Goal: Task Accomplishment & Management: Manage account settings

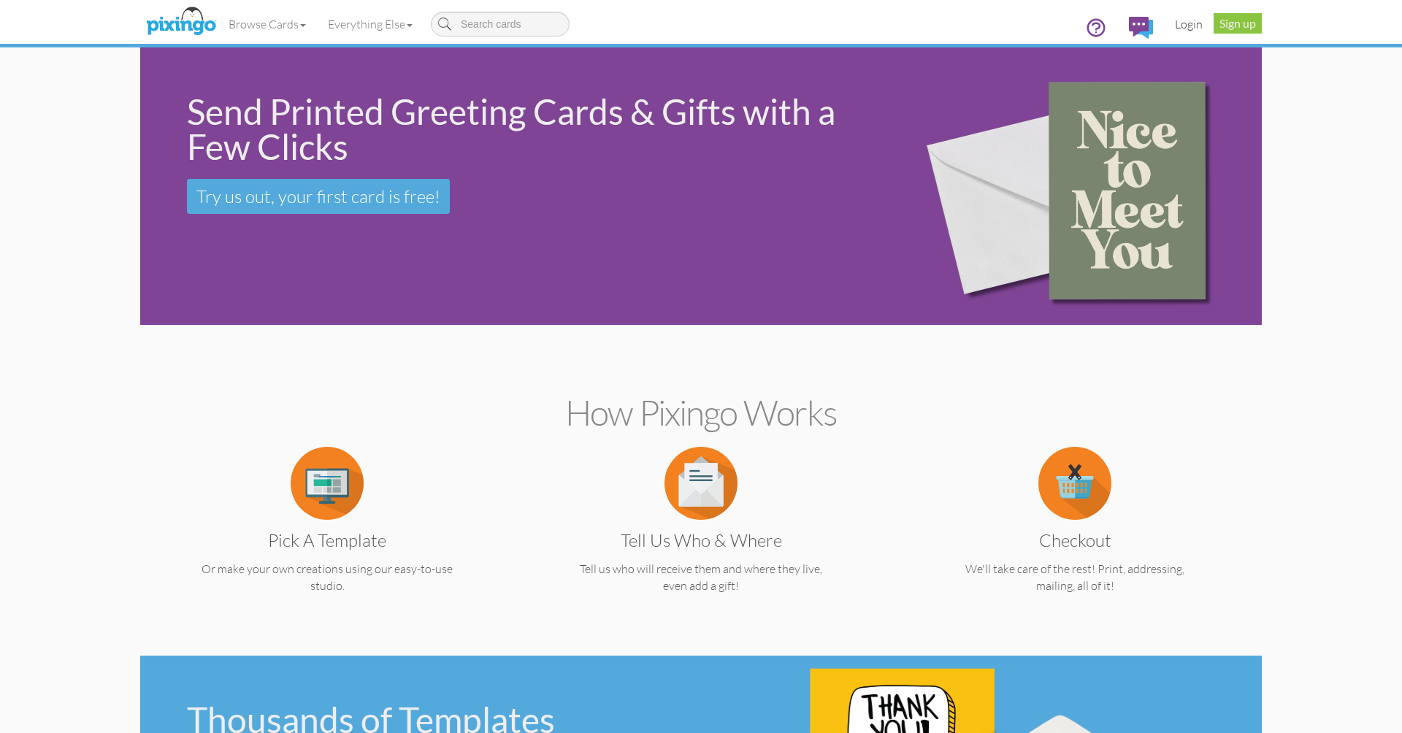
click at [1198, 26] on link "Login" at bounding box center [1189, 24] width 50 height 37
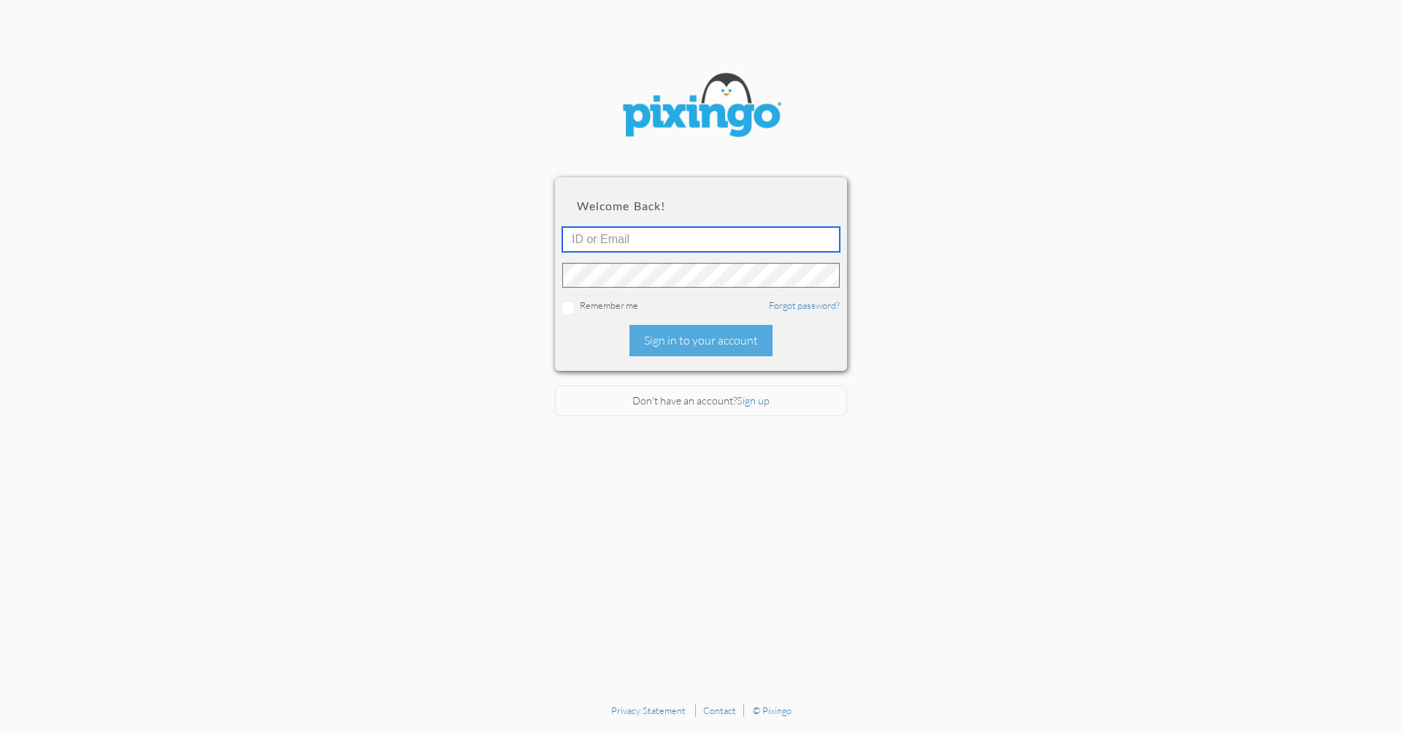
type input "[PERSON_NAME][EMAIL_ADDRESS][DOMAIN_NAME]"
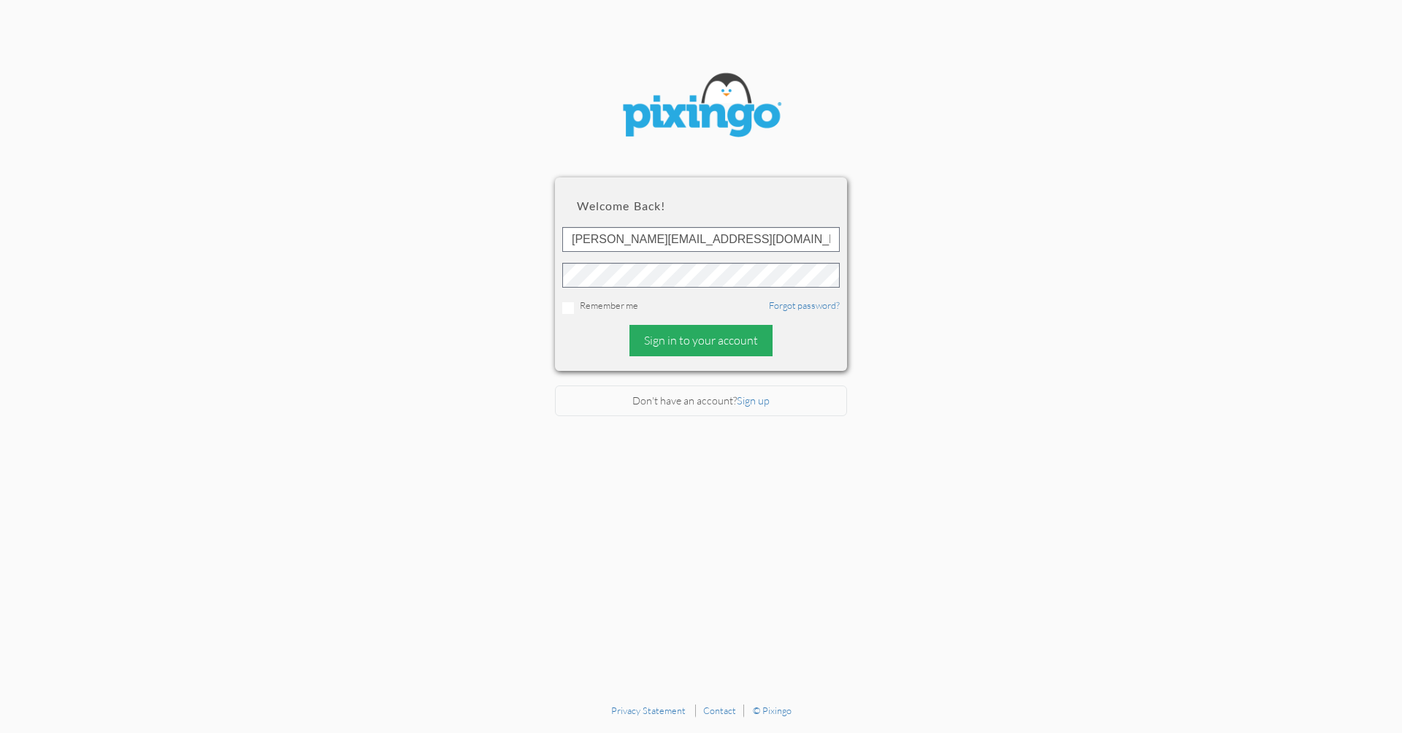
click at [705, 340] on div "Sign in to your account" at bounding box center [700, 340] width 143 height 31
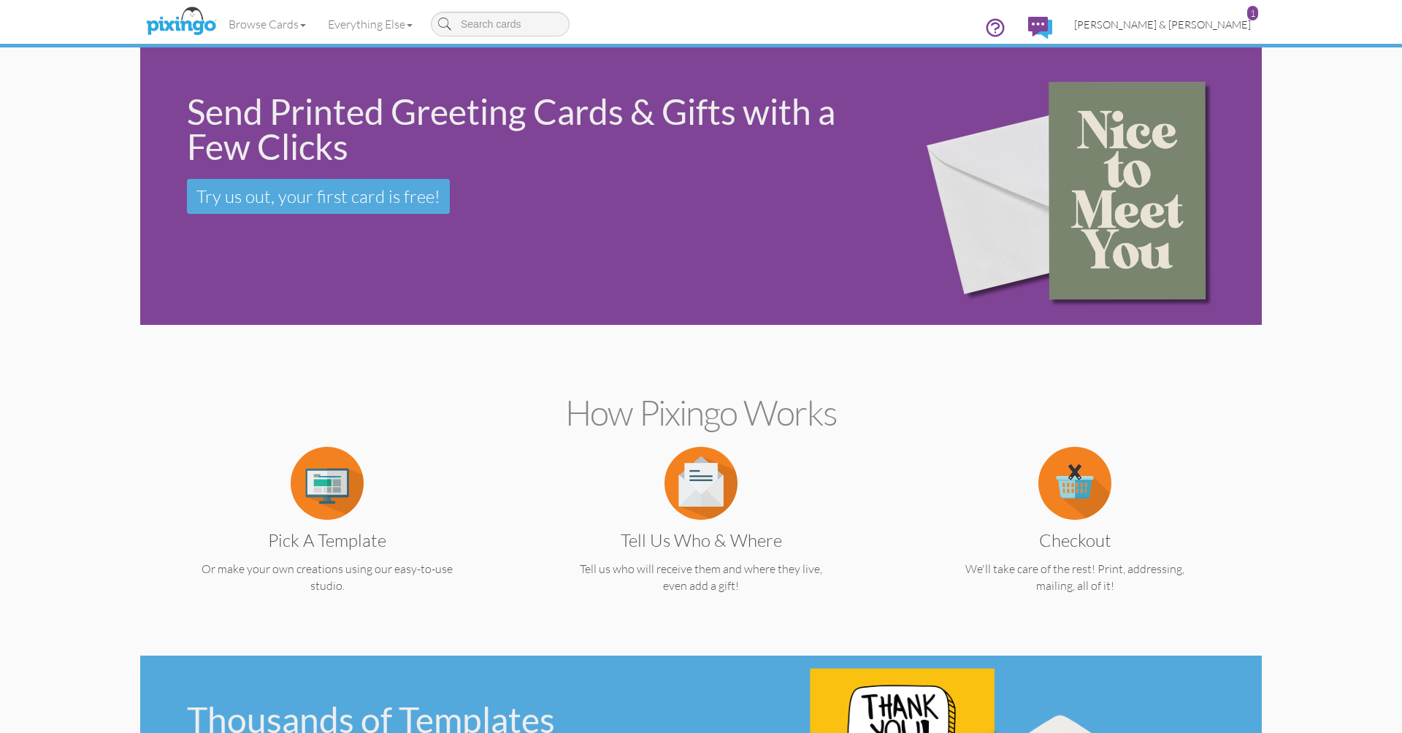
click at [1183, 18] on span "[PERSON_NAME] & [PERSON_NAME]" at bounding box center [1162, 24] width 177 height 12
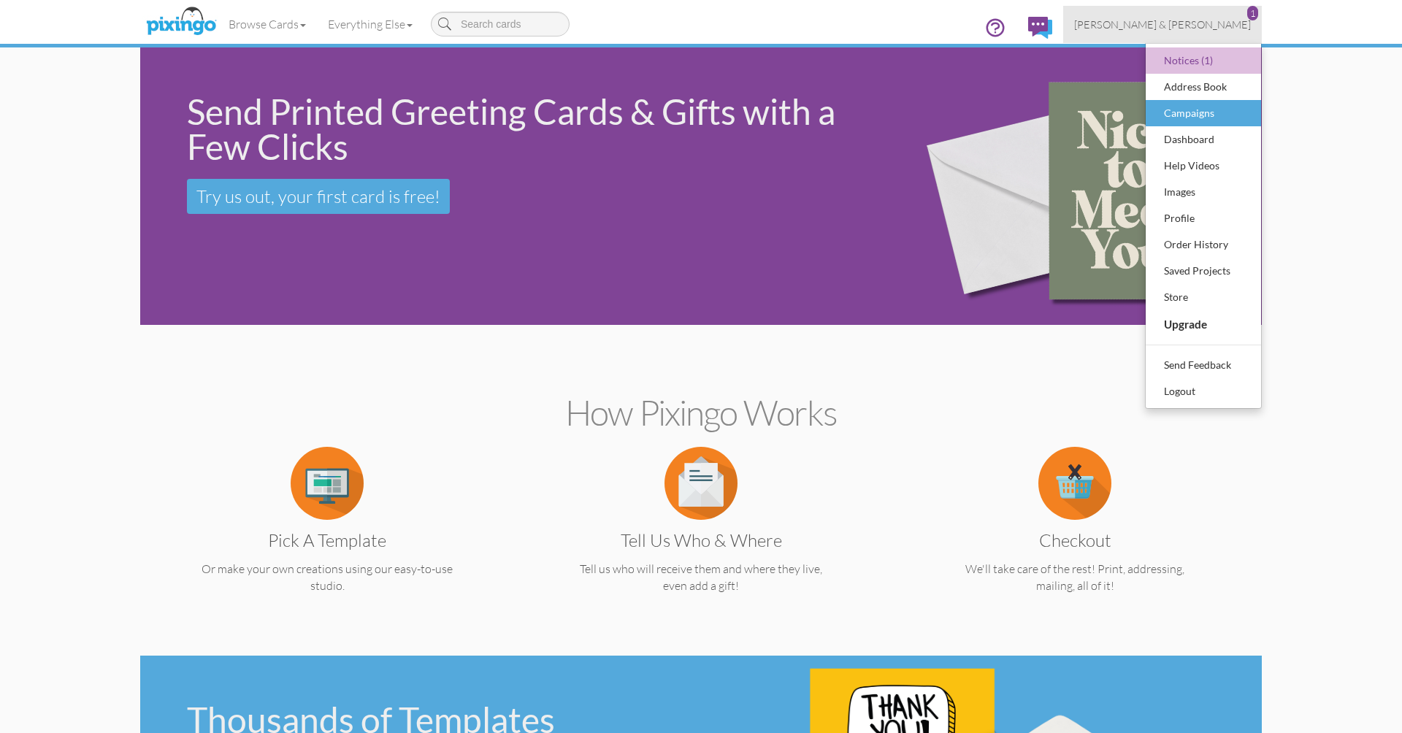
click at [1177, 111] on div "Campaigns" at bounding box center [1203, 113] width 86 height 22
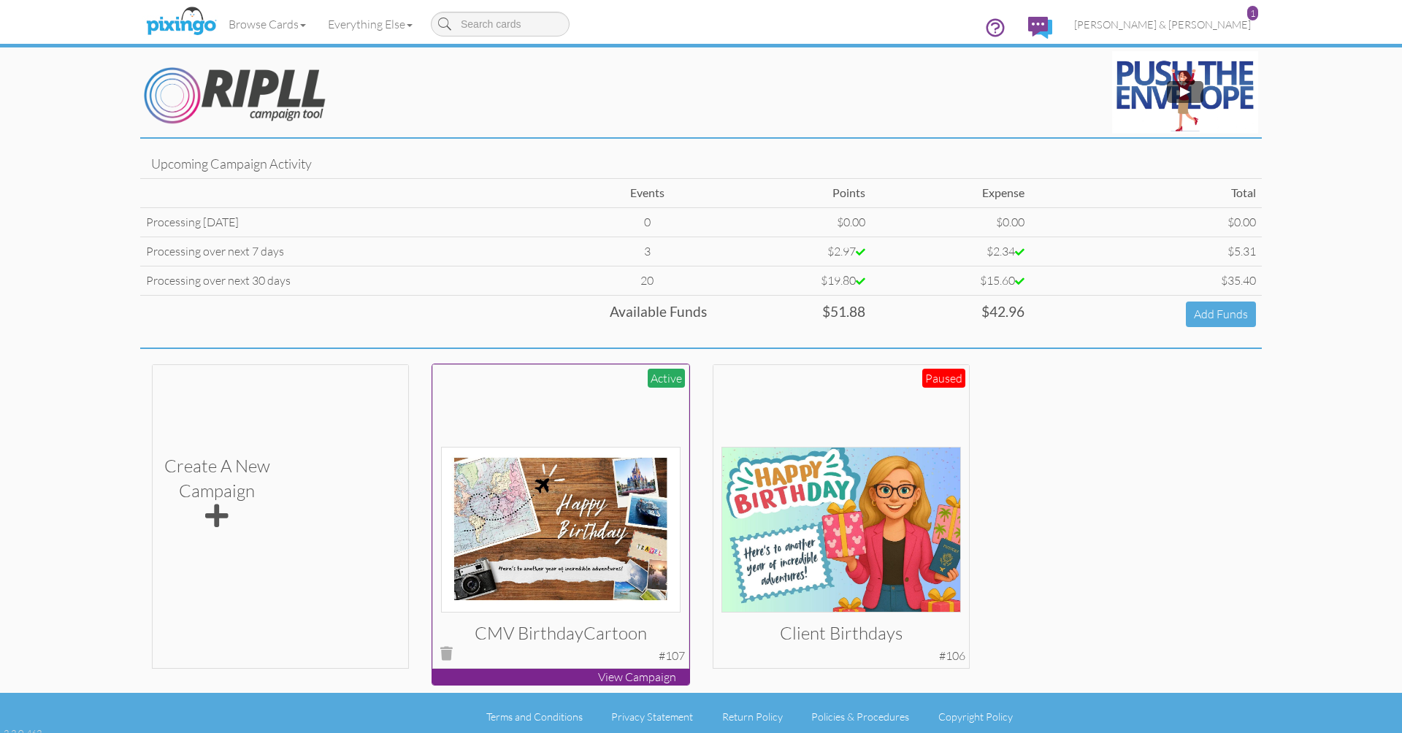
click at [571, 423] on div at bounding box center [561, 492] width 240 height 240
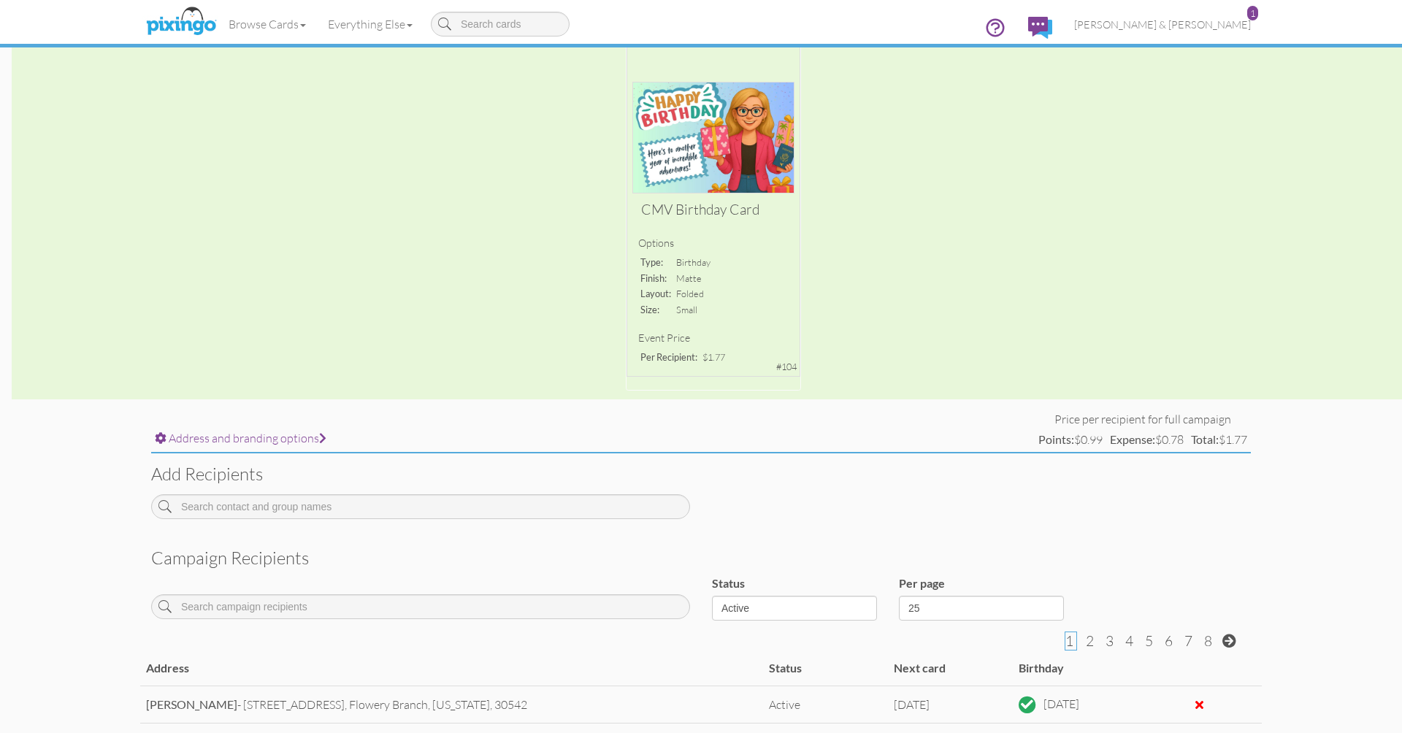
scroll to position [185, 0]
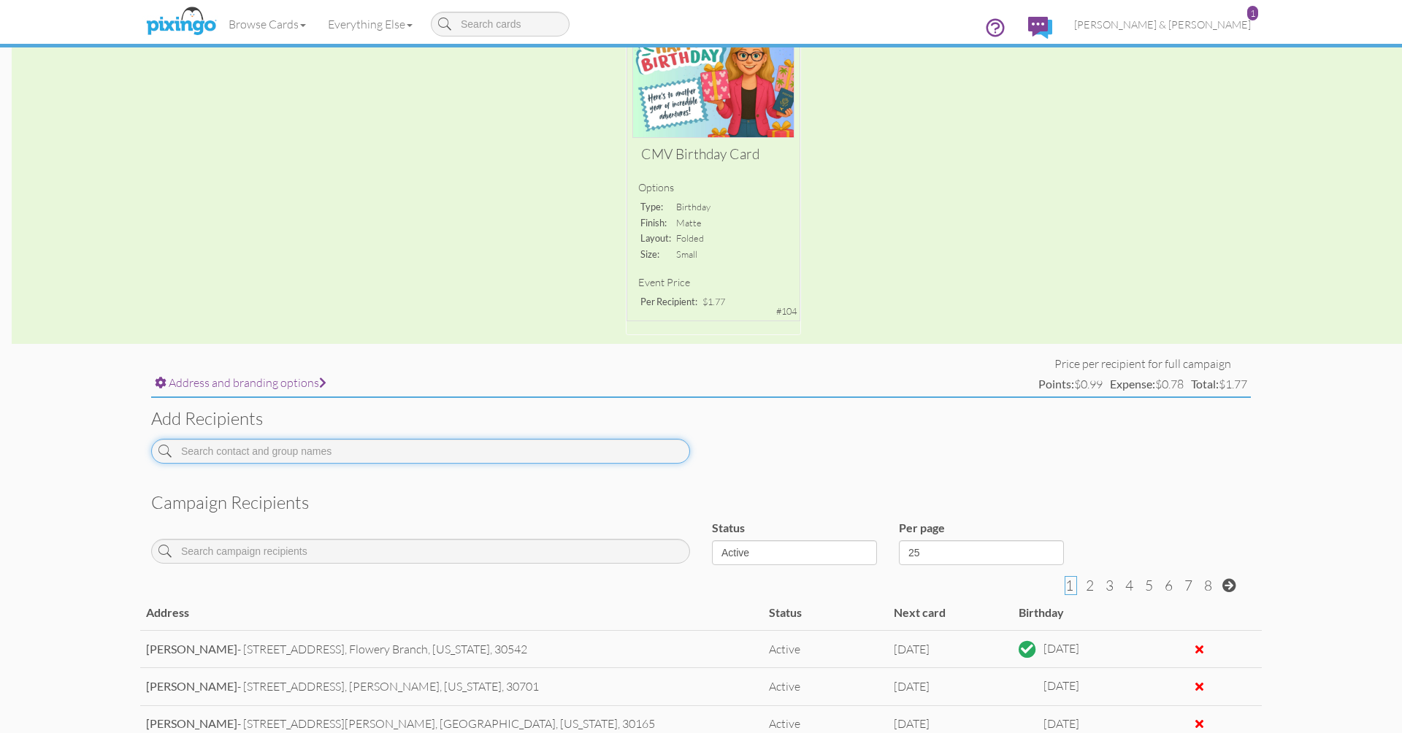
click at [529, 445] on input at bounding box center [420, 451] width 539 height 25
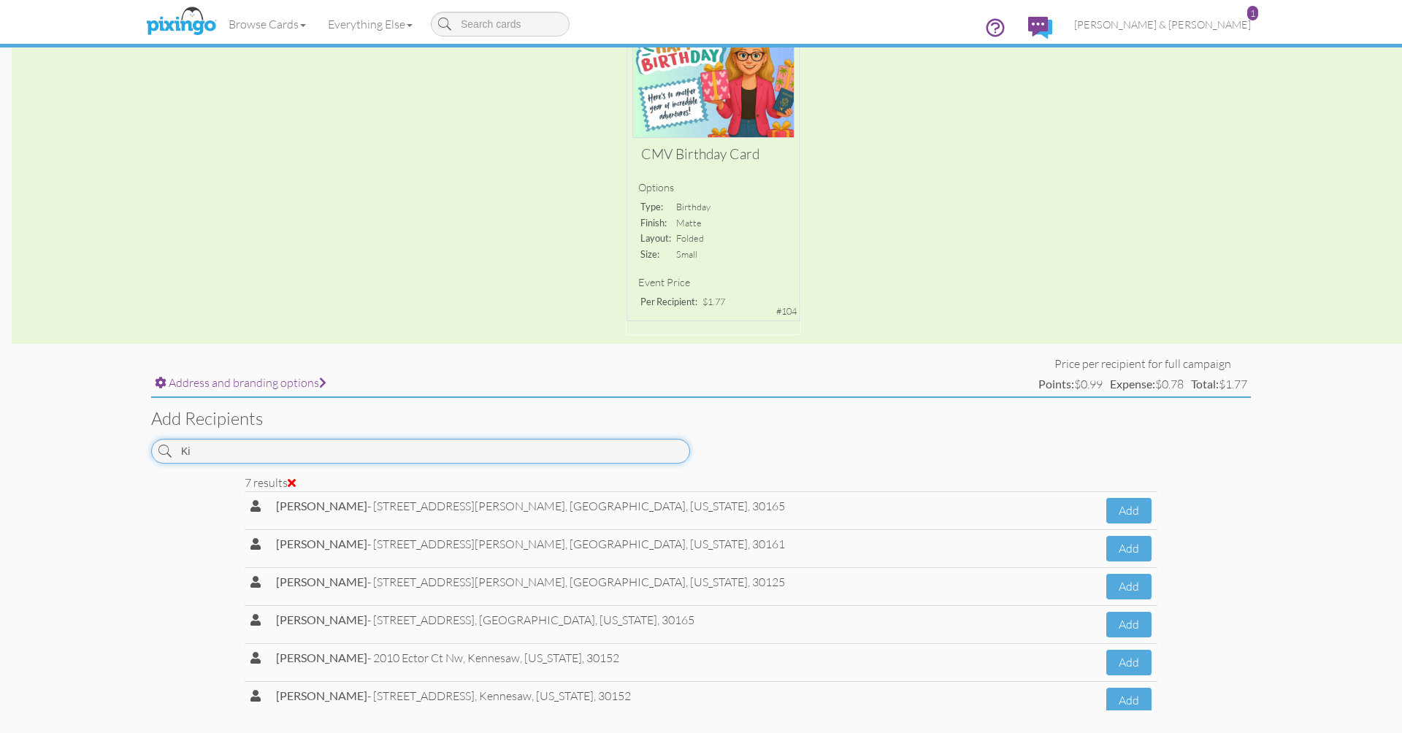
type input "K"
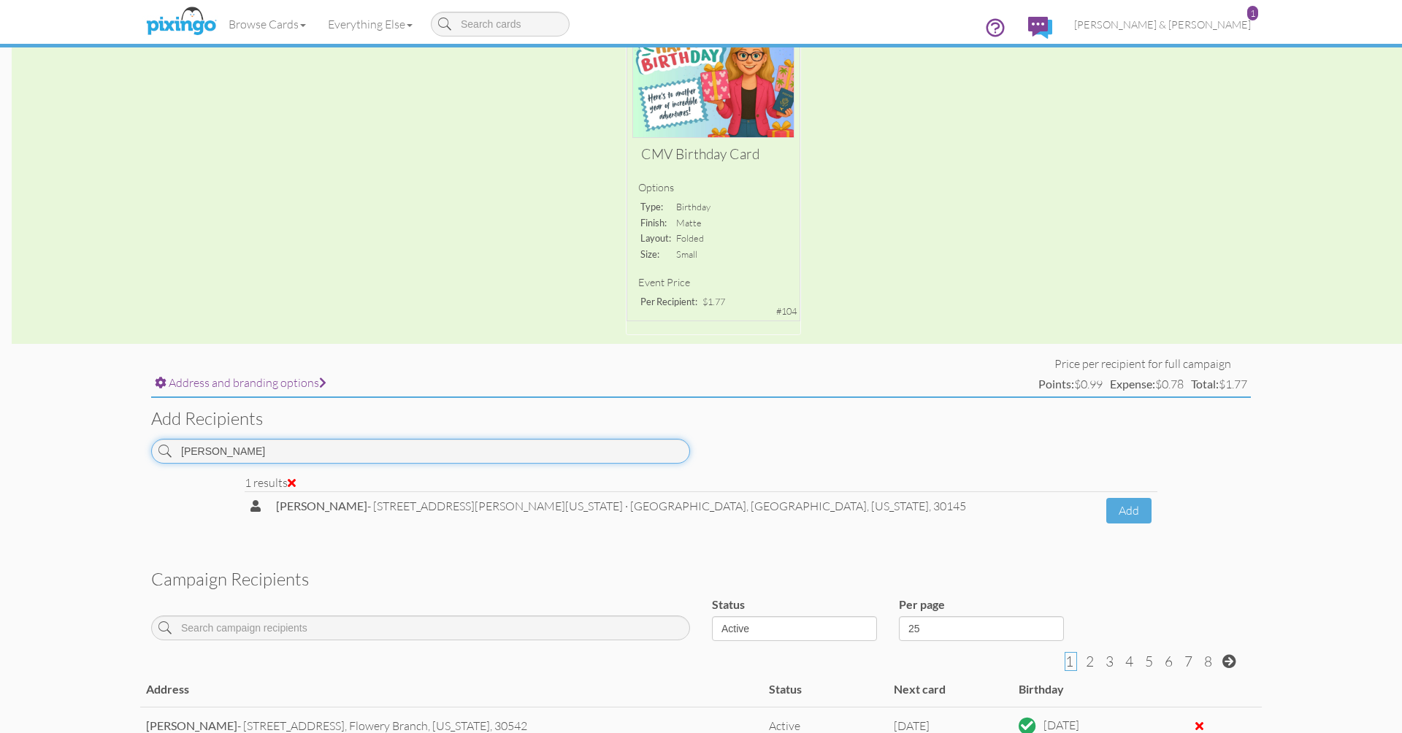
type input "[PERSON_NAME]"
drag, startPoint x: 529, startPoint y: 445, endPoint x: 1099, endPoint y: 506, distance: 573.5
click at [1106, 506] on button "Add" at bounding box center [1128, 511] width 45 height 26
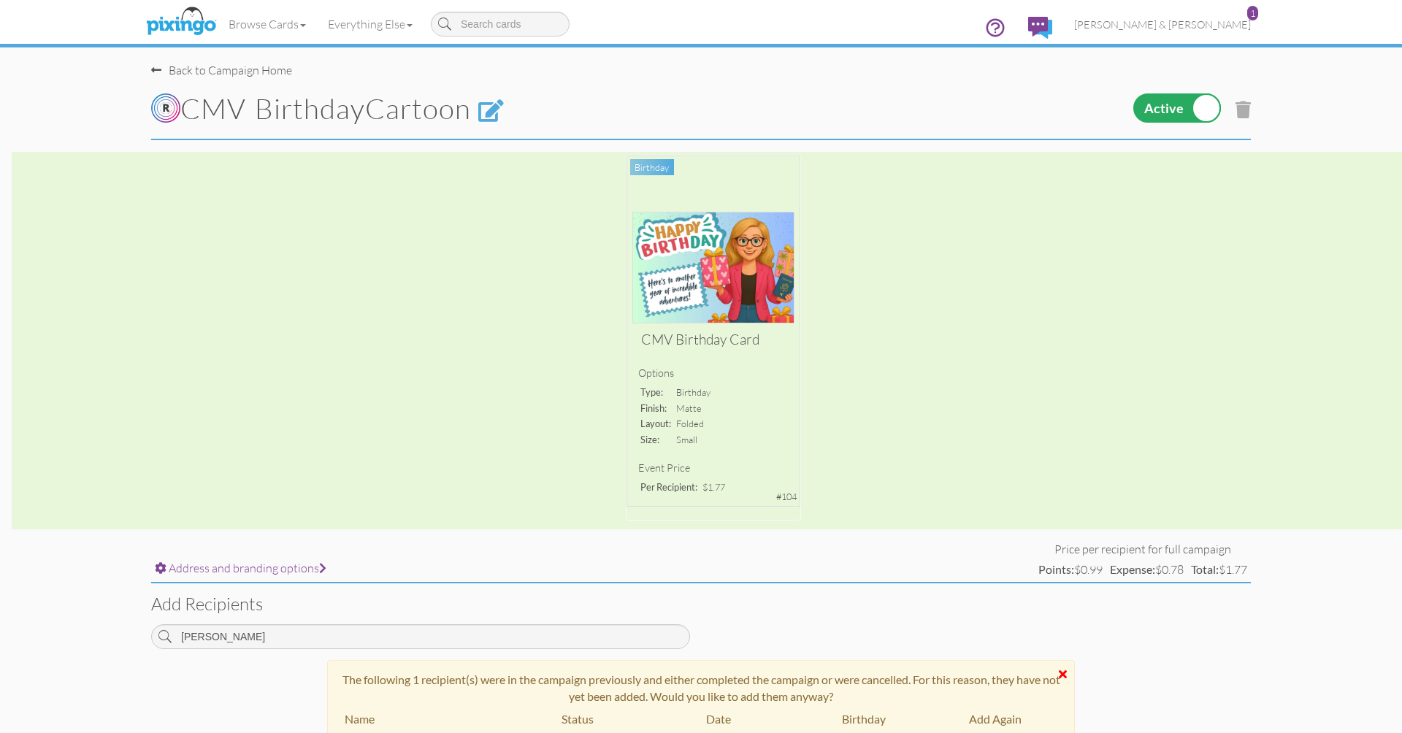
scroll to position [0, 0]
click at [1183, 20] on span "[PERSON_NAME] & [PERSON_NAME]" at bounding box center [1162, 24] width 177 height 12
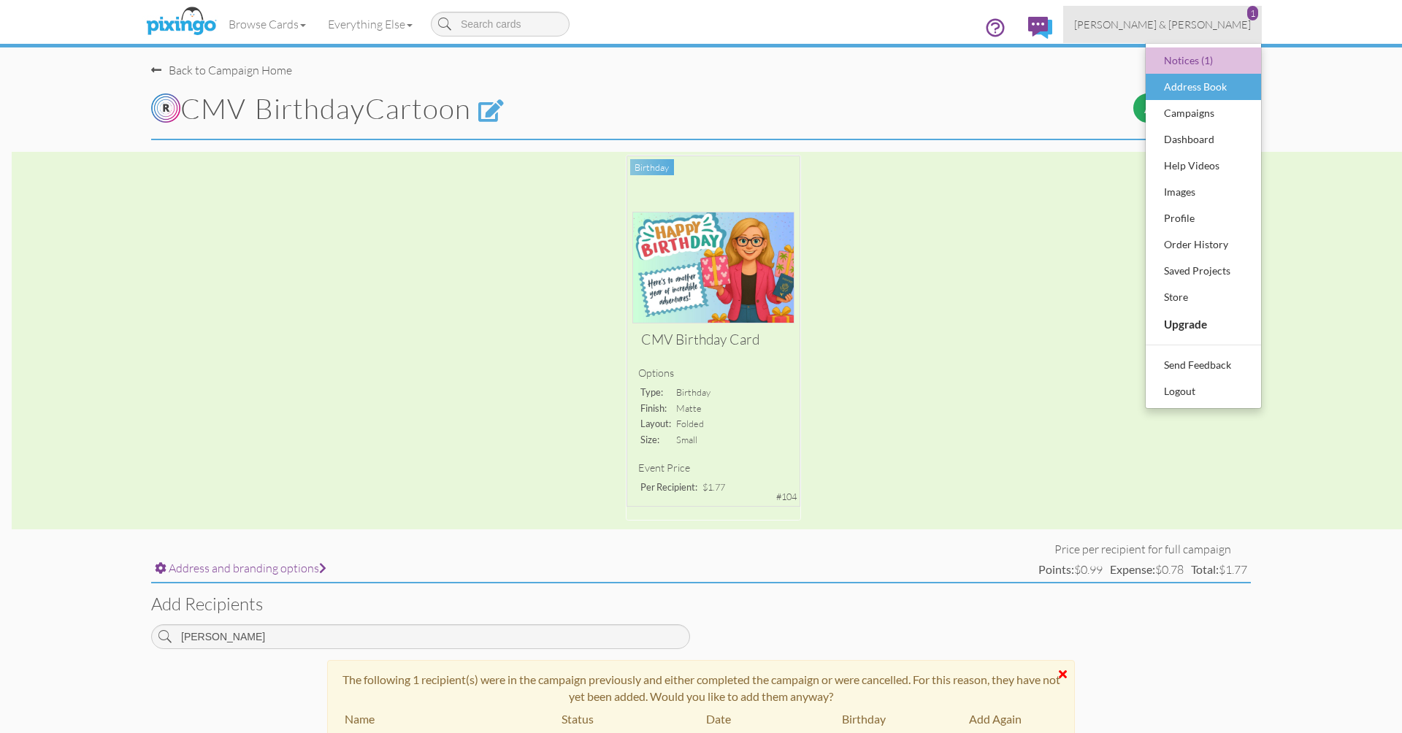
click at [1189, 80] on div "Address Book" at bounding box center [1203, 87] width 86 height 22
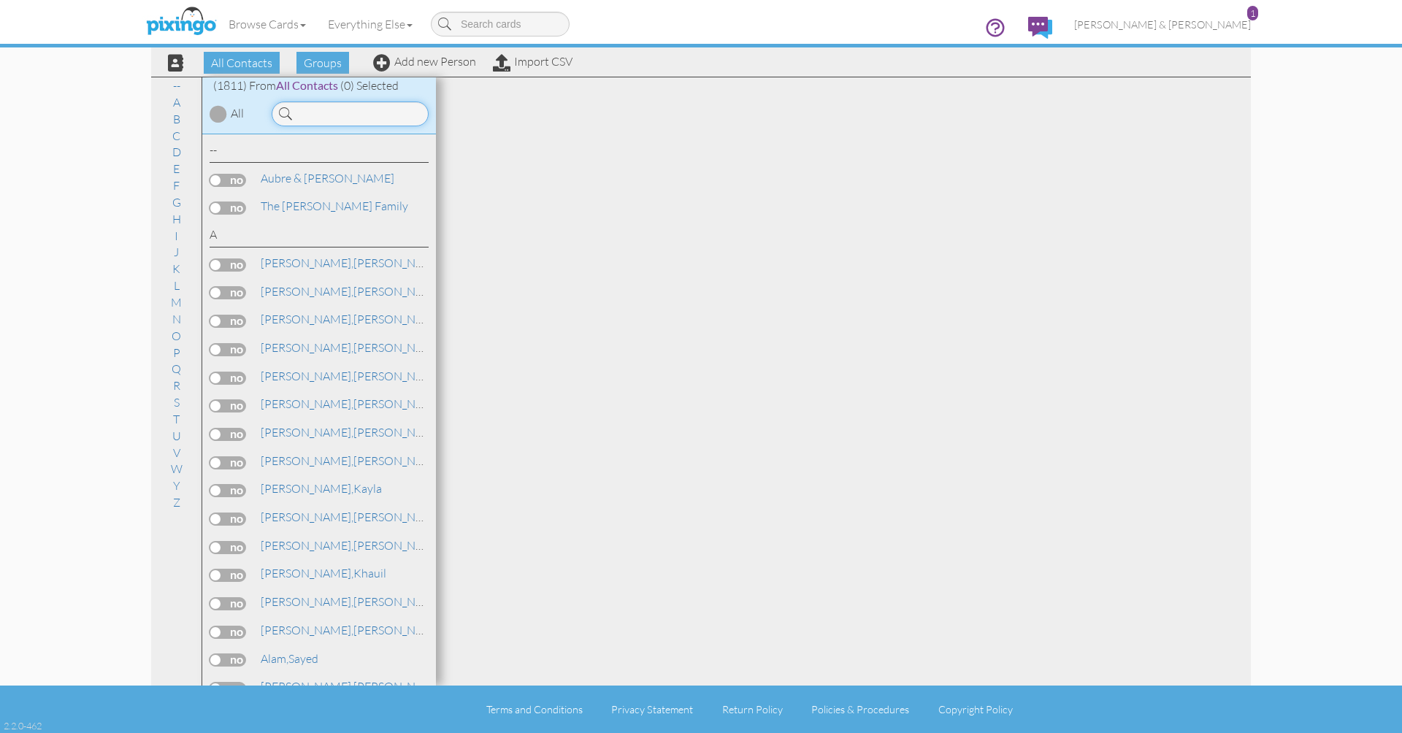
click at [348, 114] on input at bounding box center [350, 113] width 157 height 25
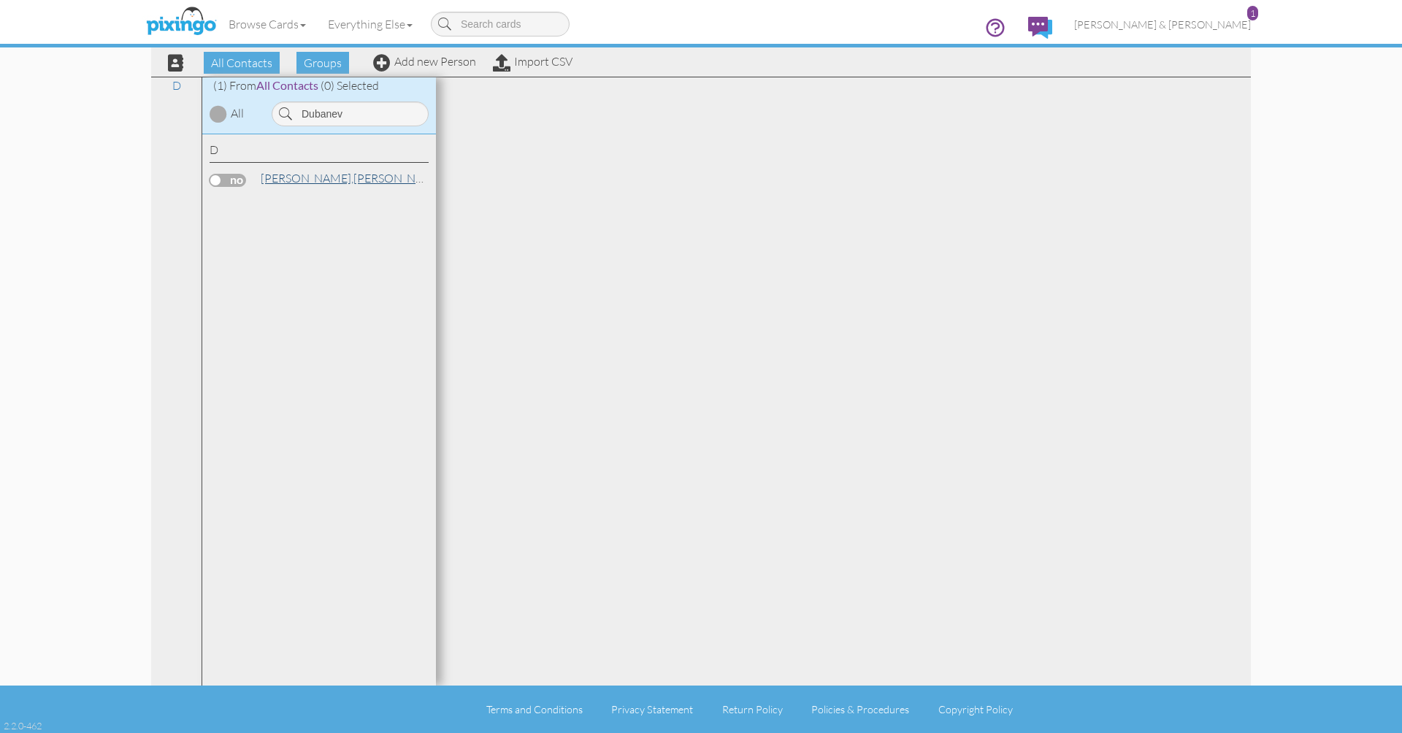
click at [301, 171] on span "[PERSON_NAME]," at bounding box center [307, 178] width 93 height 15
click at [299, 177] on span "[PERSON_NAME]," at bounding box center [307, 178] width 93 height 15
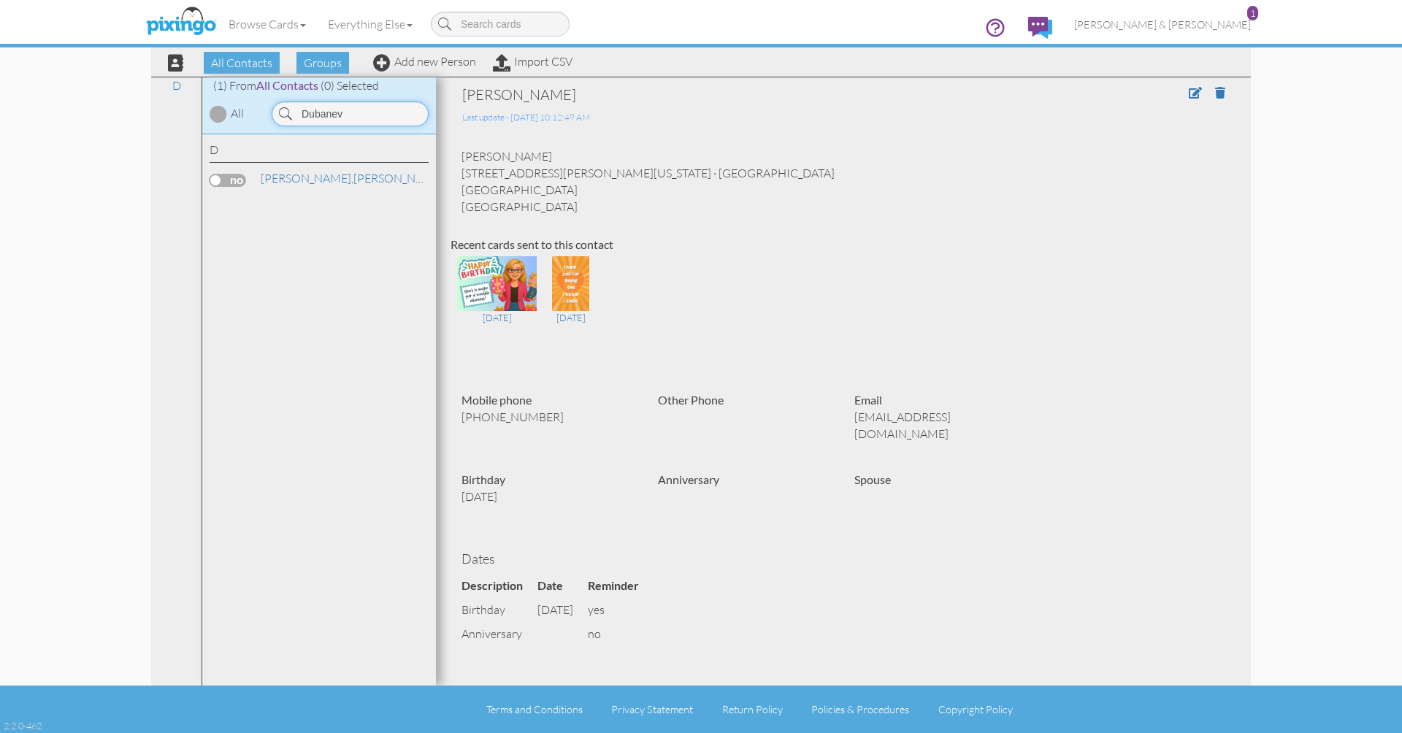
click at [351, 111] on input "Dubanev" at bounding box center [350, 113] width 157 height 25
click at [312, 201] on link "Dowdy, Bailey" at bounding box center [352, 206] width 186 height 18
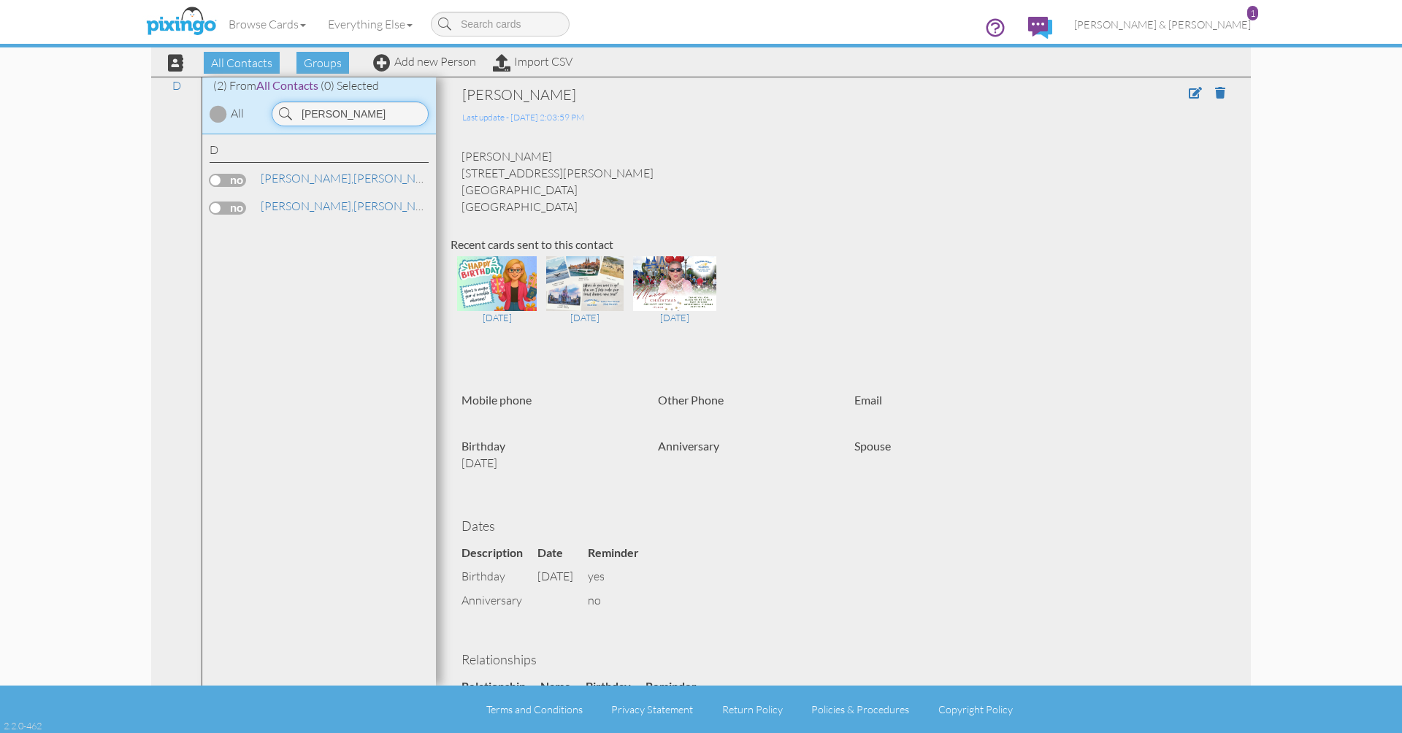
click at [342, 118] on input "dowd" at bounding box center [350, 113] width 157 height 25
type input "kobek"
click at [281, 201] on span "Kobek," at bounding box center [278, 206] width 35 height 15
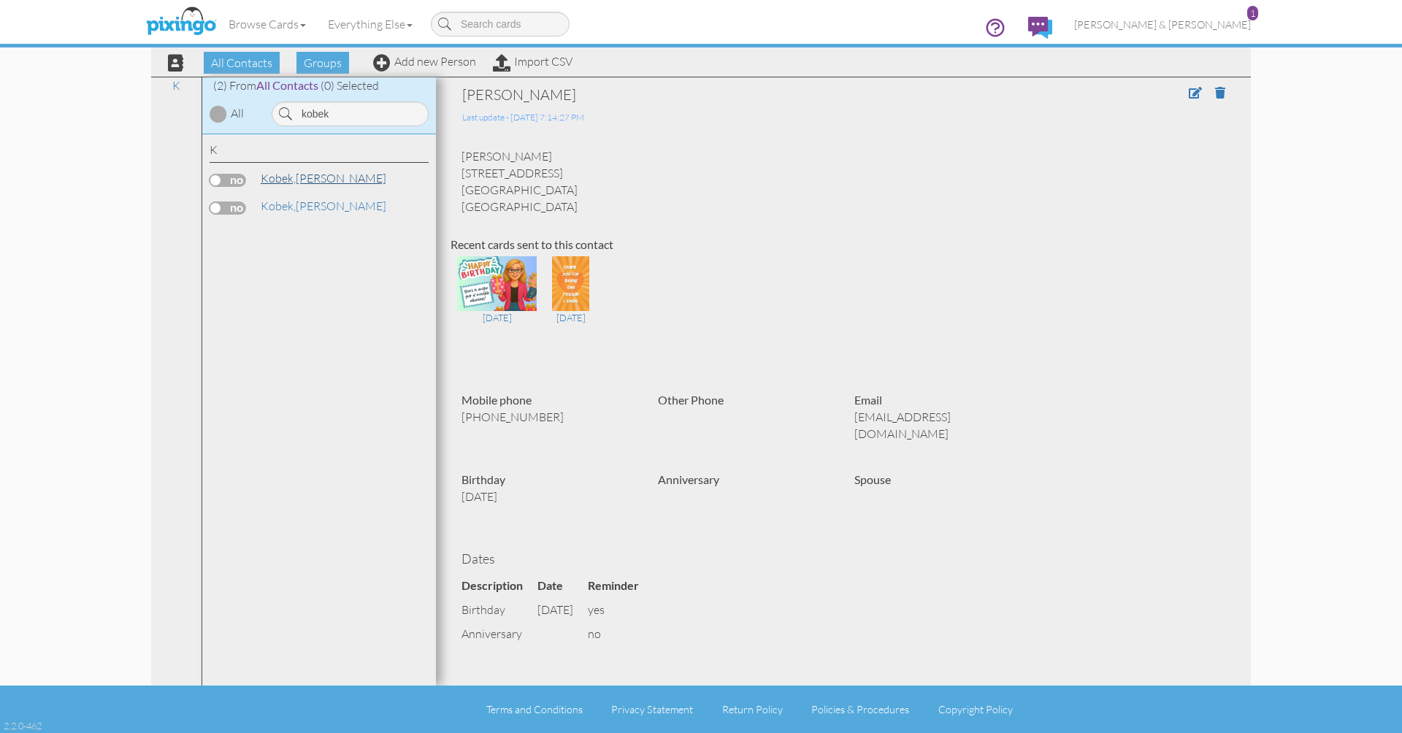
click at [288, 173] on span "Kobek," at bounding box center [278, 178] width 35 height 15
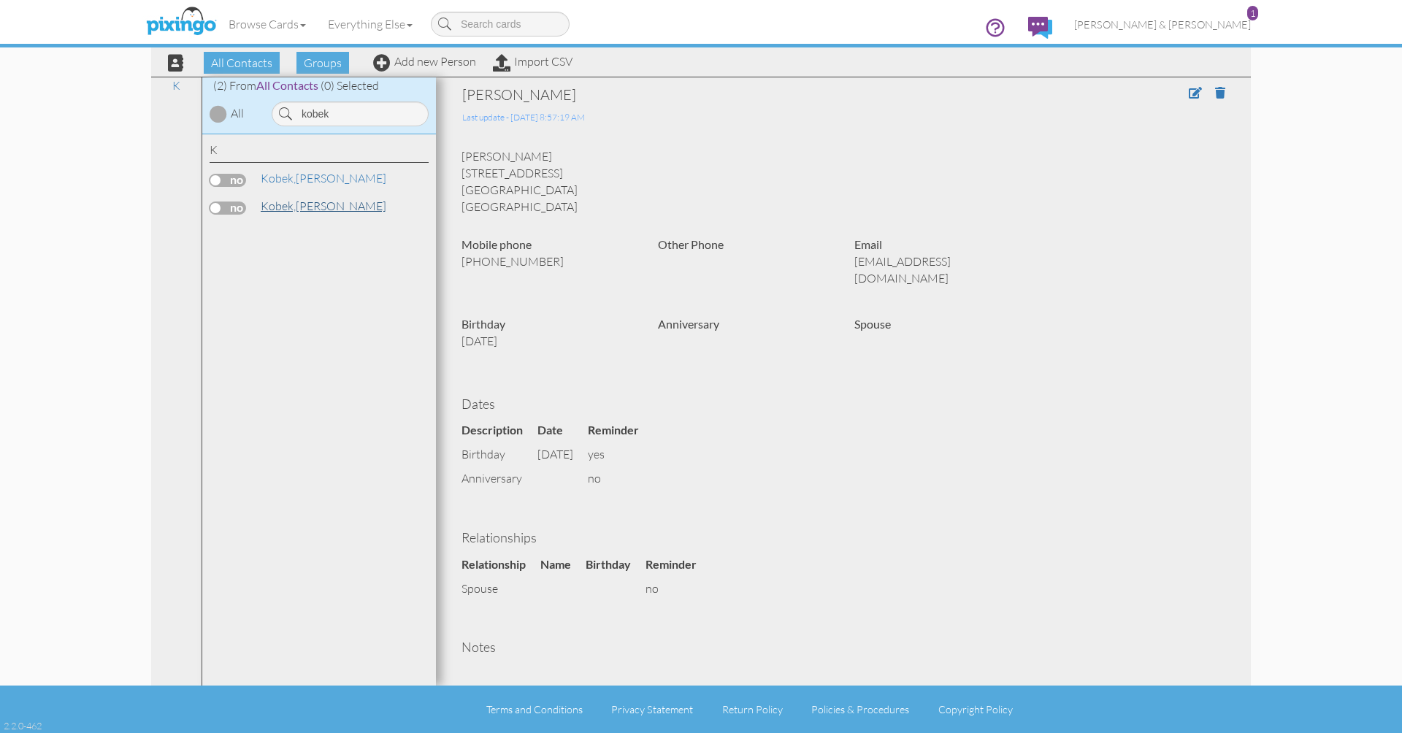
click at [331, 206] on link "Kobek, Carolyn" at bounding box center [323, 206] width 129 height 18
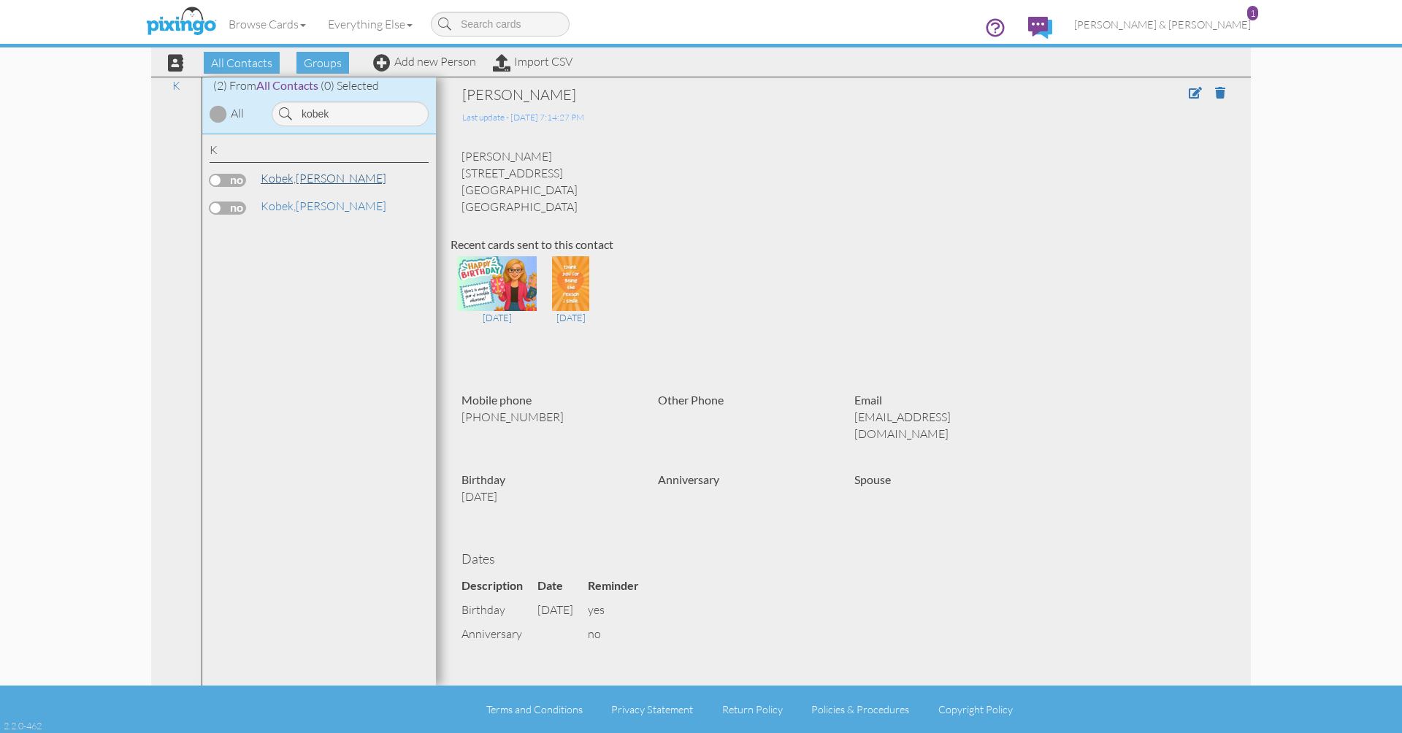
click at [316, 179] on link "Kobek, Carolyn" at bounding box center [323, 178] width 129 height 18
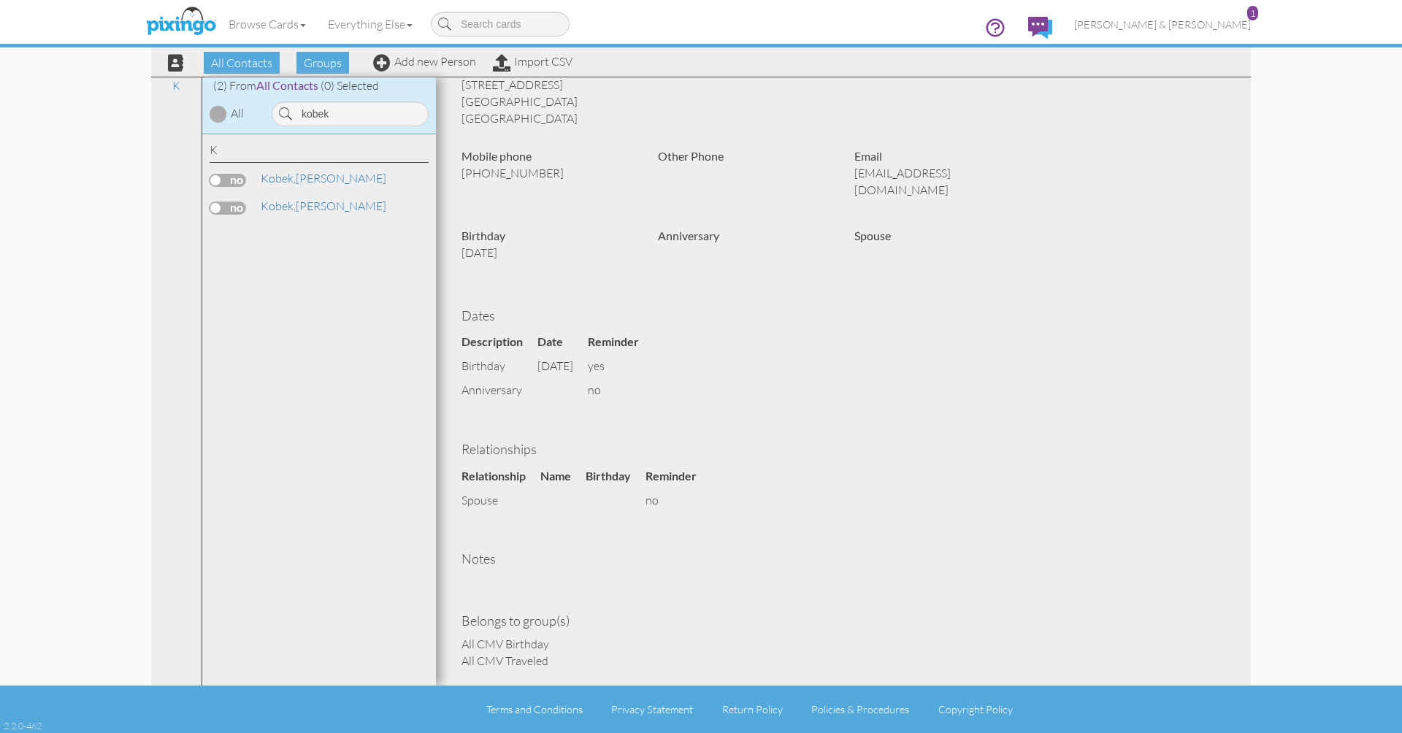
scroll to position [88, 0]
click at [318, 207] on link "Kobek, Carolyn" at bounding box center [323, 206] width 129 height 18
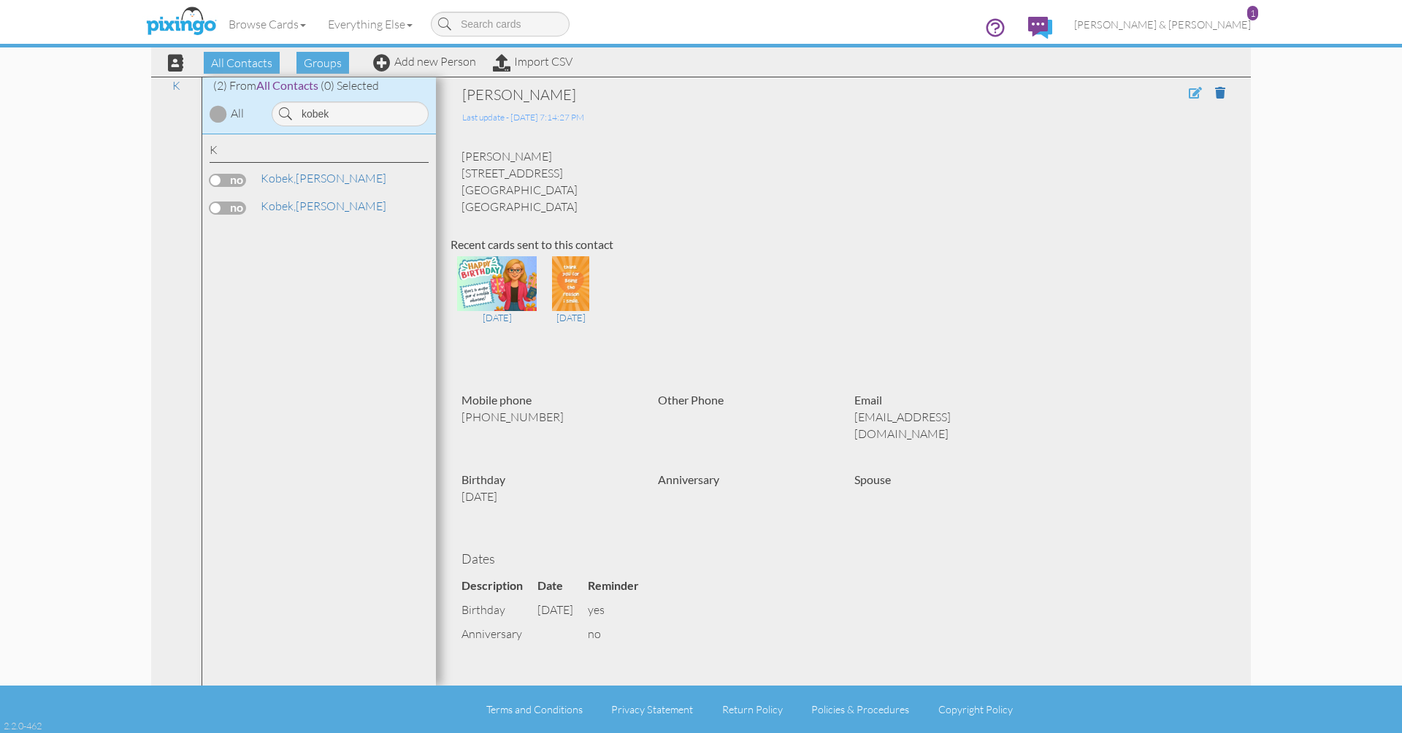
click at [1194, 89] on span at bounding box center [1195, 93] width 13 height 12
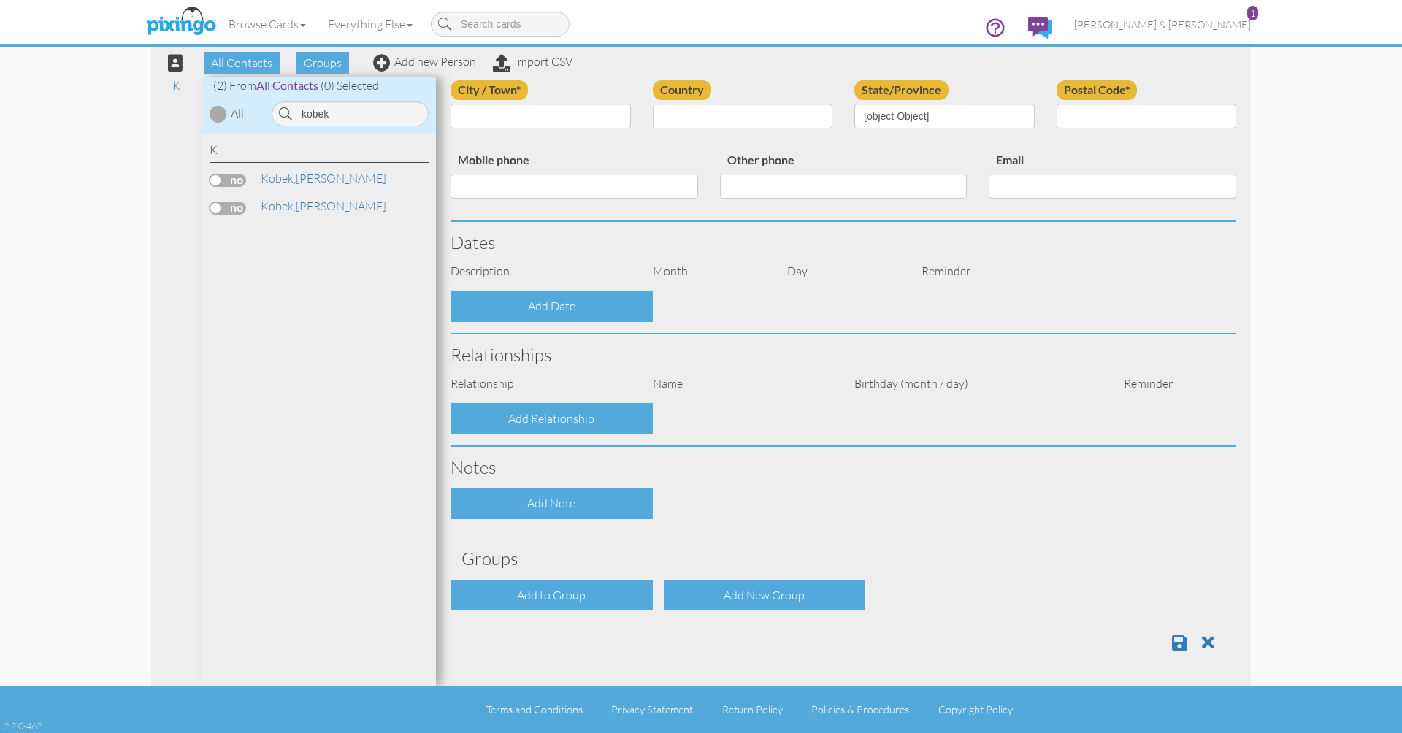
type input "[PERSON_NAME]"
type input "Kobek"
type input "717 Lake Vista Drive"
type input "Forest"
type input "24551"
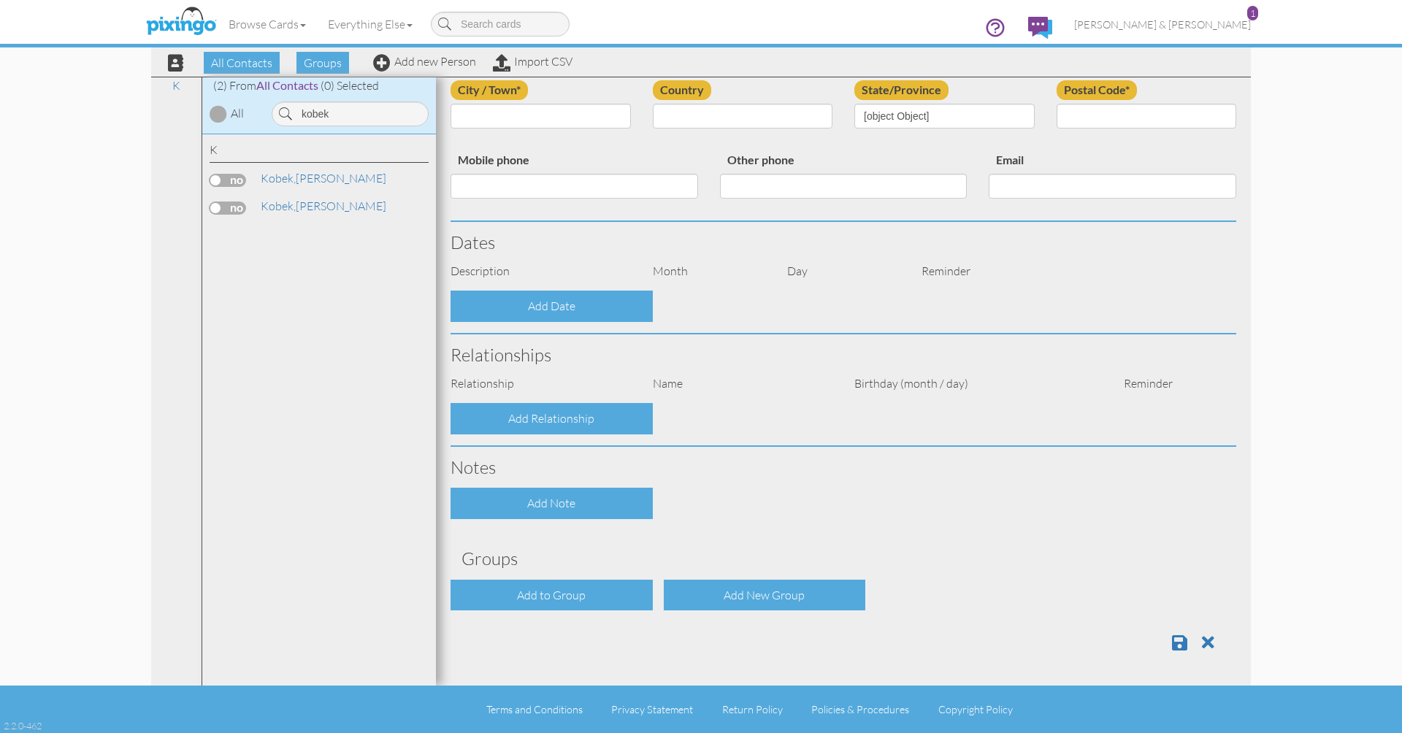
type input "7066621582"
type input "benandcarolyn@bellsouth.net"
select select "object:10523"
select select "object:10768"
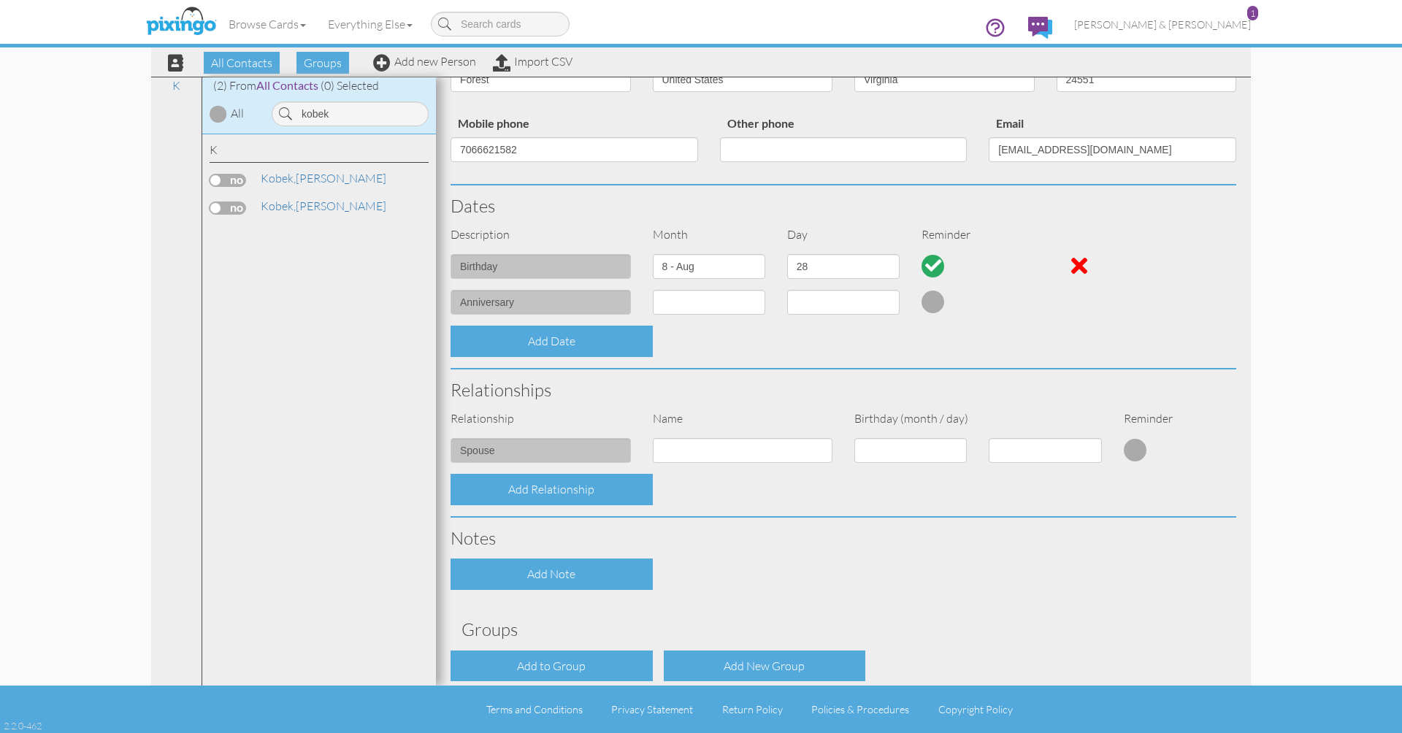
scroll to position [224, 0]
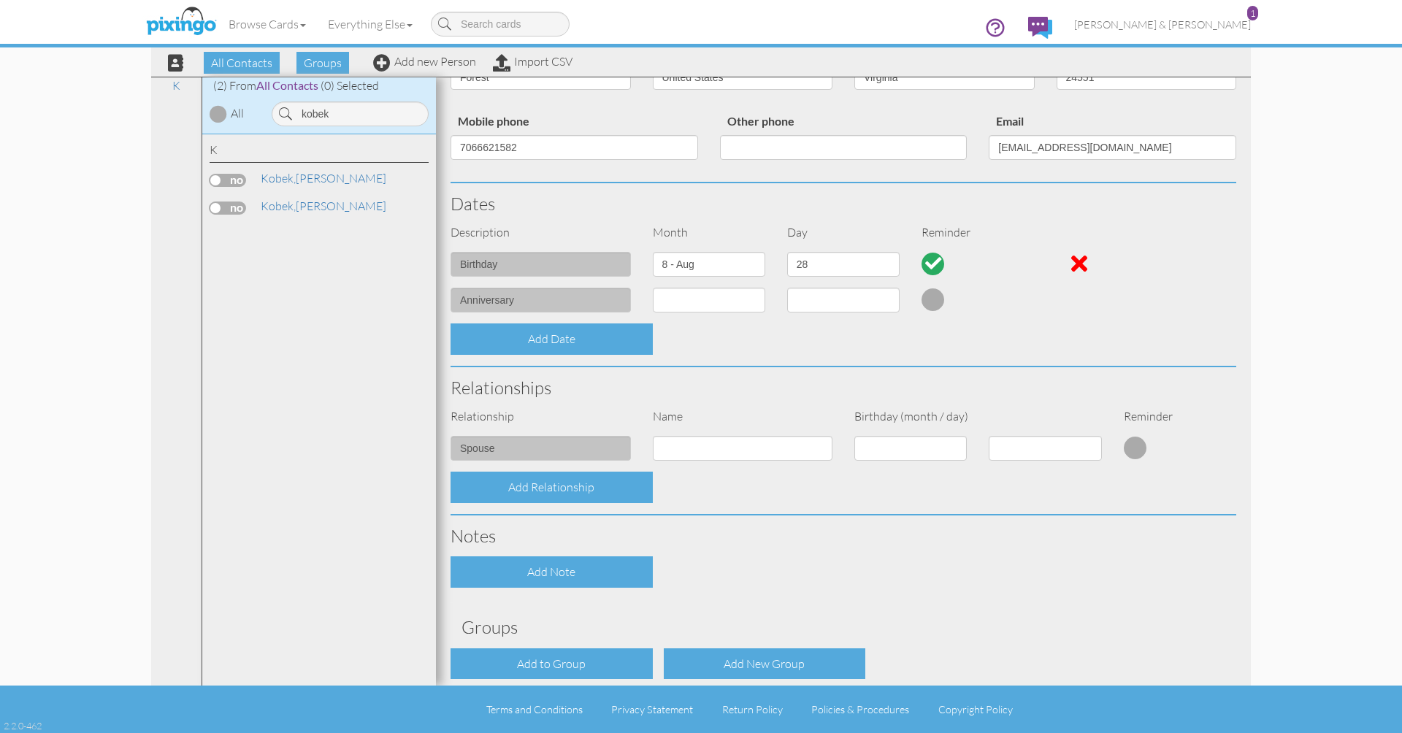
click at [573, 672] on div "Contact Information Prefix Dr. Mr. Mrs. First name Carolyn Last name Kobek Comp…" at bounding box center [843, 297] width 786 height 872
click at [571, 660] on div "Add to Group" at bounding box center [551, 663] width 202 height 31
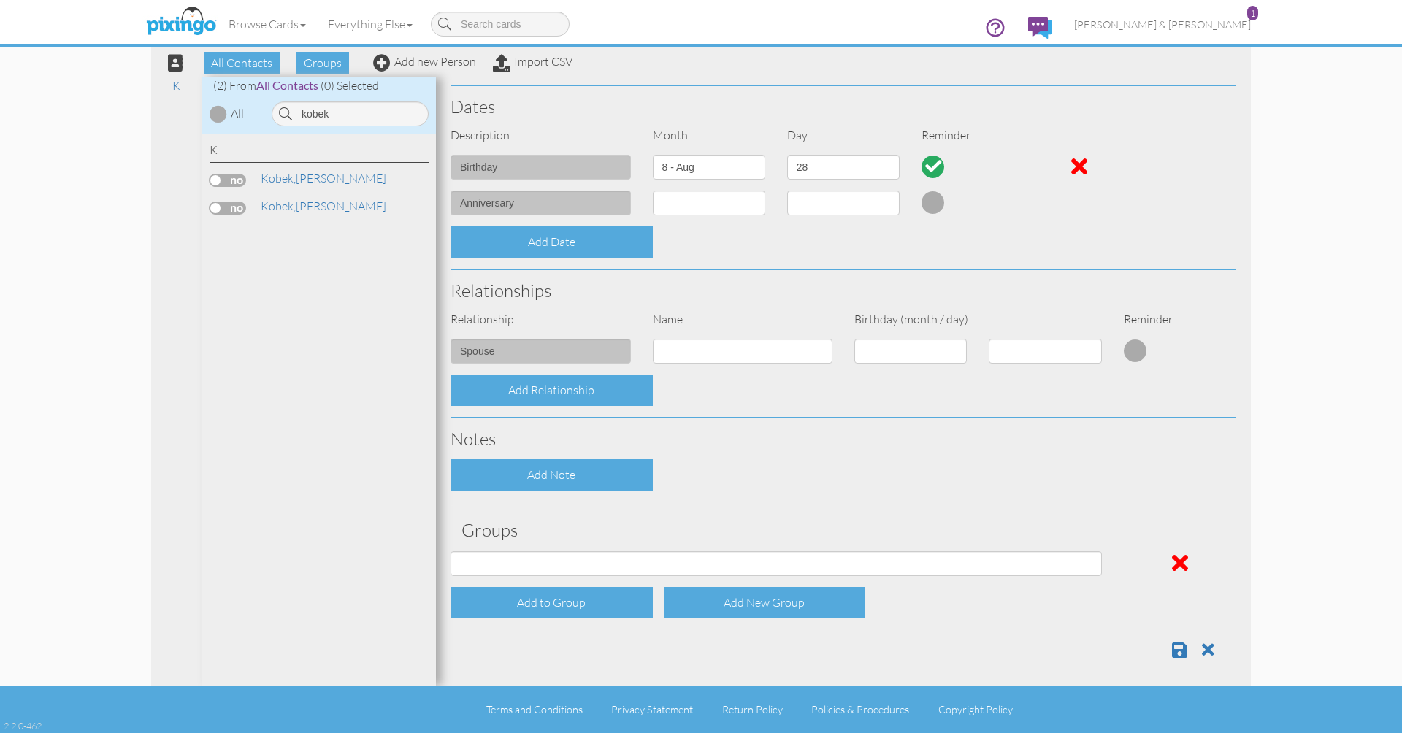
scroll to position [321, 0]
select select "object:10835"
click at [569, 594] on div "Add to Group" at bounding box center [551, 603] width 202 height 31
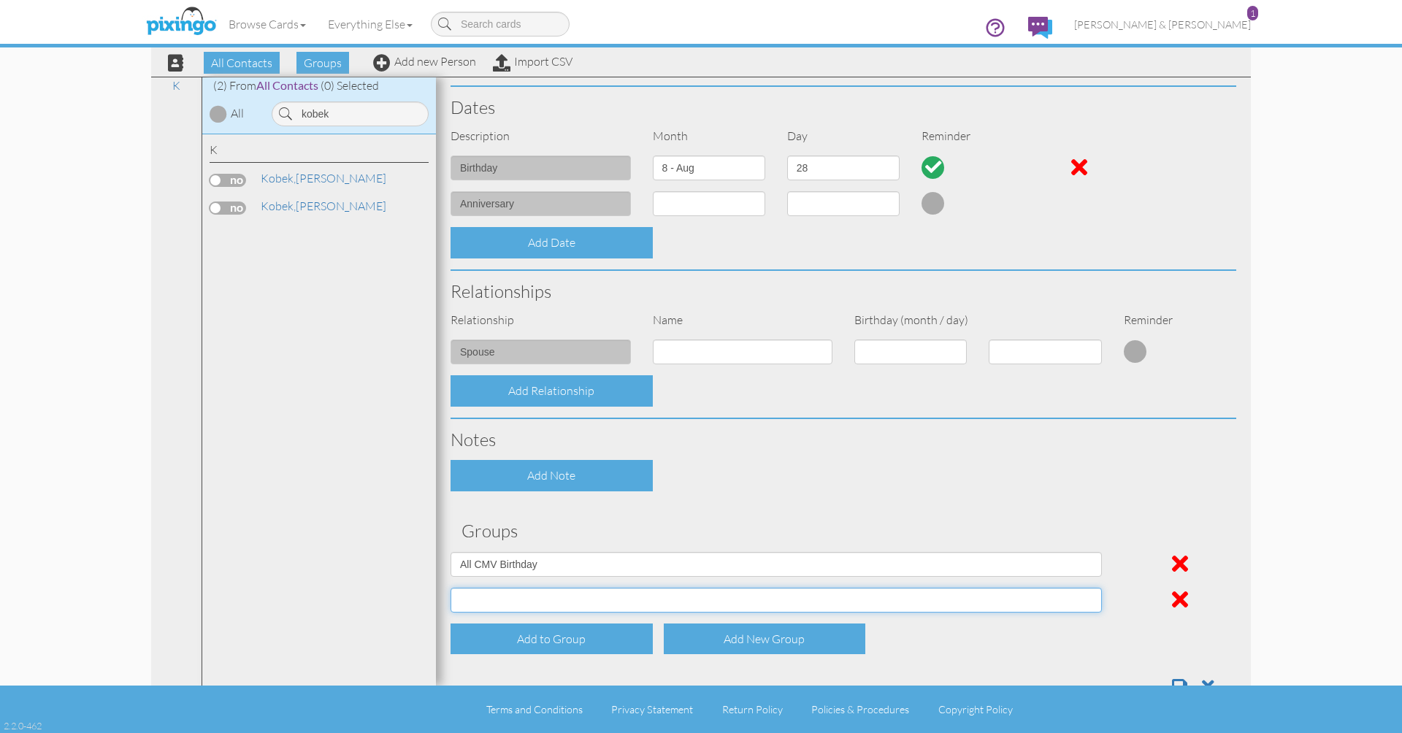
select select "object:10836"
click at [1179, 678] on span at bounding box center [1179, 687] width 15 height 18
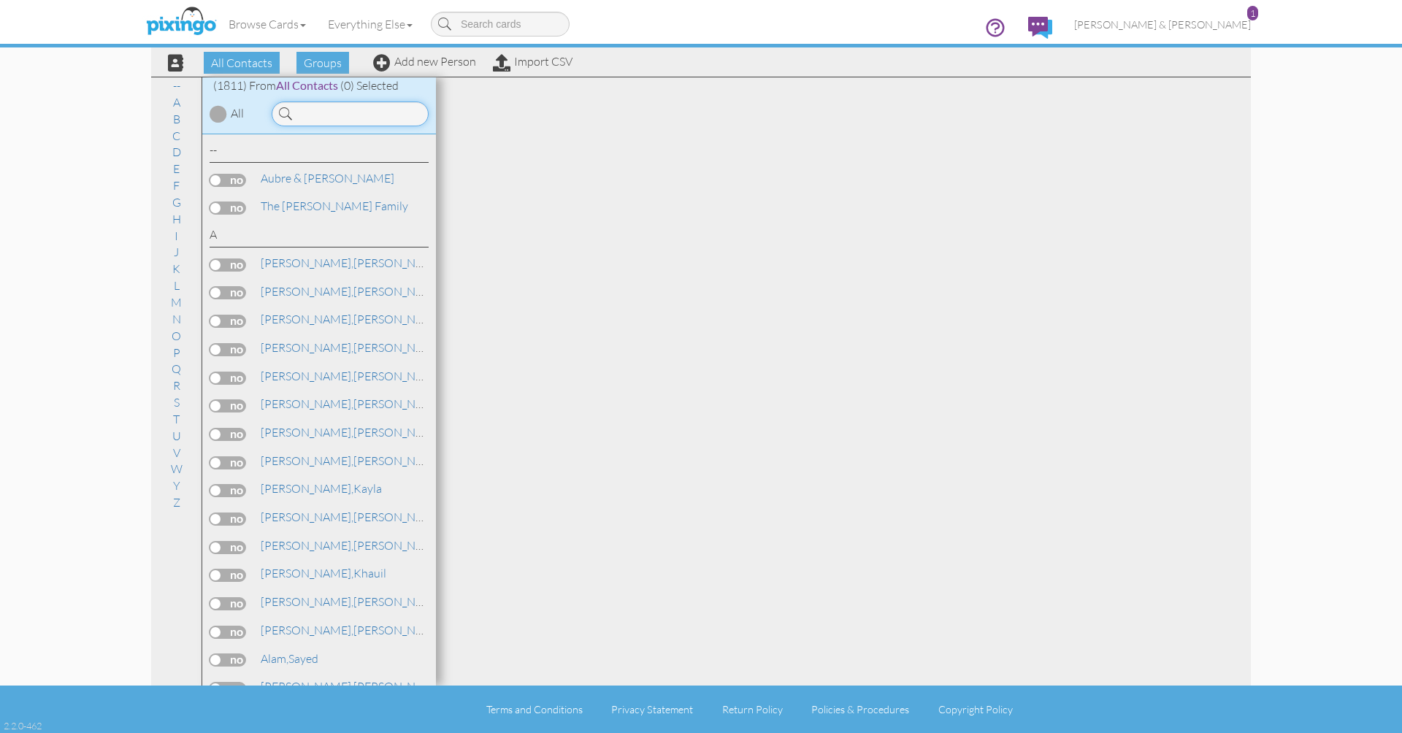
click at [356, 114] on input at bounding box center [350, 113] width 157 height 25
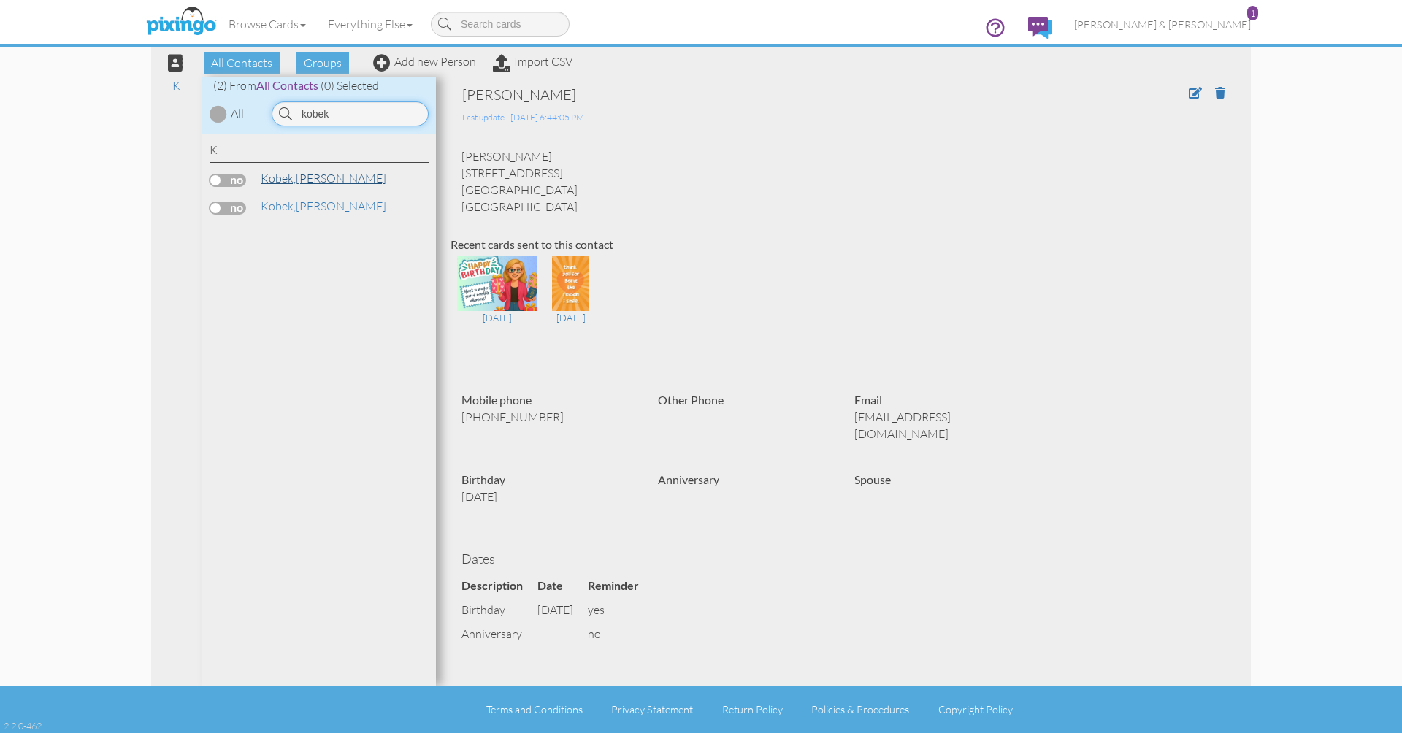
type input "kobek"
click at [317, 174] on link "[PERSON_NAME]" at bounding box center [323, 178] width 129 height 18
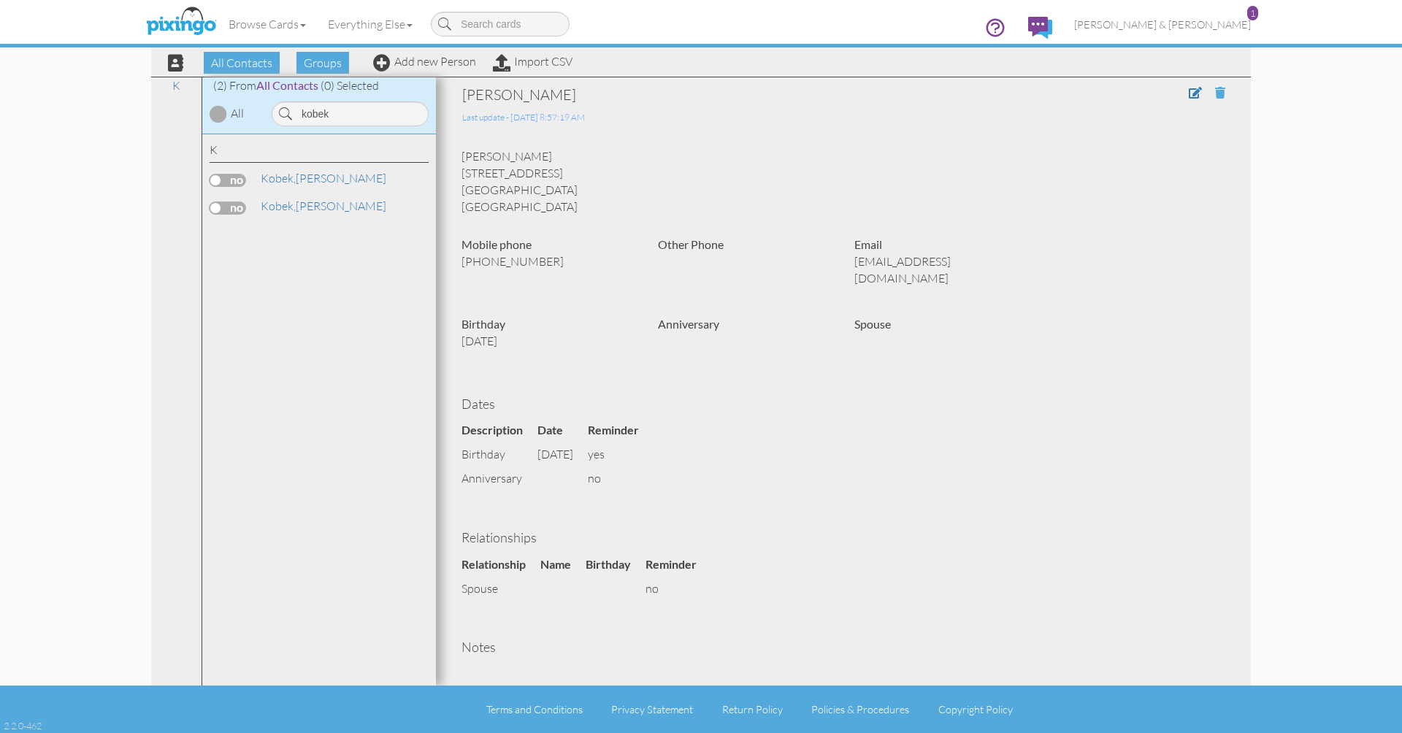
click at [1218, 91] on span at bounding box center [1220, 93] width 10 height 12
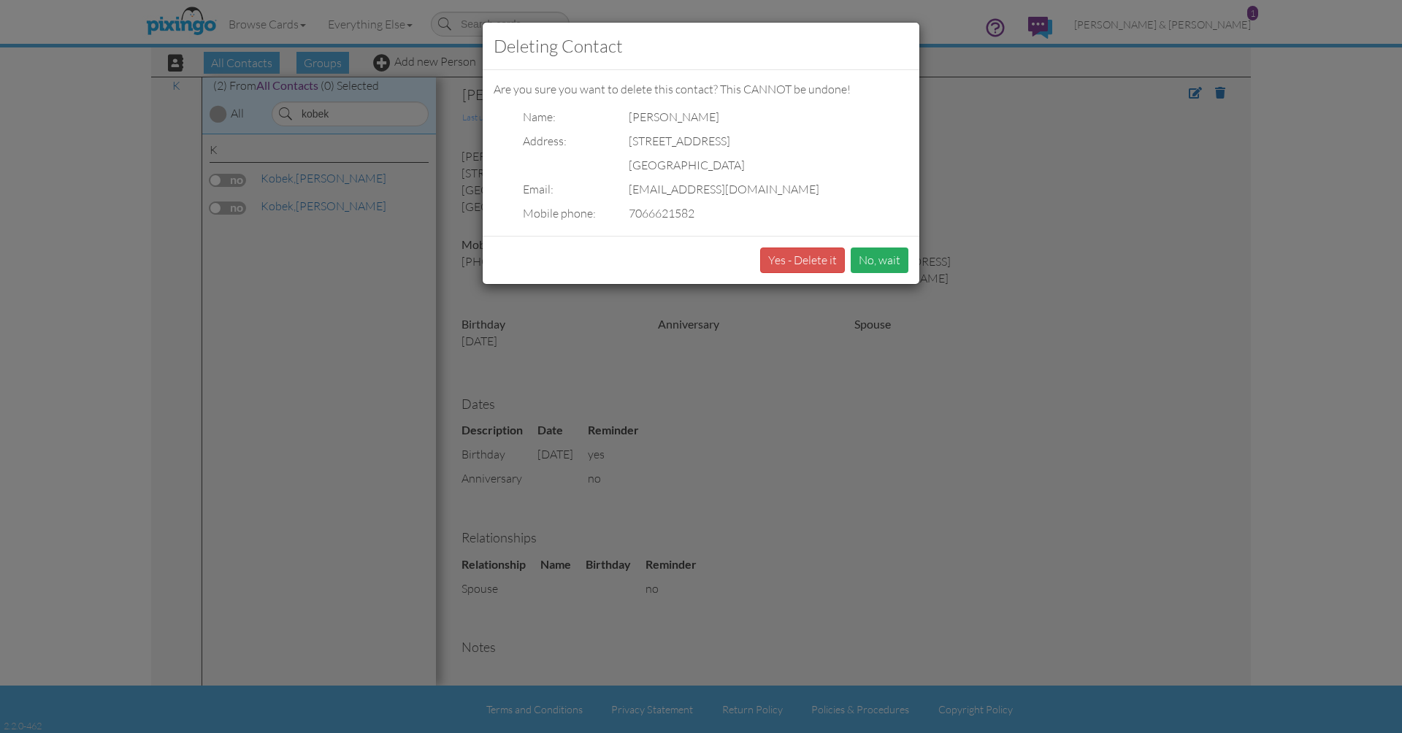
click at [894, 262] on button "No, wait" at bounding box center [880, 261] width 58 height 26
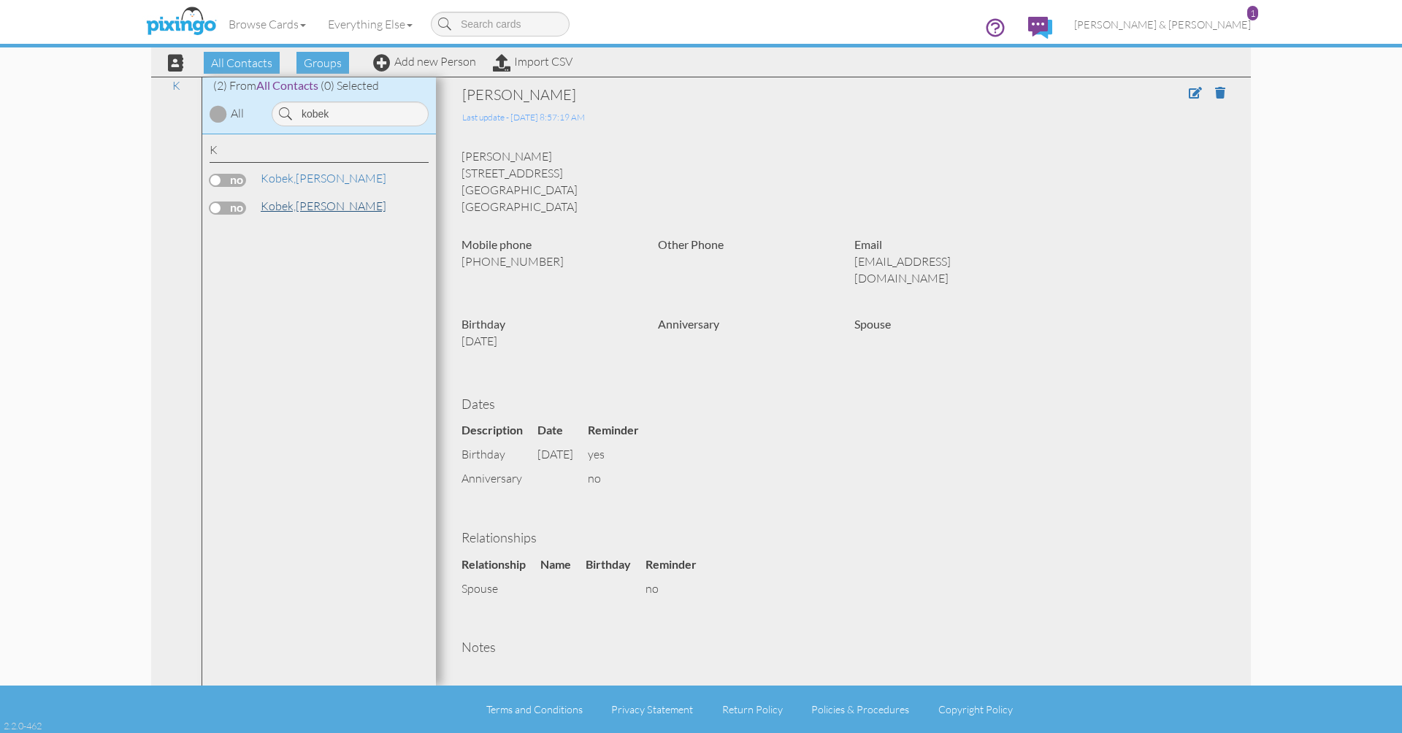
click at [332, 207] on link "[PERSON_NAME]" at bounding box center [323, 206] width 129 height 18
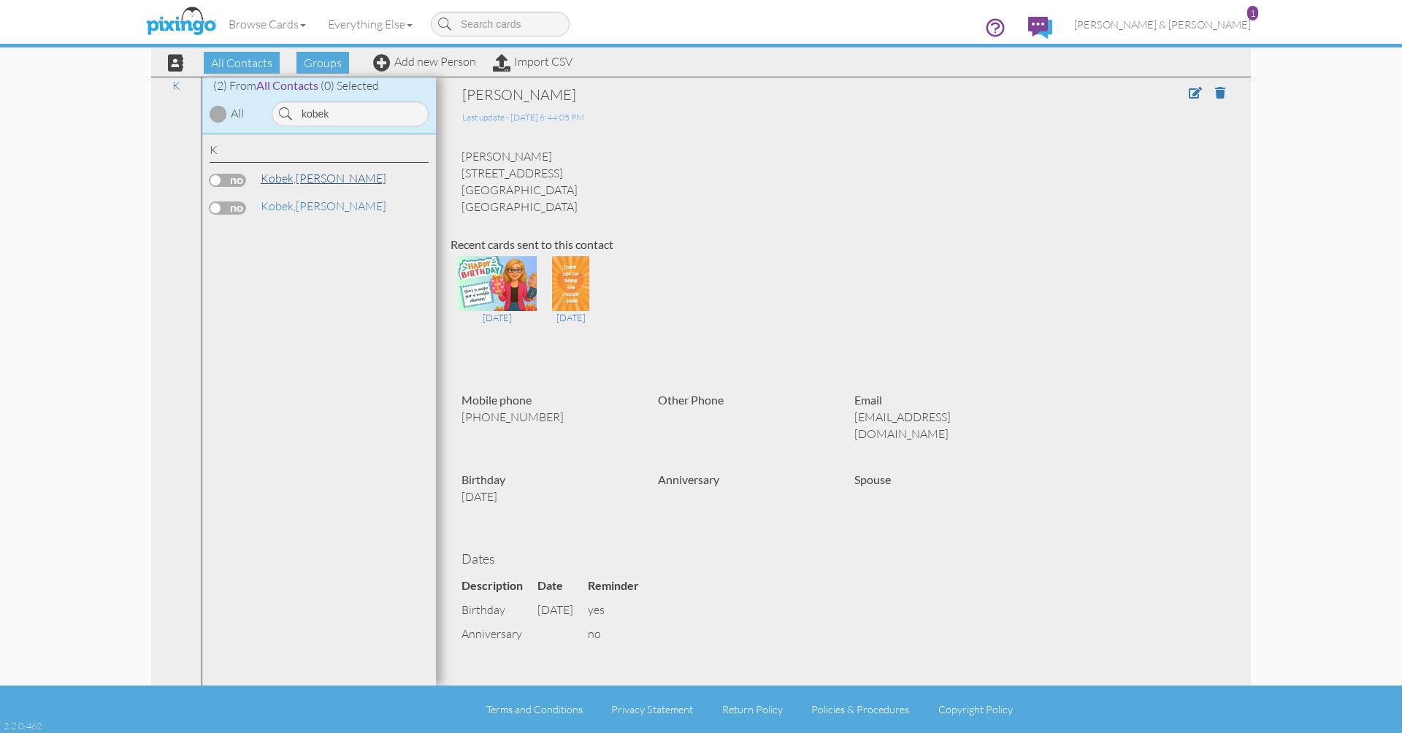
click at [318, 180] on link "[PERSON_NAME]" at bounding box center [323, 178] width 129 height 18
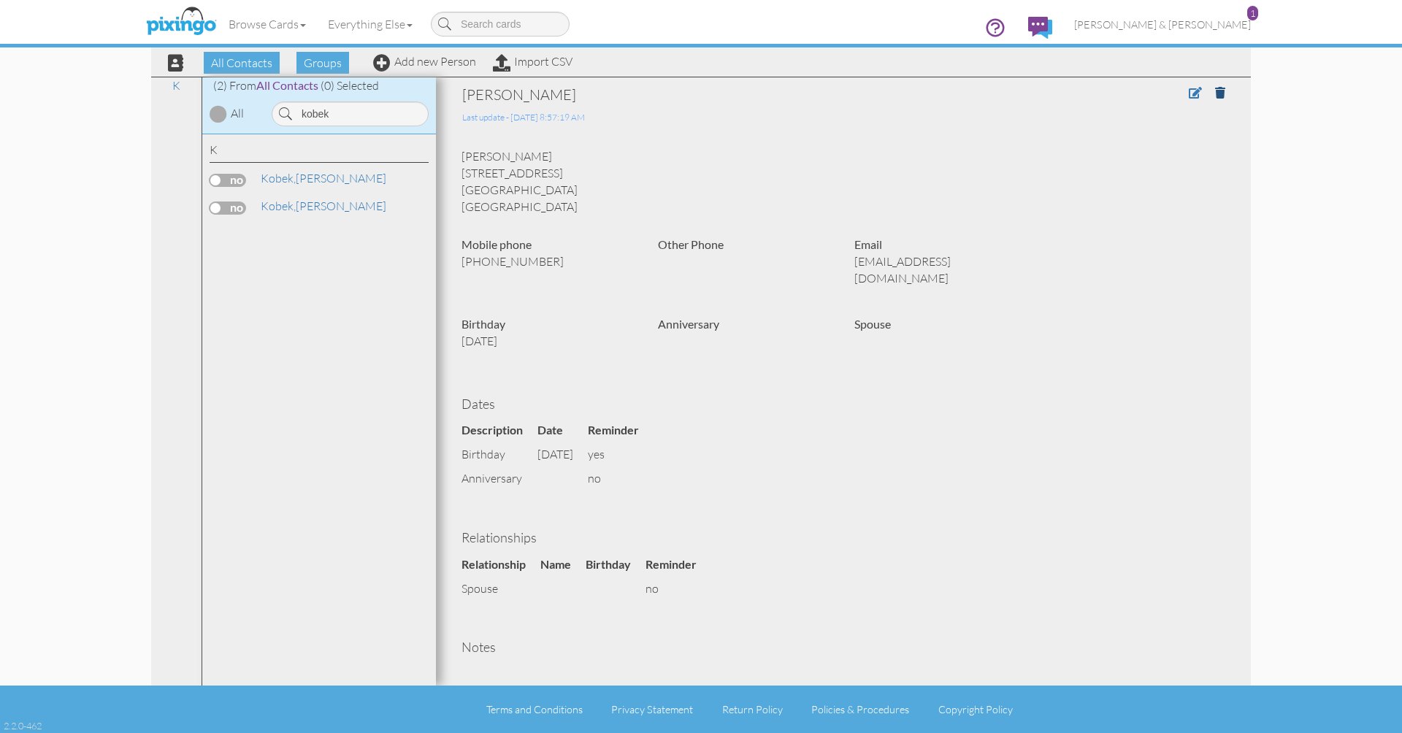
click at [1219, 99] on link at bounding box center [1225, 92] width 21 height 15
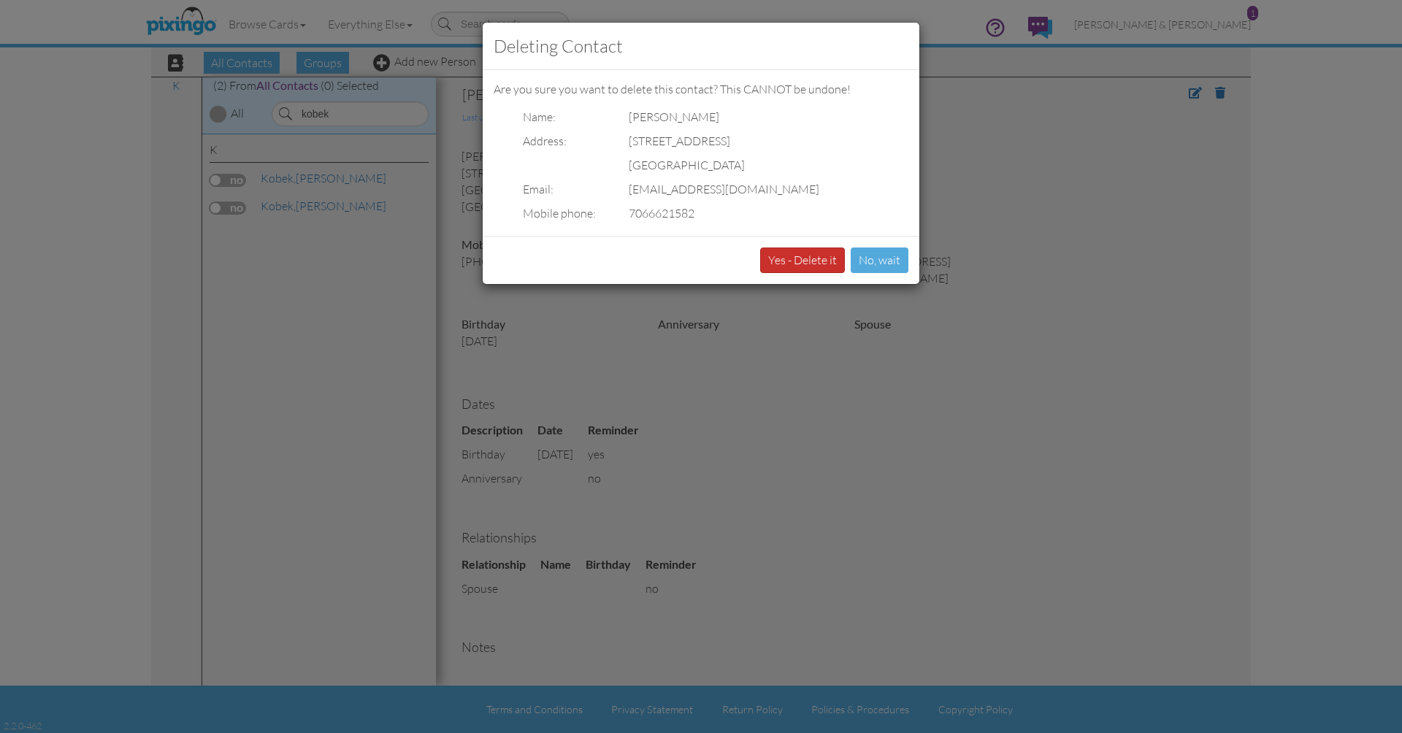
click at [814, 258] on button "Yes - Delete it" at bounding box center [802, 261] width 85 height 26
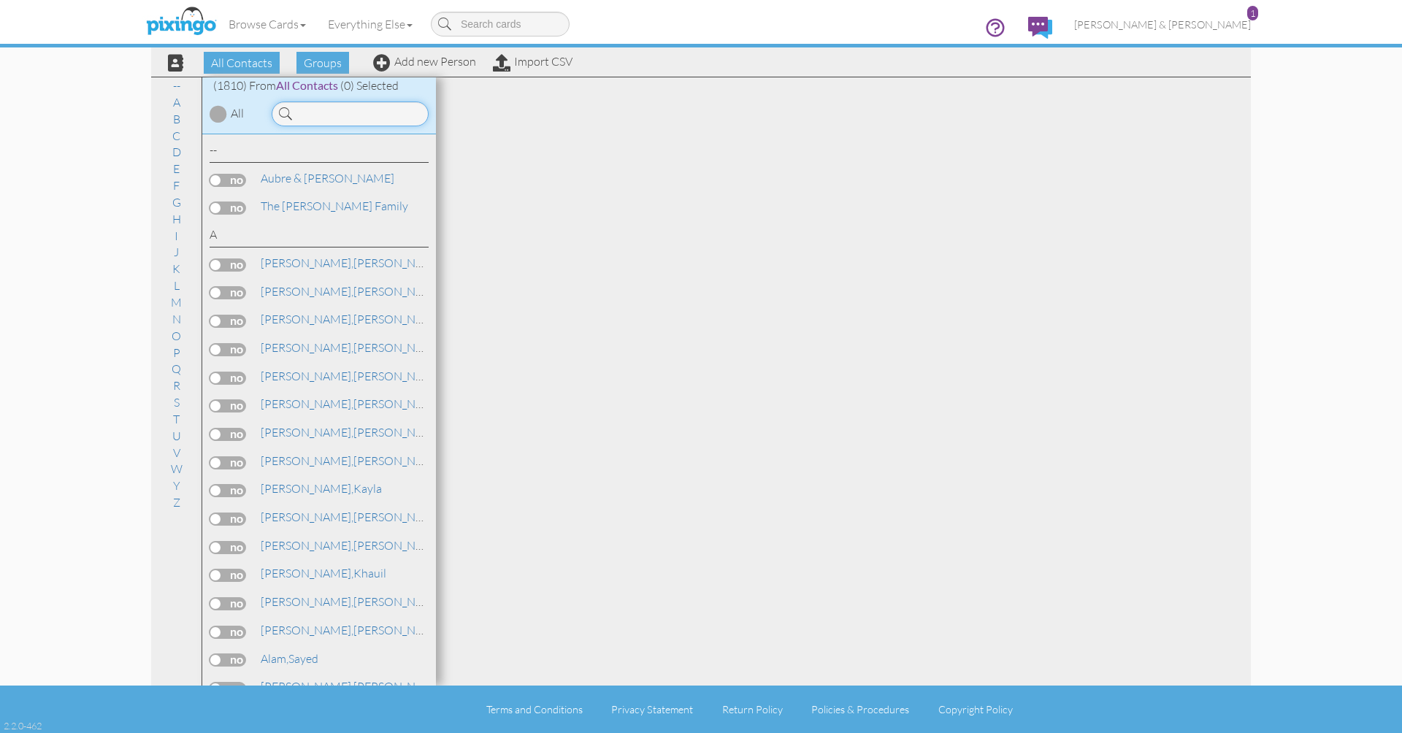
click at [344, 115] on input at bounding box center [350, 113] width 157 height 25
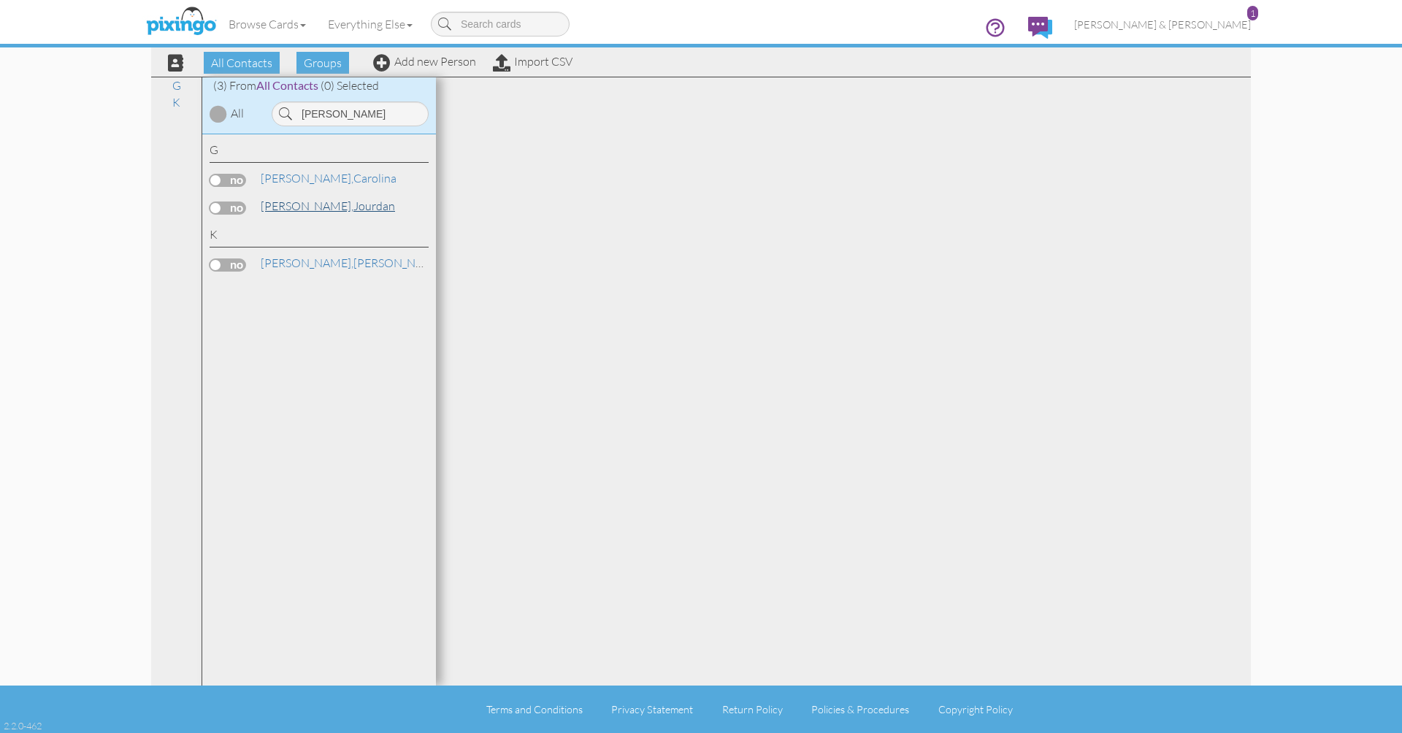
click at [299, 207] on link "Gore, Jourdan" at bounding box center [327, 206] width 137 height 18
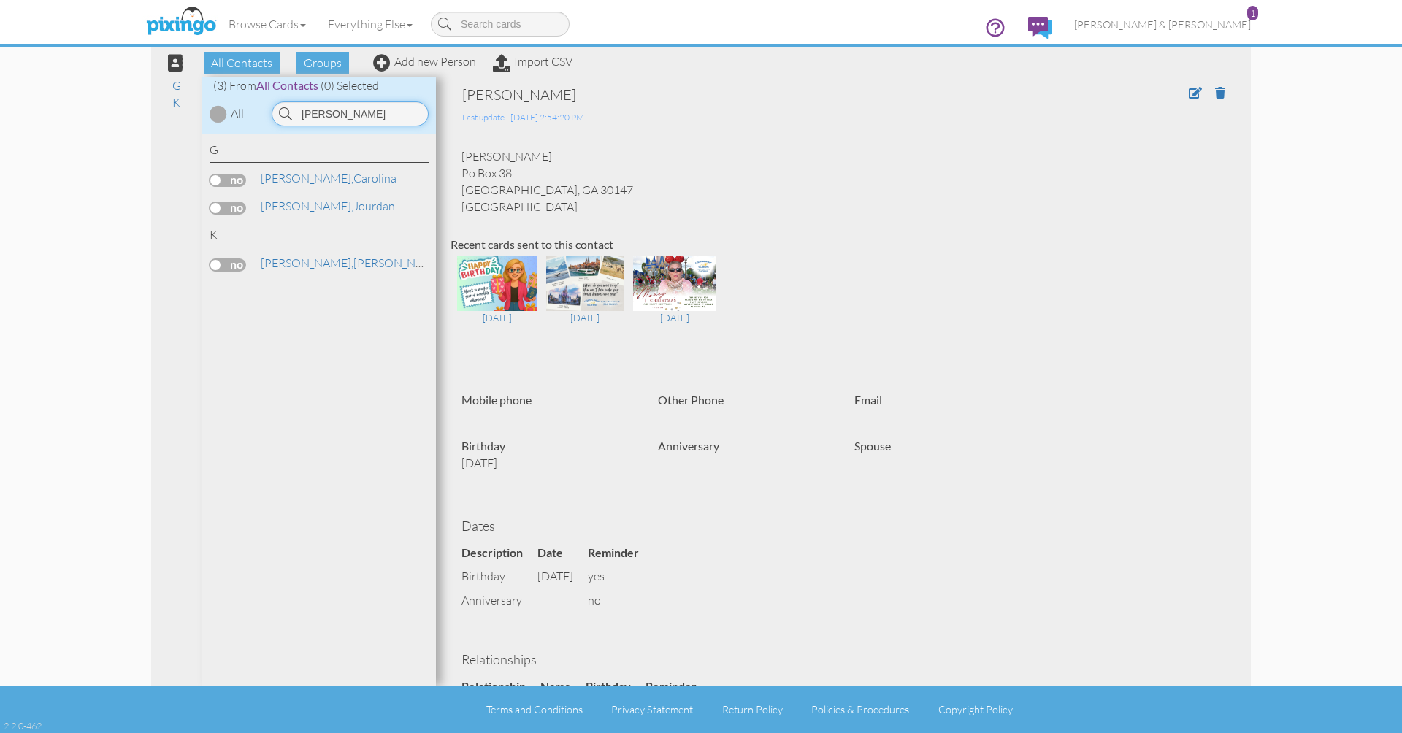
click at [342, 119] on input "Gore" at bounding box center [350, 113] width 157 height 25
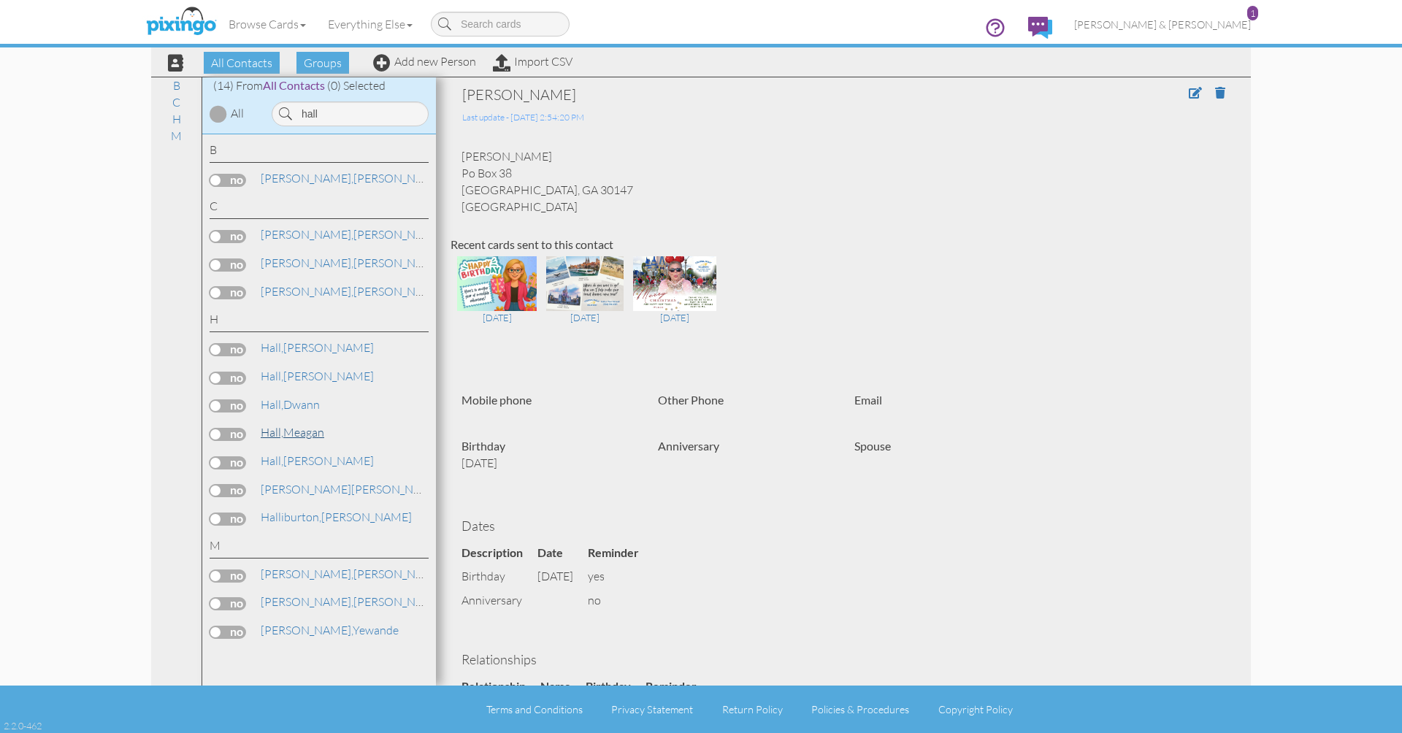
click at [300, 423] on link "Hall, Meagan" at bounding box center [292, 432] width 66 height 18
click at [317, 114] on input "hall" at bounding box center [350, 113] width 157 height 25
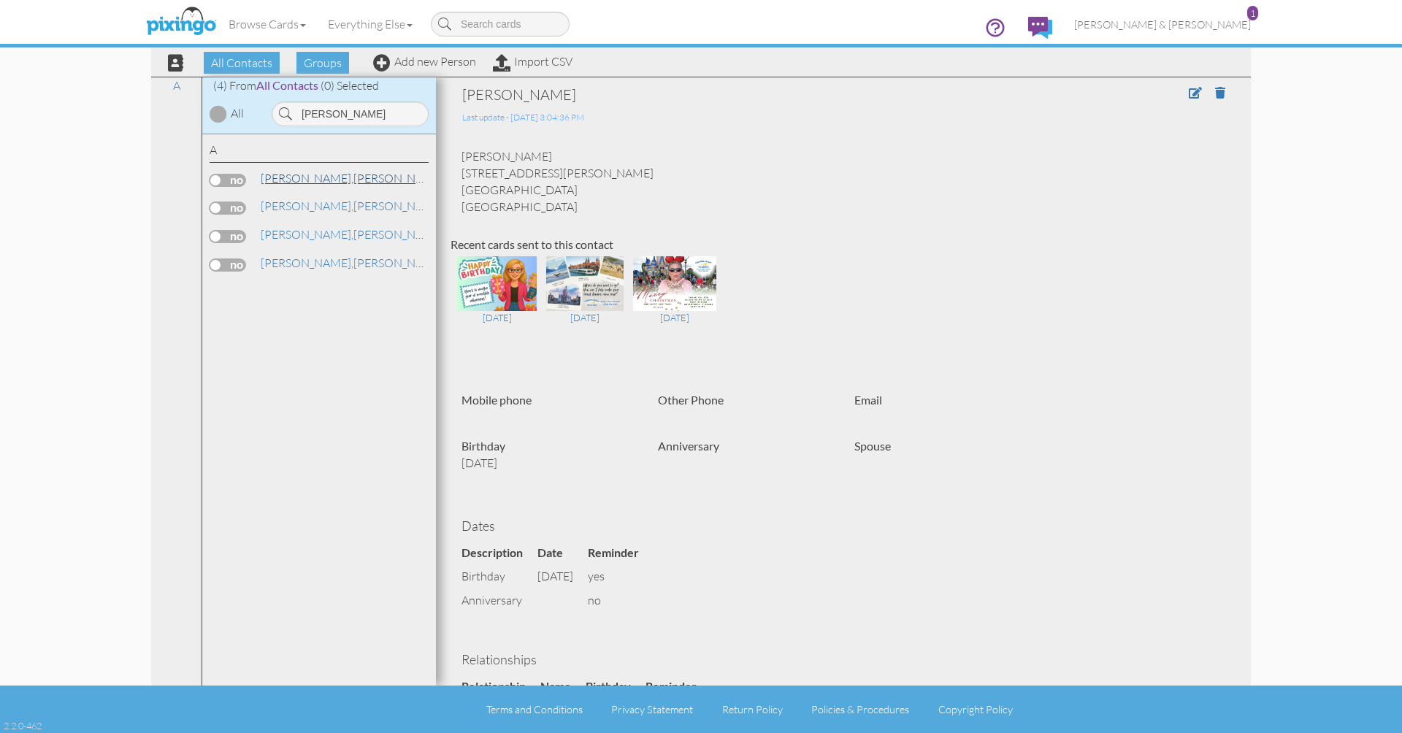
drag, startPoint x: 300, startPoint y: 137, endPoint x: 296, endPoint y: 176, distance: 39.7
click at [296, 176] on span "[PERSON_NAME]," at bounding box center [307, 178] width 93 height 15
click at [337, 107] on input "Adams" at bounding box center [350, 113] width 157 height 25
click at [282, 177] on span "[PERSON_NAME]," at bounding box center [307, 178] width 93 height 15
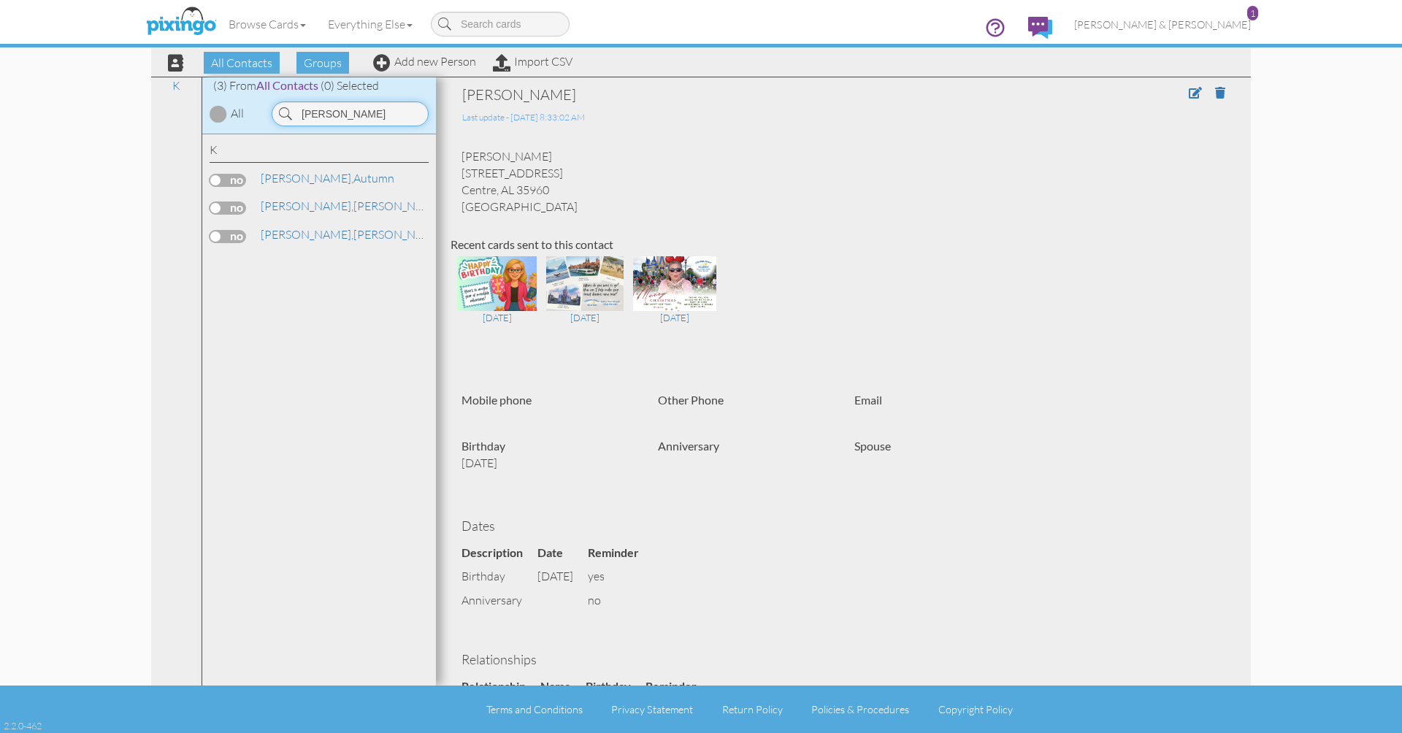
click at [327, 111] on input "kiser" at bounding box center [350, 113] width 157 height 25
click at [310, 175] on link "Falcitelli, Kendra" at bounding box center [335, 178] width 153 height 18
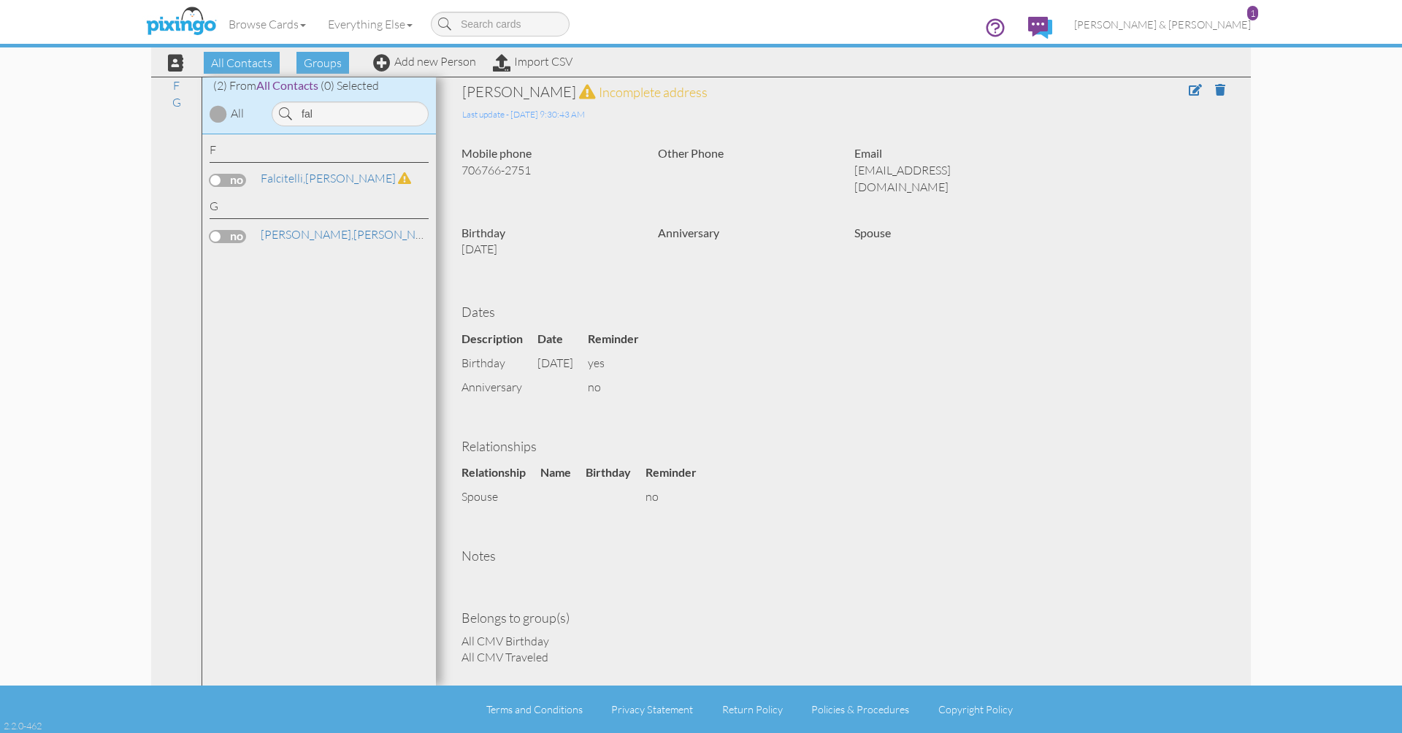
scroll to position [2, 0]
click at [406, 111] on input "fal" at bounding box center [350, 113] width 157 height 25
click at [327, 179] on link "Kobek, Carolyn" at bounding box center [323, 178] width 129 height 18
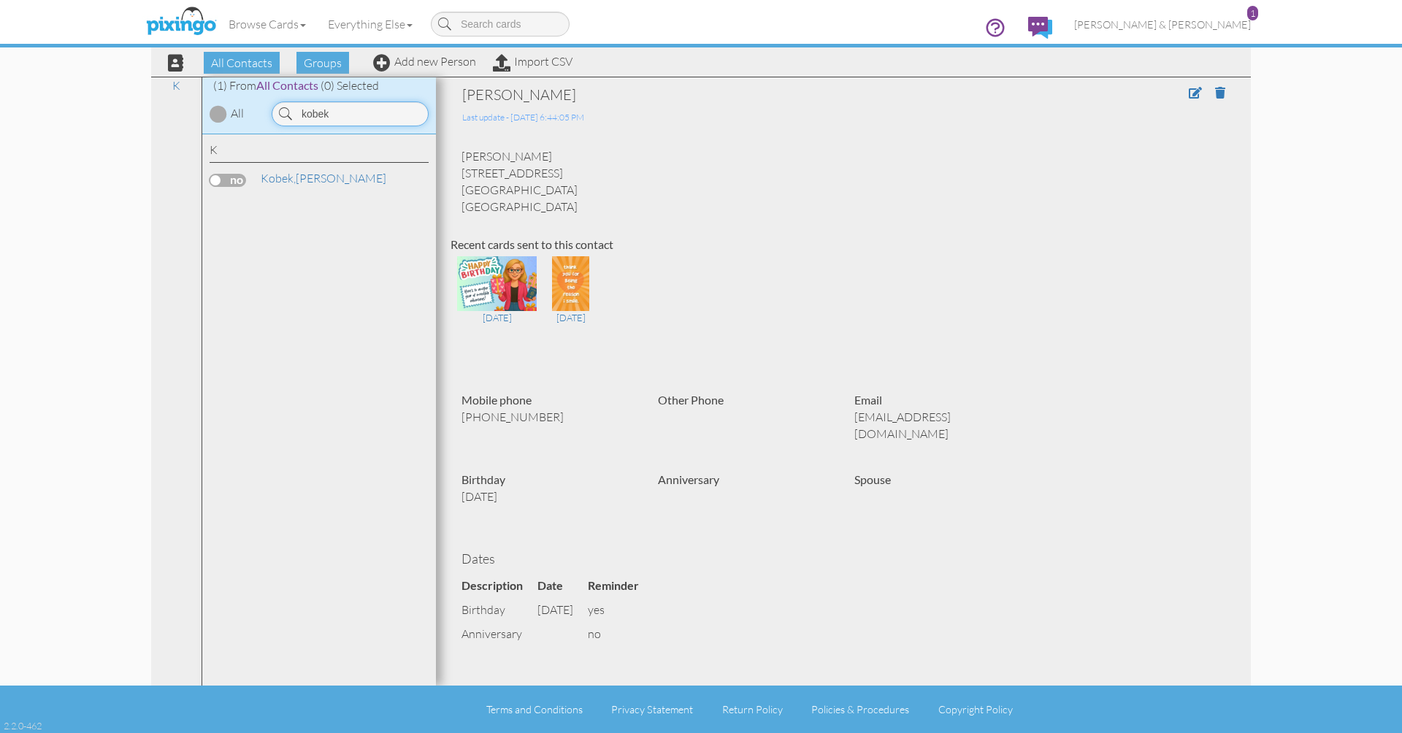
click at [350, 115] on input "kobek" at bounding box center [350, 113] width 157 height 25
click at [294, 176] on link "Gore, Carolina" at bounding box center [328, 178] width 139 height 18
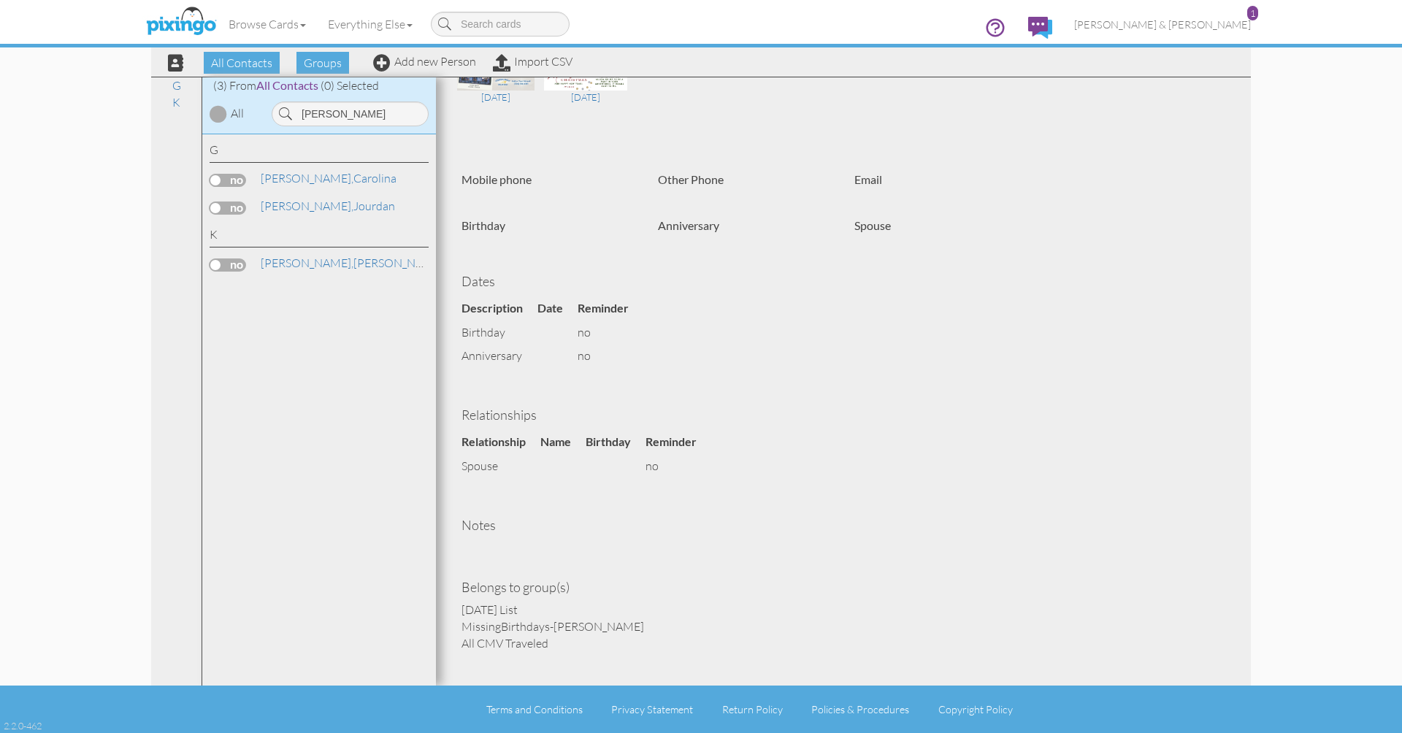
scroll to position [219, 0]
click at [358, 120] on input "Gore" at bounding box center [350, 113] width 157 height 25
click at [300, 206] on link "Gore, Jourdan" at bounding box center [327, 206] width 137 height 18
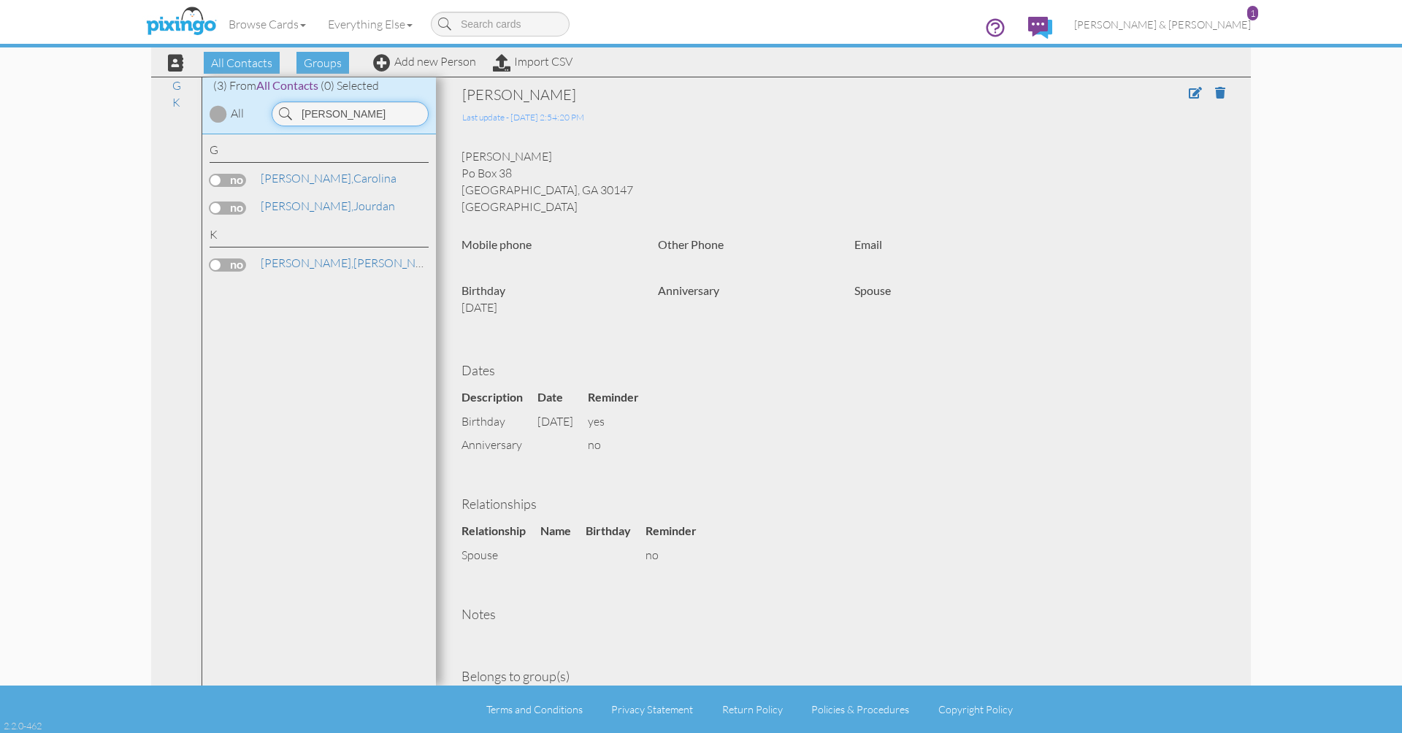
click at [331, 106] on input "Gore" at bounding box center [350, 113] width 157 height 25
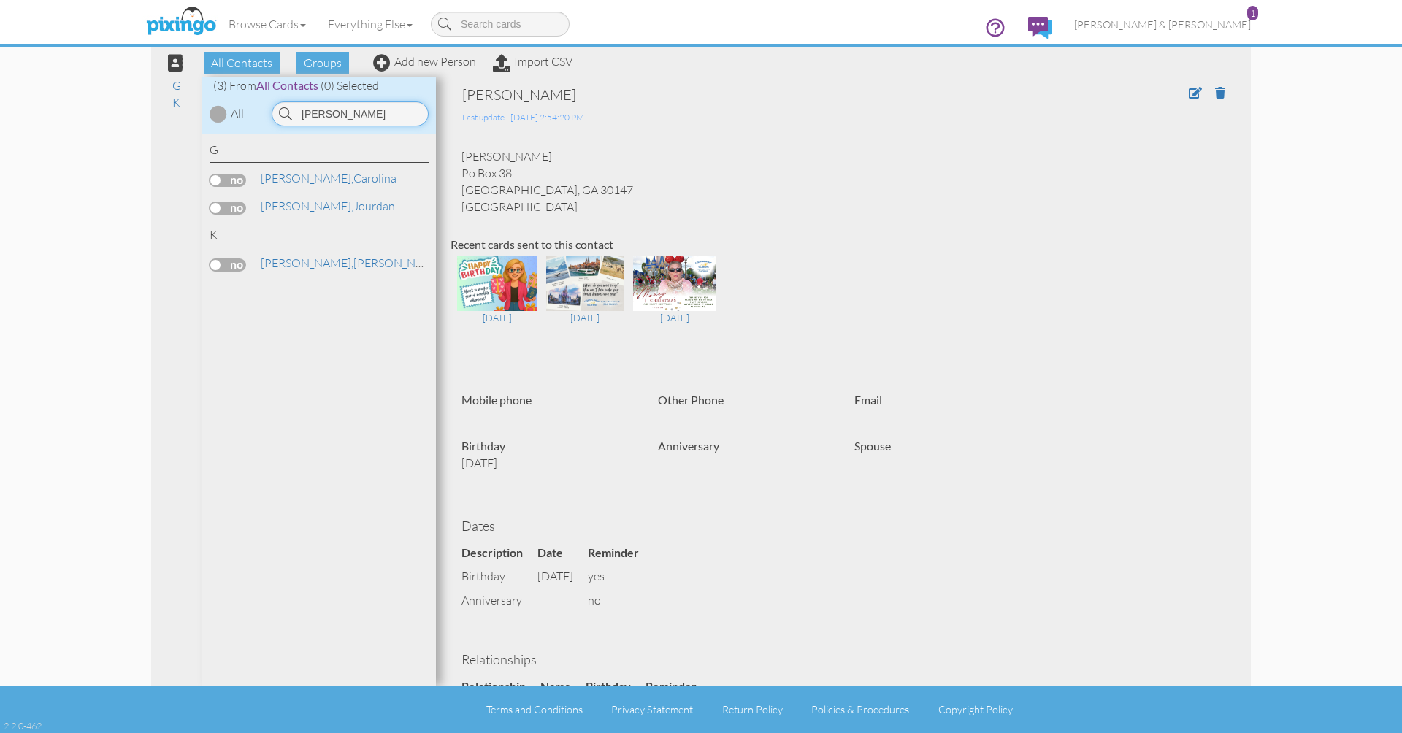
click at [331, 106] on input "Gore" at bounding box center [350, 113] width 157 height 25
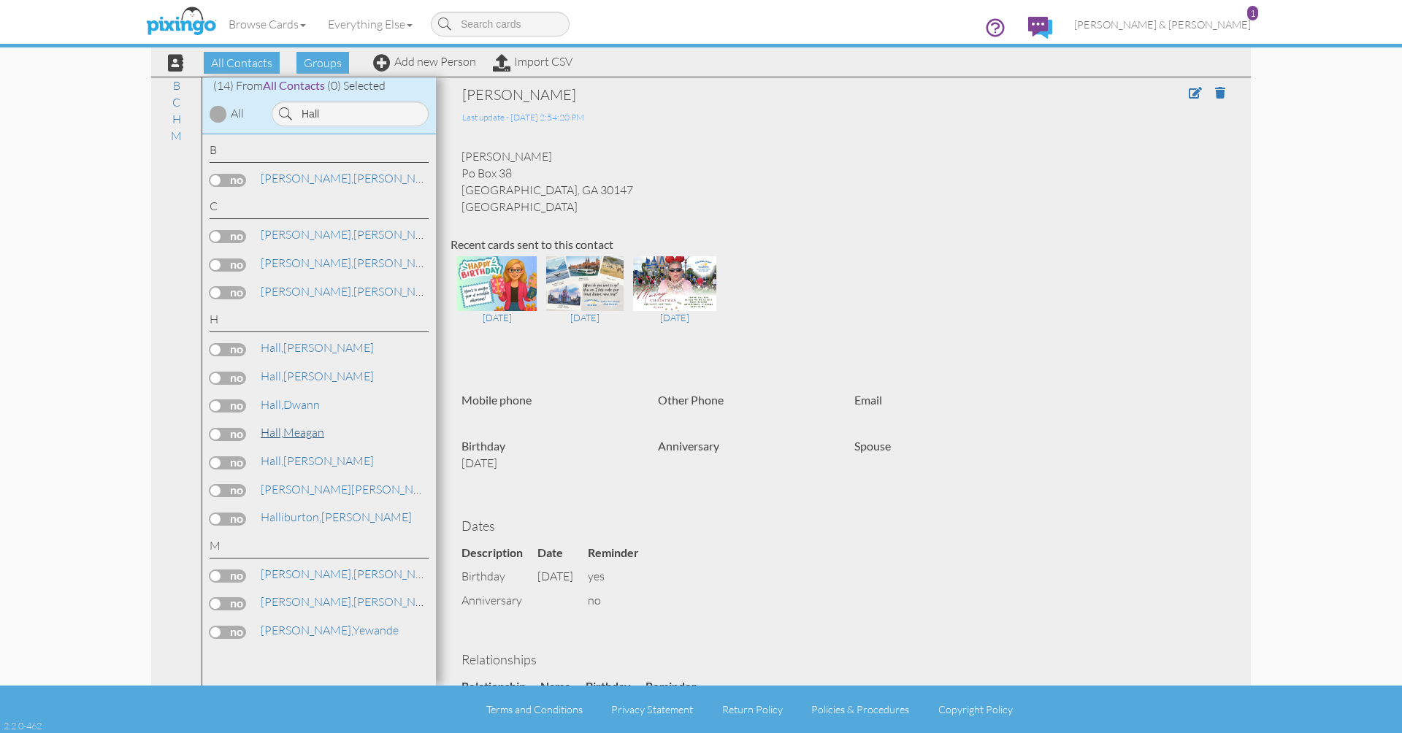
click at [296, 423] on link "Hall, Meagan" at bounding box center [292, 432] width 66 height 18
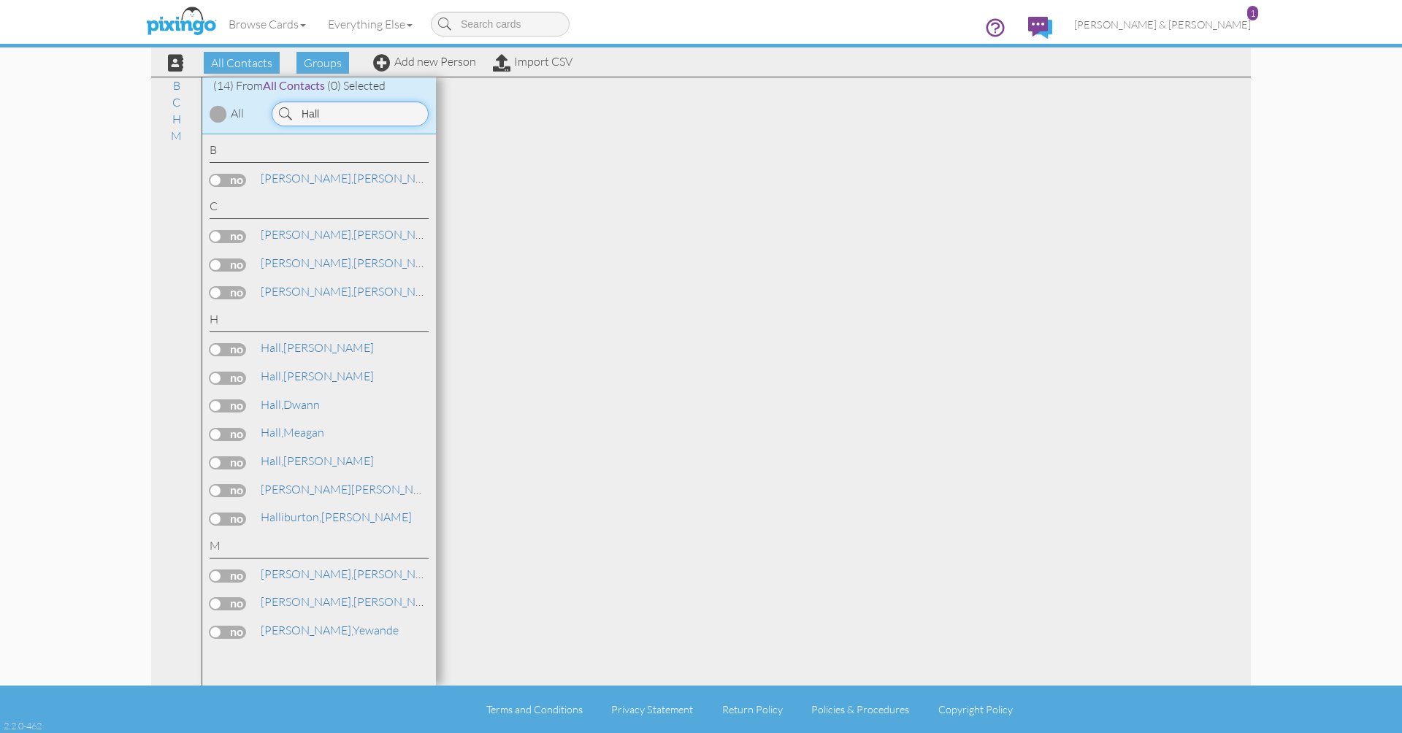
click at [337, 124] on input "Hall" at bounding box center [350, 113] width 157 height 25
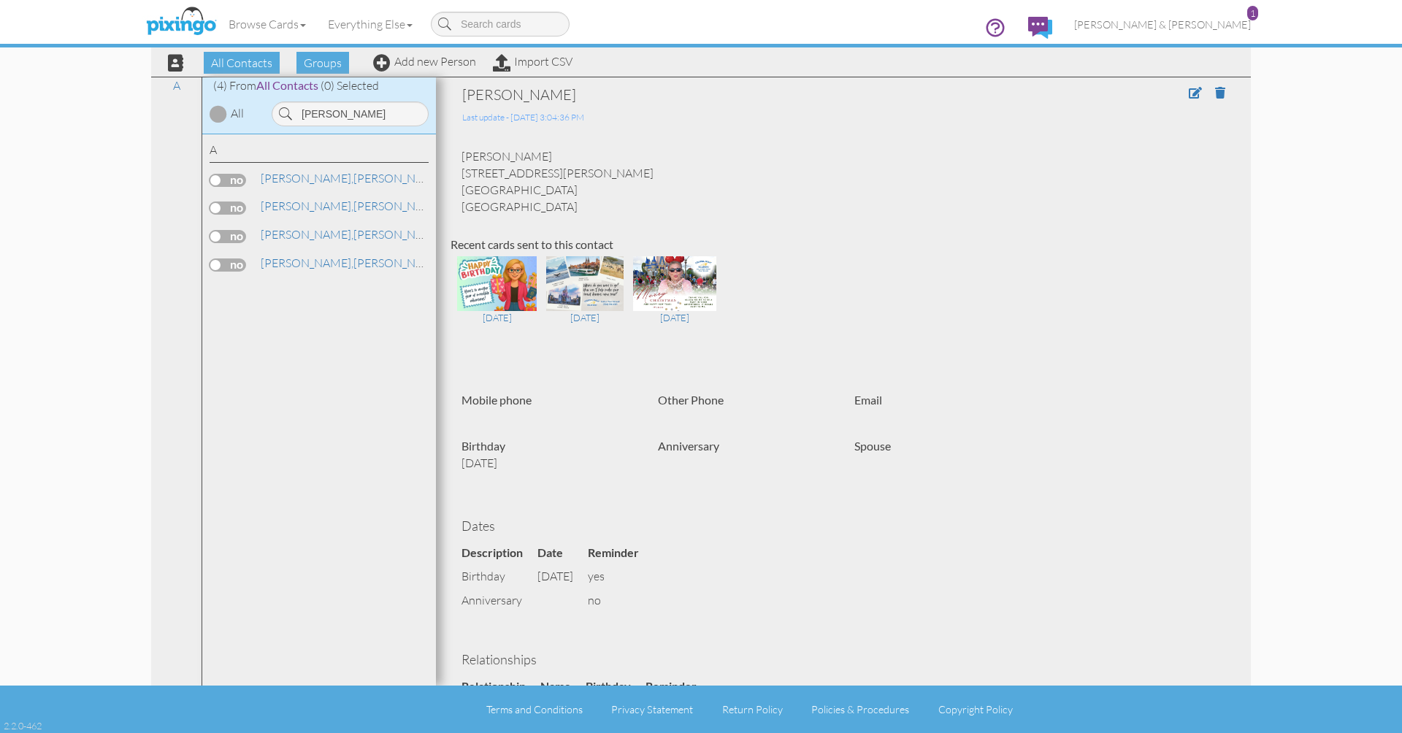
click at [292, 166] on div "A Adams, Caryn" at bounding box center [319, 167] width 219 height 50
click at [291, 177] on span "[PERSON_NAME]," at bounding box center [307, 178] width 93 height 15
click at [351, 112] on input "Adams" at bounding box center [350, 113] width 157 height 25
click at [299, 176] on link "Kiser, Autumn" at bounding box center [327, 178] width 137 height 18
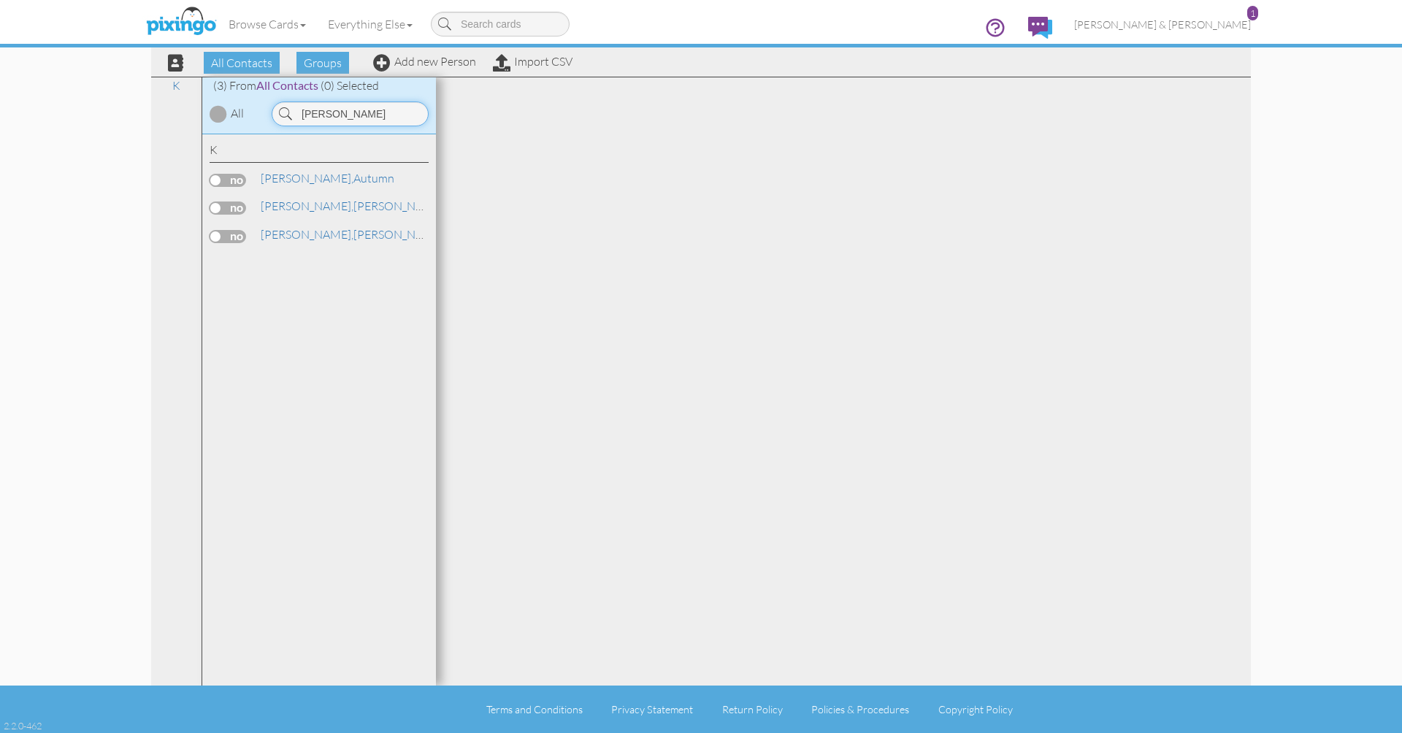
click at [363, 112] on input "kiser" at bounding box center [350, 113] width 157 height 25
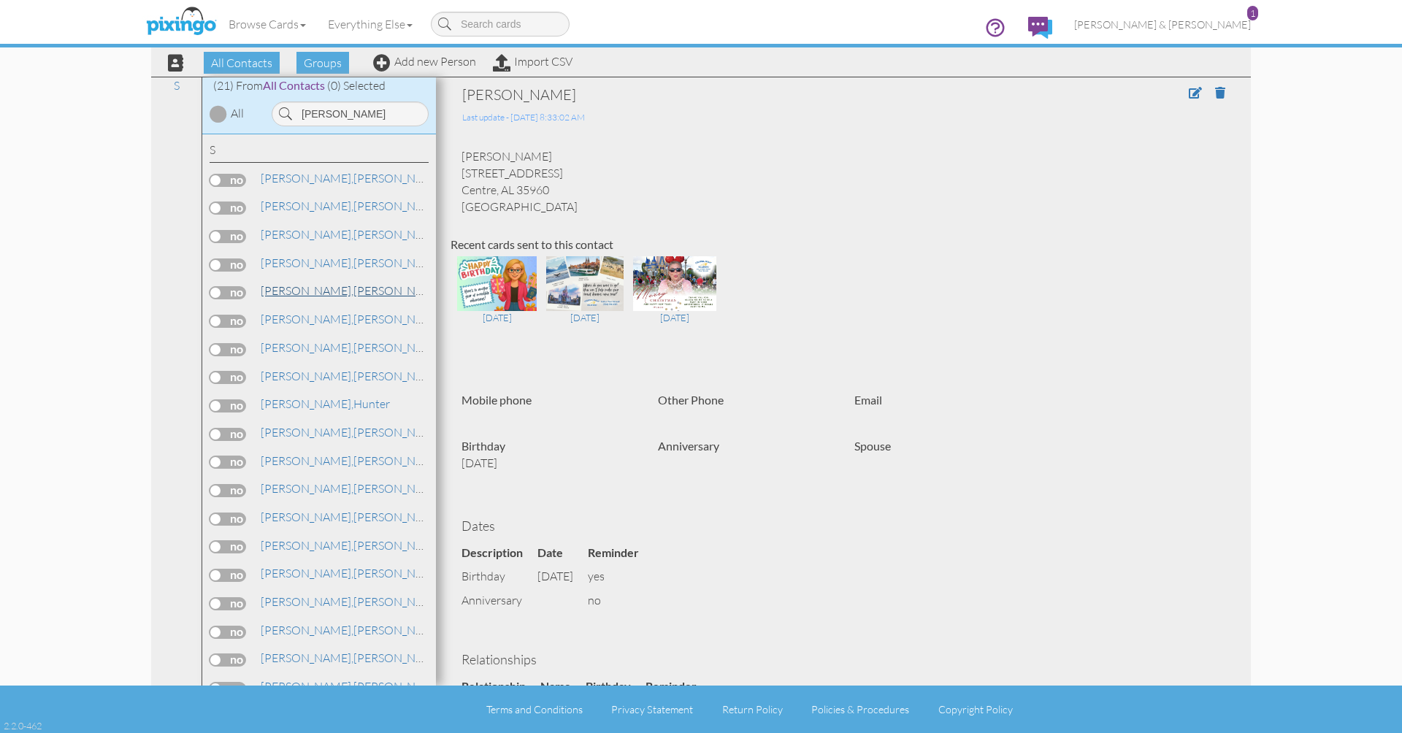
click at [309, 284] on link "Smith, Cindy" at bounding box center [352, 291] width 186 height 18
click at [342, 108] on input "Smith" at bounding box center [350, 113] width 157 height 25
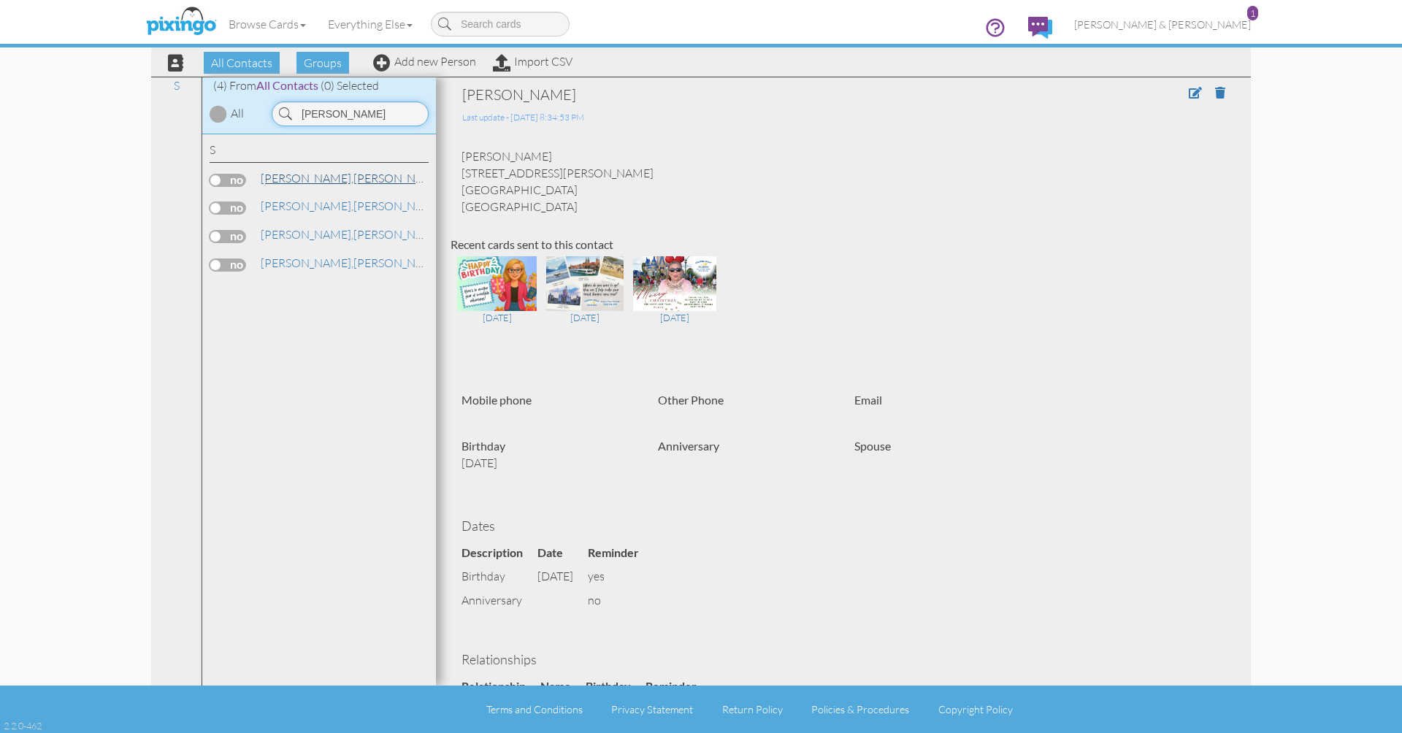
type input "Stevens"
click at [318, 180] on link "Stevens, Alicia" at bounding box center [352, 178] width 186 height 18
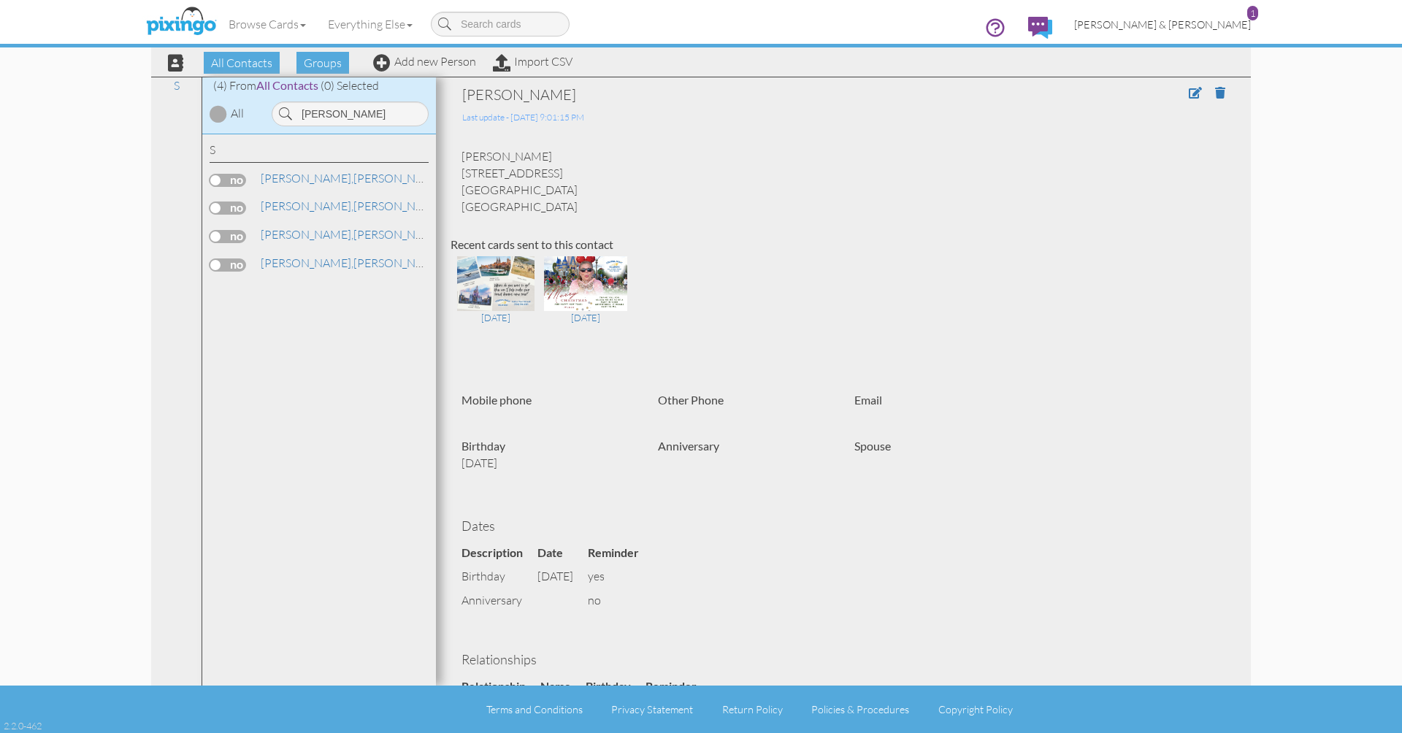
click at [1192, 27] on span "[PERSON_NAME] & [PERSON_NAME]" at bounding box center [1162, 24] width 177 height 12
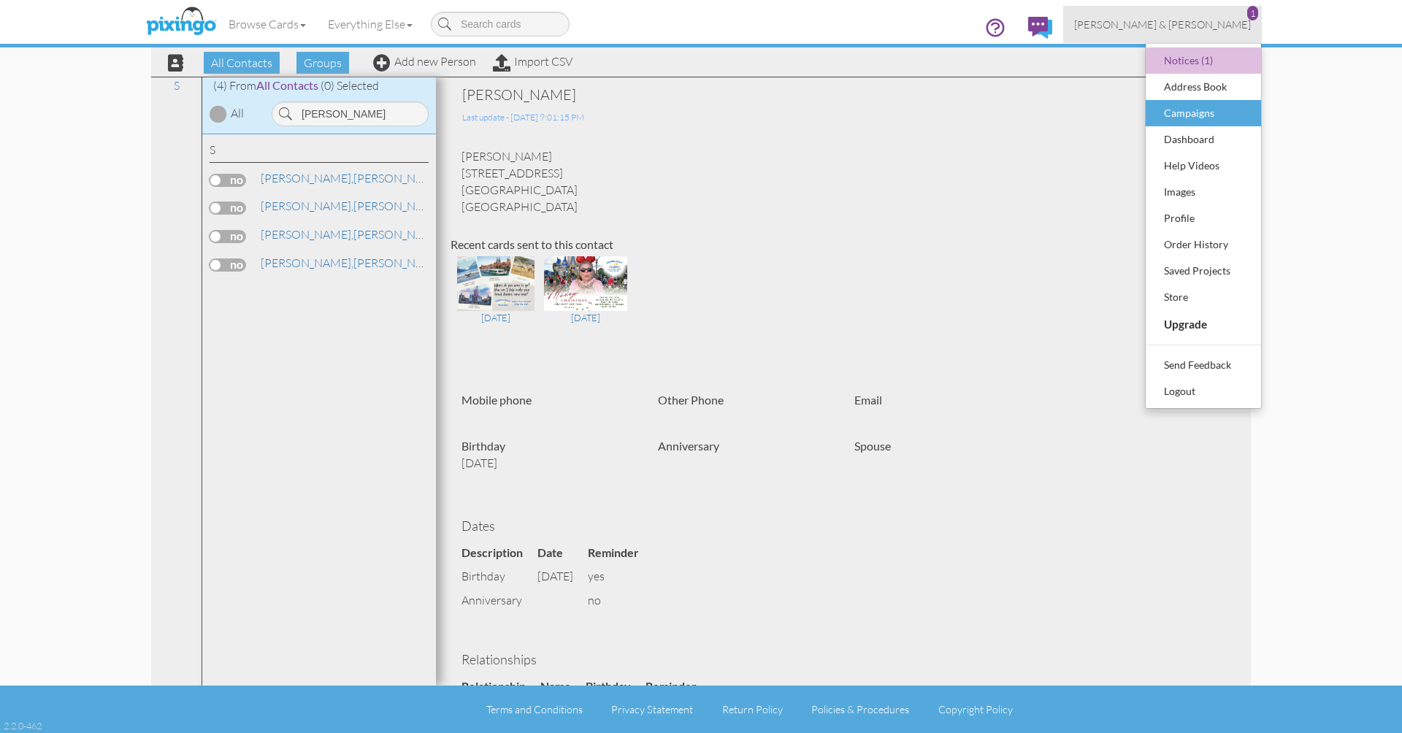
click at [1192, 117] on div "Campaigns" at bounding box center [1203, 113] width 86 height 22
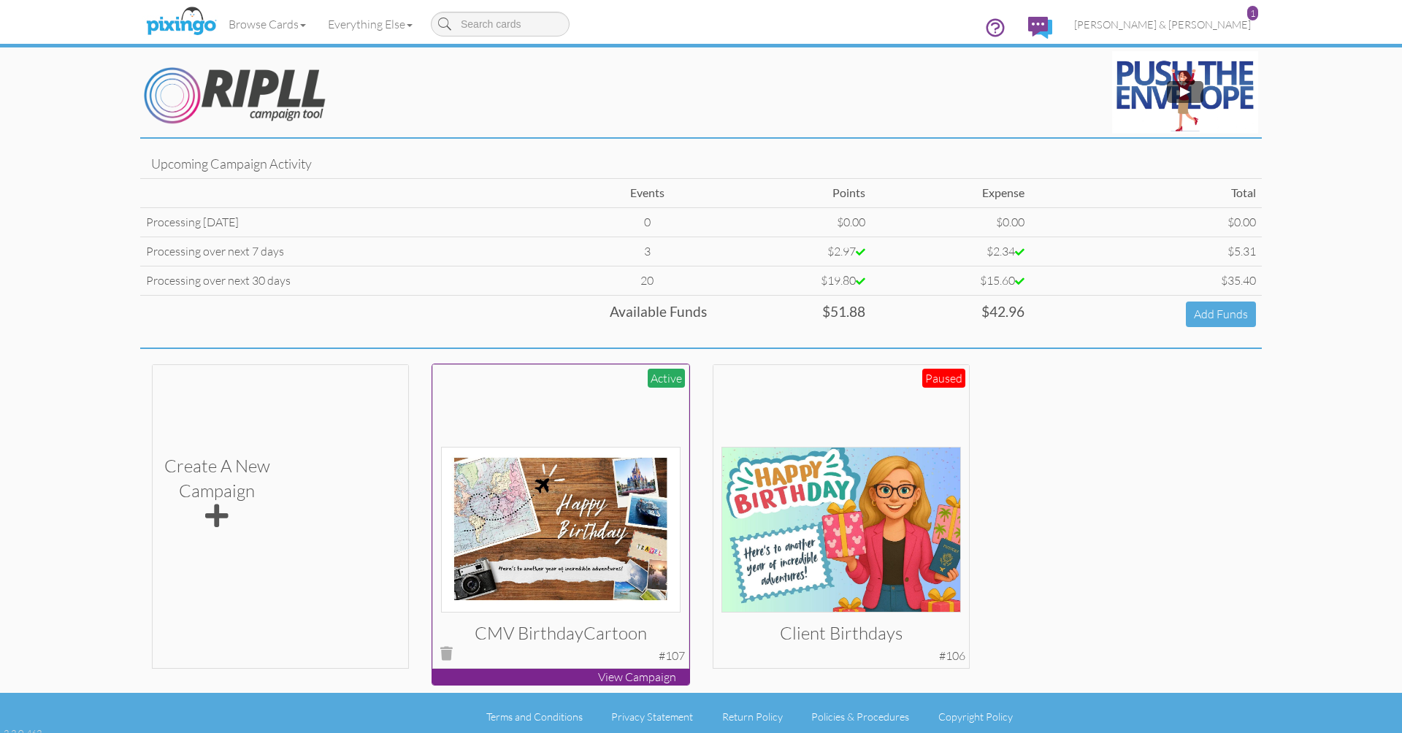
click at [595, 407] on div at bounding box center [561, 492] width 240 height 240
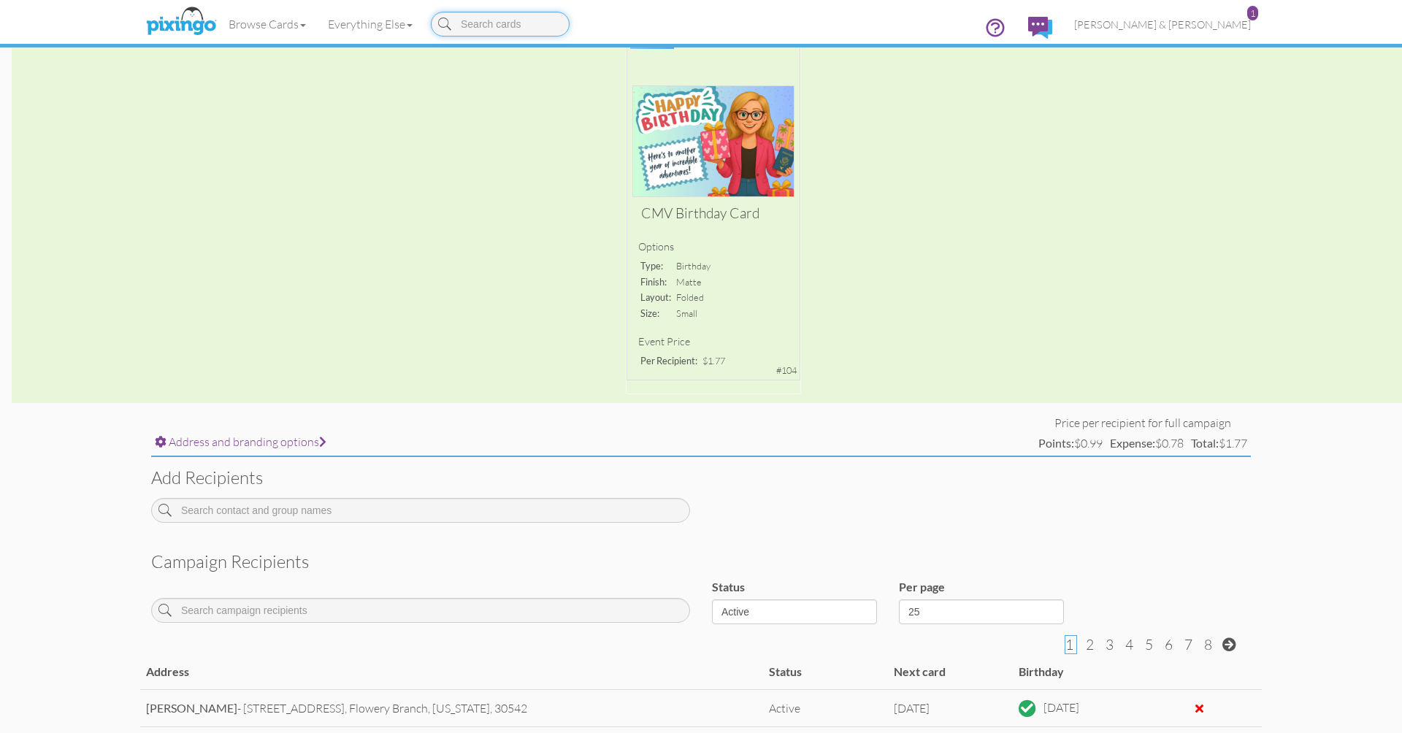
scroll to position [191, 0]
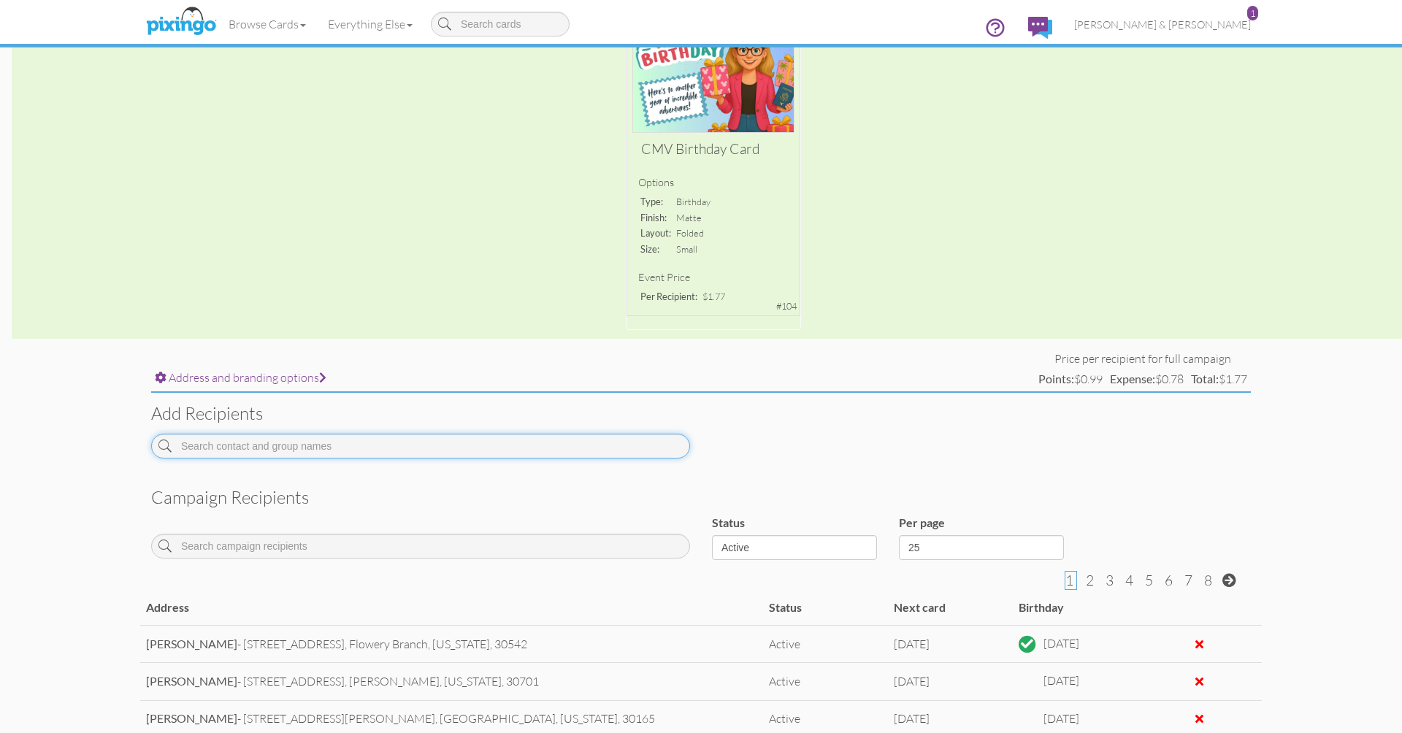
click at [577, 443] on input at bounding box center [420, 446] width 539 height 25
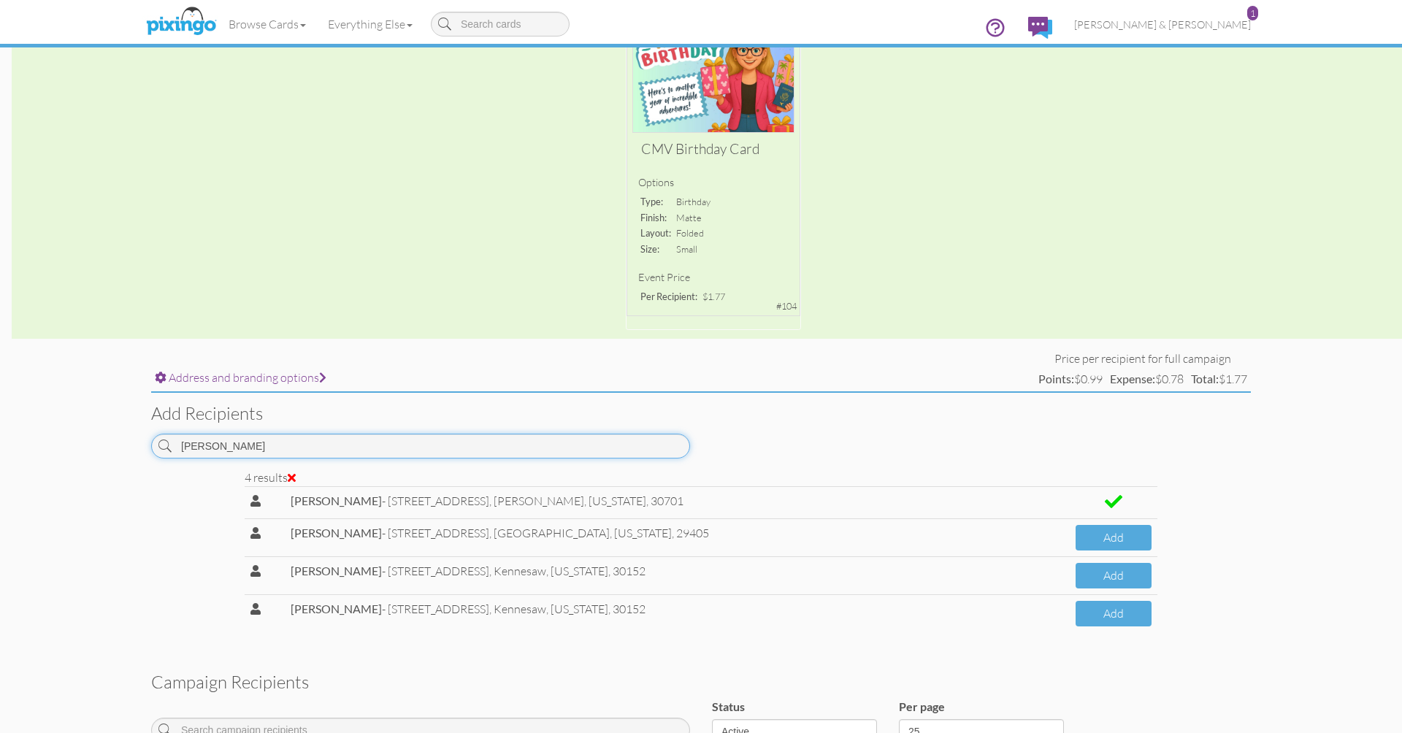
click at [500, 445] on input "Stevens" at bounding box center [420, 446] width 539 height 25
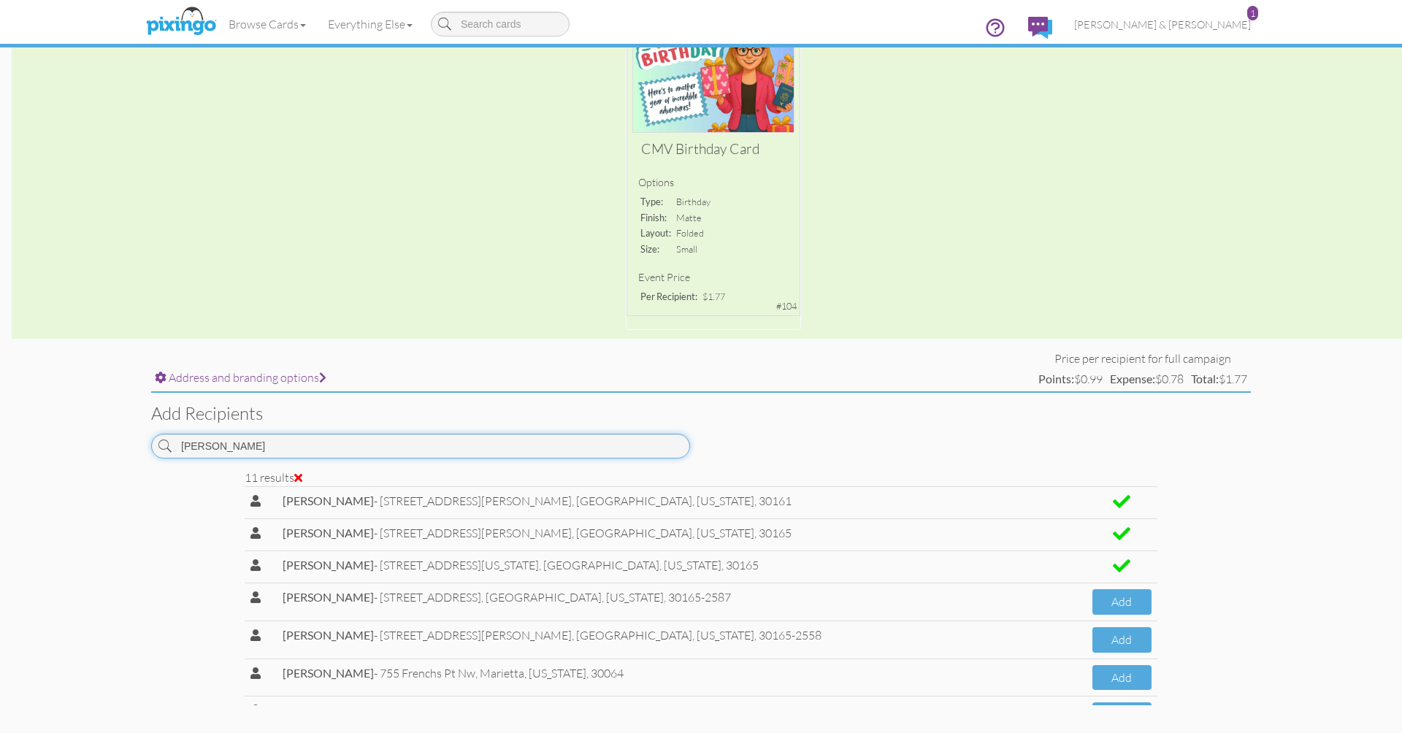
click at [345, 437] on input "Jones" at bounding box center [420, 446] width 539 height 25
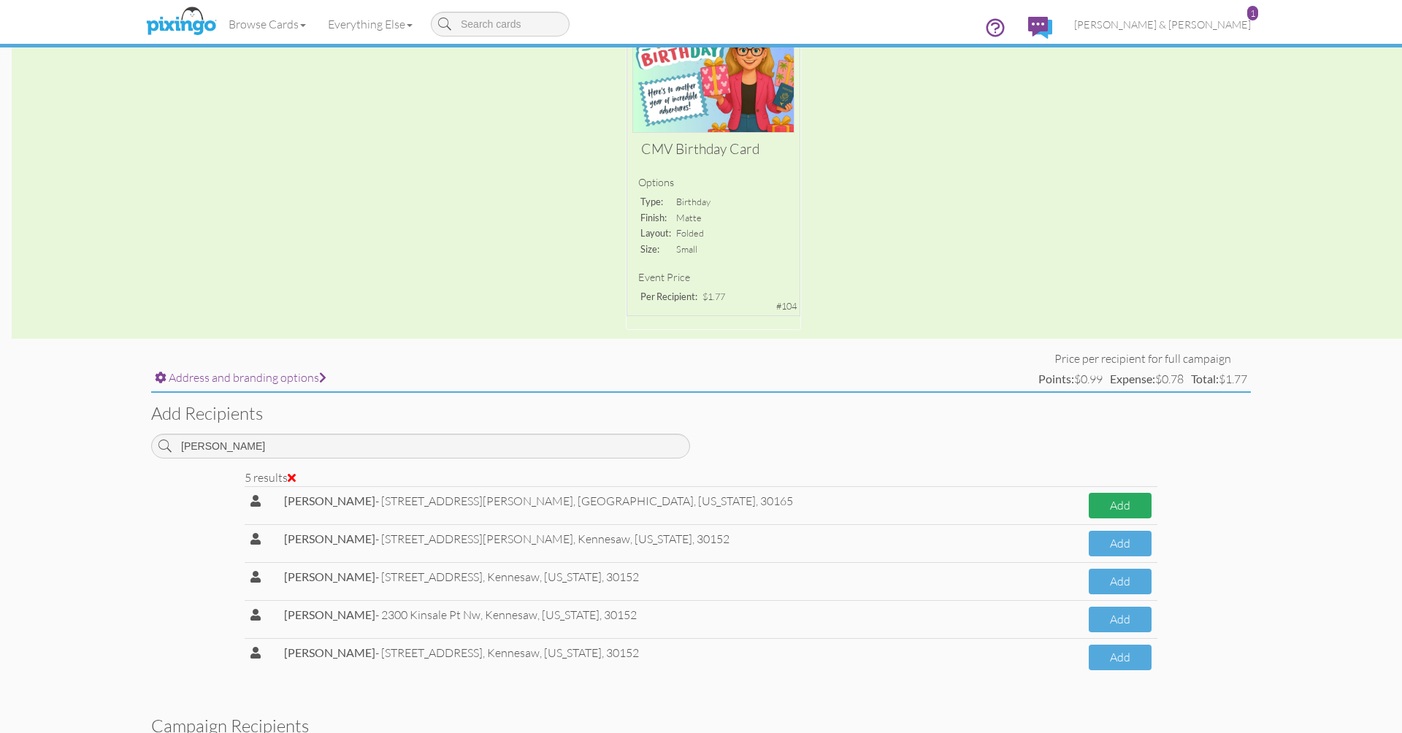
click at [1094, 501] on button "Add" at bounding box center [1120, 506] width 63 height 26
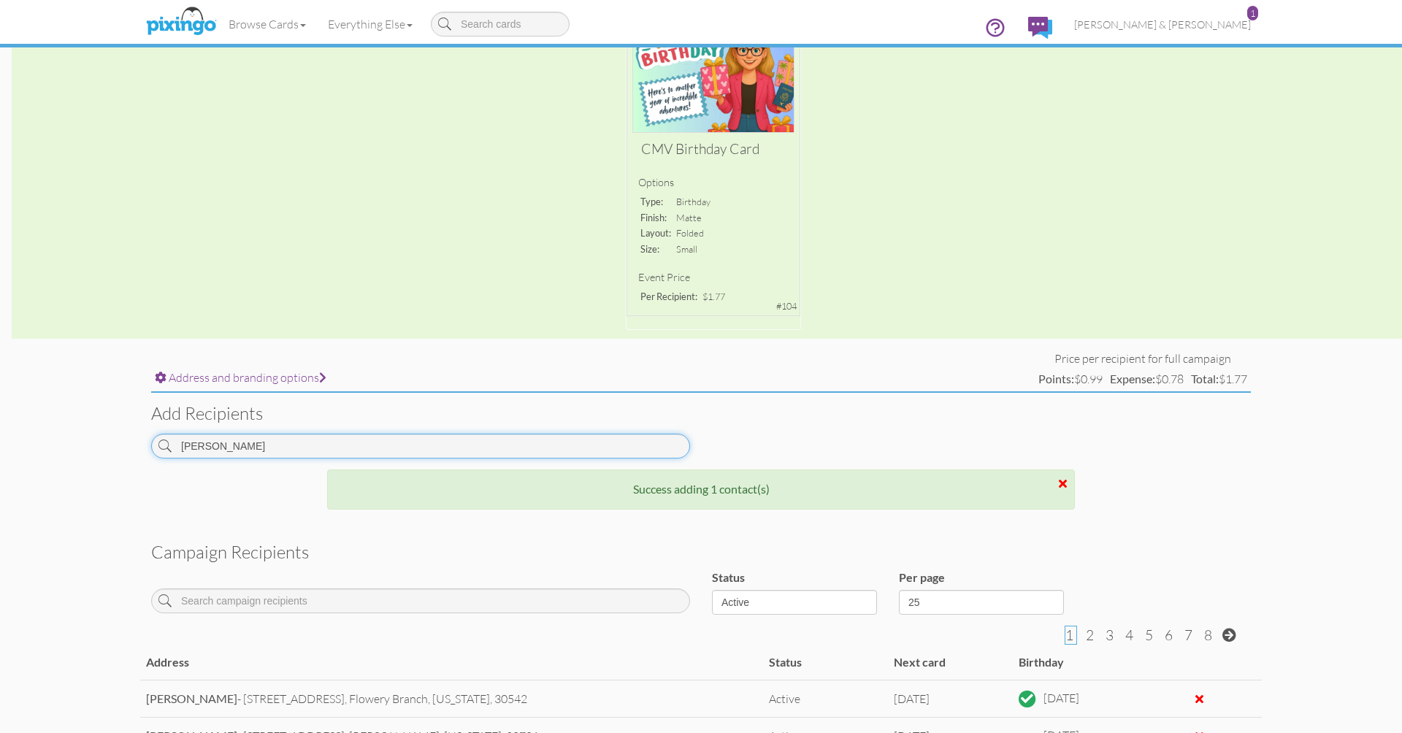
click at [564, 442] on input "[PERSON_NAME]" at bounding box center [420, 446] width 539 height 25
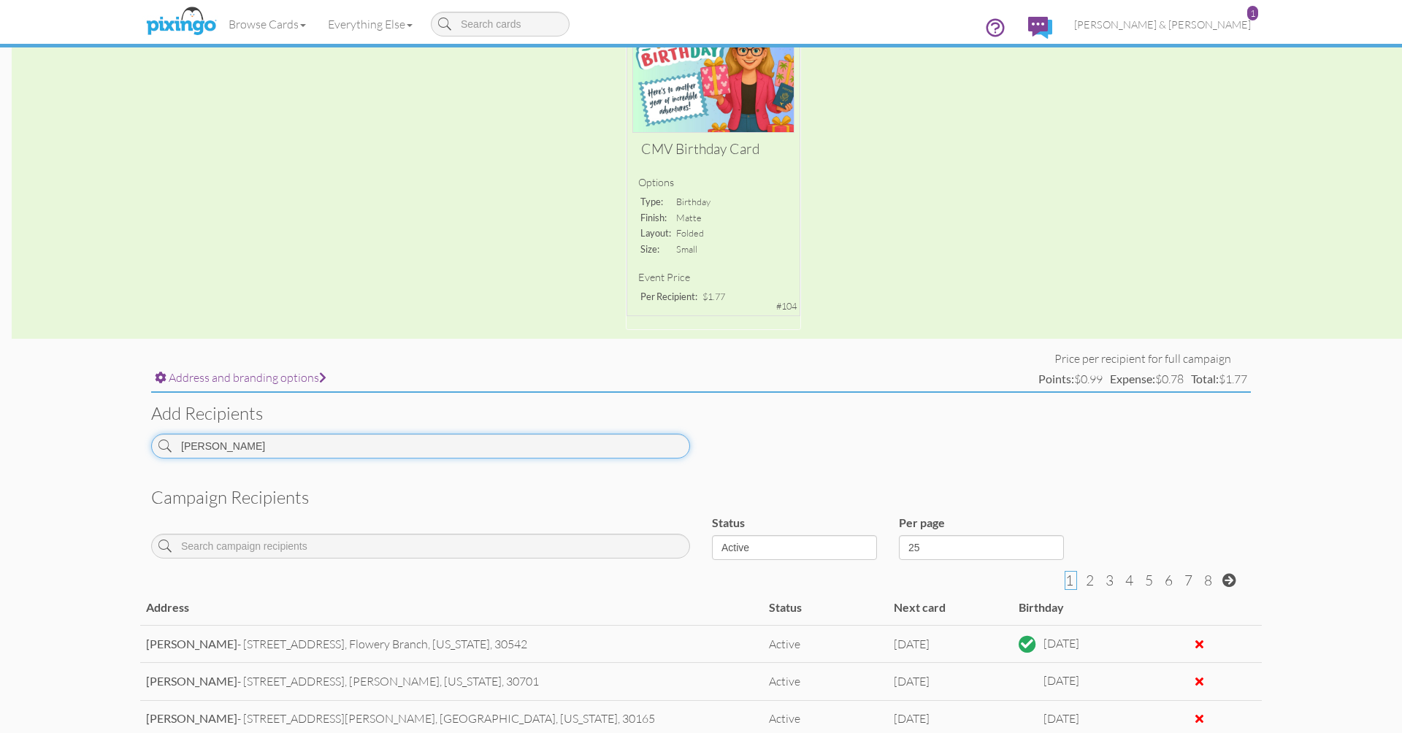
drag, startPoint x: 564, startPoint y: 442, endPoint x: 575, endPoint y: 438, distance: 11.5
click at [575, 438] on input "Sandy" at bounding box center [420, 446] width 539 height 25
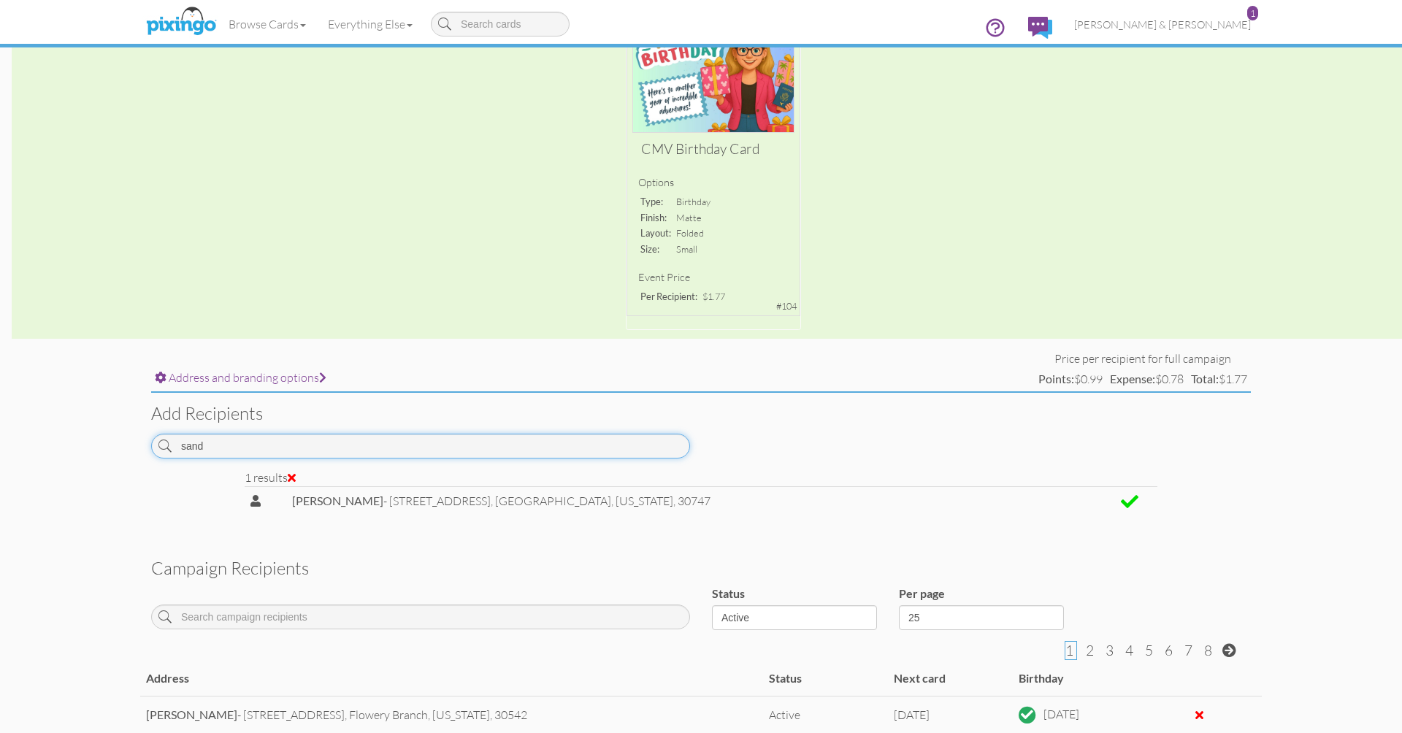
drag, startPoint x: 575, startPoint y: 438, endPoint x: 563, endPoint y: 437, distance: 11.7
click at [563, 437] on input "sand" at bounding box center [420, 446] width 539 height 25
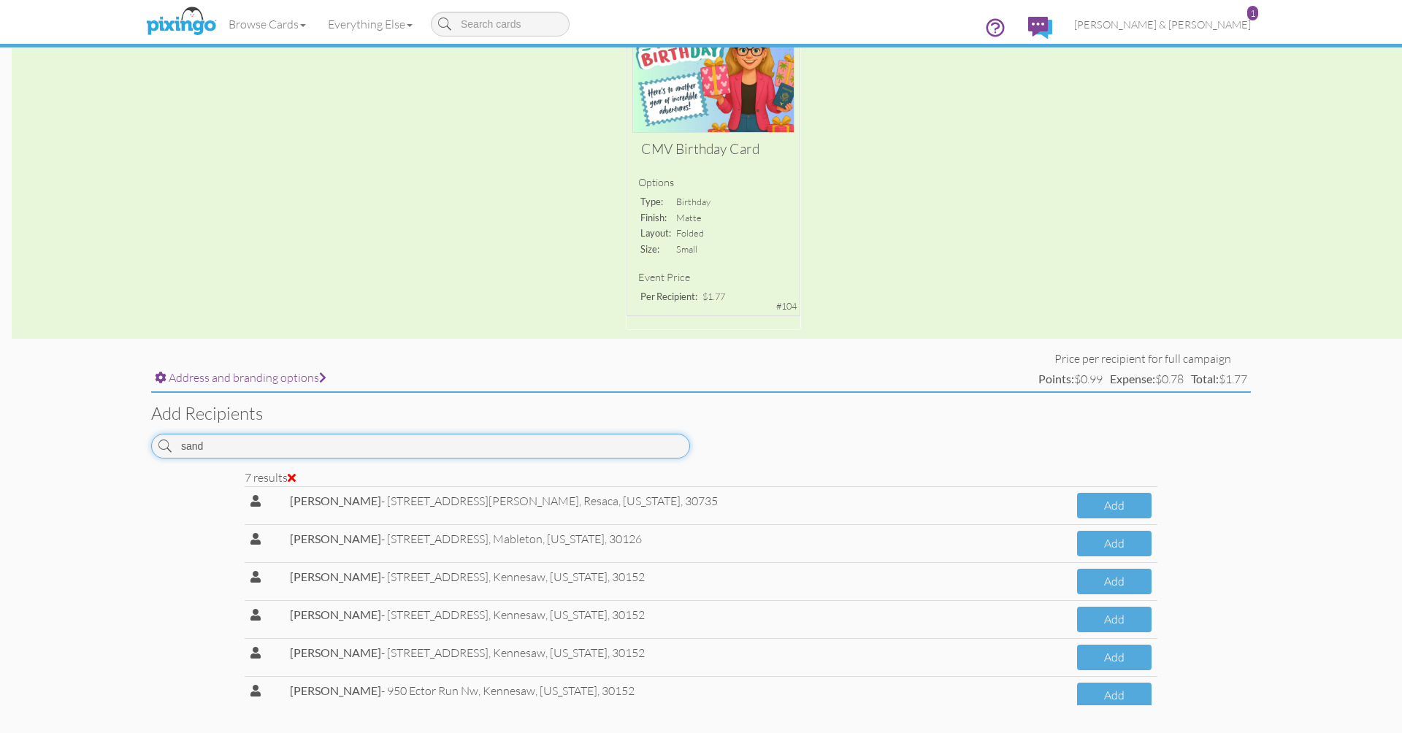
type input "d"
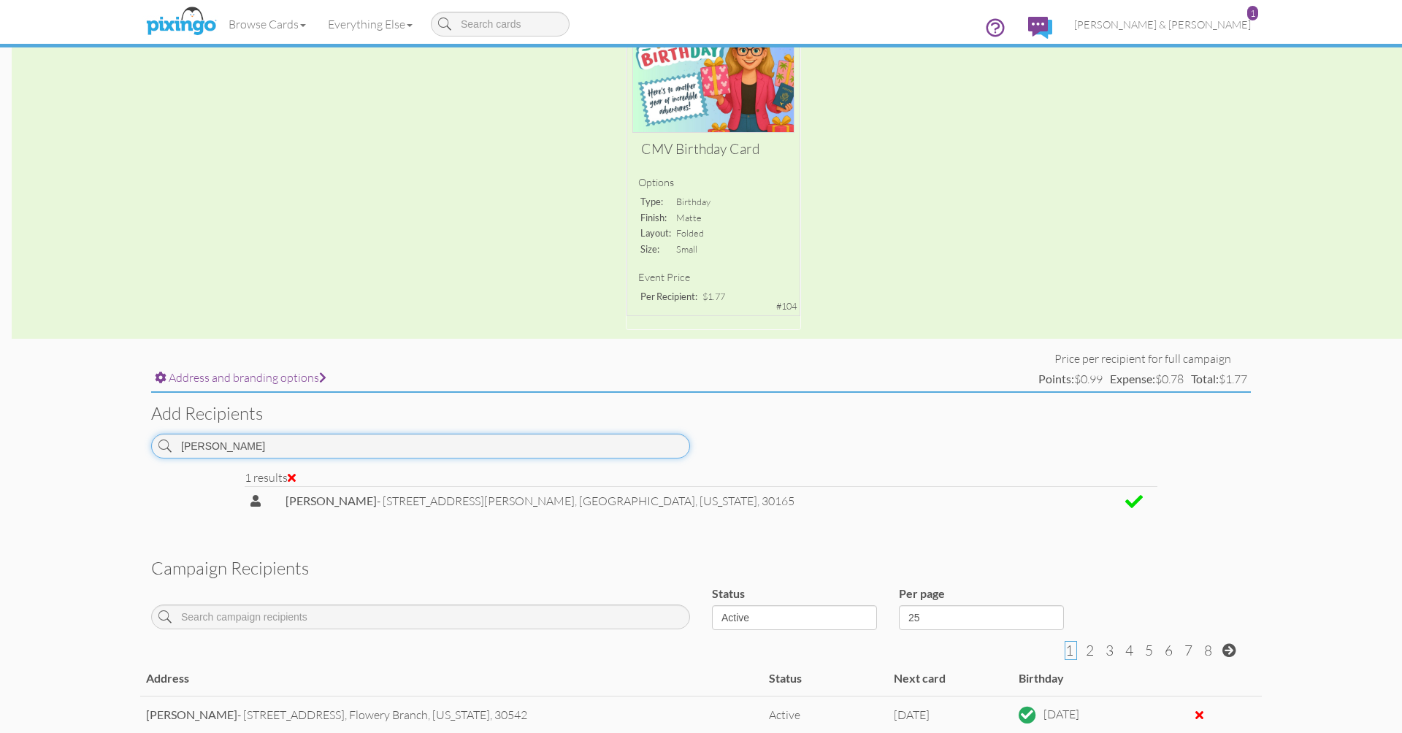
click at [530, 437] on input "bowers" at bounding box center [420, 446] width 539 height 25
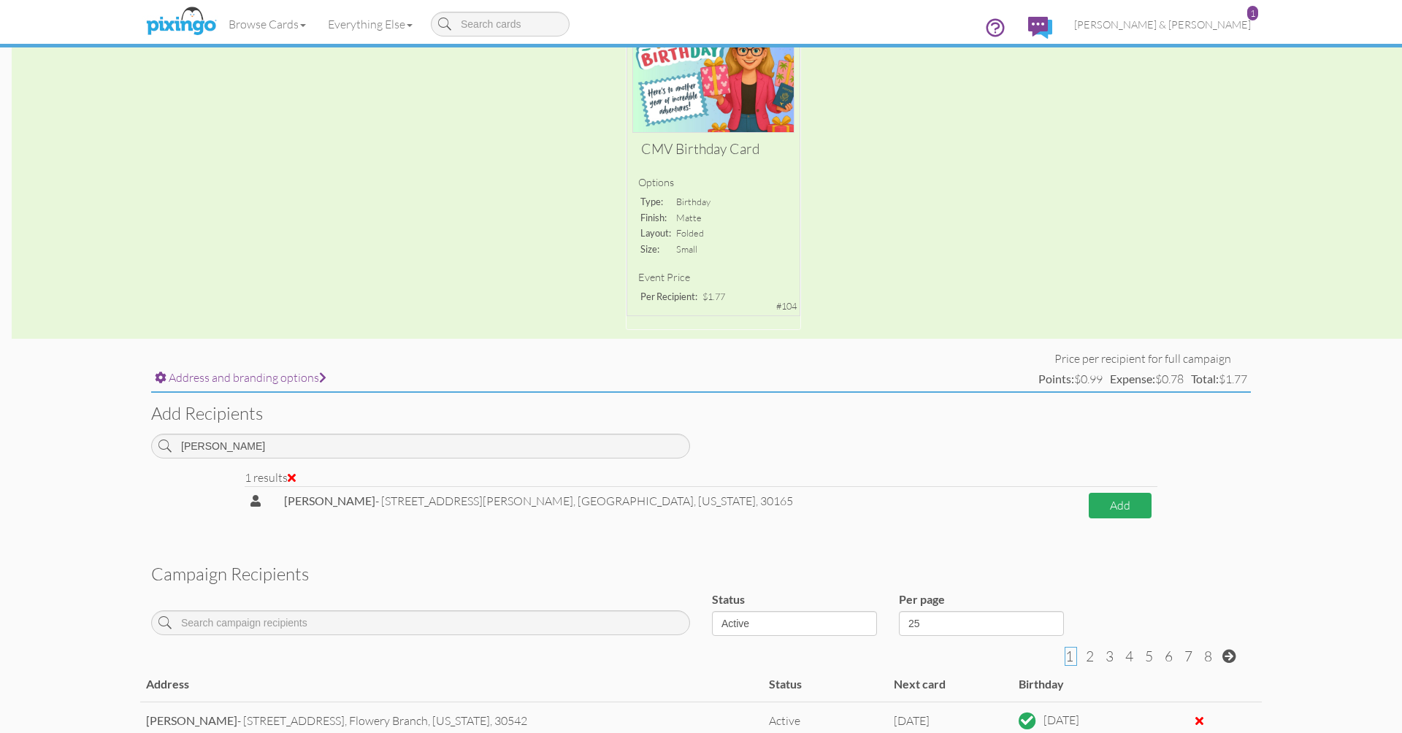
click at [1100, 505] on button "Add" at bounding box center [1120, 506] width 63 height 26
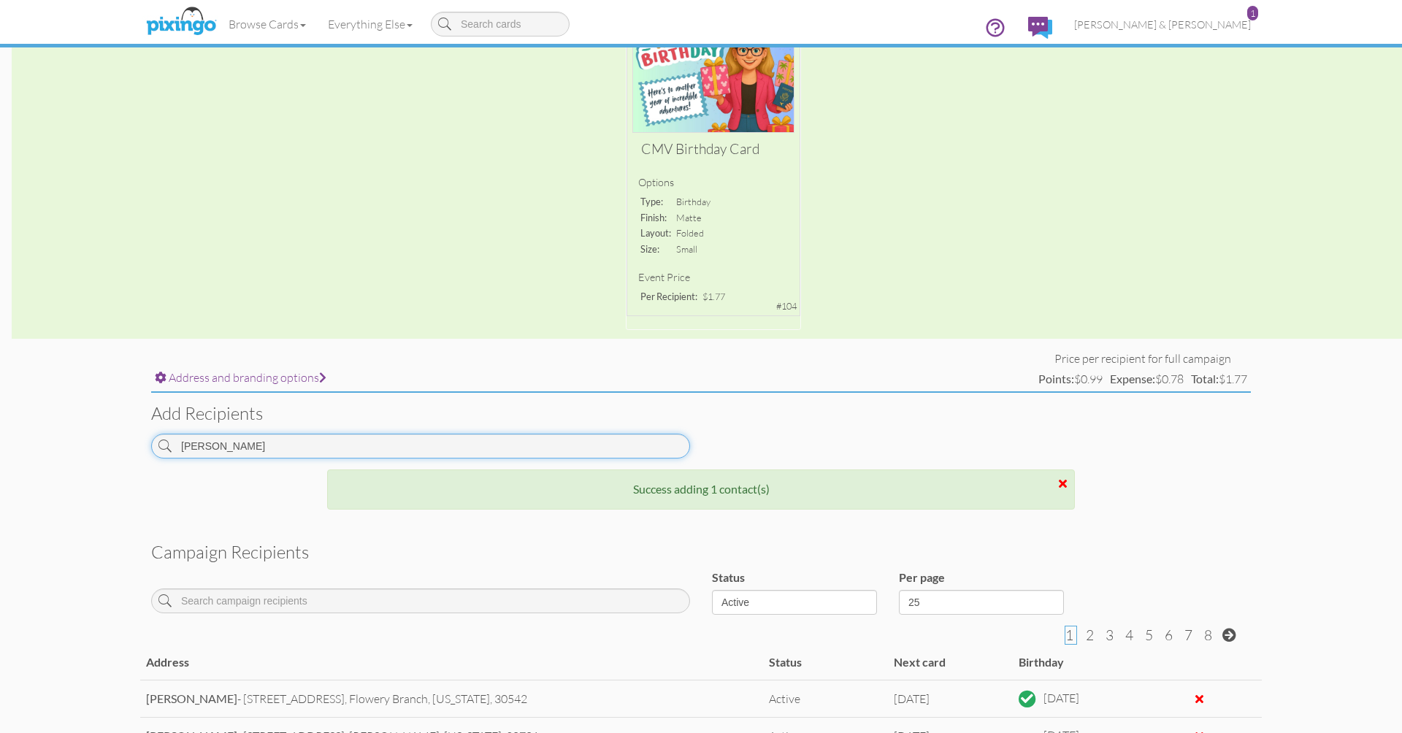
click at [662, 442] on input "comer" at bounding box center [420, 446] width 539 height 25
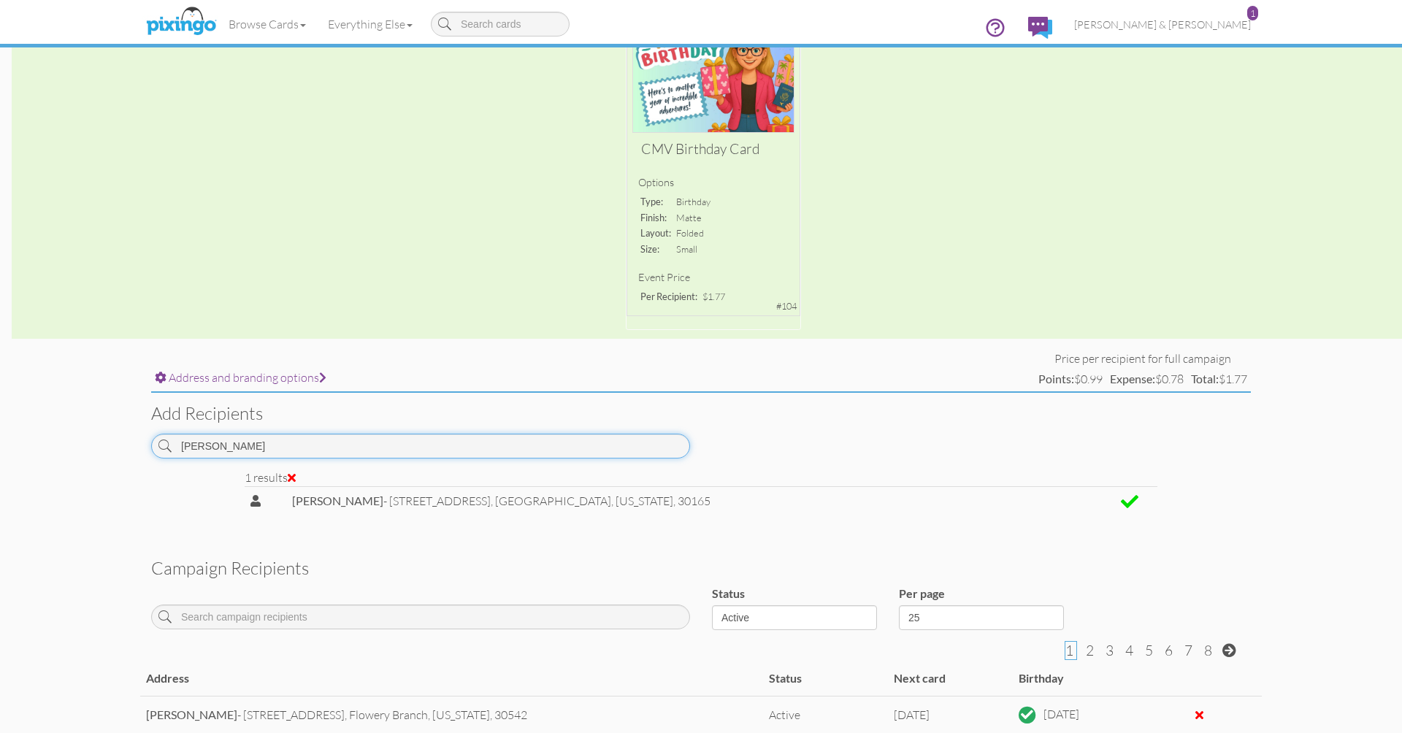
drag, startPoint x: 662, startPoint y: 442, endPoint x: 634, endPoint y: 445, distance: 27.8
click at [634, 445] on input "Howell" at bounding box center [420, 446] width 539 height 25
type input "collier"
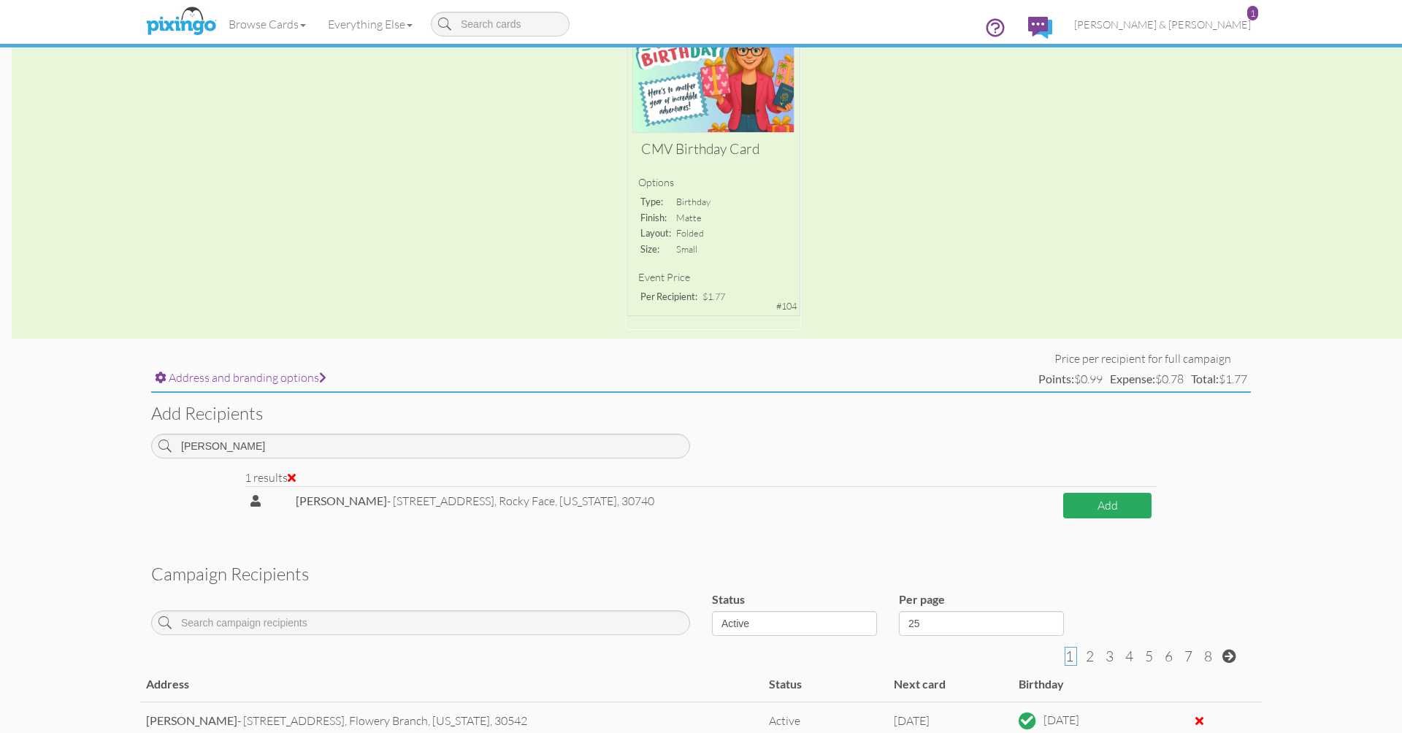
click at [1094, 506] on button "Add" at bounding box center [1107, 506] width 88 height 26
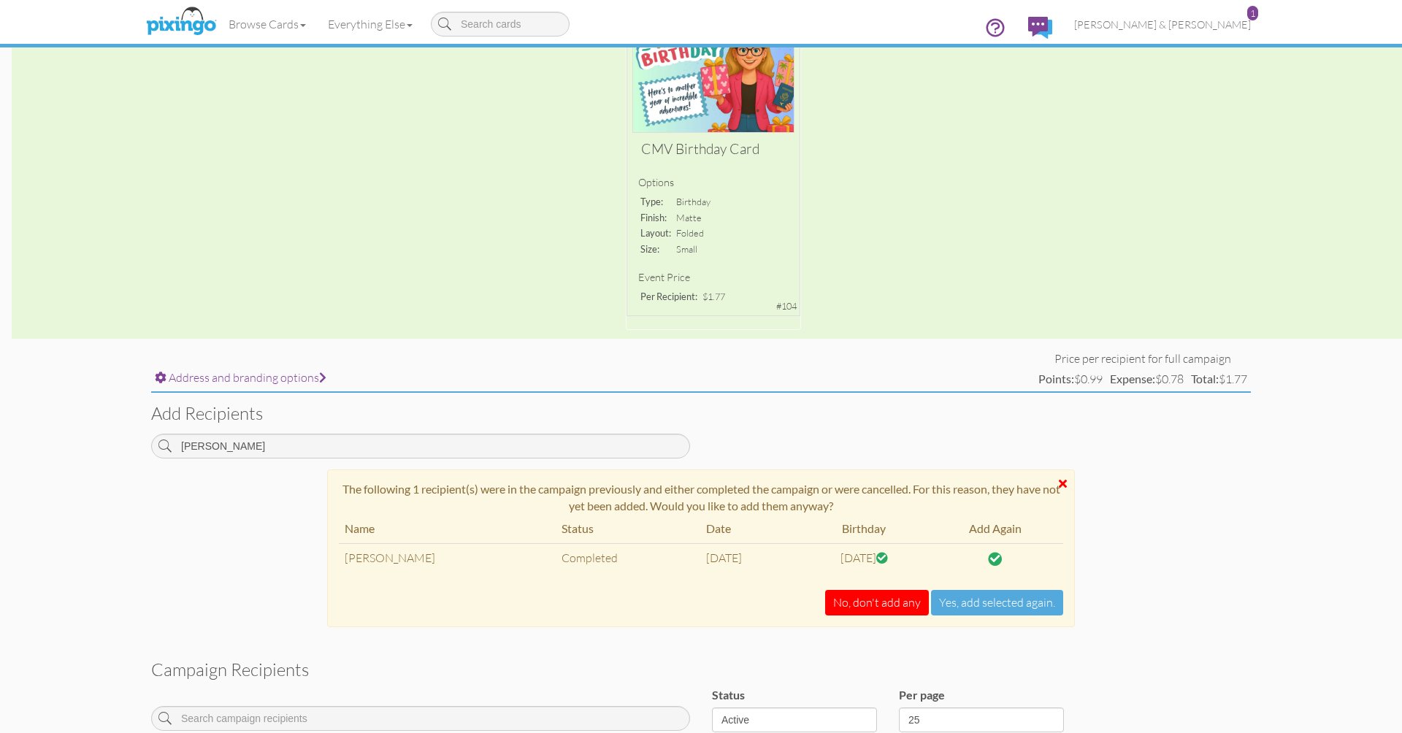
click at [1105, 560] on div "The following 1 recipient(s) were in the campaign previously and either complet…" at bounding box center [700, 555] width 1121 height 172
click at [1063, 480] on div at bounding box center [1063, 484] width 8 height 12
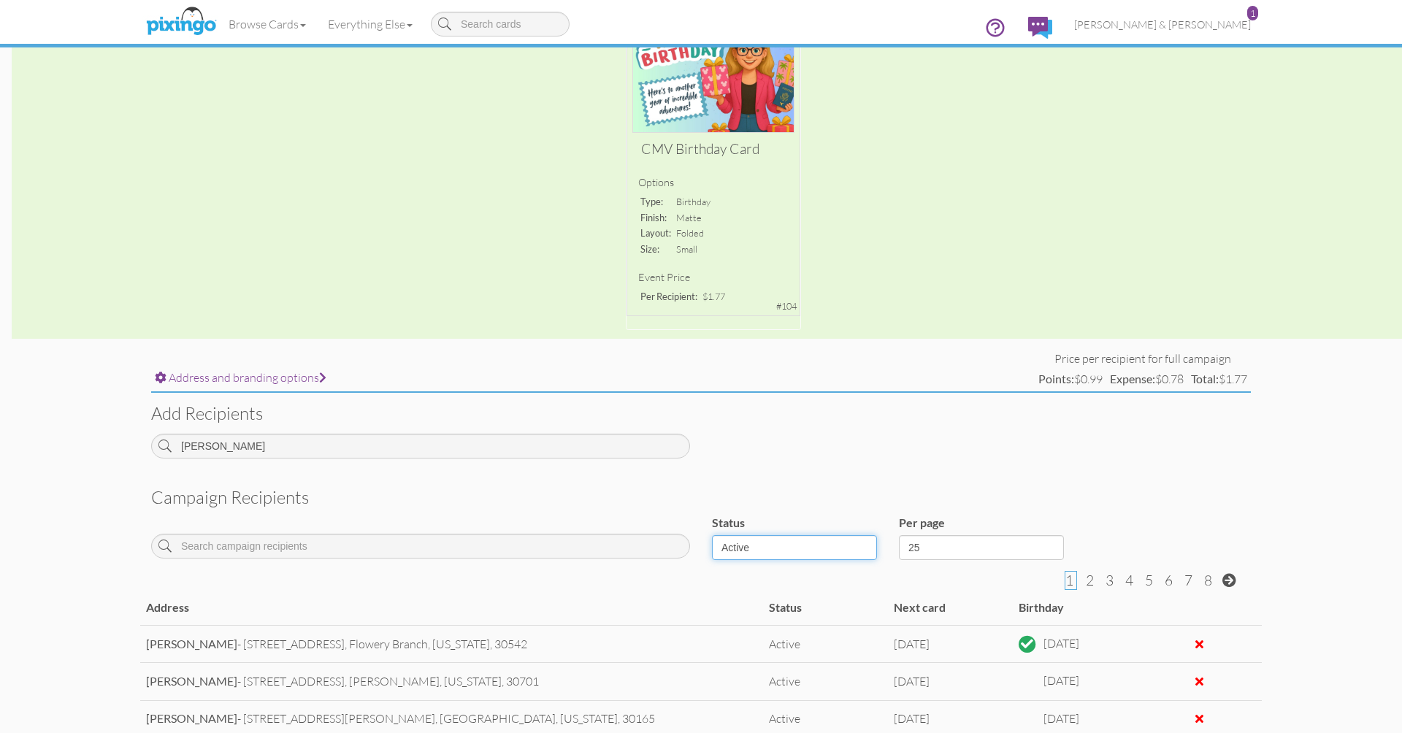
select select "object:21113"
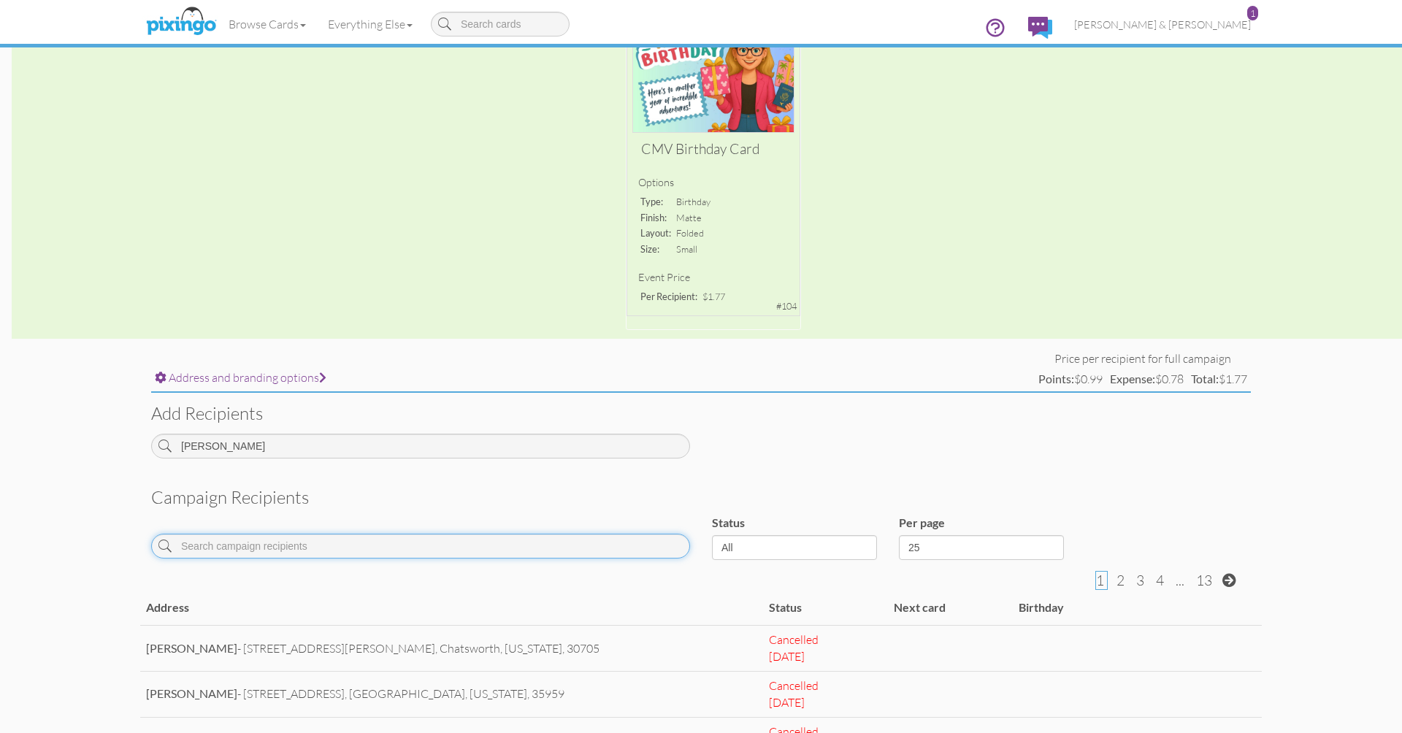
click at [518, 535] on input at bounding box center [420, 546] width 539 height 25
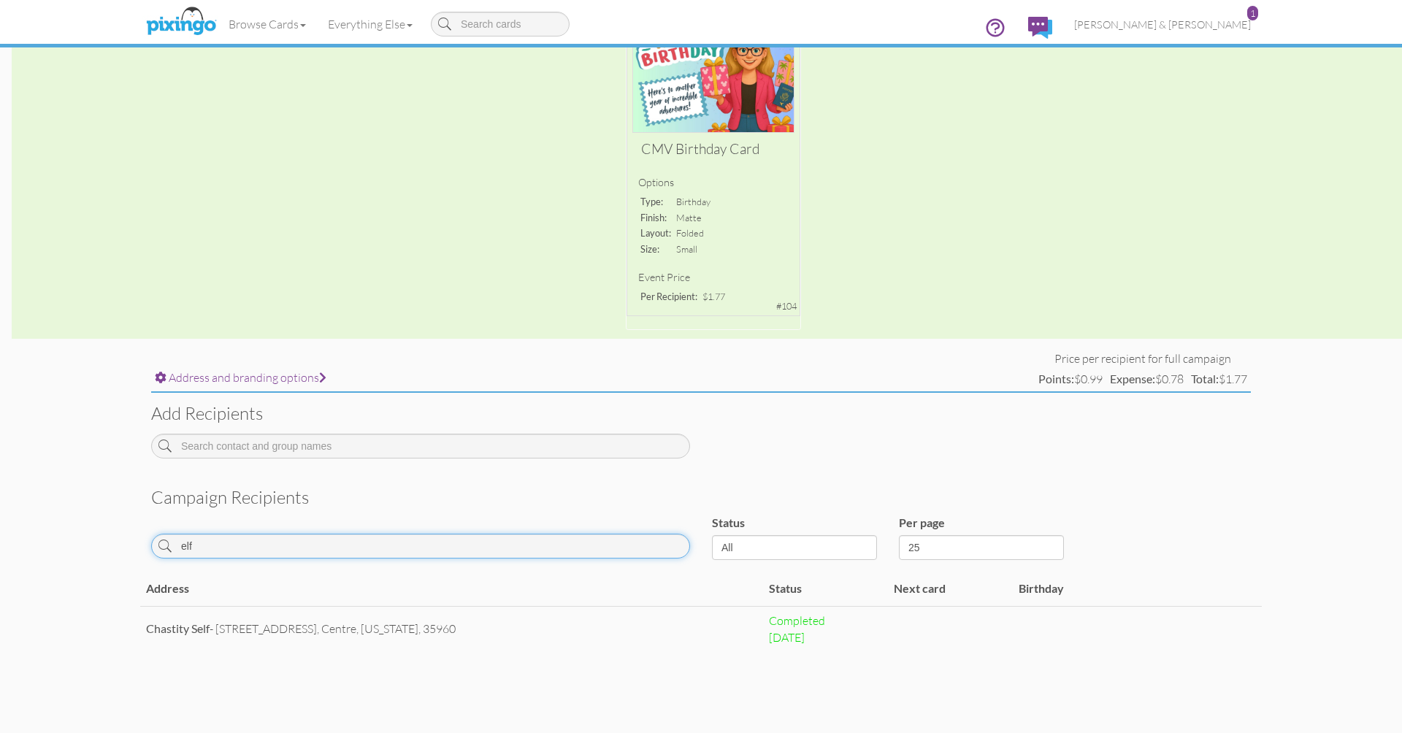
click at [502, 541] on input "elf" at bounding box center [420, 546] width 539 height 25
drag, startPoint x: 502, startPoint y: 541, endPoint x: 437, endPoint y: 554, distance: 65.6
click at [437, 554] on div "Reeves" at bounding box center [420, 538] width 561 height 62
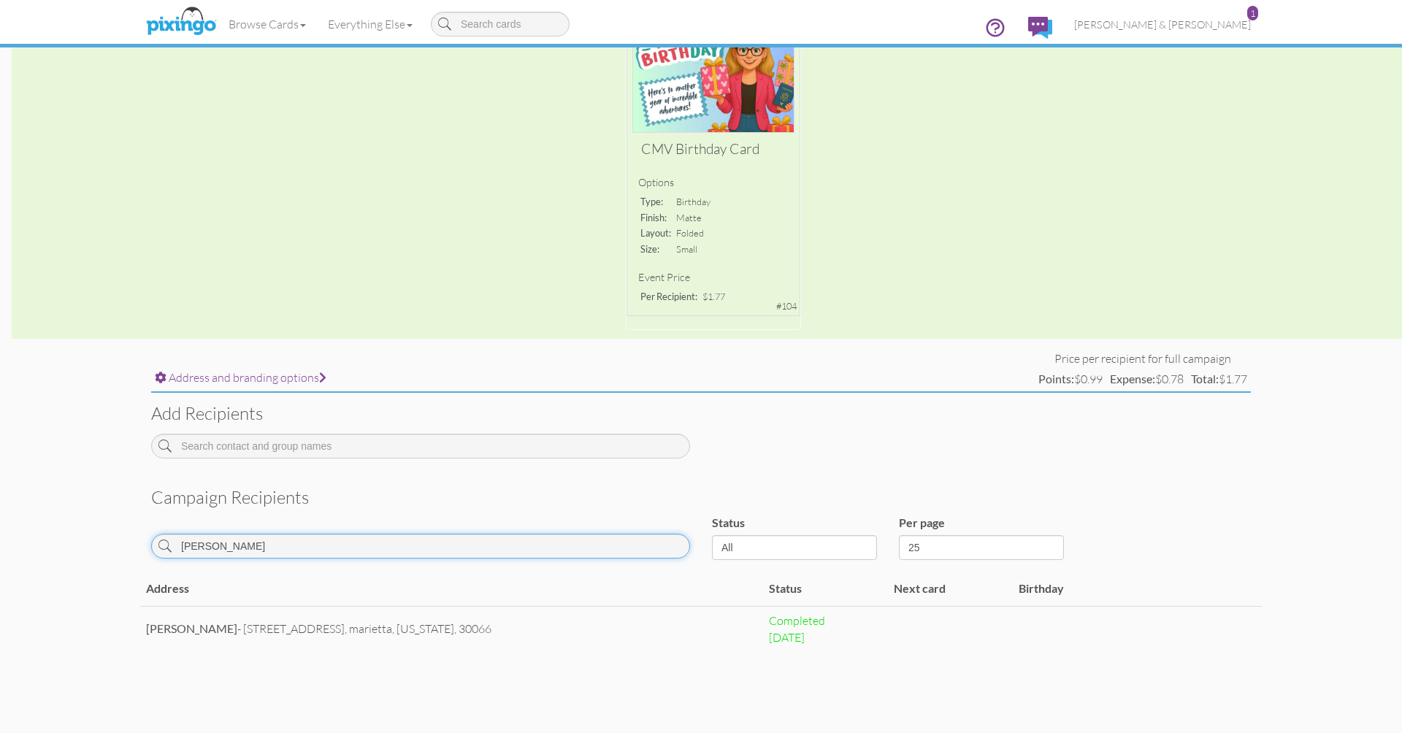
click at [434, 548] on input "Reeves" at bounding box center [420, 546] width 539 height 25
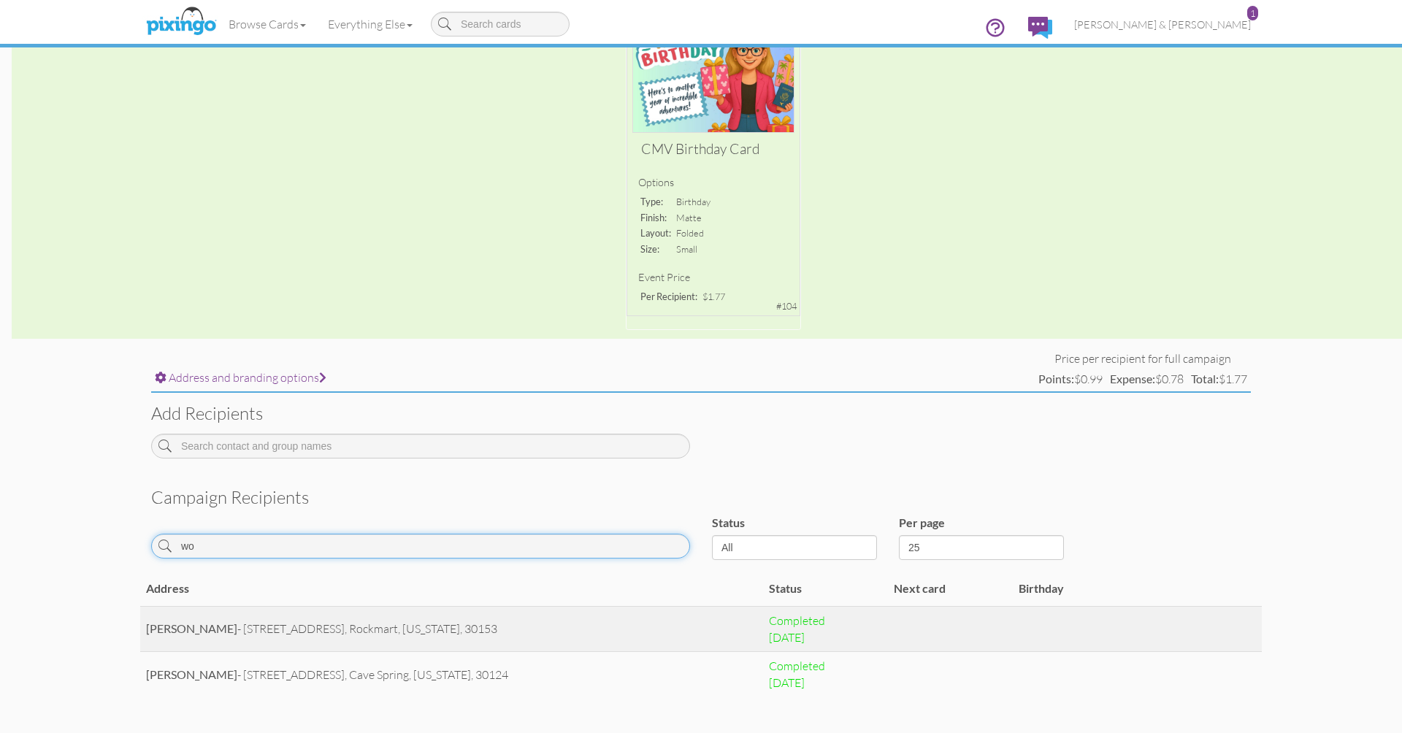
type input "w"
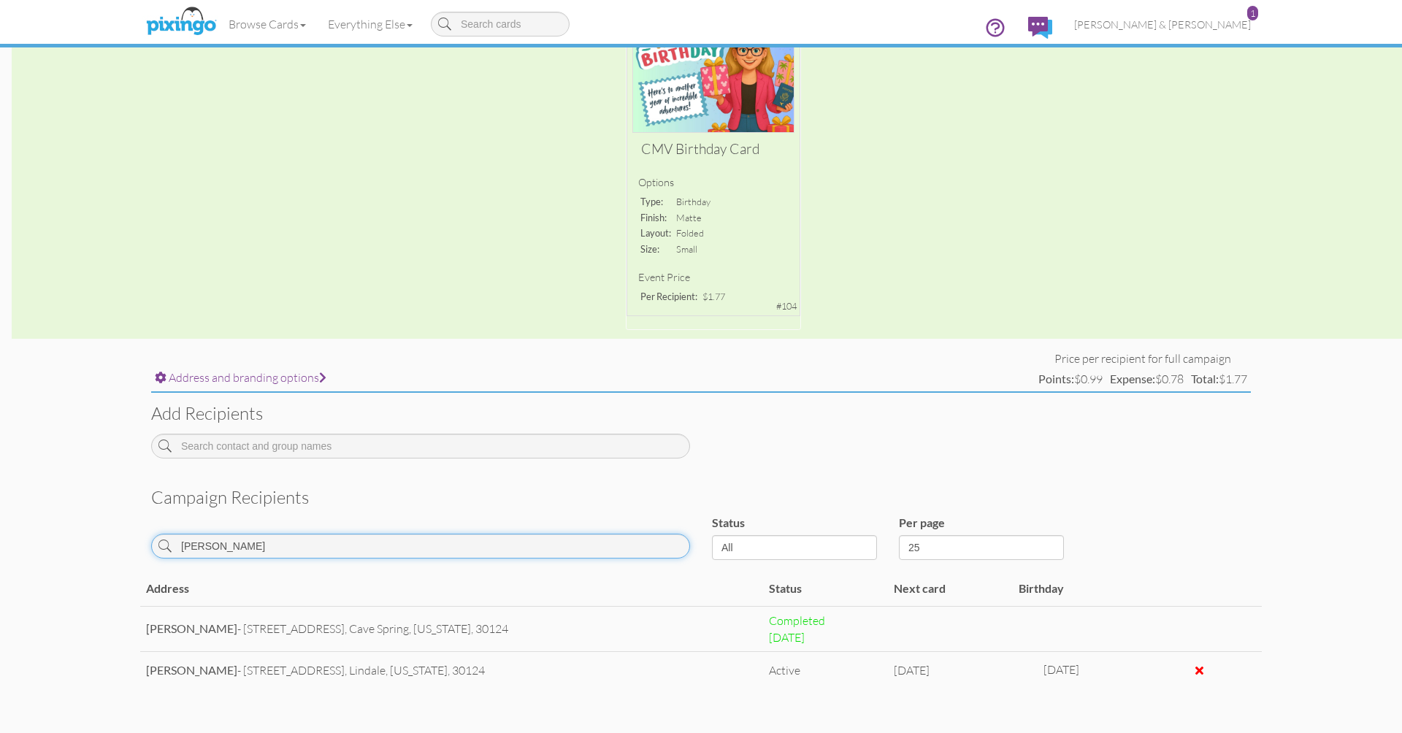
drag, startPoint x: 454, startPoint y: 605, endPoint x: 429, endPoint y: 541, distance: 68.5
click at [429, 541] on input "Osborn" at bounding box center [420, 546] width 539 height 25
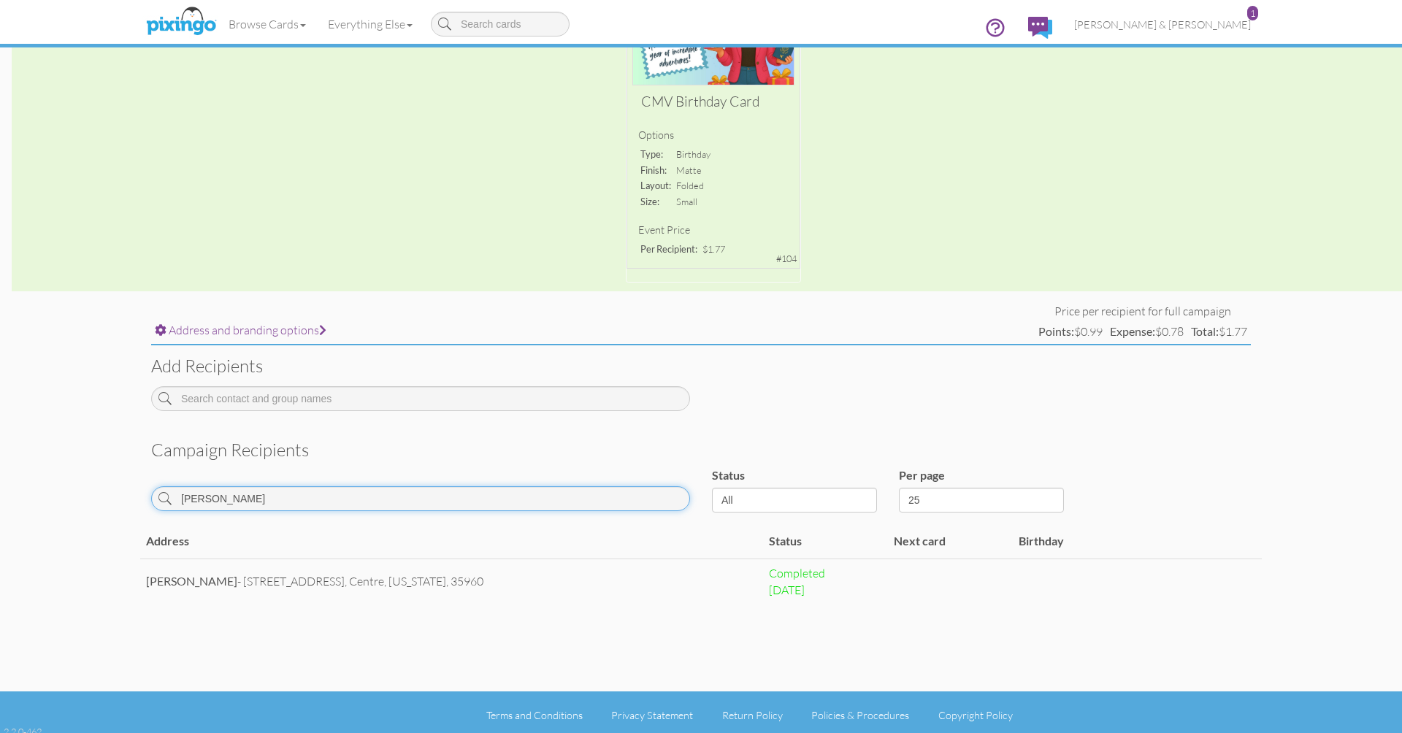
scroll to position [237, 0]
click at [407, 490] on input "Dodd" at bounding box center [420, 499] width 539 height 25
click at [400, 489] on input "lec" at bounding box center [420, 499] width 539 height 25
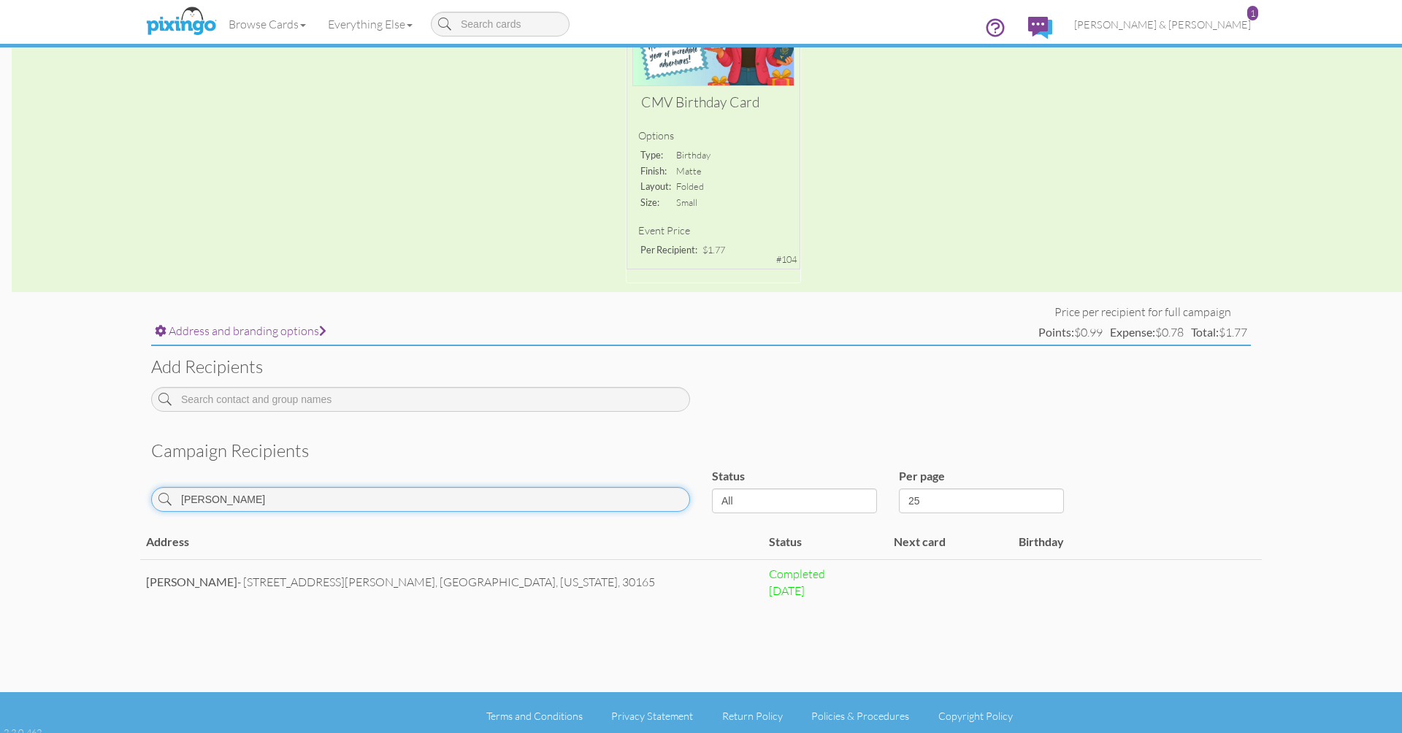
click at [376, 487] on input "[PERSON_NAME]" at bounding box center [420, 499] width 539 height 25
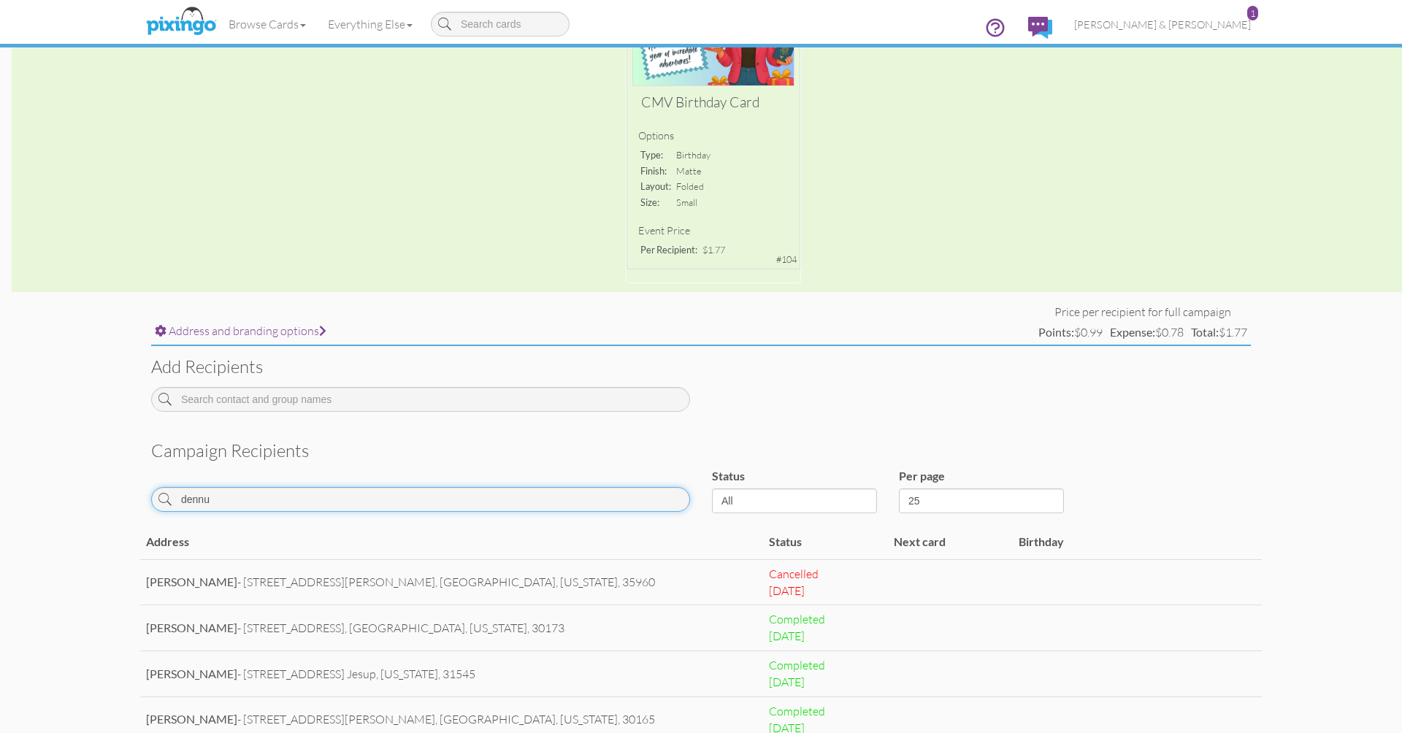
scroll to position [193, 0]
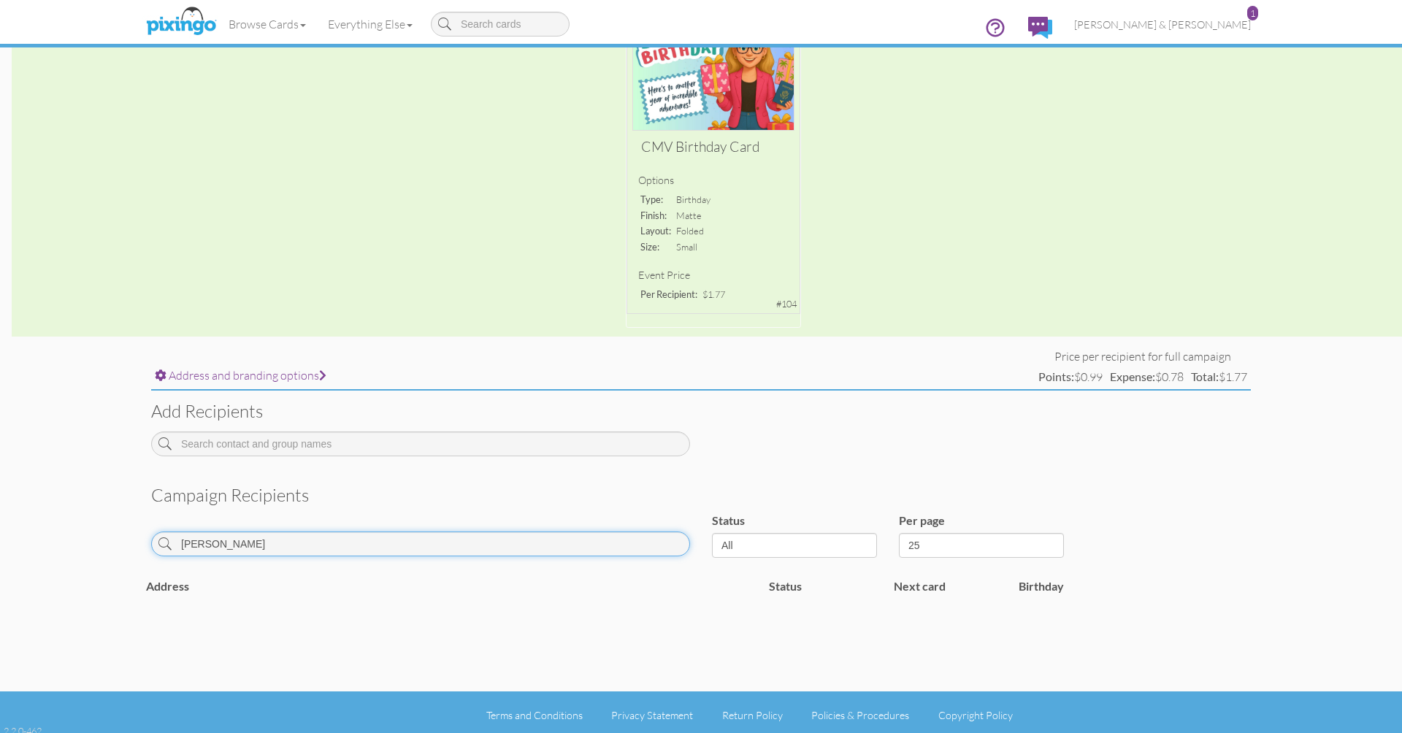
type input "[PERSON_NAME]"
drag, startPoint x: 376, startPoint y: 486, endPoint x: 311, endPoint y: 534, distance: 81.3
click at [311, 534] on input "[PERSON_NAME]" at bounding box center [420, 544] width 539 height 25
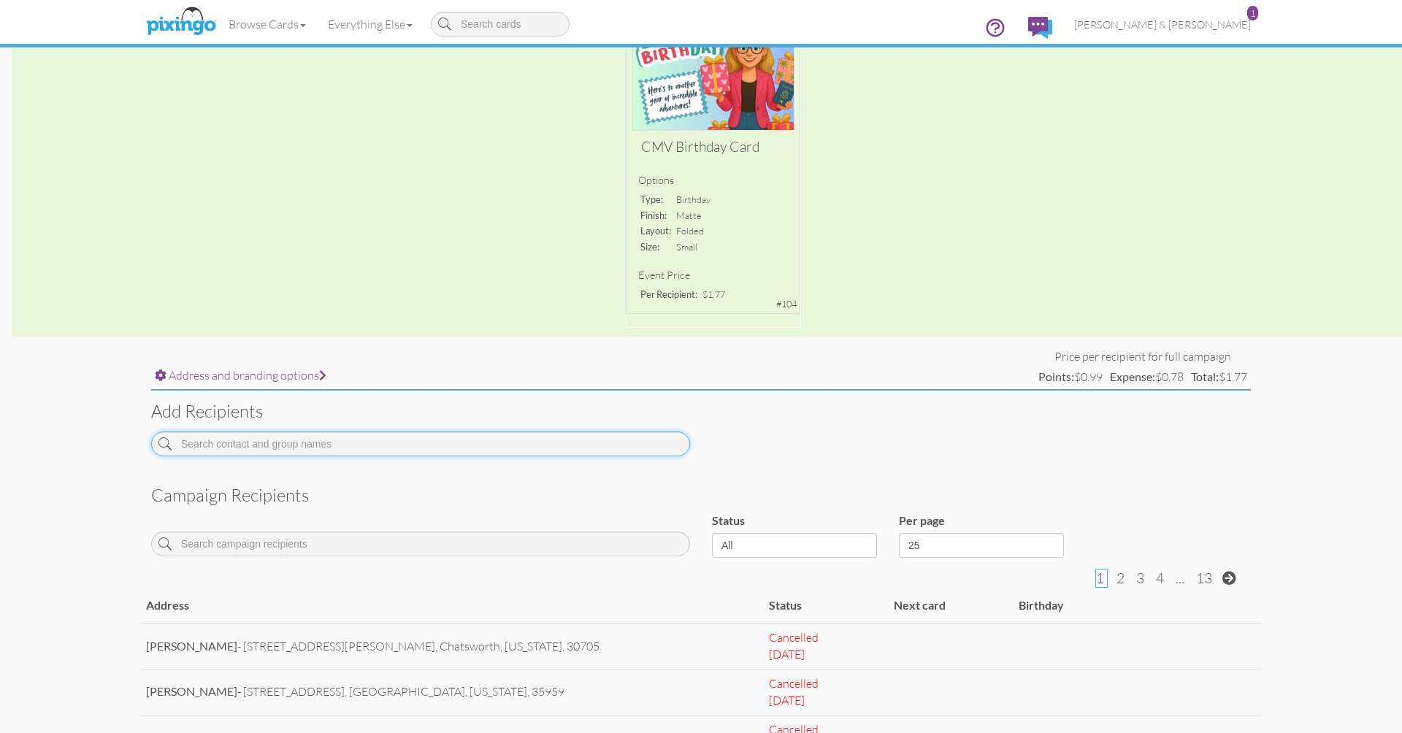
click at [286, 446] on input at bounding box center [420, 444] width 539 height 25
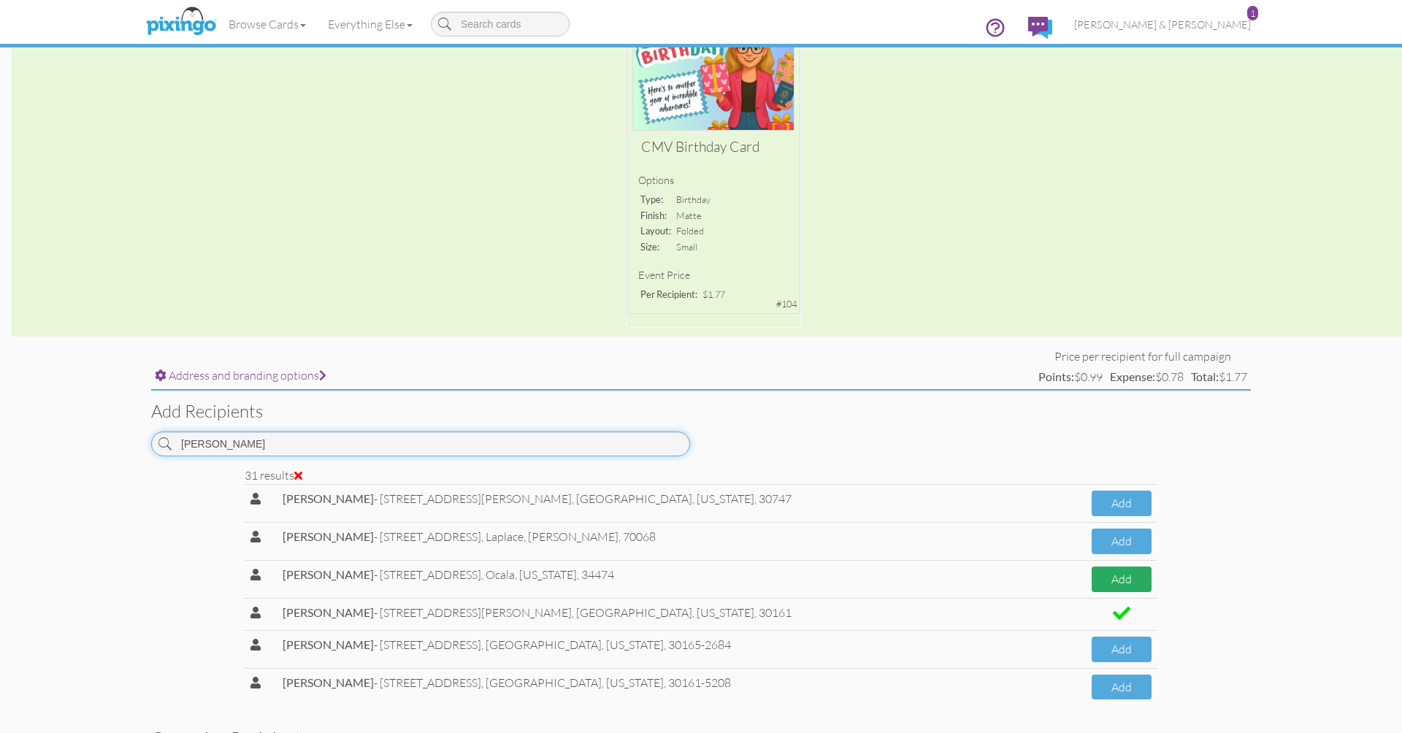
type input "[PERSON_NAME]"
click at [1094, 576] on button "Add" at bounding box center [1122, 580] width 60 height 26
select select "object:21109"
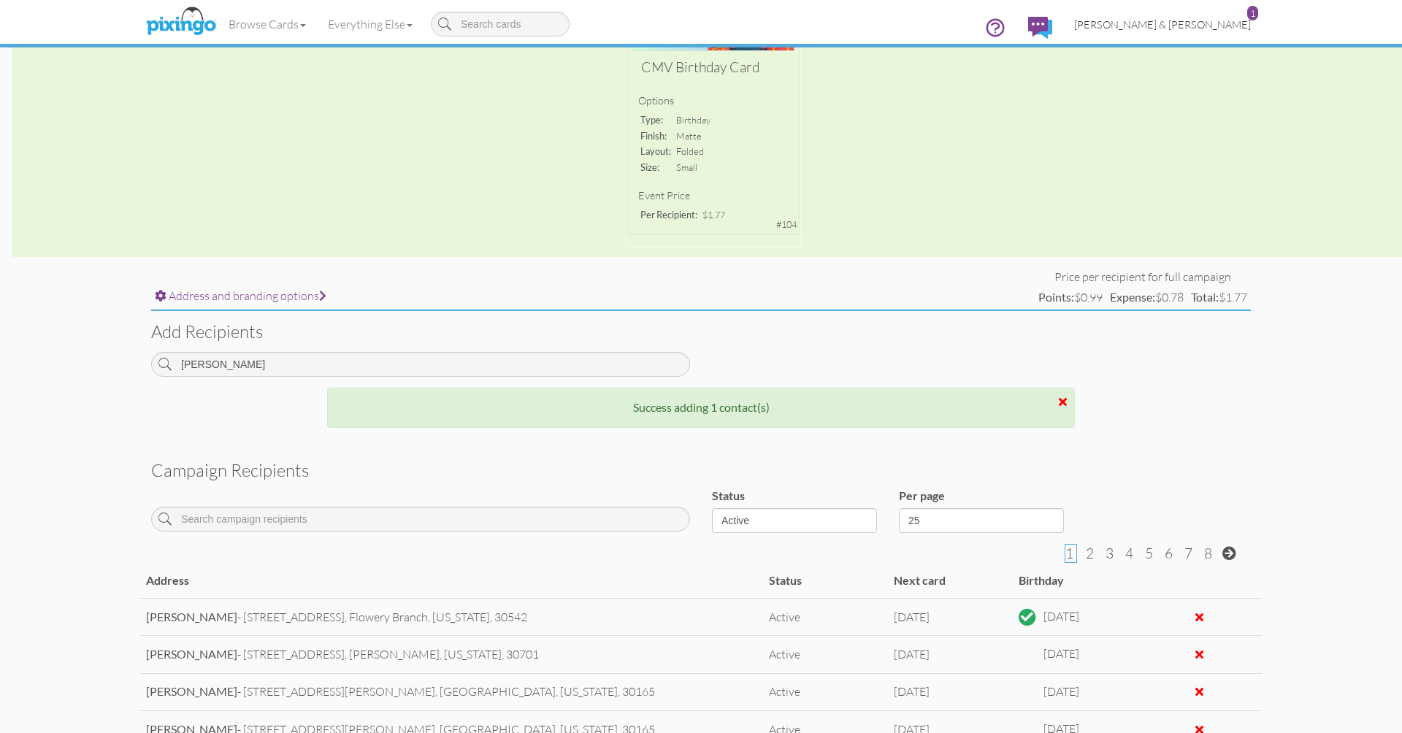
scroll to position [268, 0]
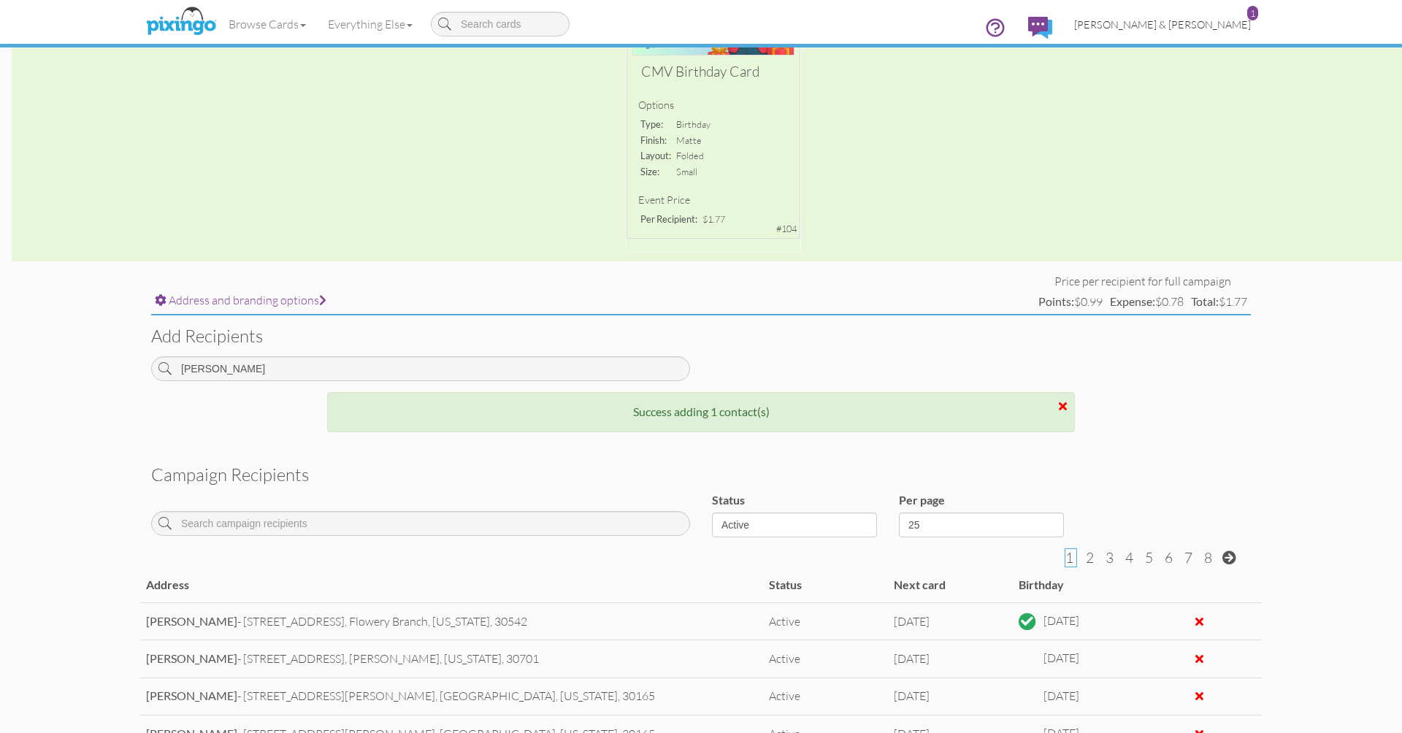
click at [1197, 28] on span "[PERSON_NAME] & [PERSON_NAME]" at bounding box center [1162, 24] width 177 height 12
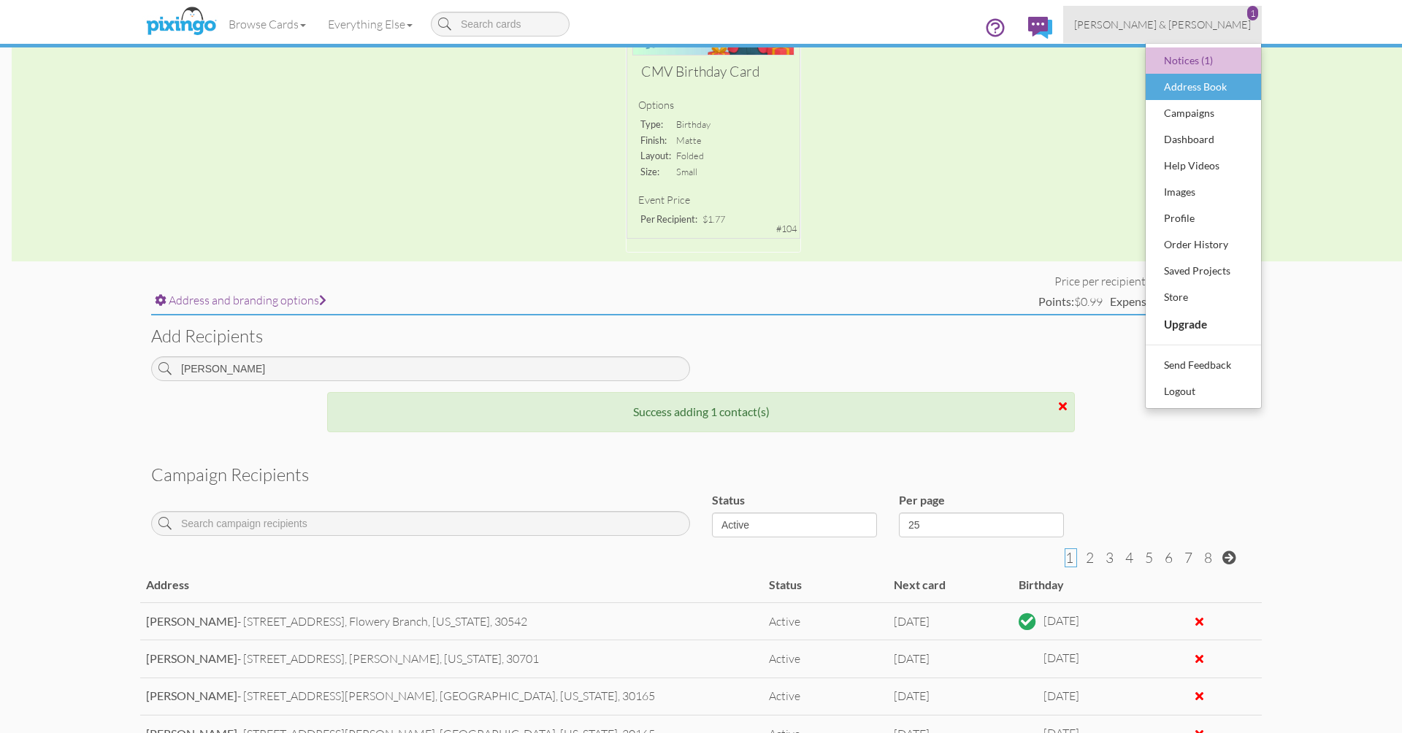
click at [1188, 84] on div "Address Book" at bounding box center [1203, 87] width 86 height 22
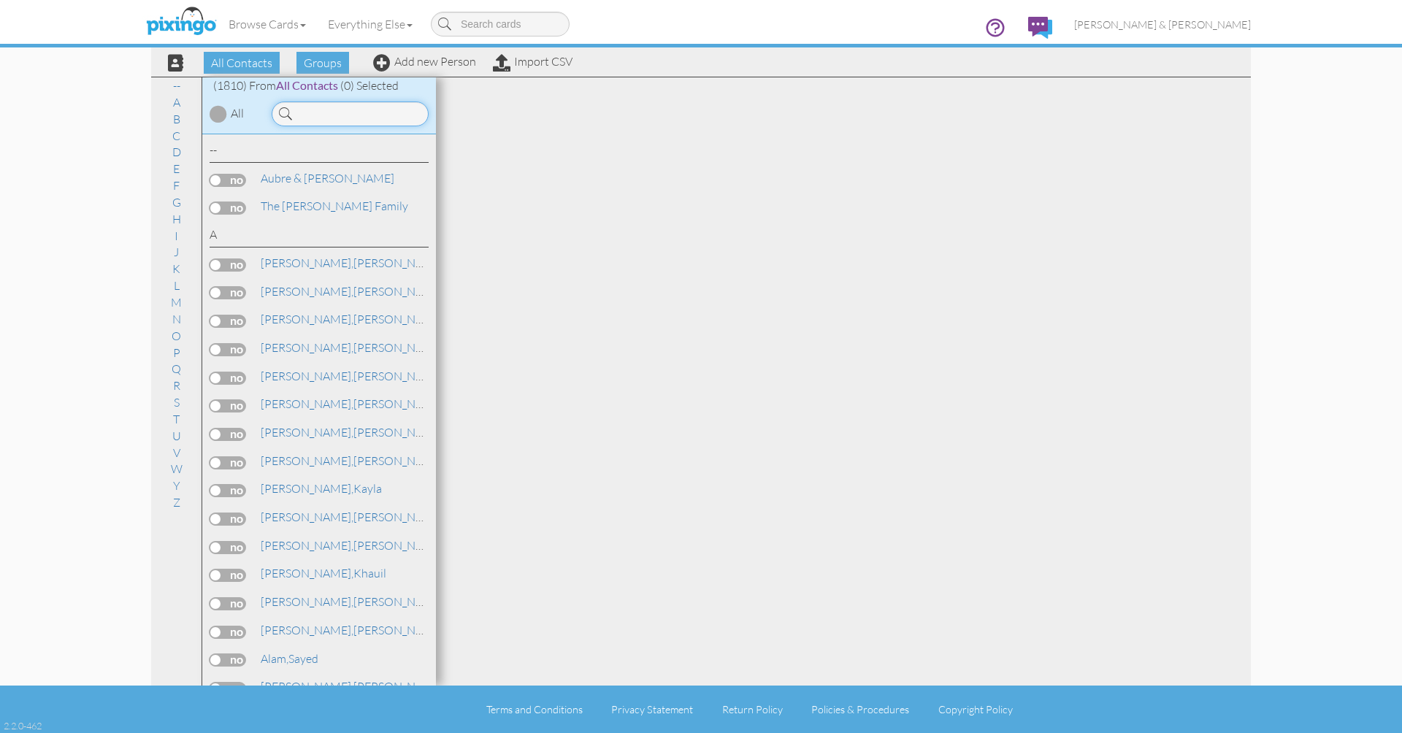
click at [369, 113] on input at bounding box center [350, 113] width 157 height 25
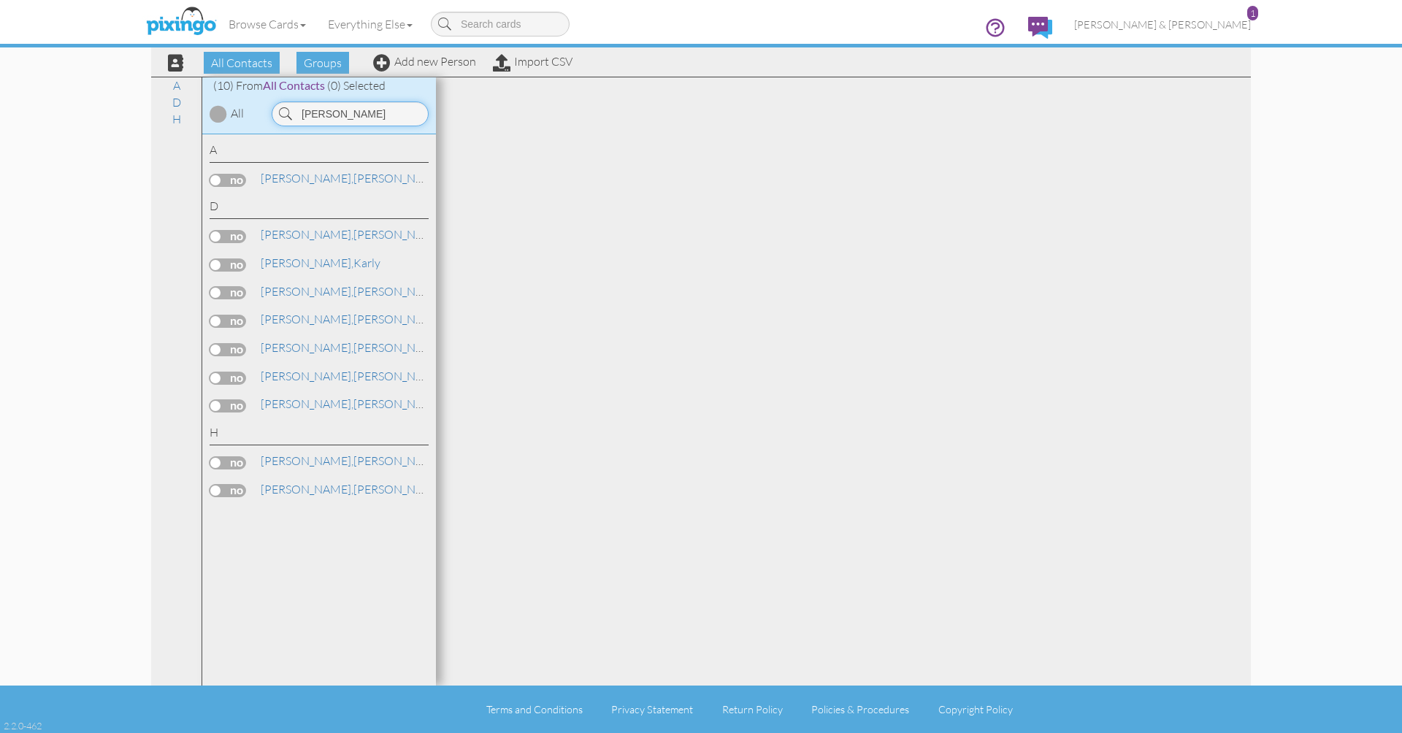
type input "[PERSON_NAME]"
drag, startPoint x: 369, startPoint y: 113, endPoint x: 313, endPoint y: 234, distance: 133.6
click at [313, 234] on link "[PERSON_NAME]" at bounding box center [352, 235] width 186 height 18
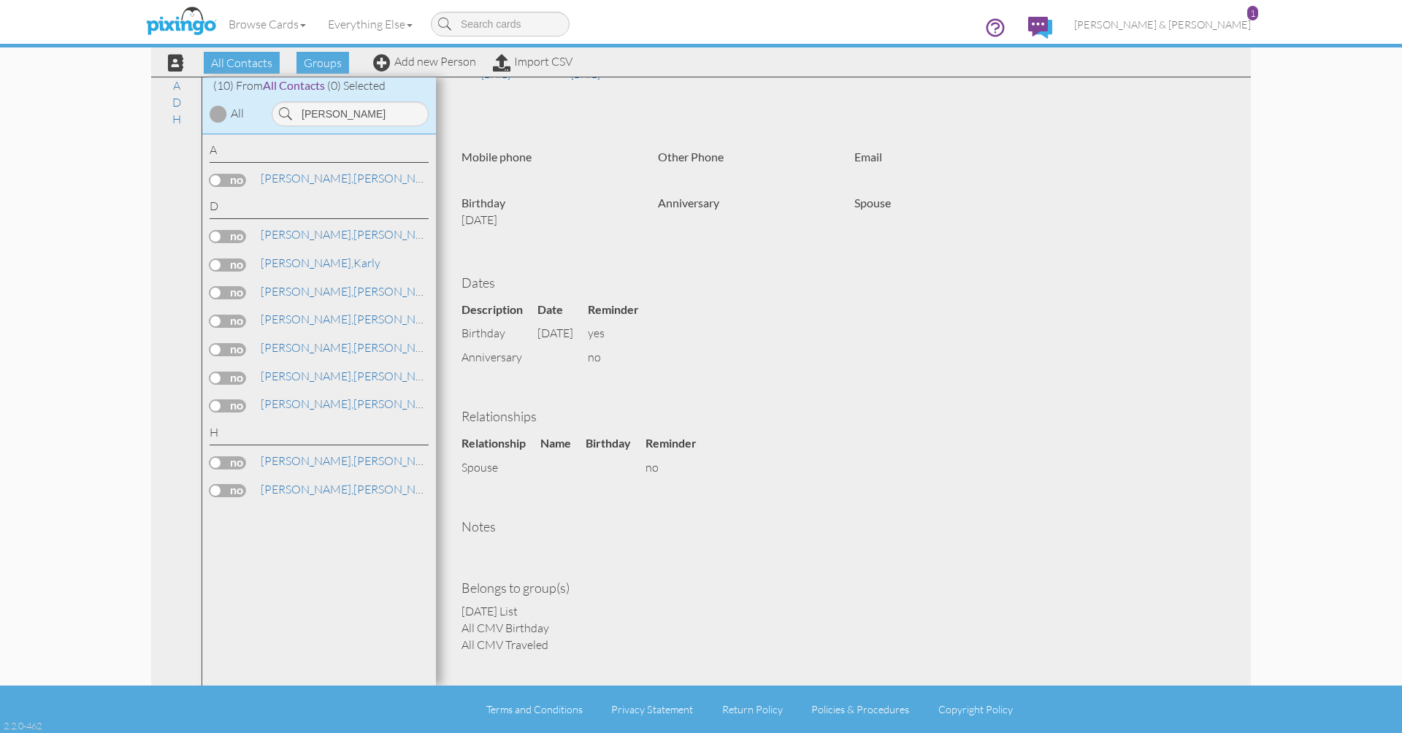
scroll to position [242, 0]
click at [1174, 26] on span "[PERSON_NAME] & [PERSON_NAME]" at bounding box center [1162, 24] width 177 height 12
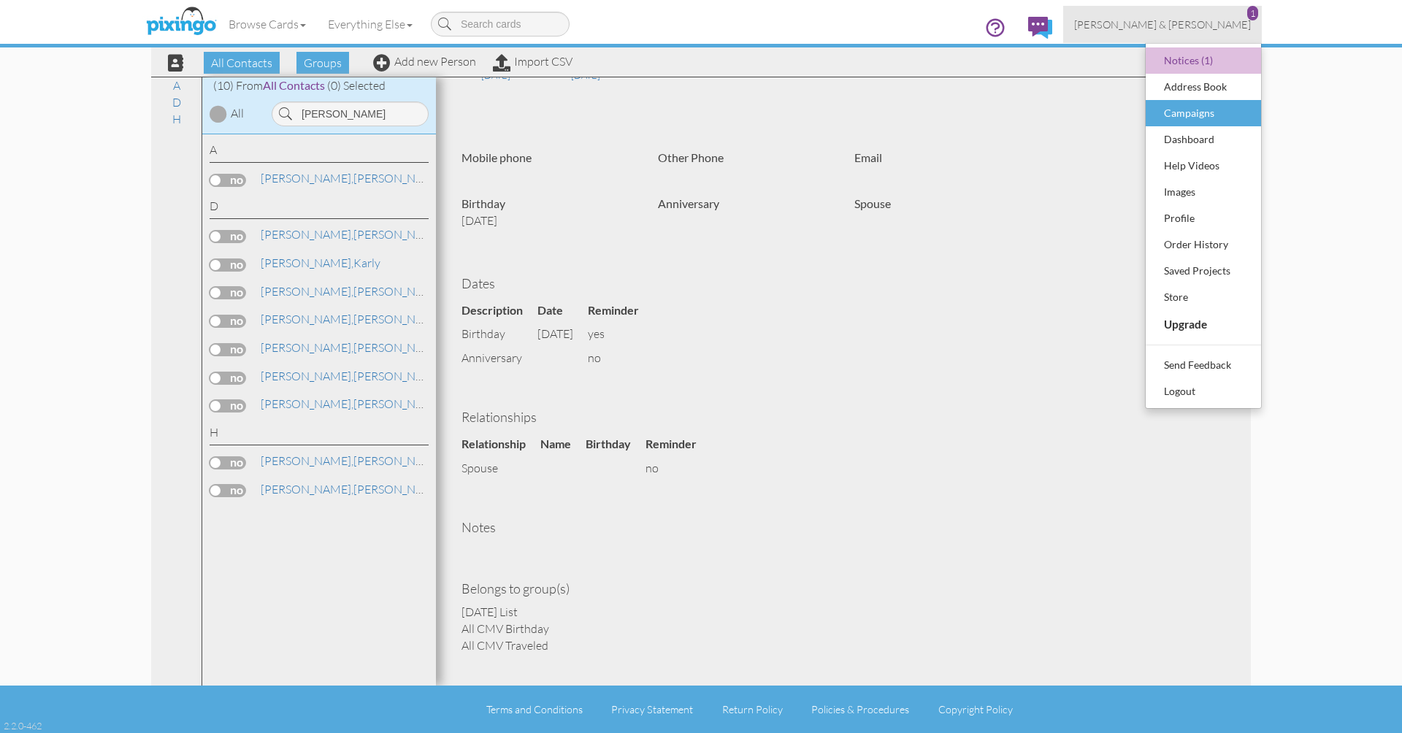
click at [1170, 116] on div "Campaigns" at bounding box center [1203, 113] width 86 height 22
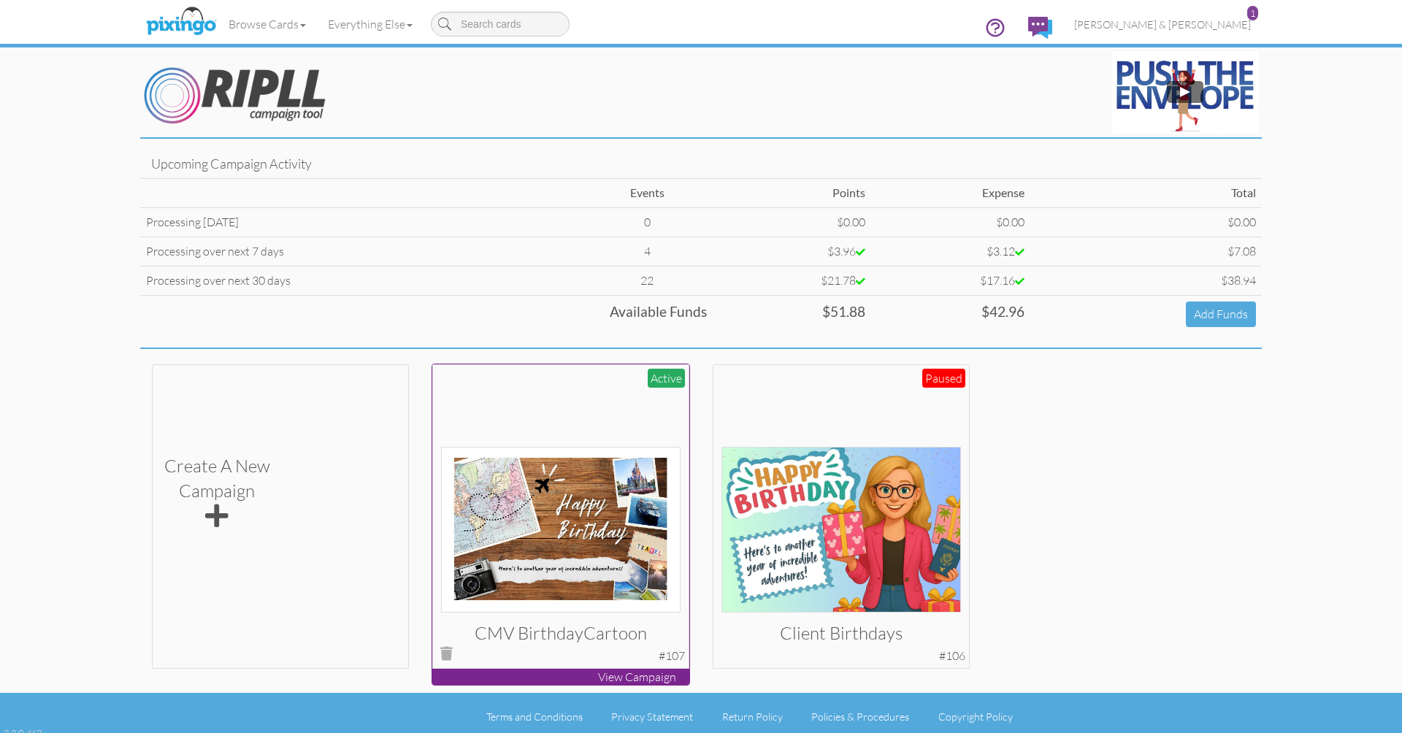
click at [503, 432] on div at bounding box center [561, 492] width 240 height 240
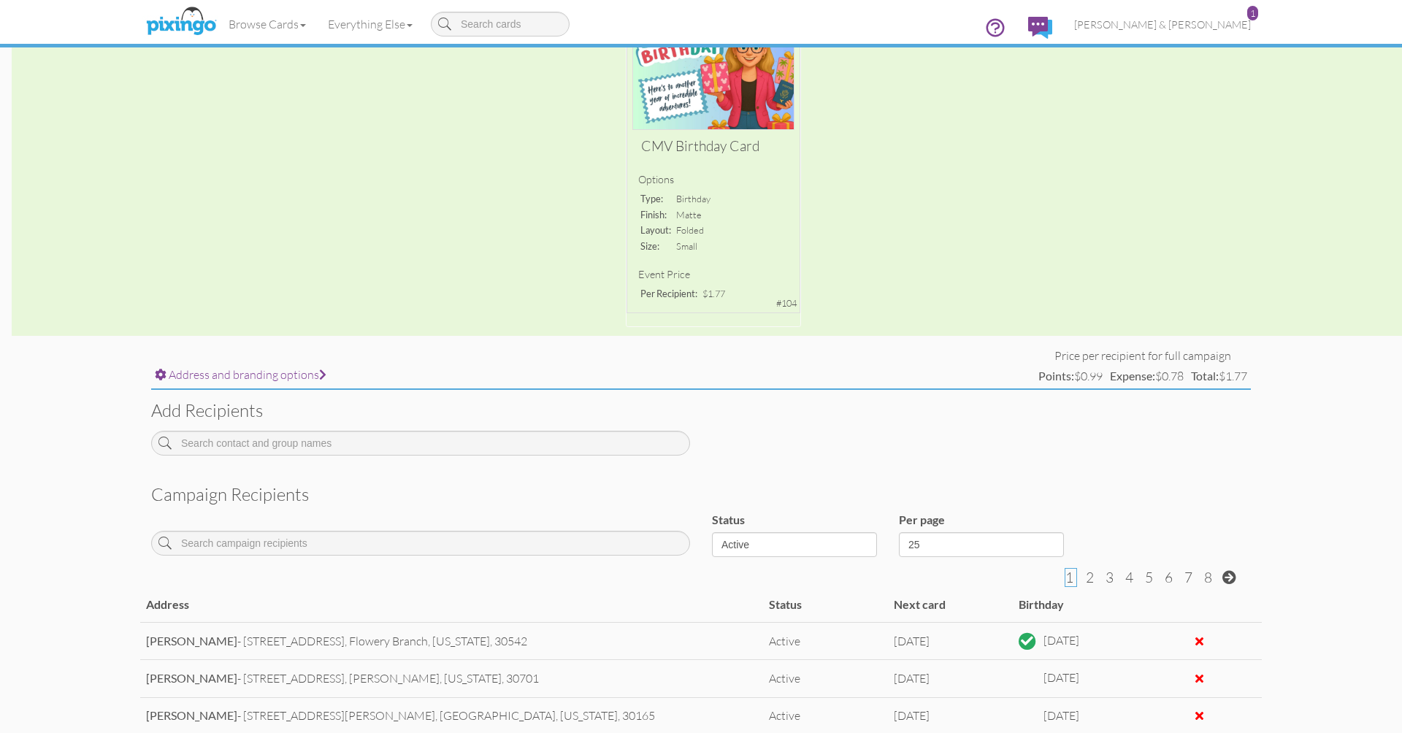
scroll to position [193, 0]
click at [414, 537] on input at bounding box center [420, 544] width 539 height 25
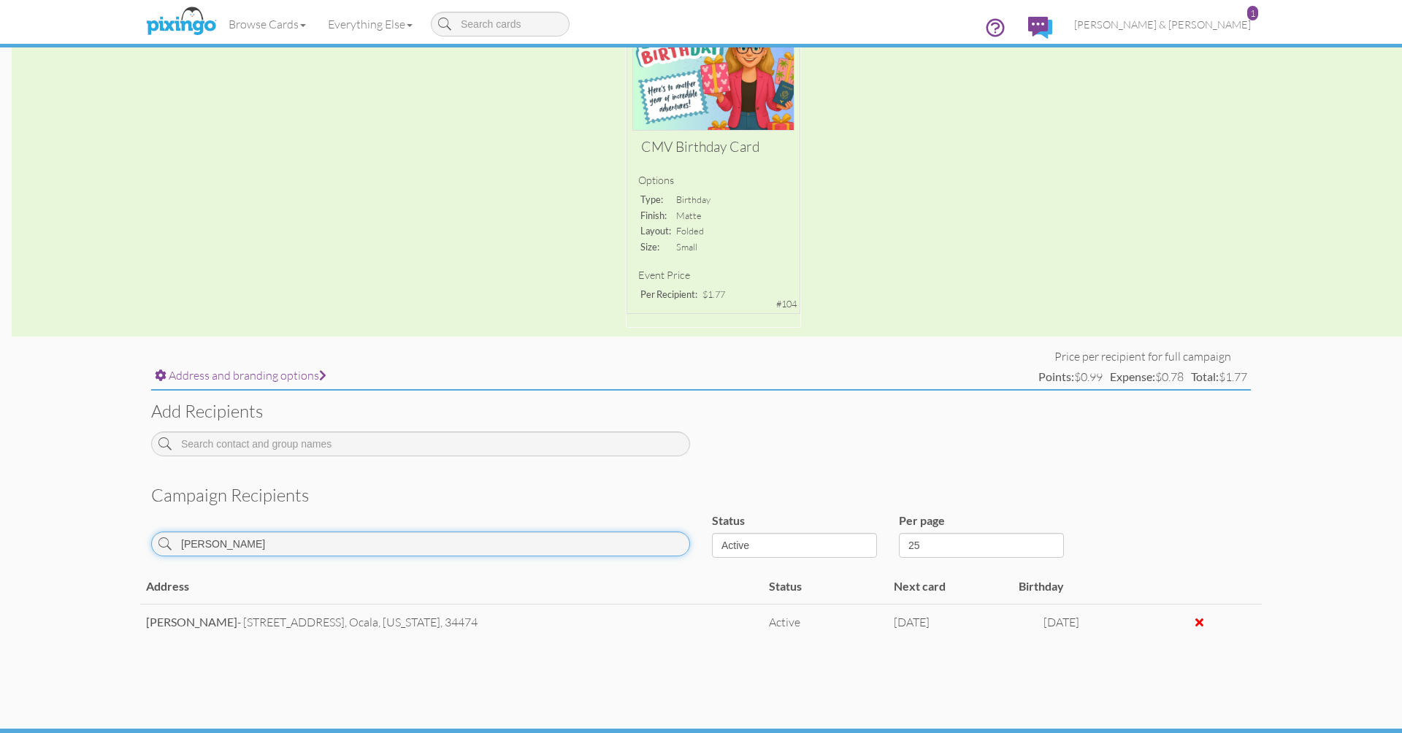
type input "[PERSON_NAME]"
select select "object:40518"
click at [662, 614] on div "James Dennis - 6339 SW 75th Court road, Ocala, Florida, 34474" at bounding box center [451, 622] width 611 height 17
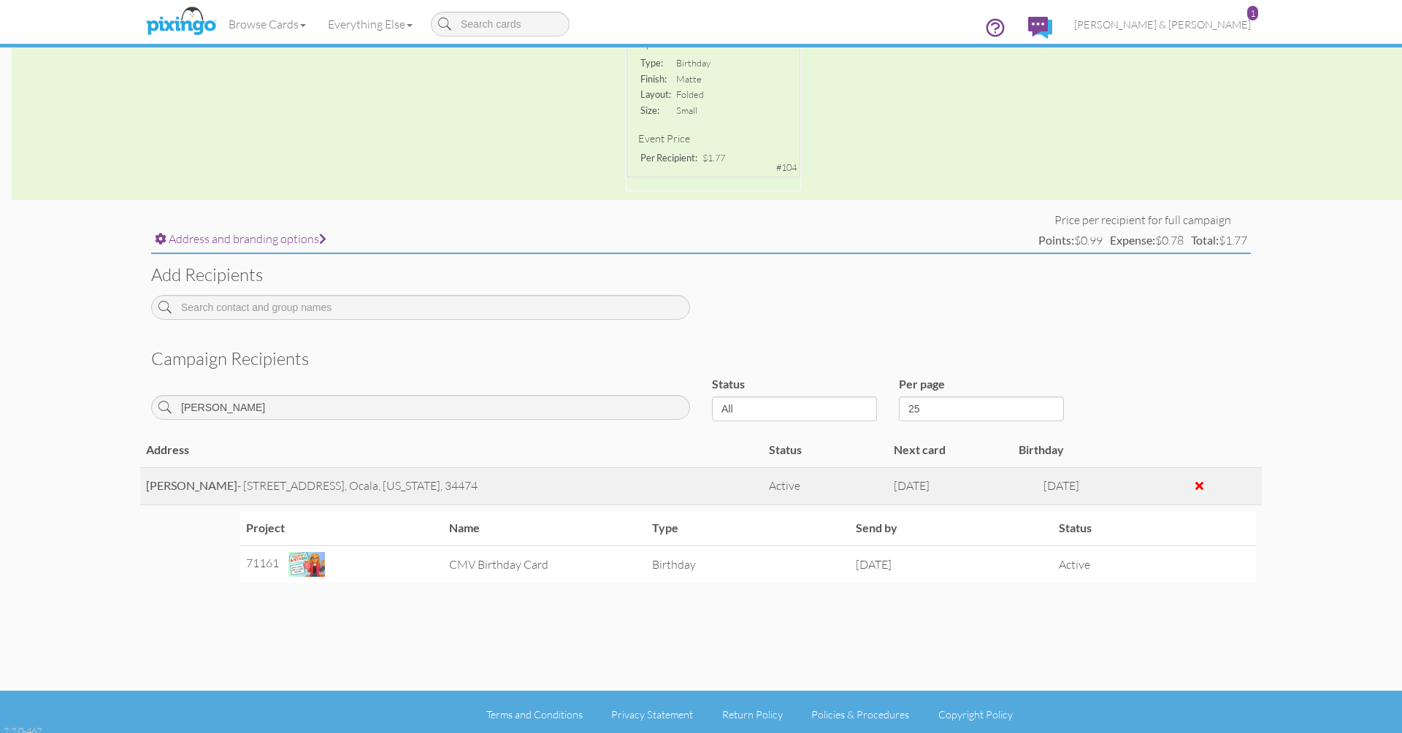
scroll to position [329, 0]
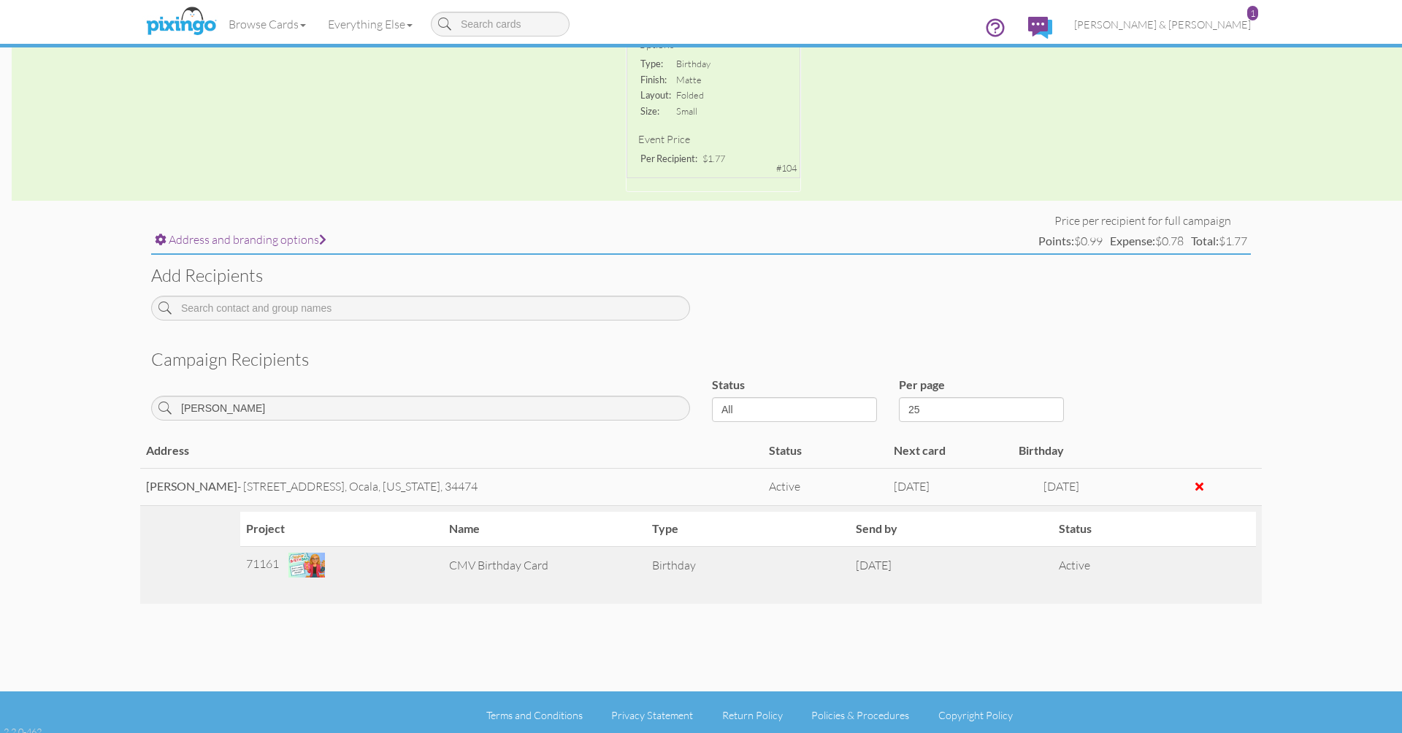
click at [456, 560] on td "CMV Birthday Card" at bounding box center [544, 564] width 203 height 37
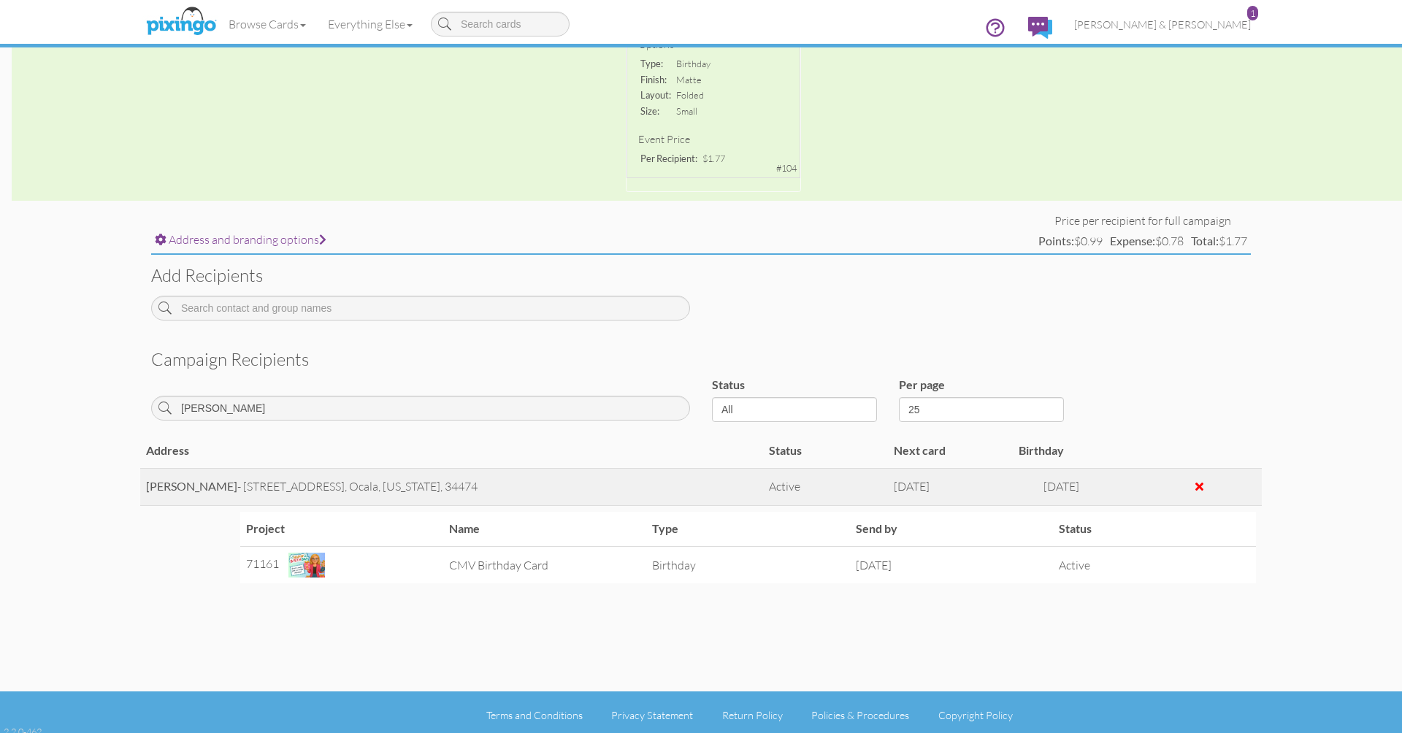
click at [189, 483] on strong "James Dennis" at bounding box center [191, 486] width 91 height 14
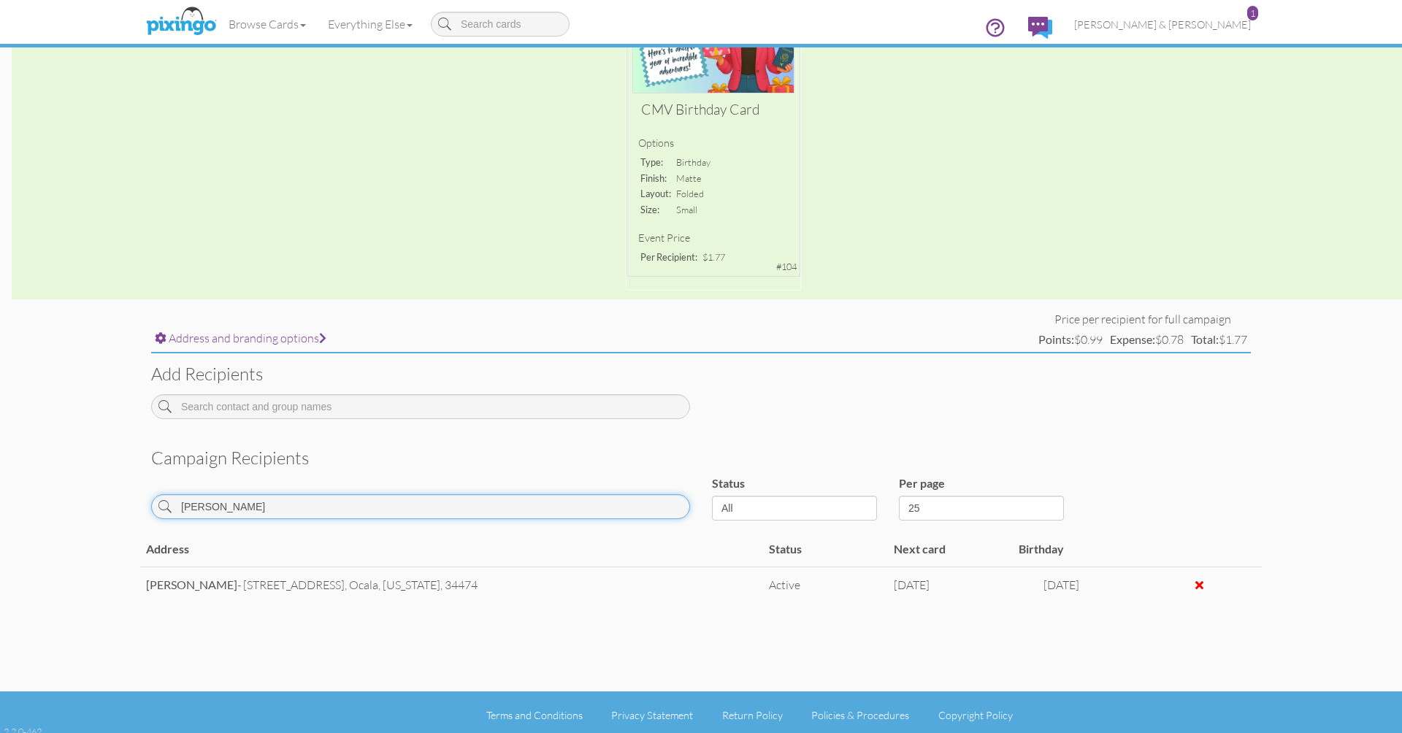
click at [265, 503] on input "[PERSON_NAME]" at bounding box center [420, 506] width 539 height 25
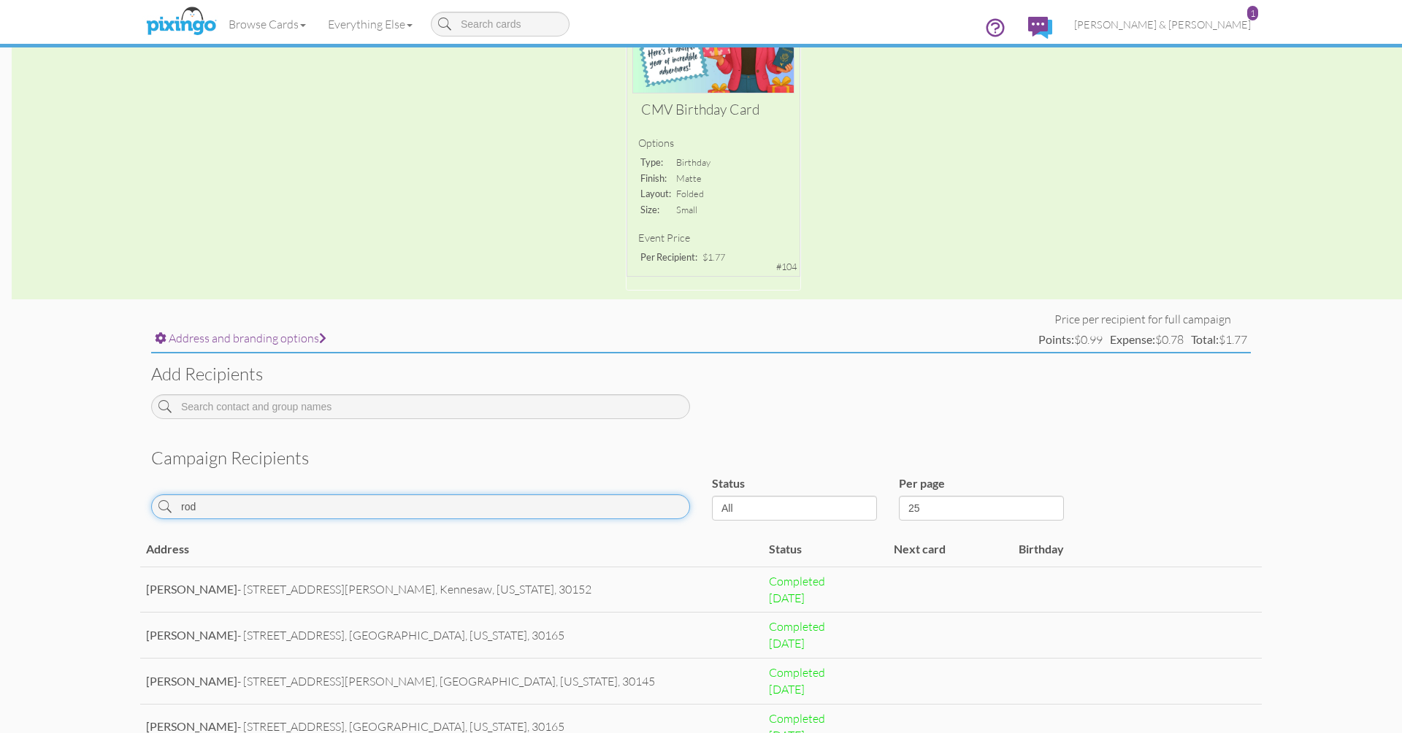
scroll to position [193, 0]
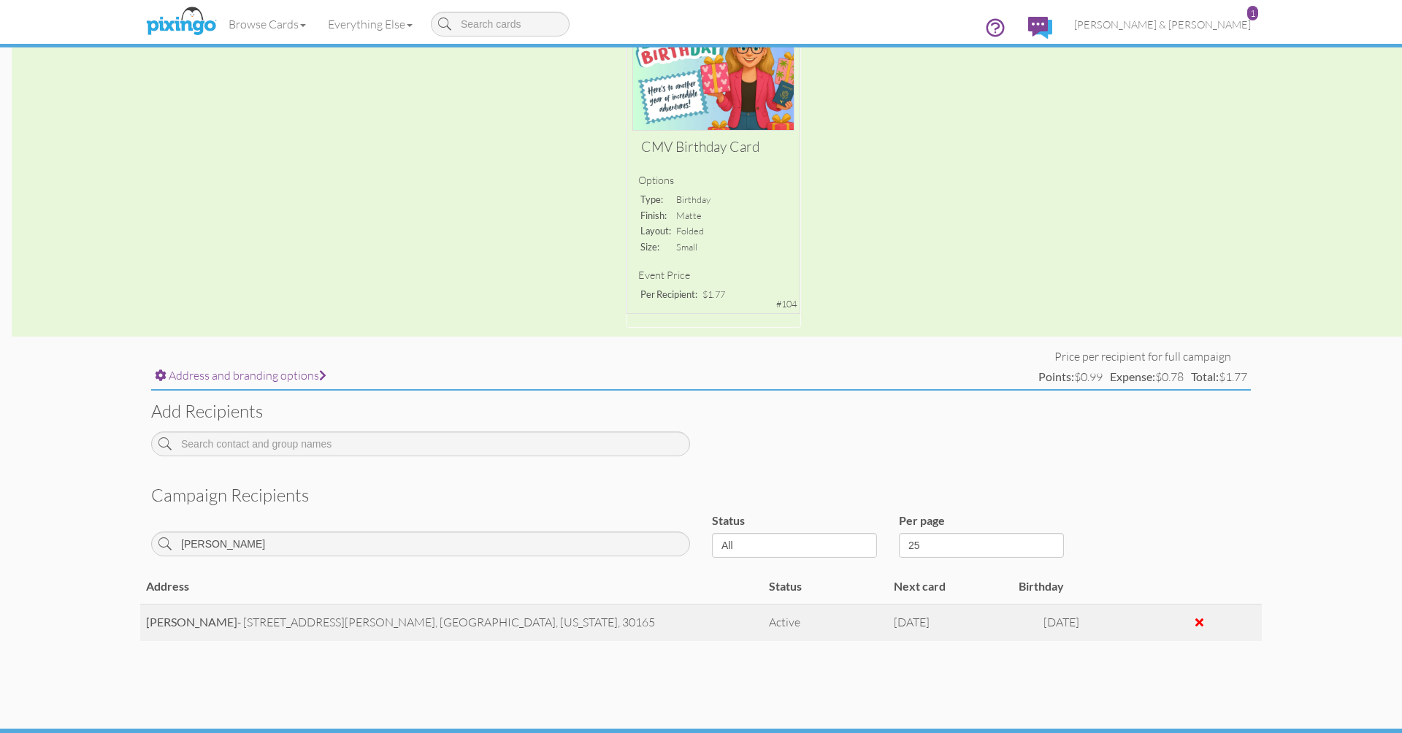
click at [560, 616] on span "Georgia," at bounding box center [590, 622] width 60 height 15
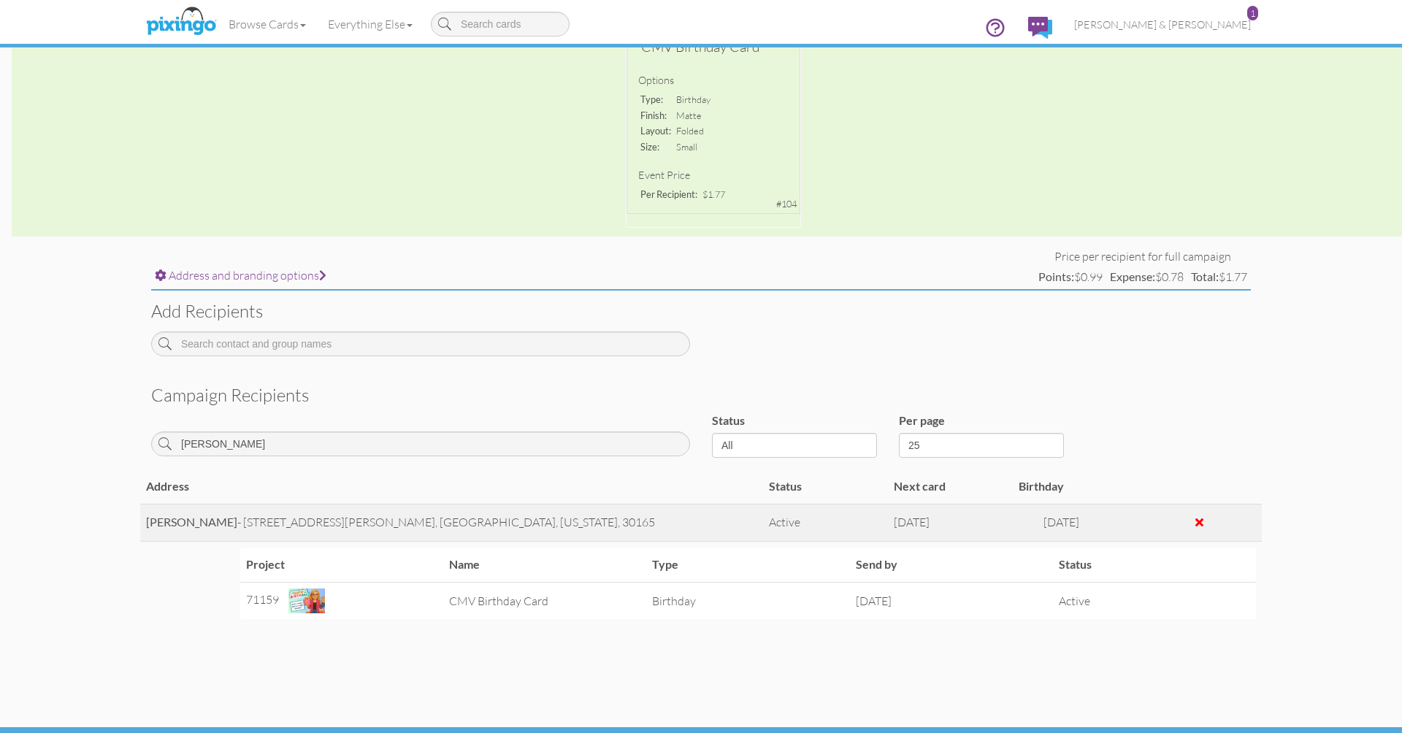
scroll to position [295, 0]
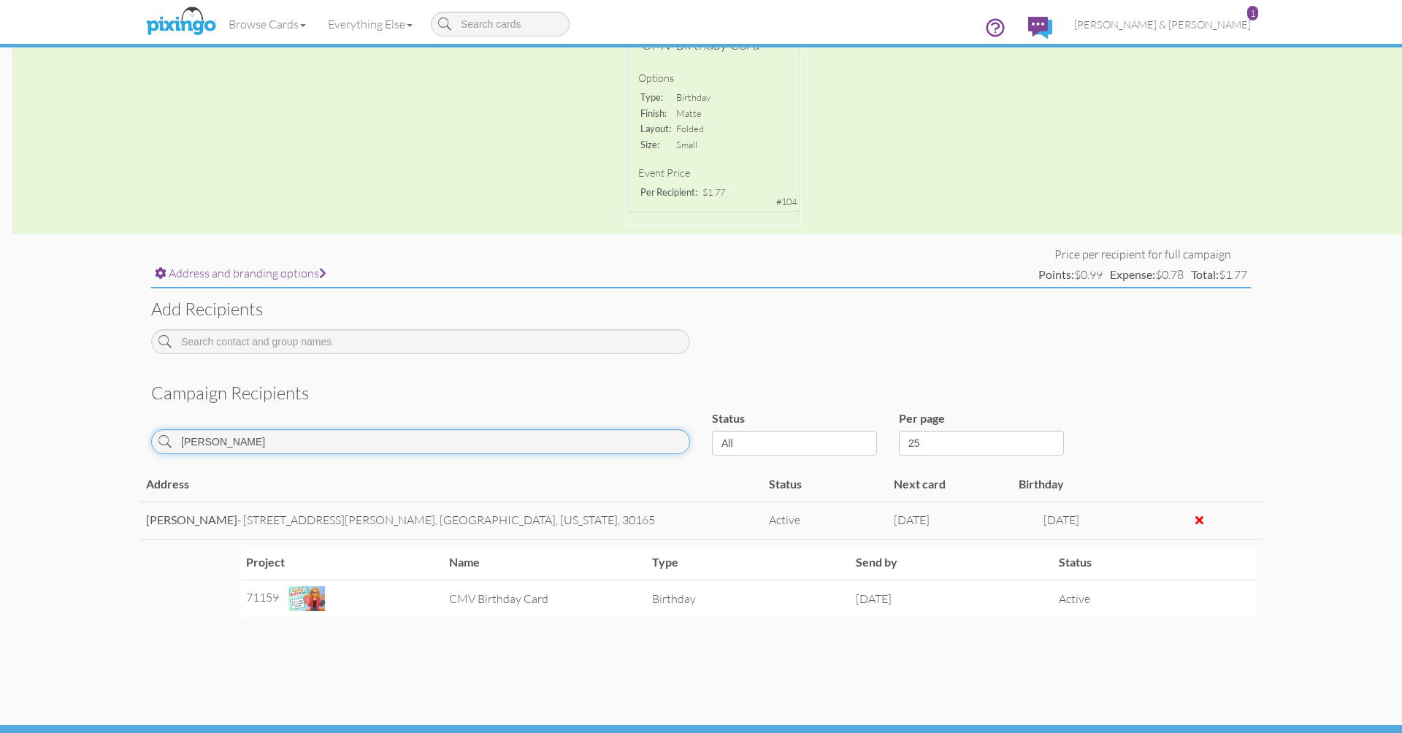
click at [309, 432] on input "ross" at bounding box center [420, 441] width 539 height 25
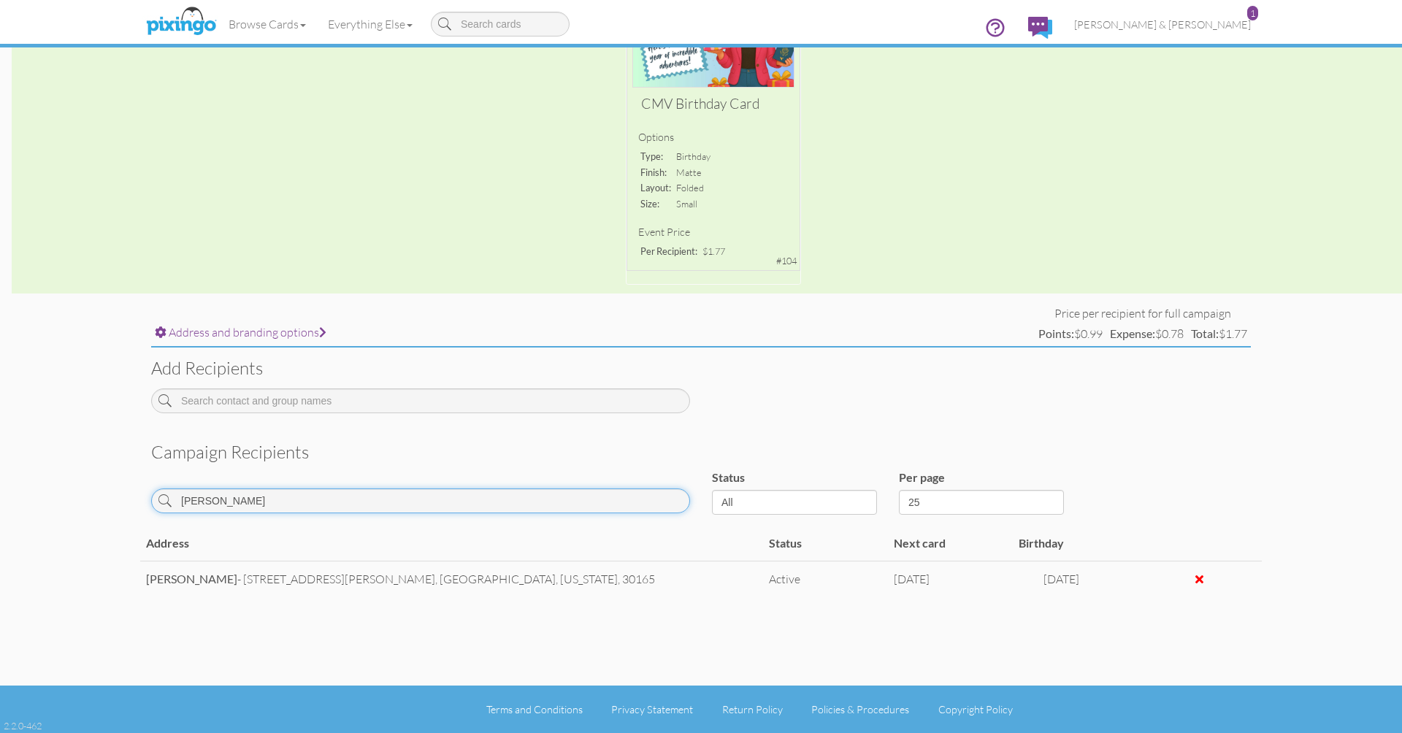
scroll to position [230, 0]
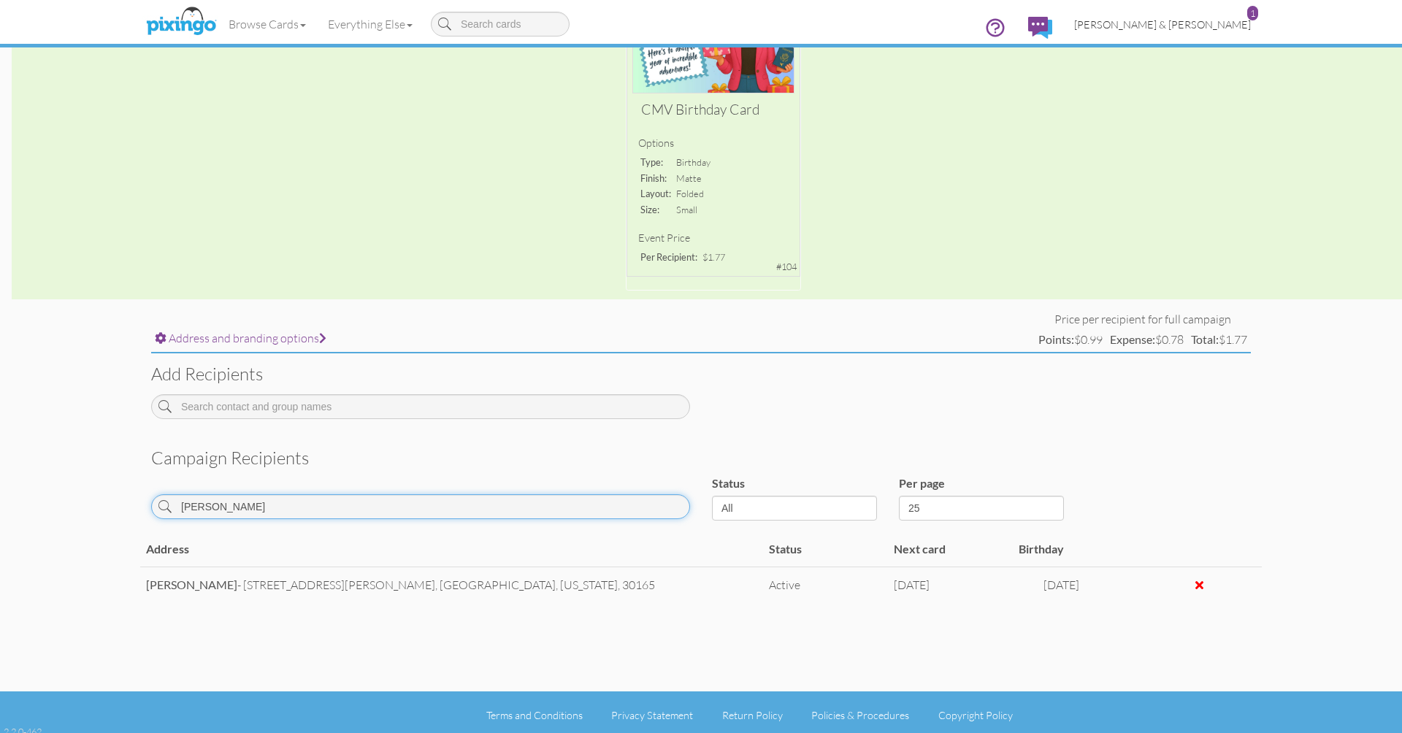
type input "comer"
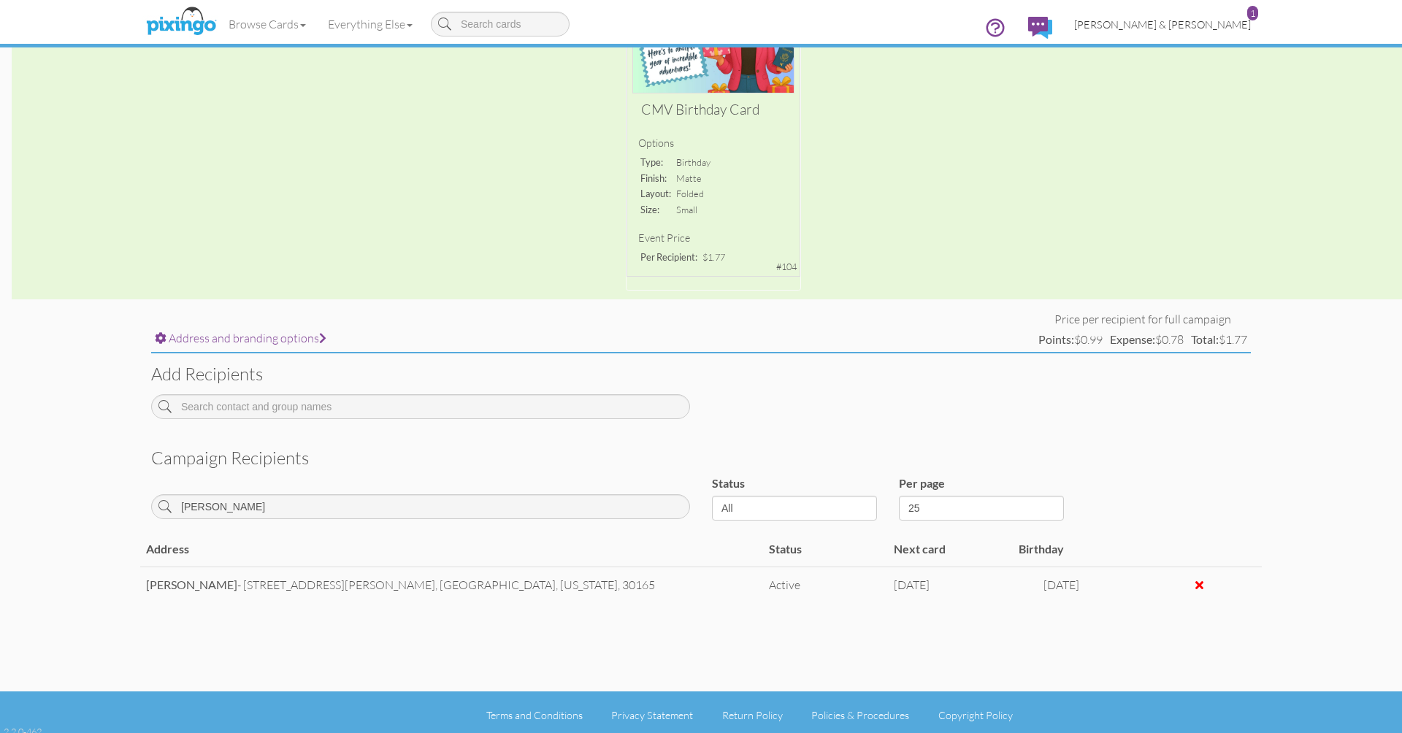
click at [1167, 28] on span "[PERSON_NAME] & [PERSON_NAME]" at bounding box center [1162, 24] width 177 height 12
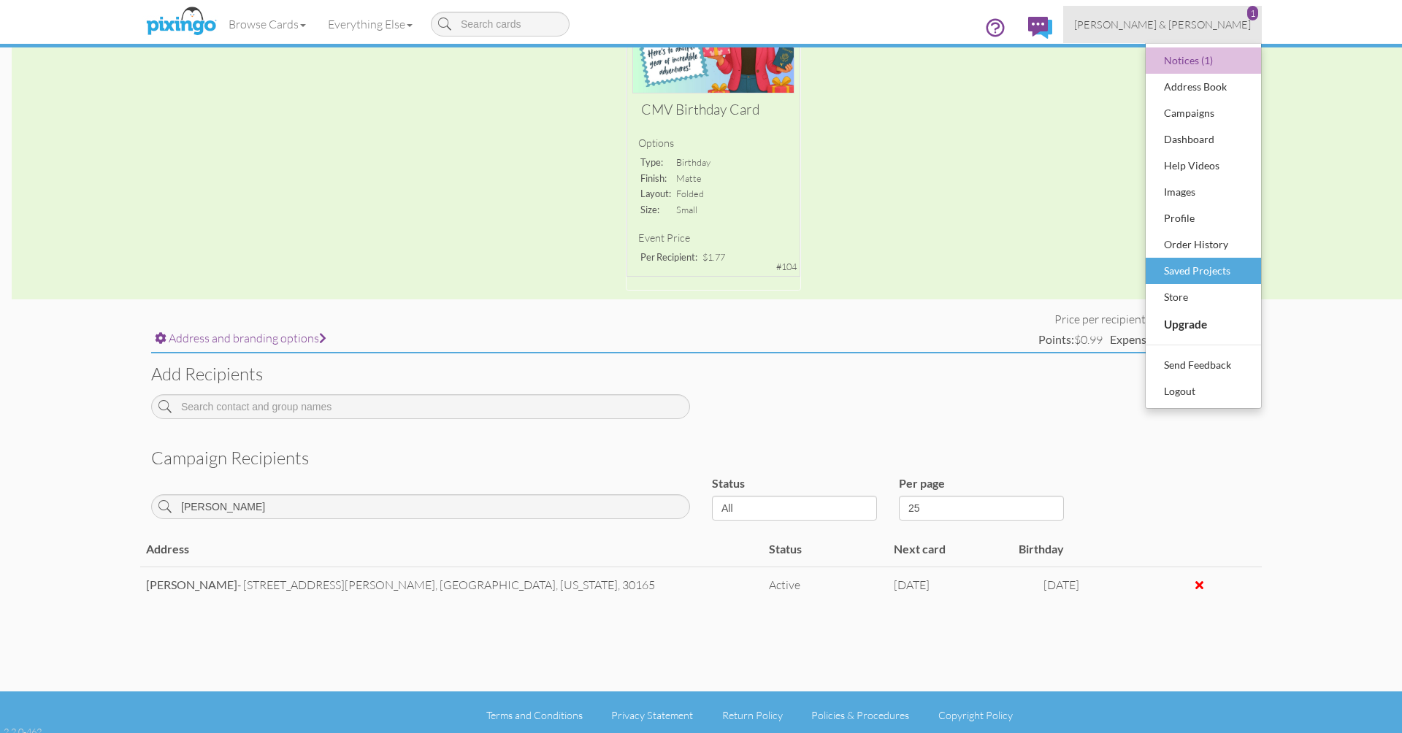
click at [1190, 270] on div "Saved Projects" at bounding box center [1203, 271] width 86 height 22
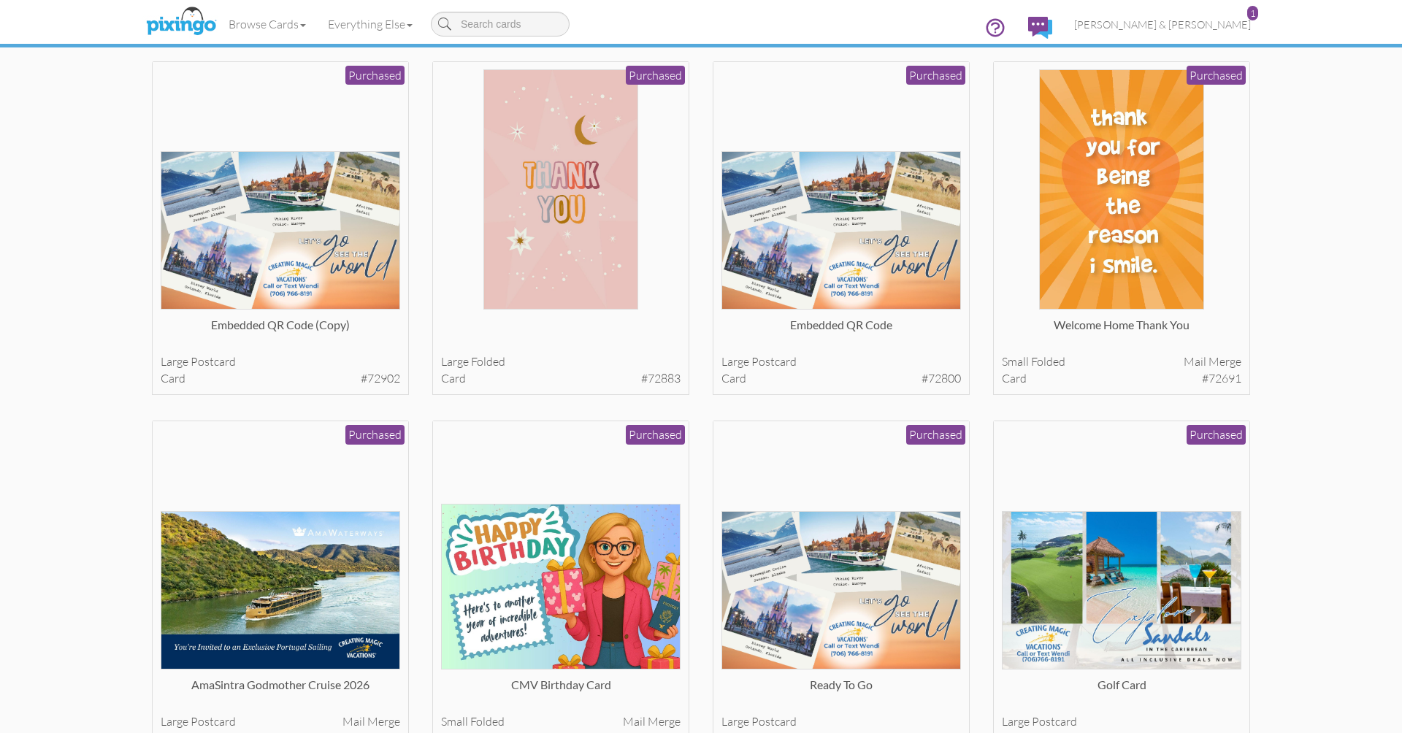
scroll to position [1665, 0]
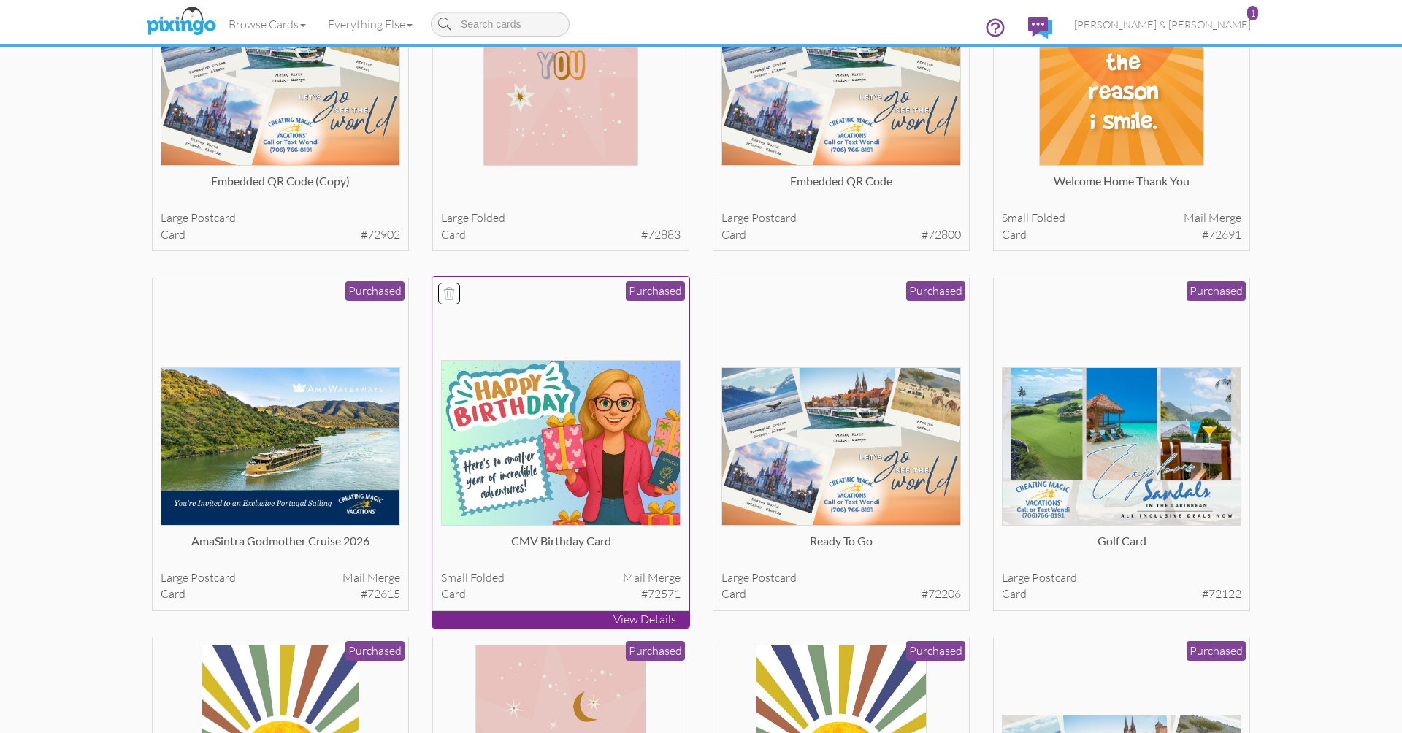
click at [661, 432] on img at bounding box center [561, 443] width 240 height 166
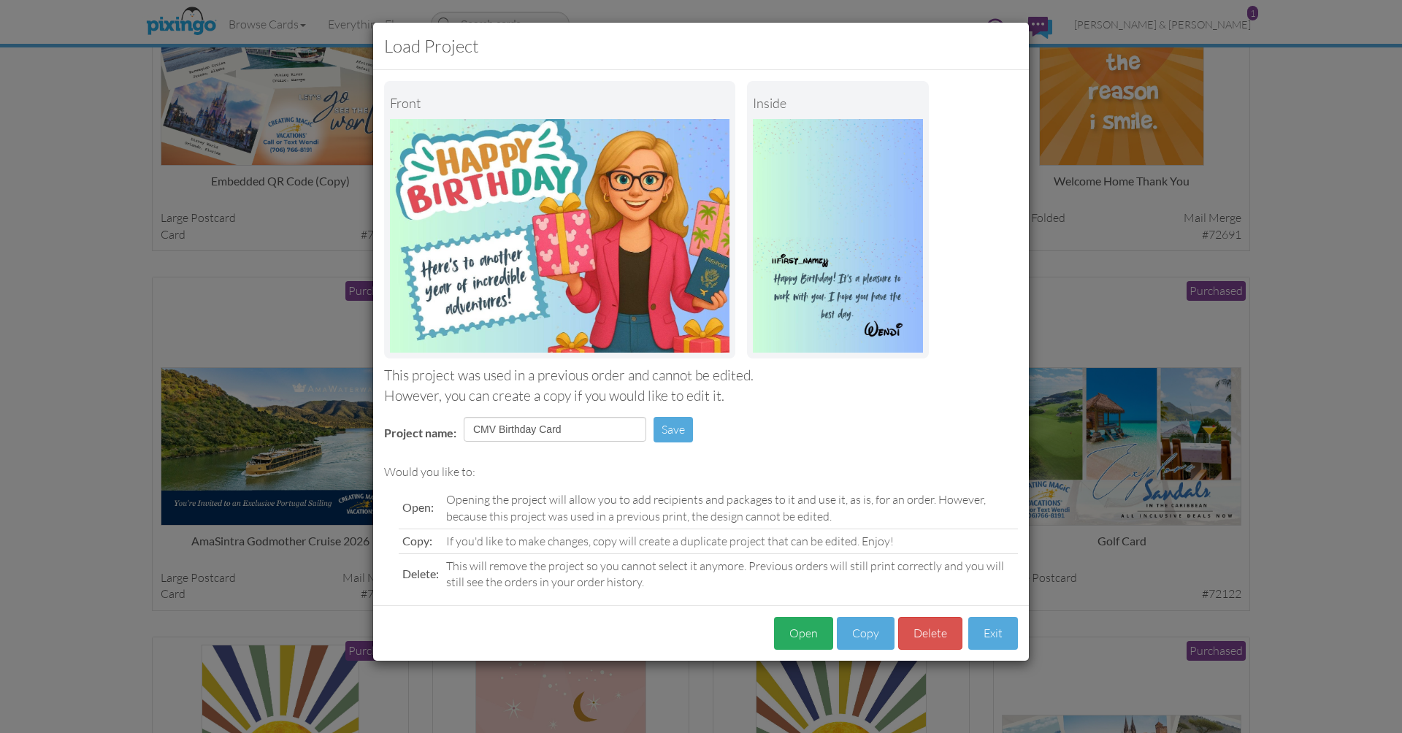
click at [813, 626] on button "Open" at bounding box center [803, 633] width 59 height 33
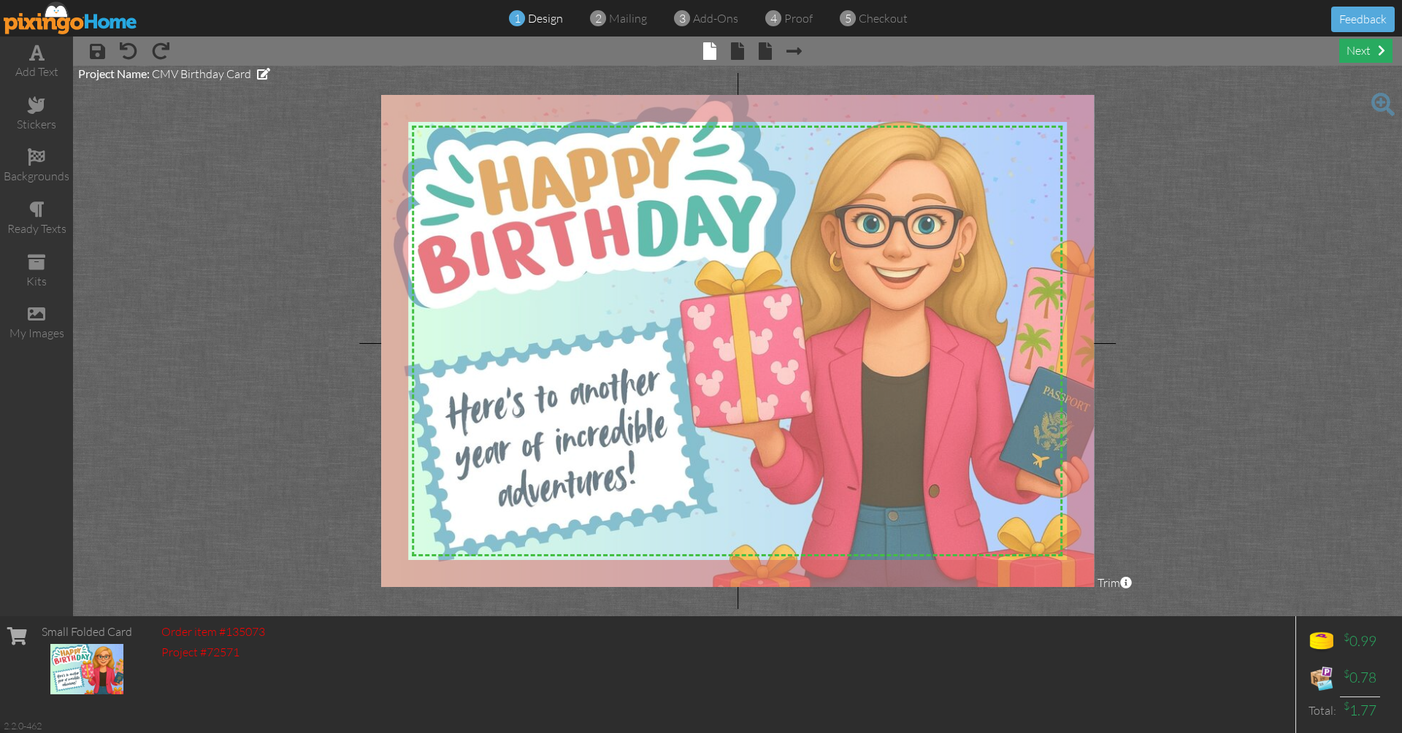
click at [1368, 50] on div "next" at bounding box center [1365, 51] width 53 height 24
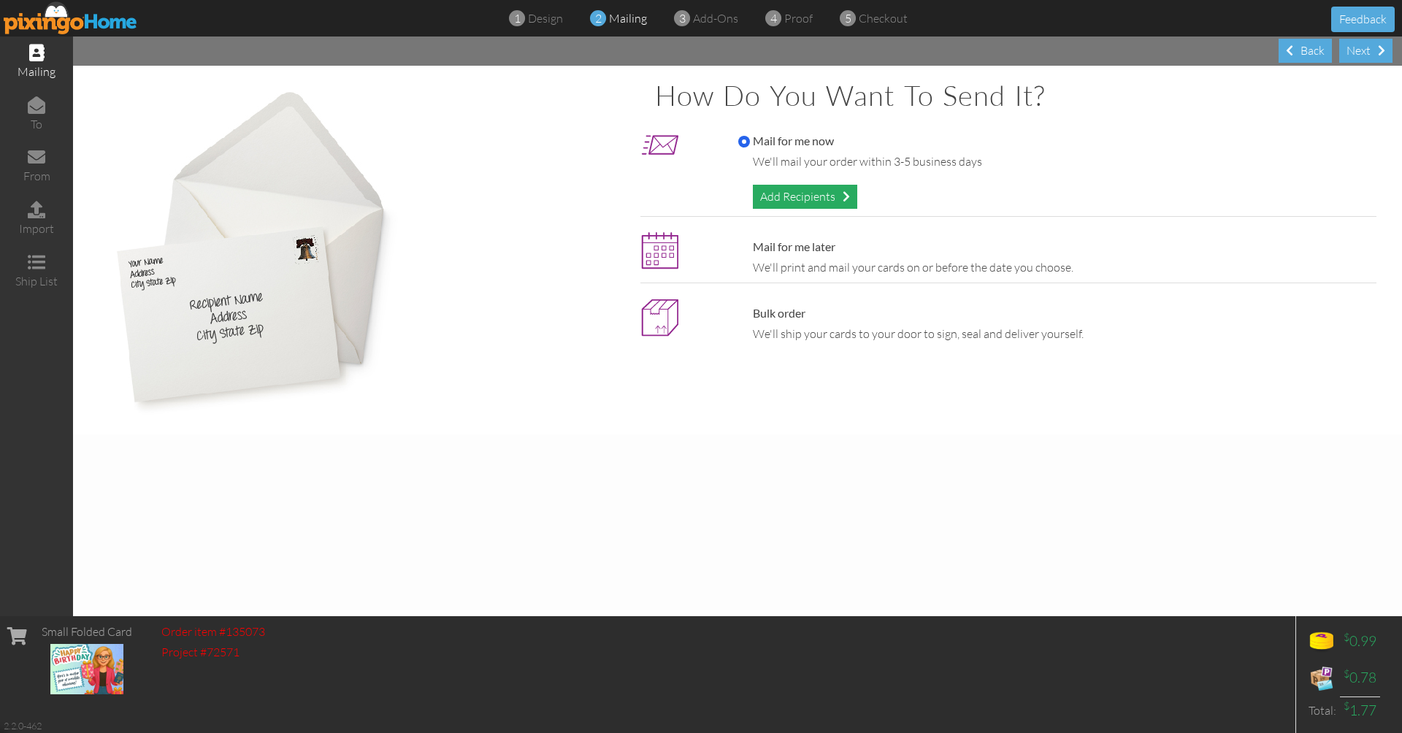
click at [804, 203] on div "Add Recipients" at bounding box center [805, 197] width 104 height 24
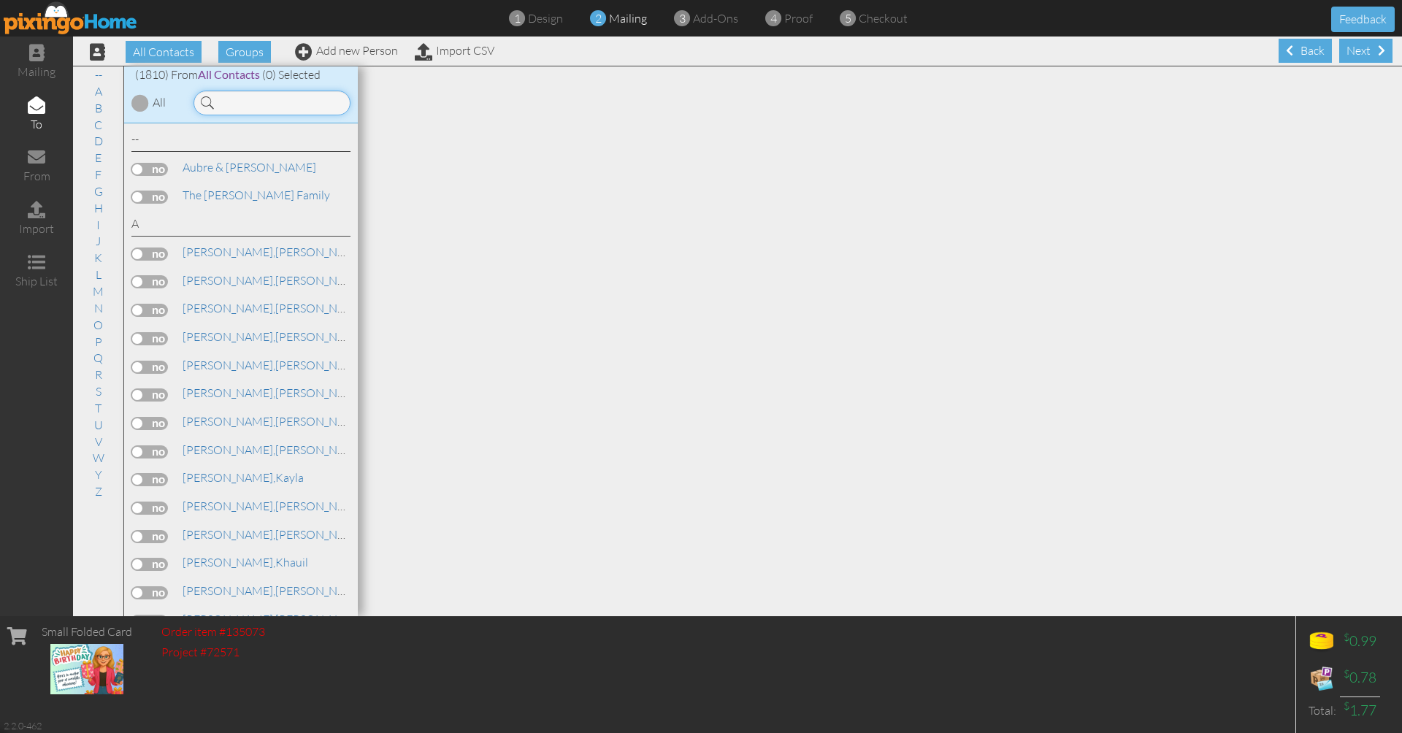
click at [285, 105] on input at bounding box center [271, 103] width 157 height 25
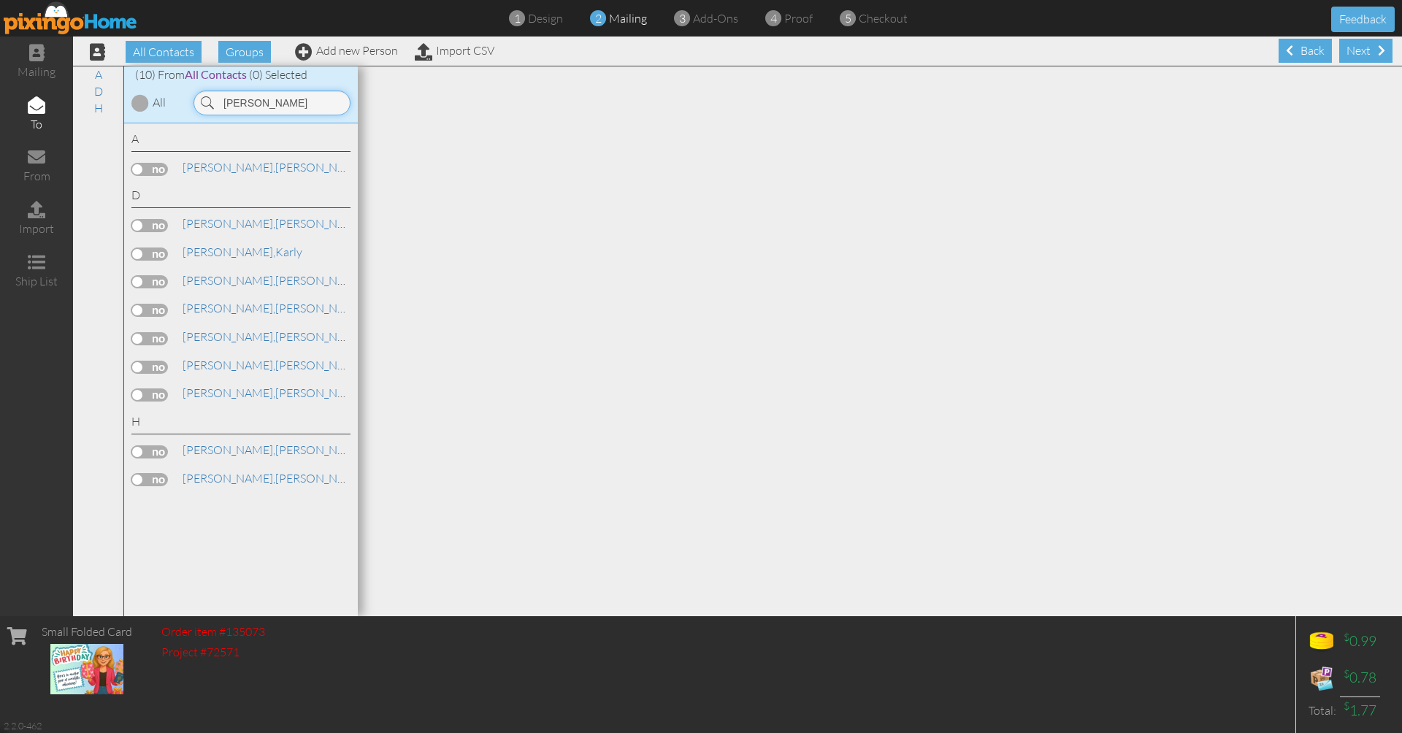
type input "[PERSON_NAME]"
drag, startPoint x: 285, startPoint y: 105, endPoint x: 239, endPoint y: 223, distance: 126.6
click at [239, 223] on link "[PERSON_NAME]" at bounding box center [274, 224] width 186 height 18
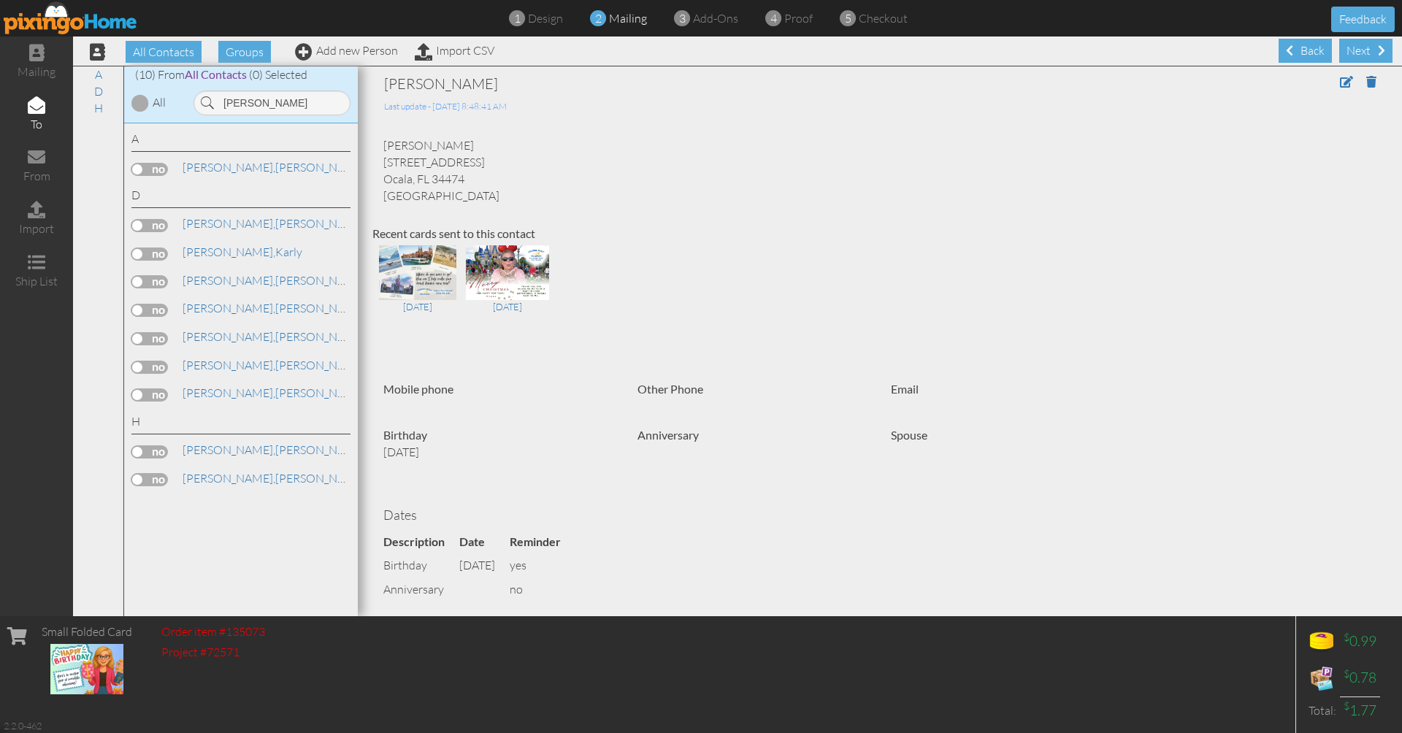
click at [154, 223] on label at bounding box center [149, 225] width 37 height 13
click at [0, 0] on input "checkbox" at bounding box center [0, 0] width 0 height 0
click at [1357, 47] on div "Next" at bounding box center [1365, 51] width 53 height 24
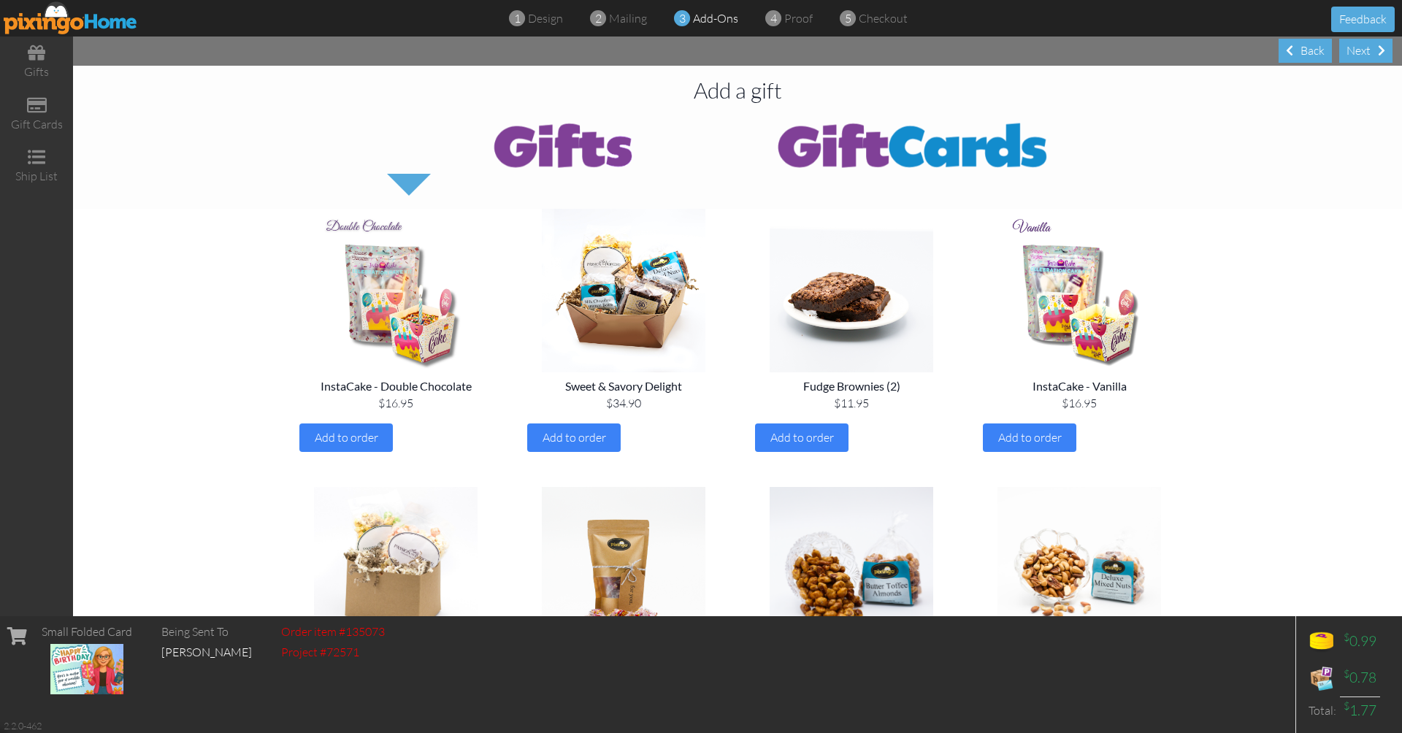
click at [1357, 47] on div "Next" at bounding box center [1365, 51] width 53 height 24
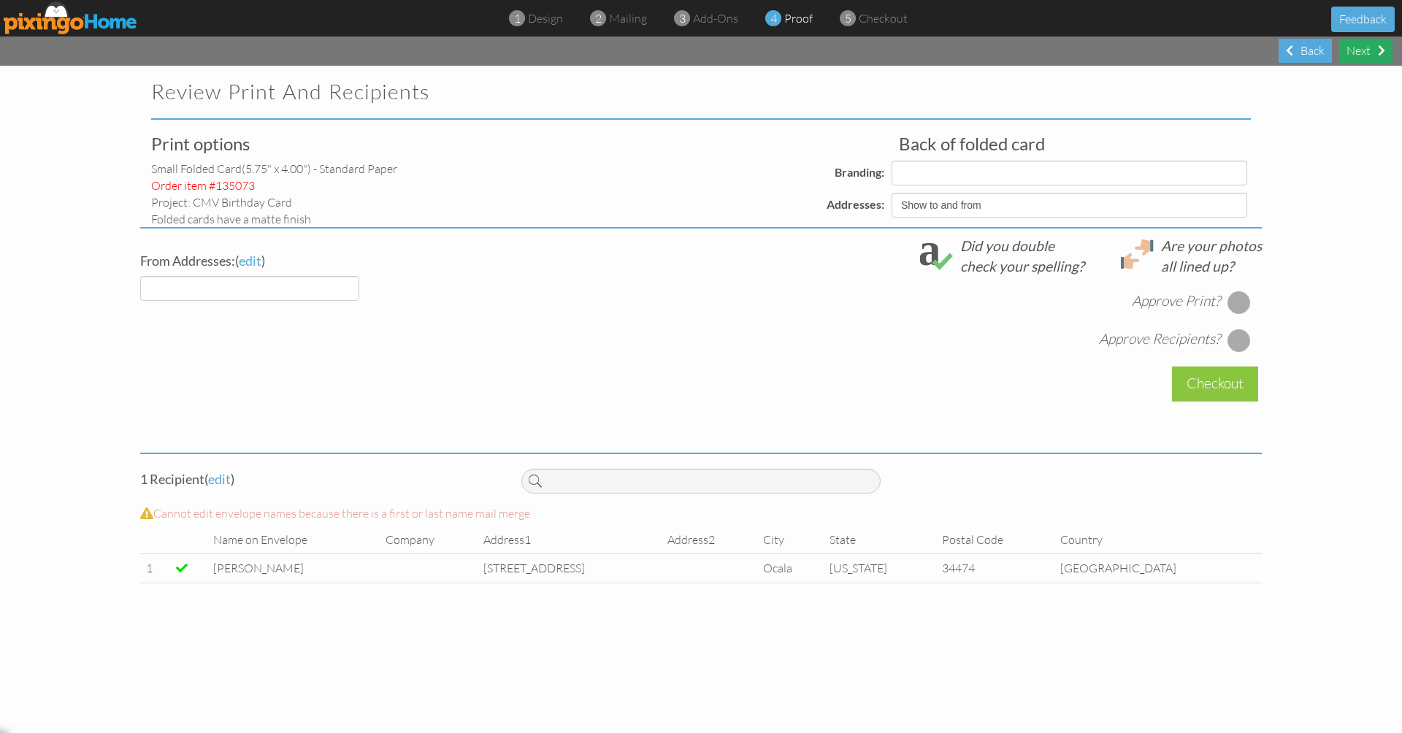
select select "object:46603"
select select "object:46604"
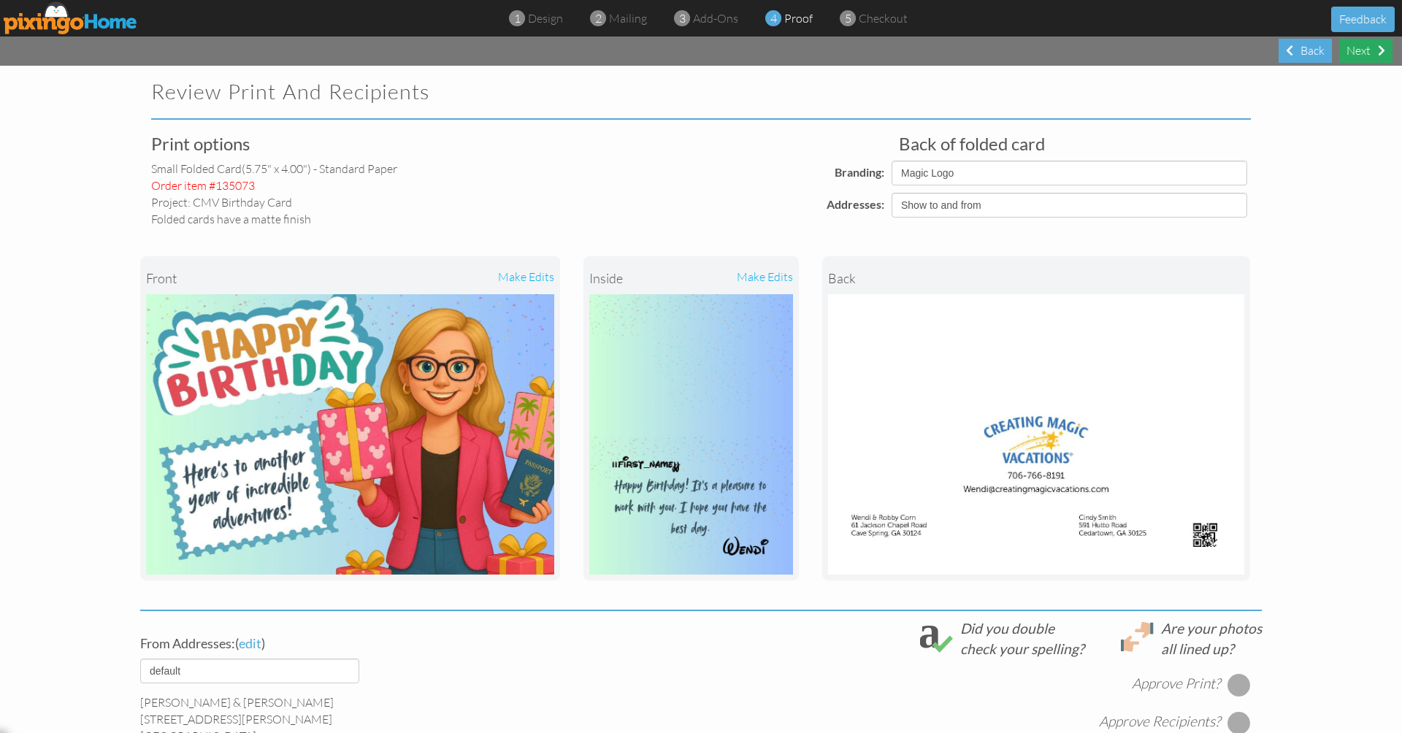
click at [1357, 47] on div "Next" at bounding box center [1365, 51] width 53 height 24
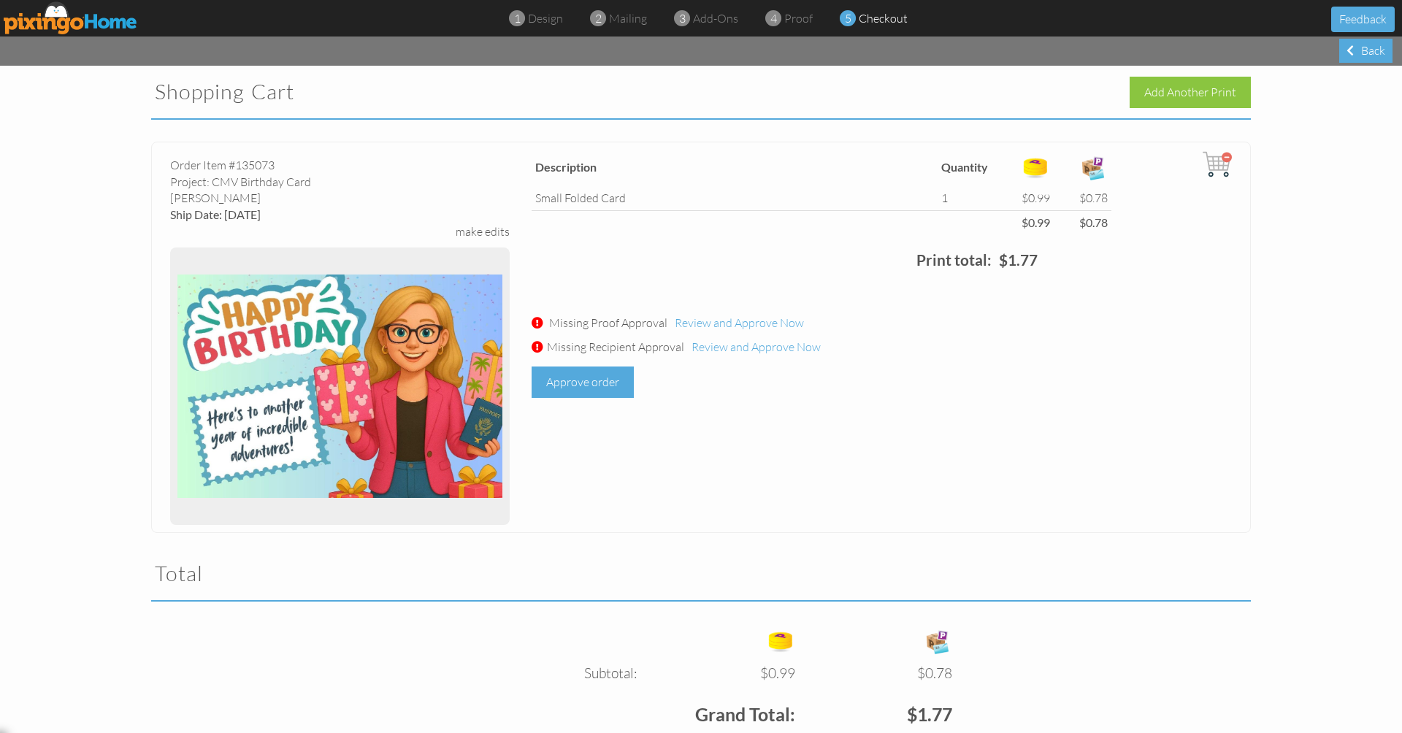
click at [625, 380] on div "Approve order" at bounding box center [583, 382] width 102 height 31
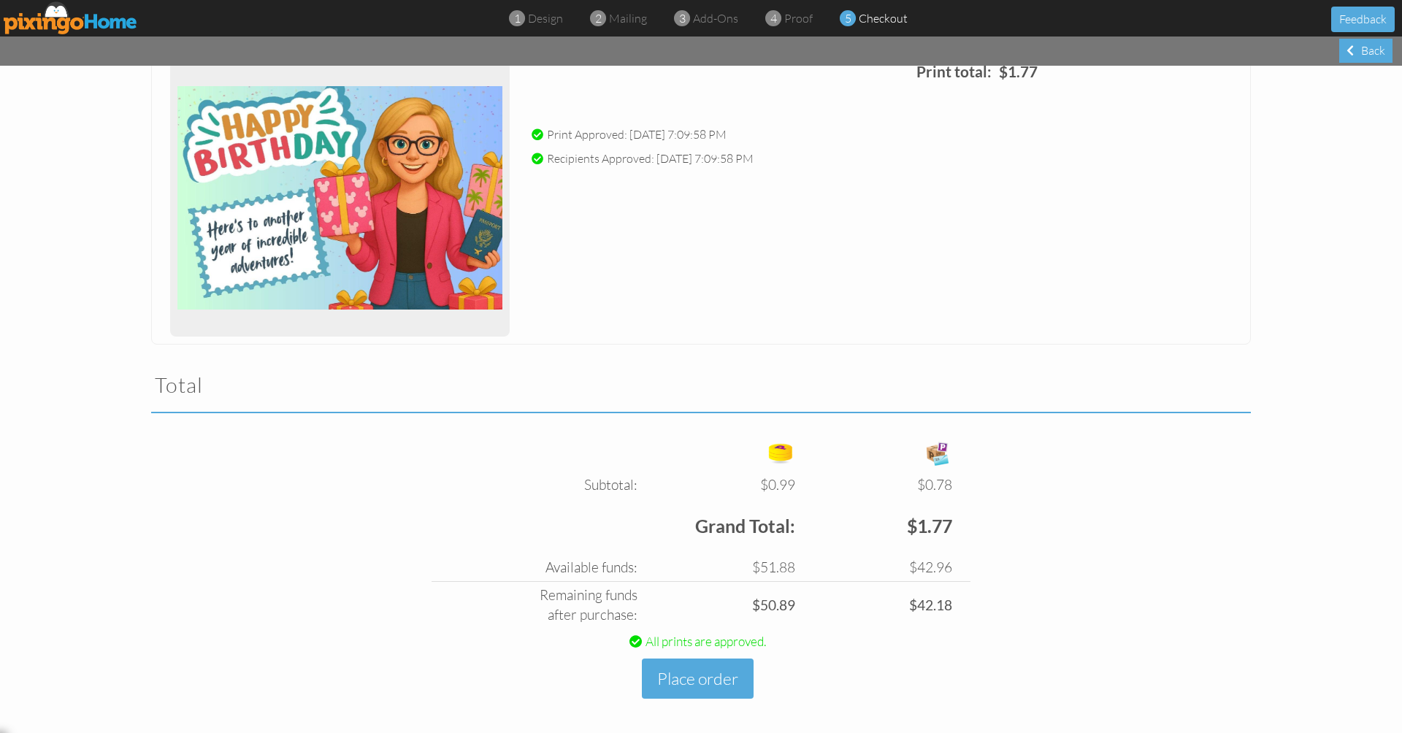
scroll to position [187, 0]
click at [720, 677] on button "Place order" at bounding box center [698, 680] width 112 height 40
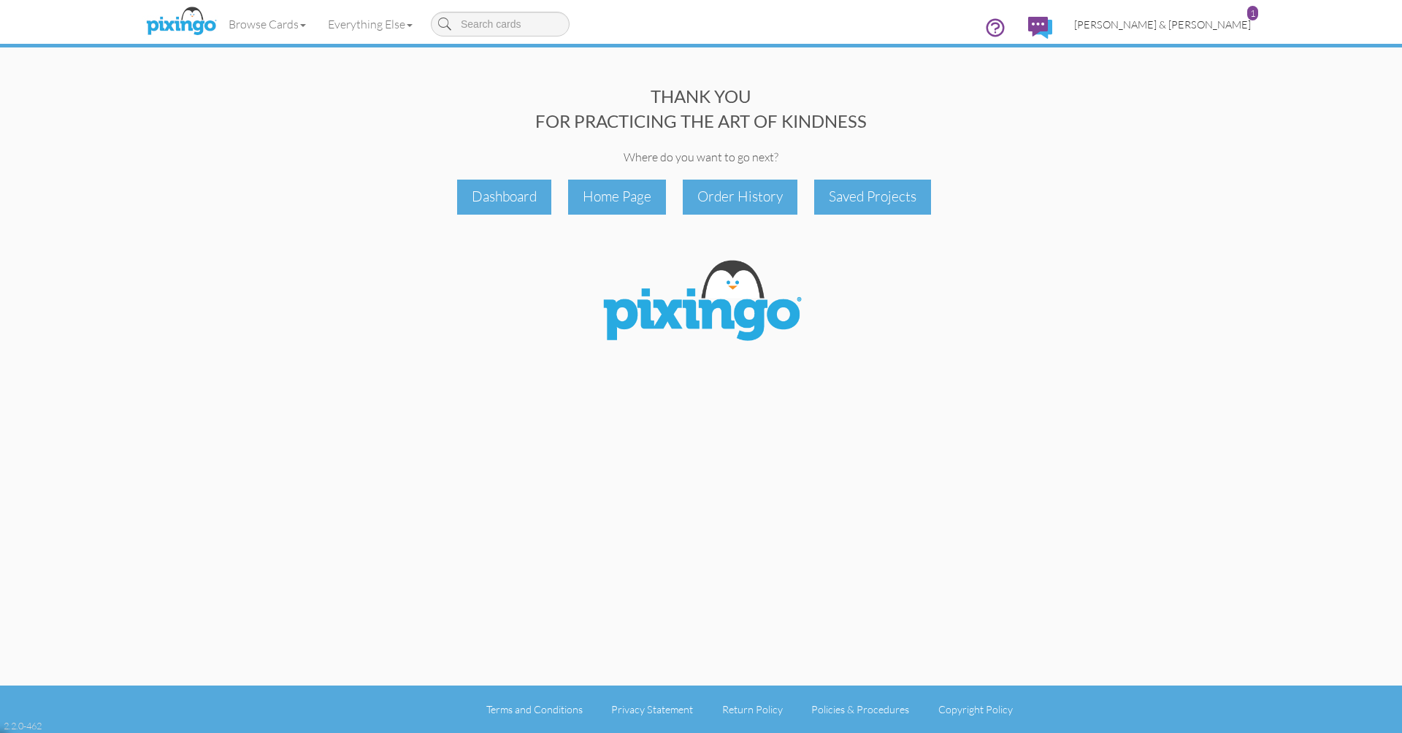
click at [1166, 31] on link "Wendi & Robby Corn 1" at bounding box center [1162, 24] width 199 height 37
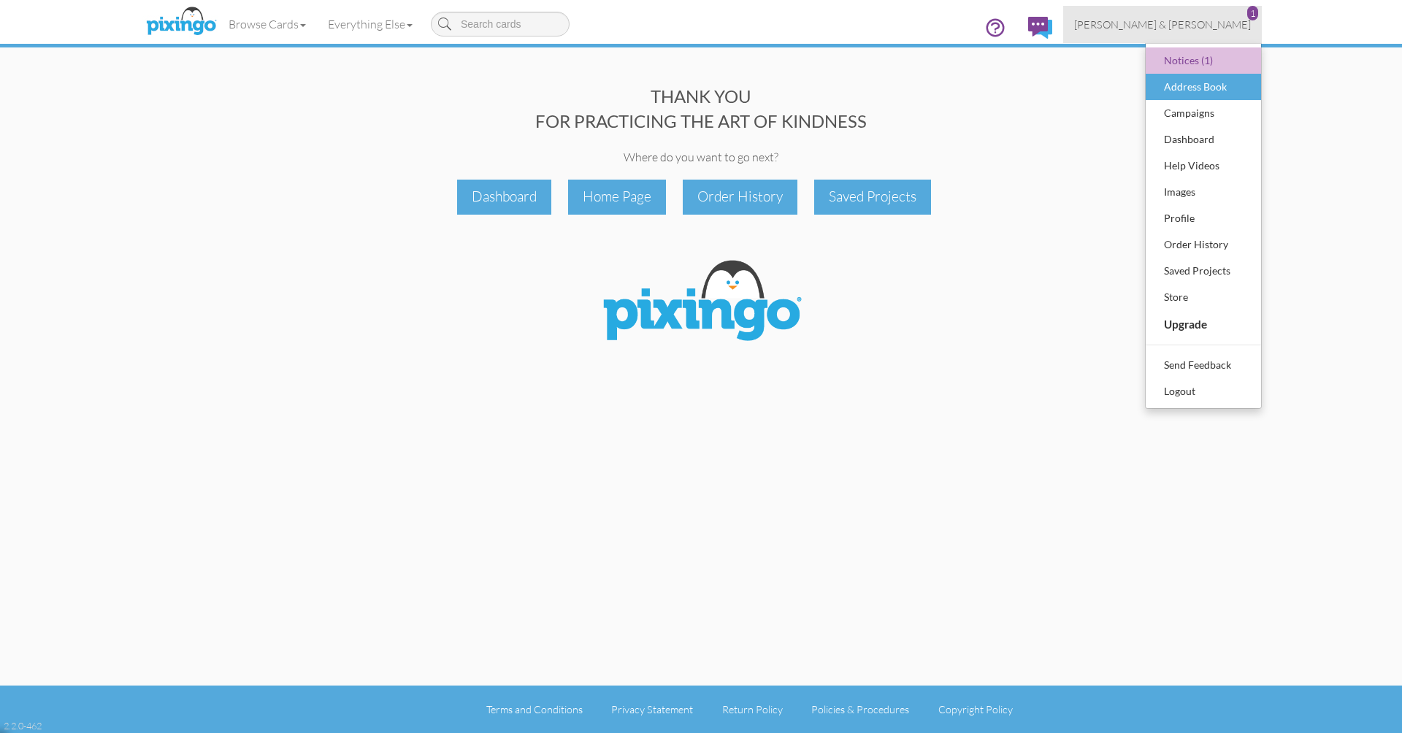
click at [1163, 91] on div "Address Book" at bounding box center [1203, 87] width 86 height 22
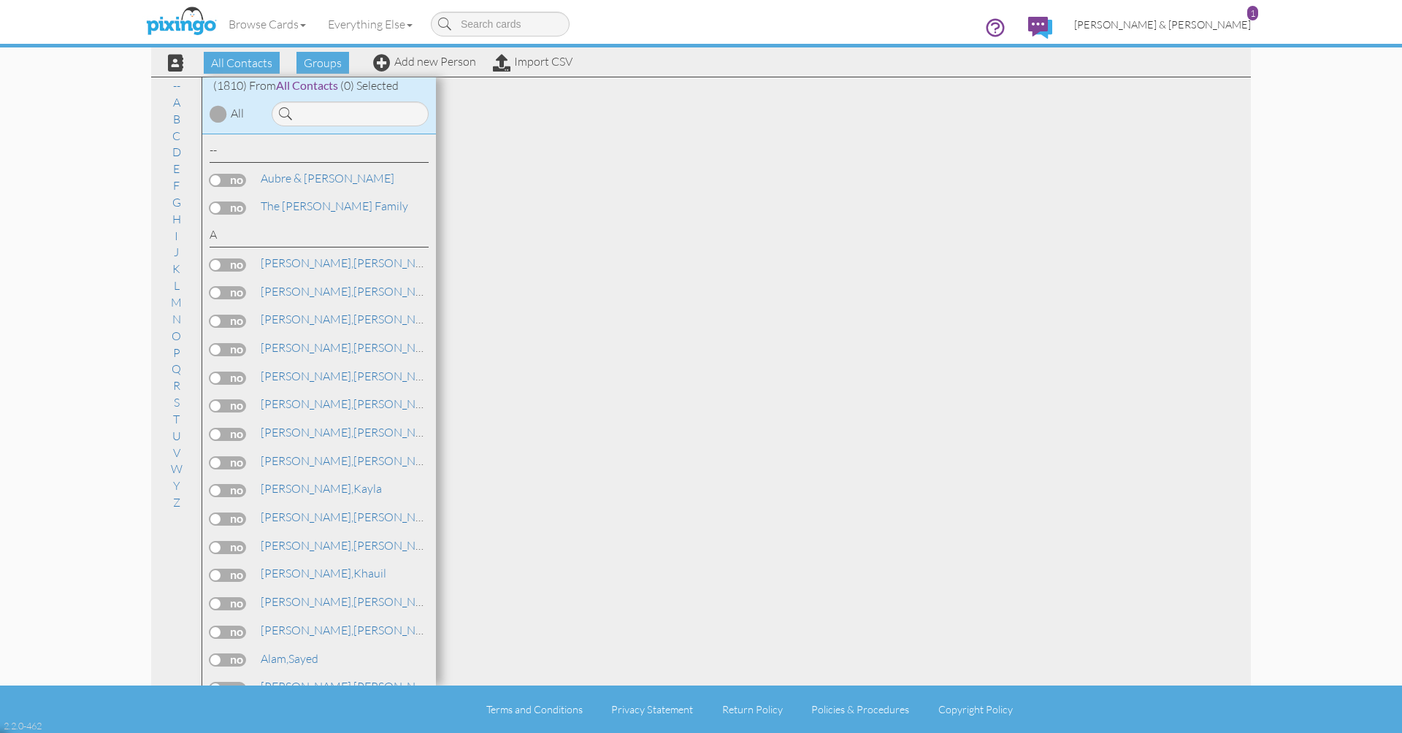
click at [1186, 26] on span "[PERSON_NAME] & [PERSON_NAME]" at bounding box center [1162, 24] width 177 height 12
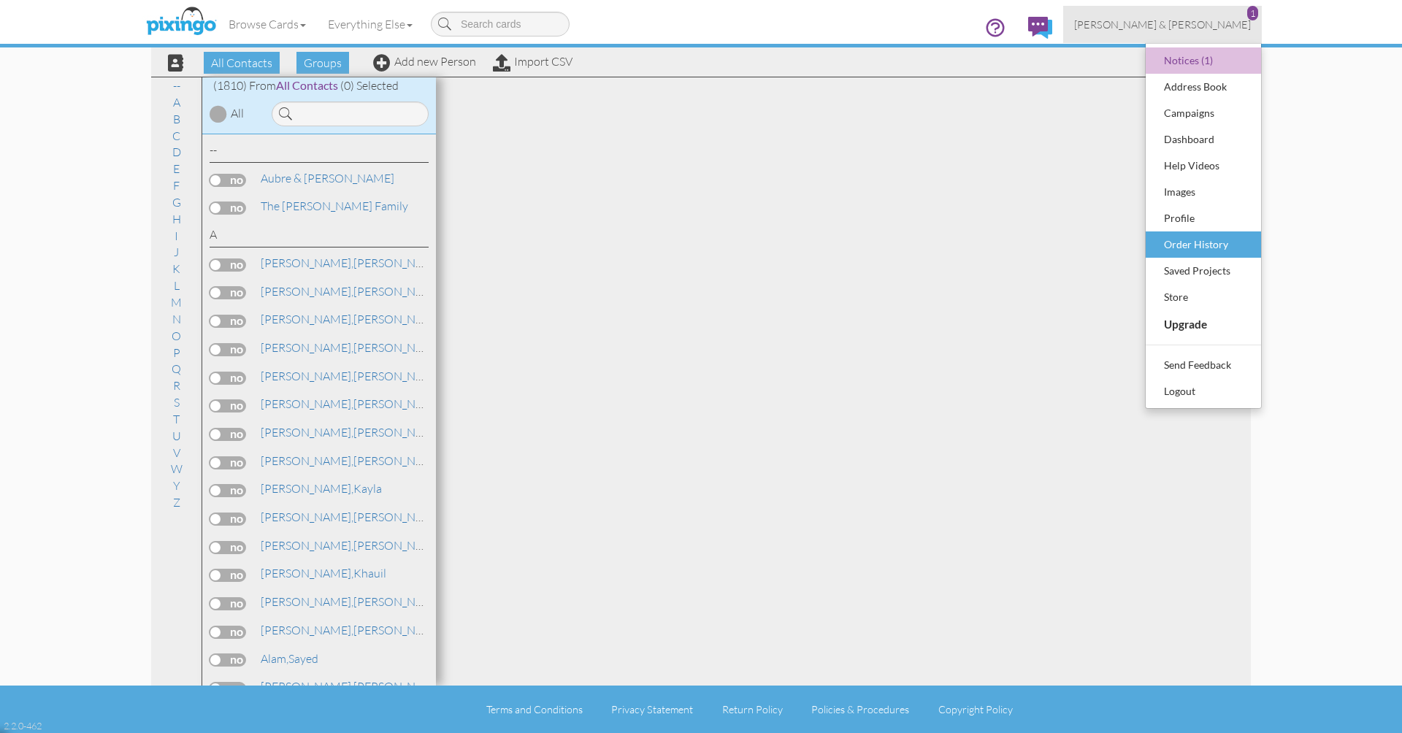
click at [1189, 244] on div "Order History" at bounding box center [1203, 245] width 86 height 22
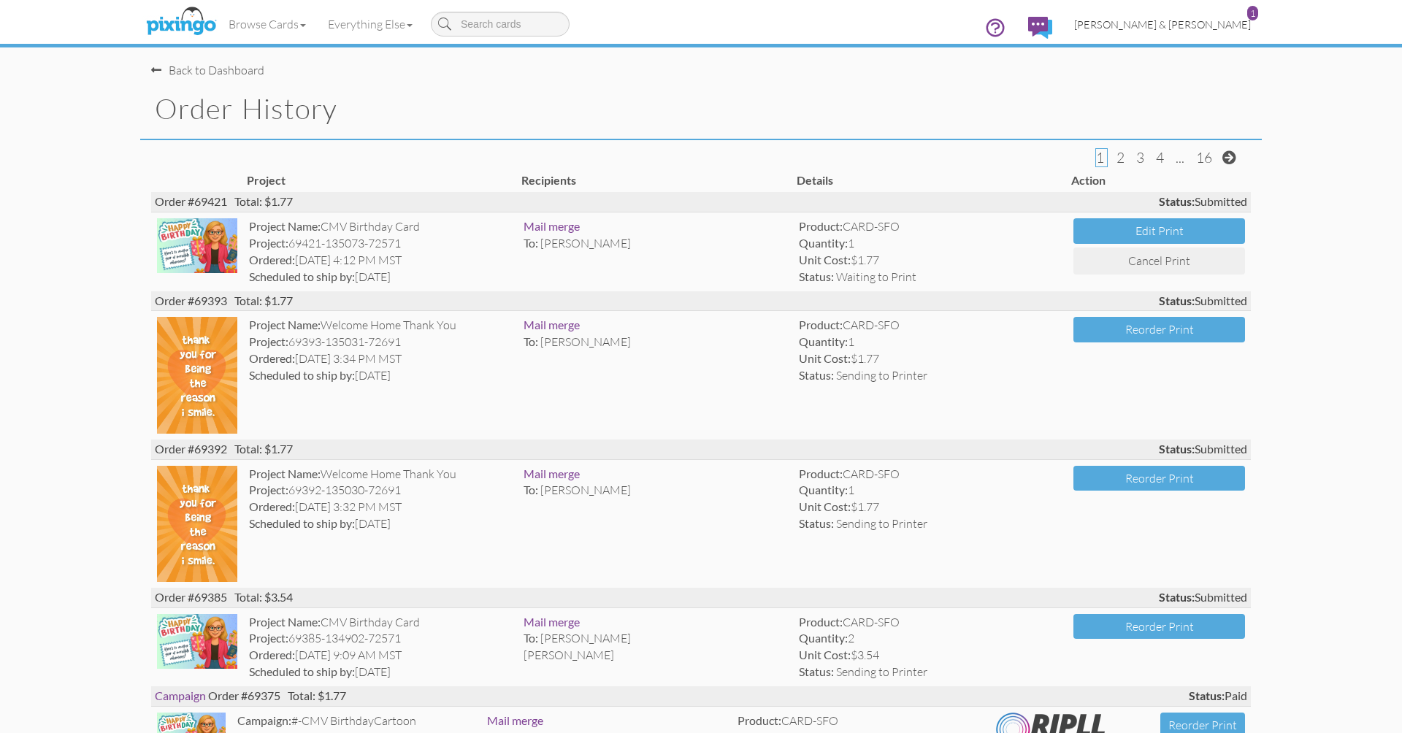
click at [1182, 27] on span "[PERSON_NAME] & [PERSON_NAME]" at bounding box center [1162, 24] width 177 height 12
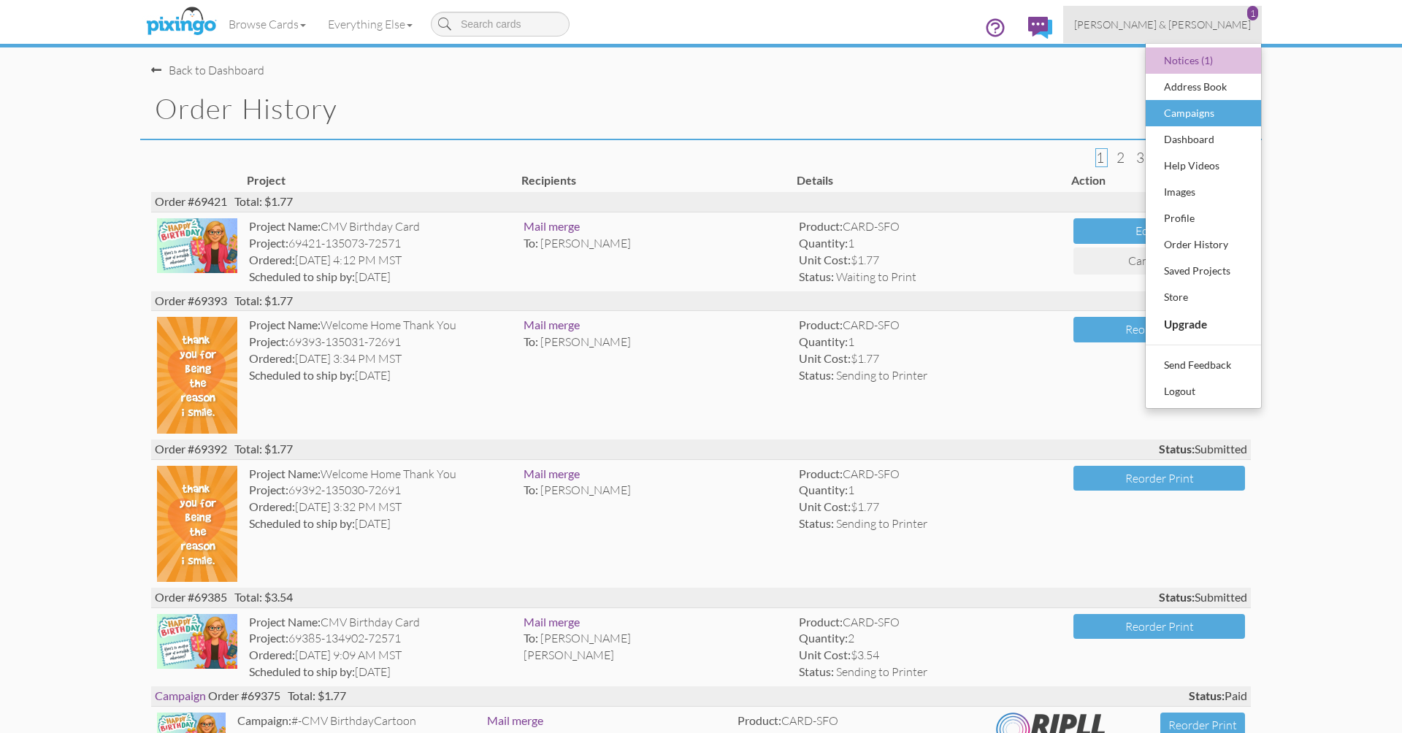
click at [1192, 110] on div "Campaigns" at bounding box center [1203, 113] width 86 height 22
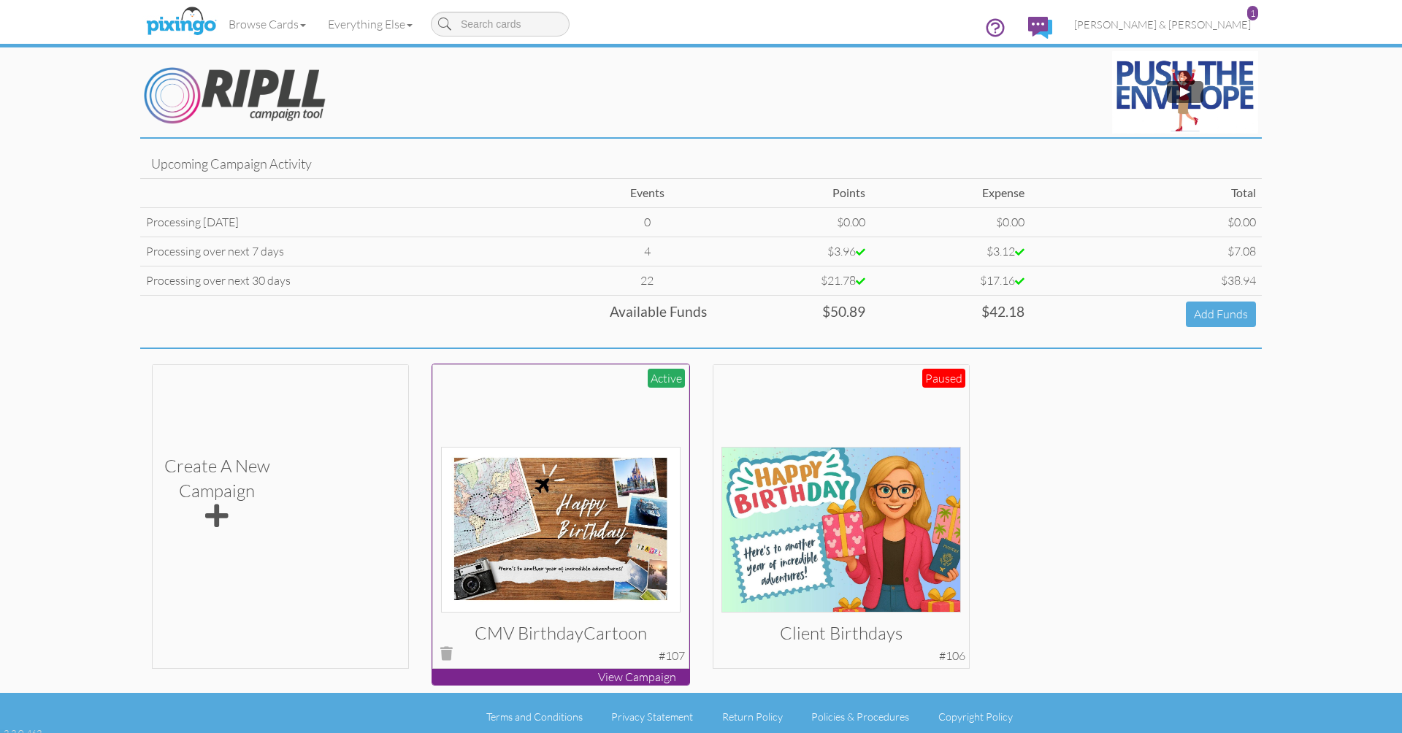
click at [568, 397] on div at bounding box center [561, 492] width 240 height 240
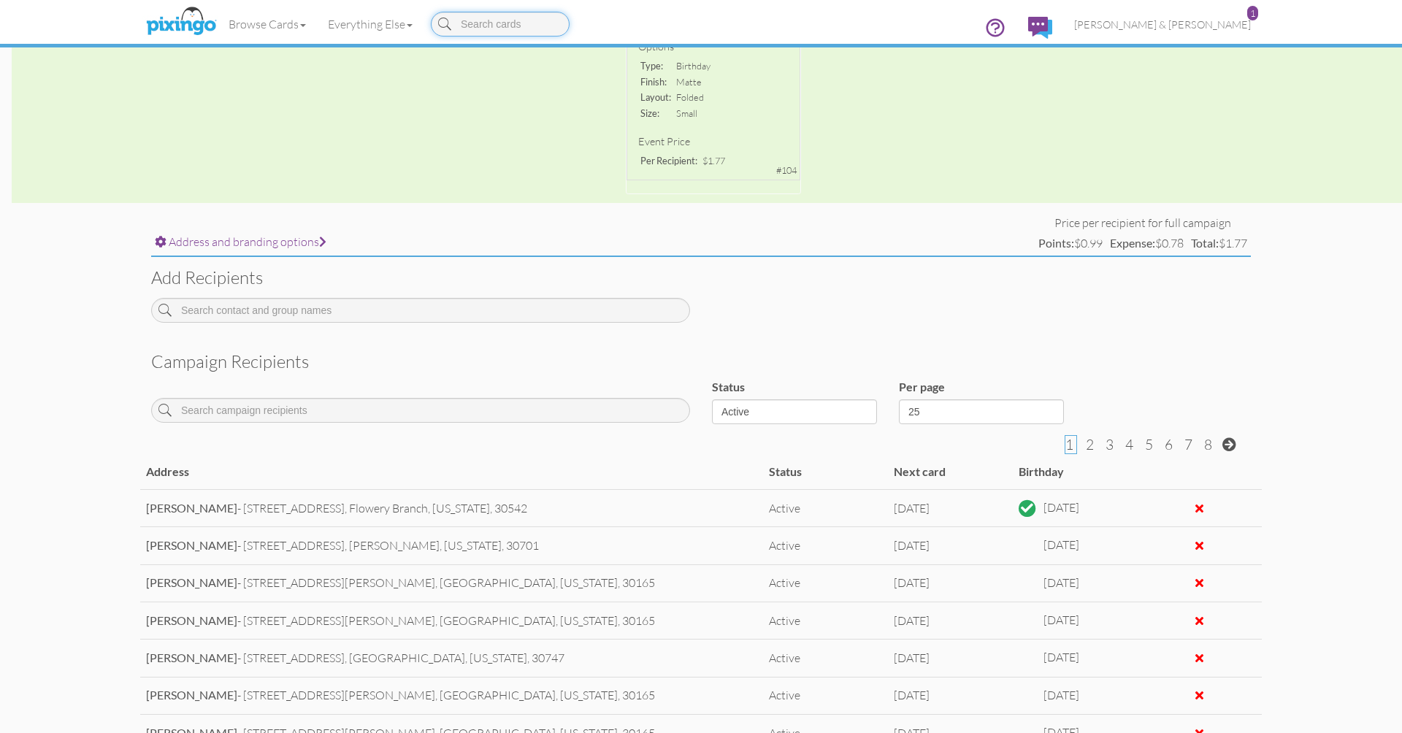
scroll to position [339, 0]
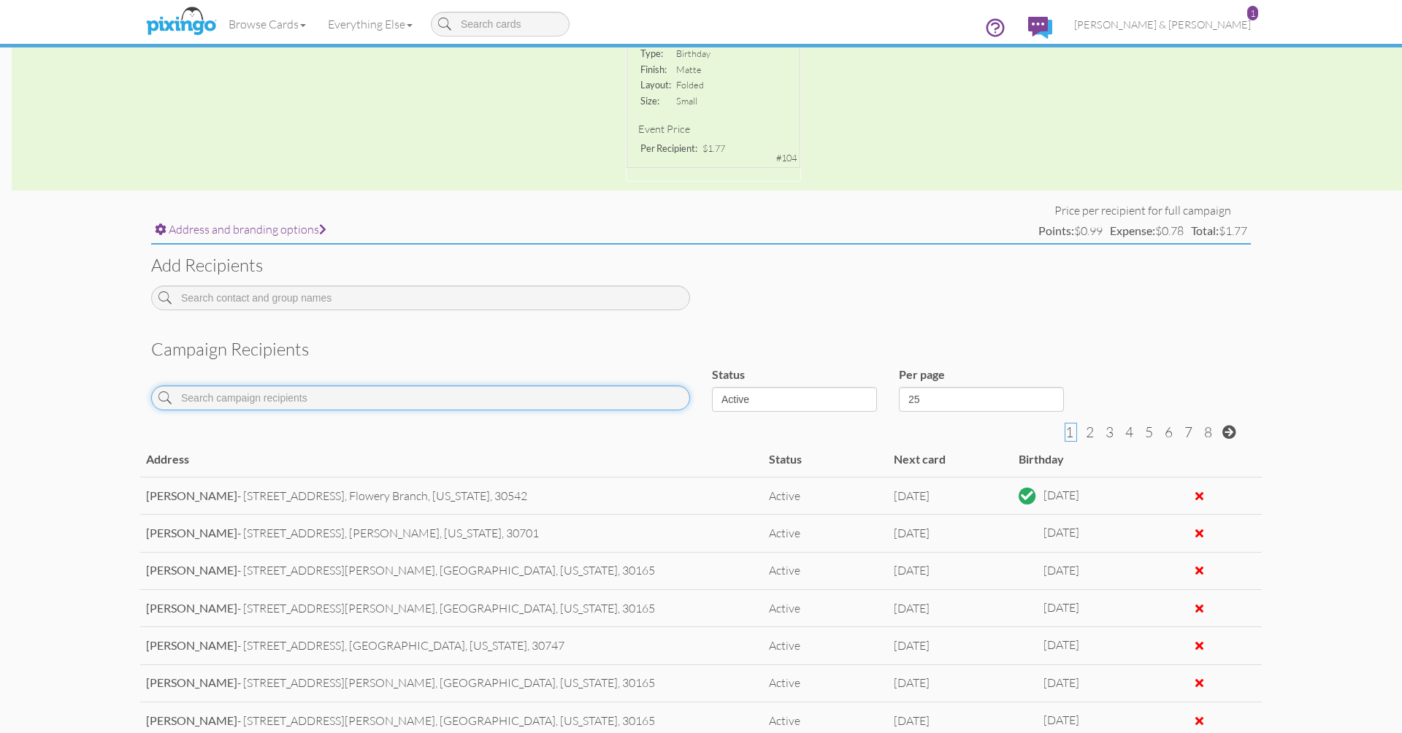
click at [619, 386] on input at bounding box center [420, 398] width 539 height 25
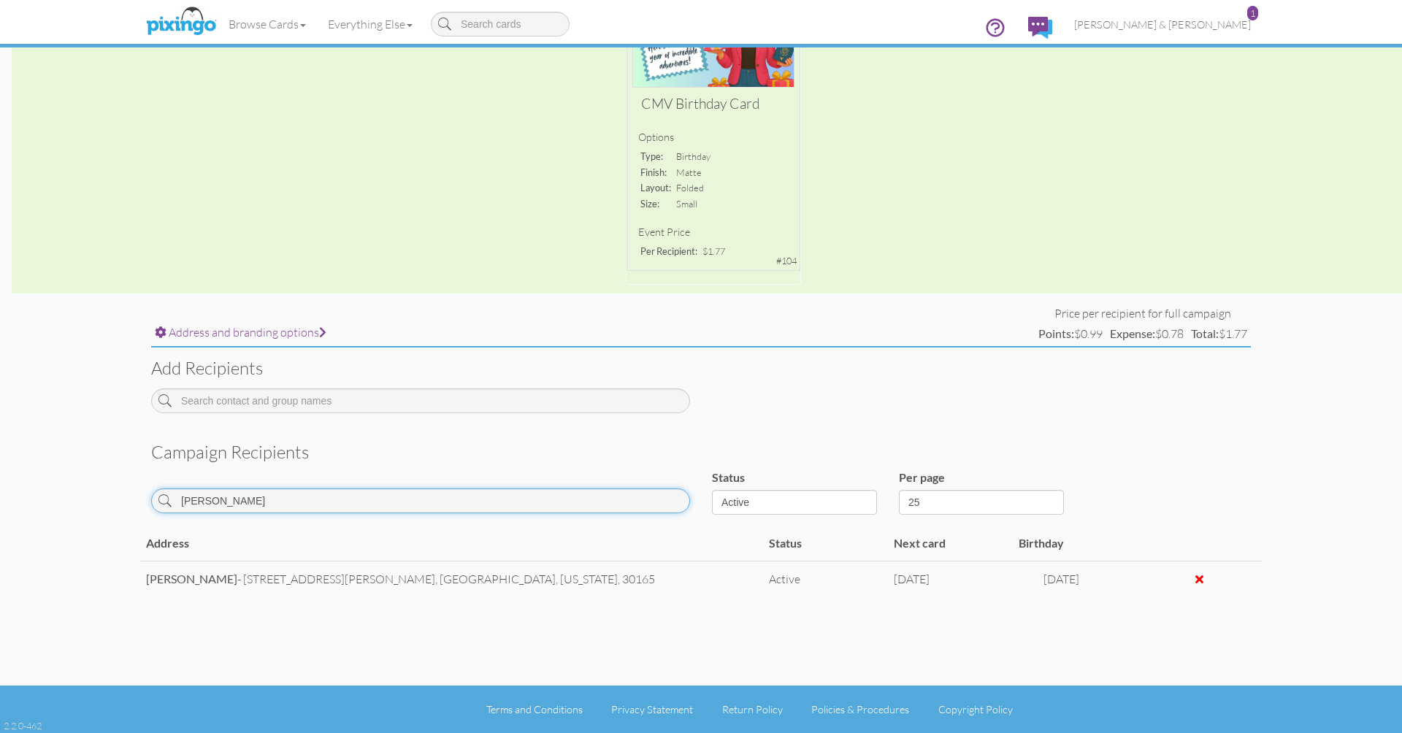
scroll to position [230, 0]
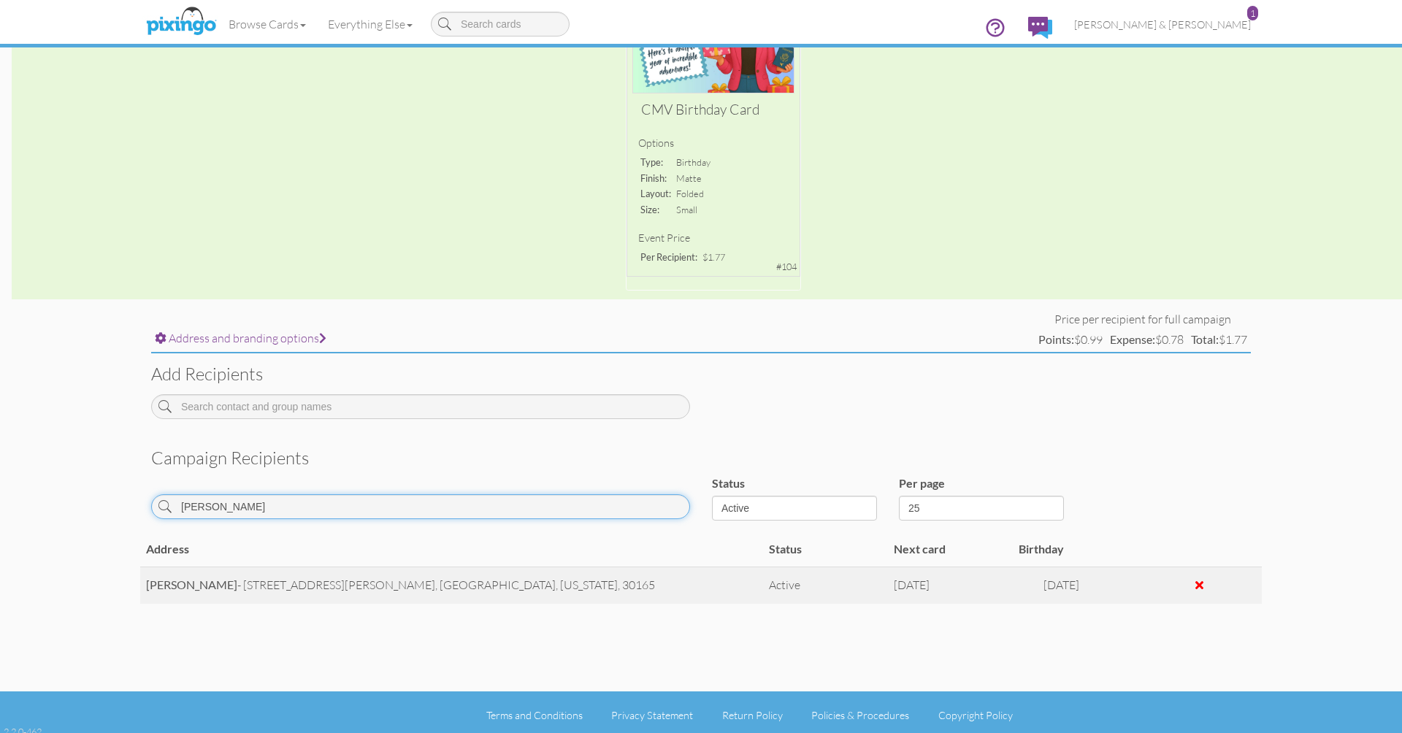
type input "ross"
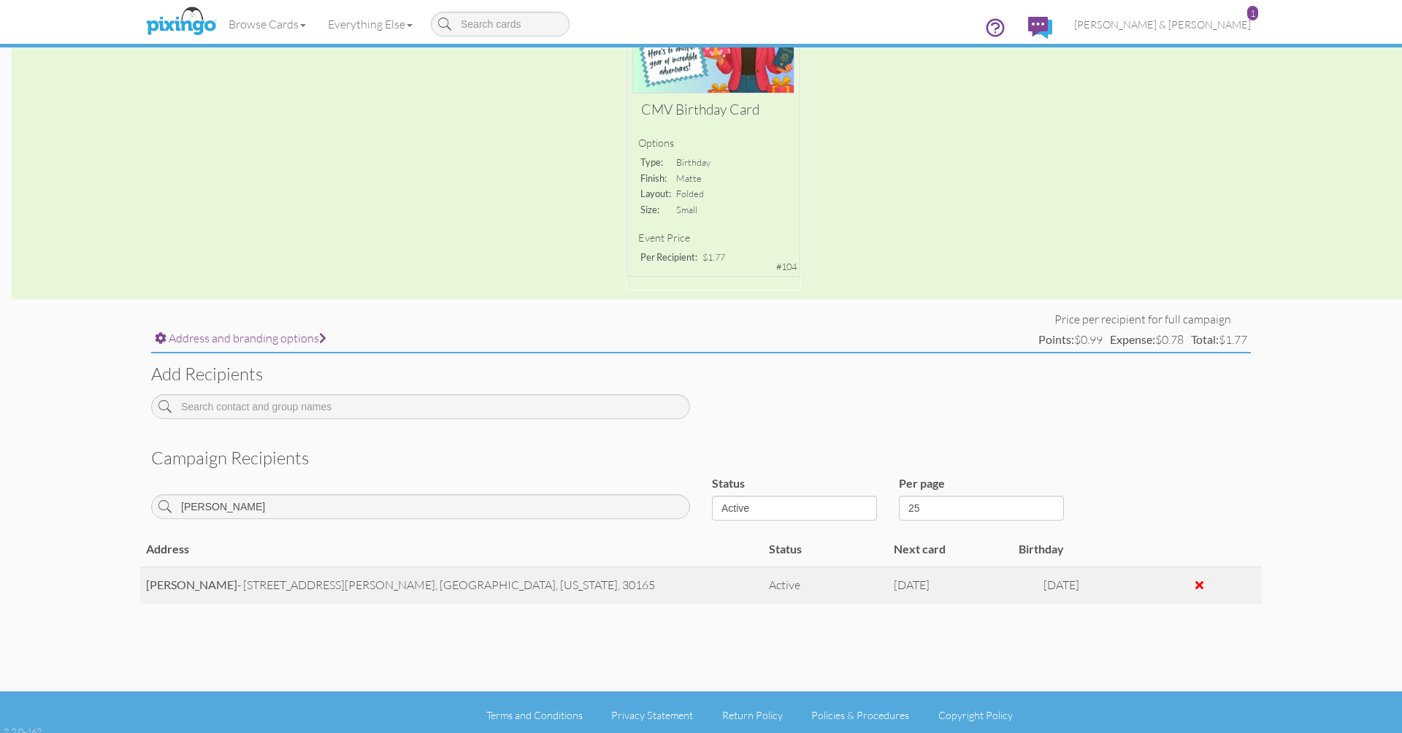
click at [188, 579] on strong "Sara Ross" at bounding box center [191, 585] width 91 height 14
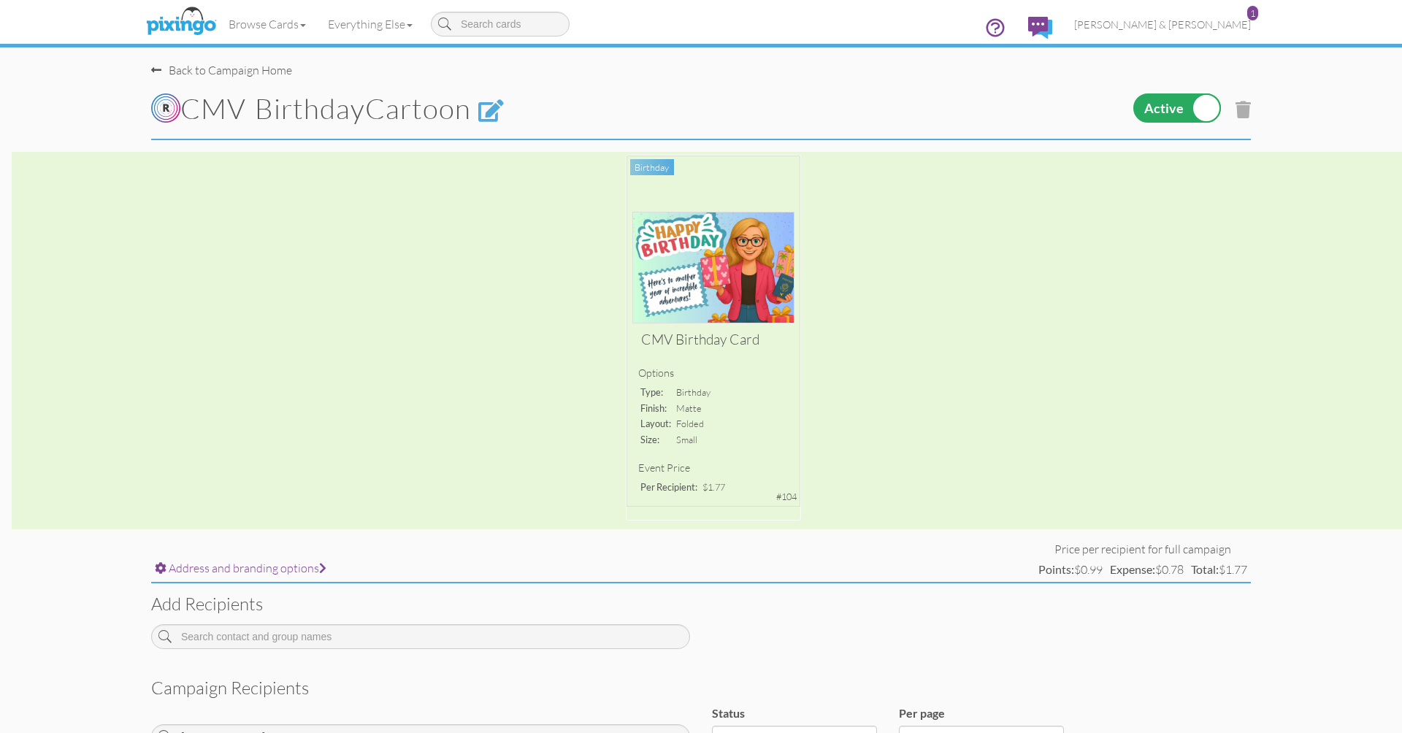
scroll to position [0, 0]
click at [1171, 18] on span "[PERSON_NAME] & [PERSON_NAME]" at bounding box center [1162, 24] width 177 height 12
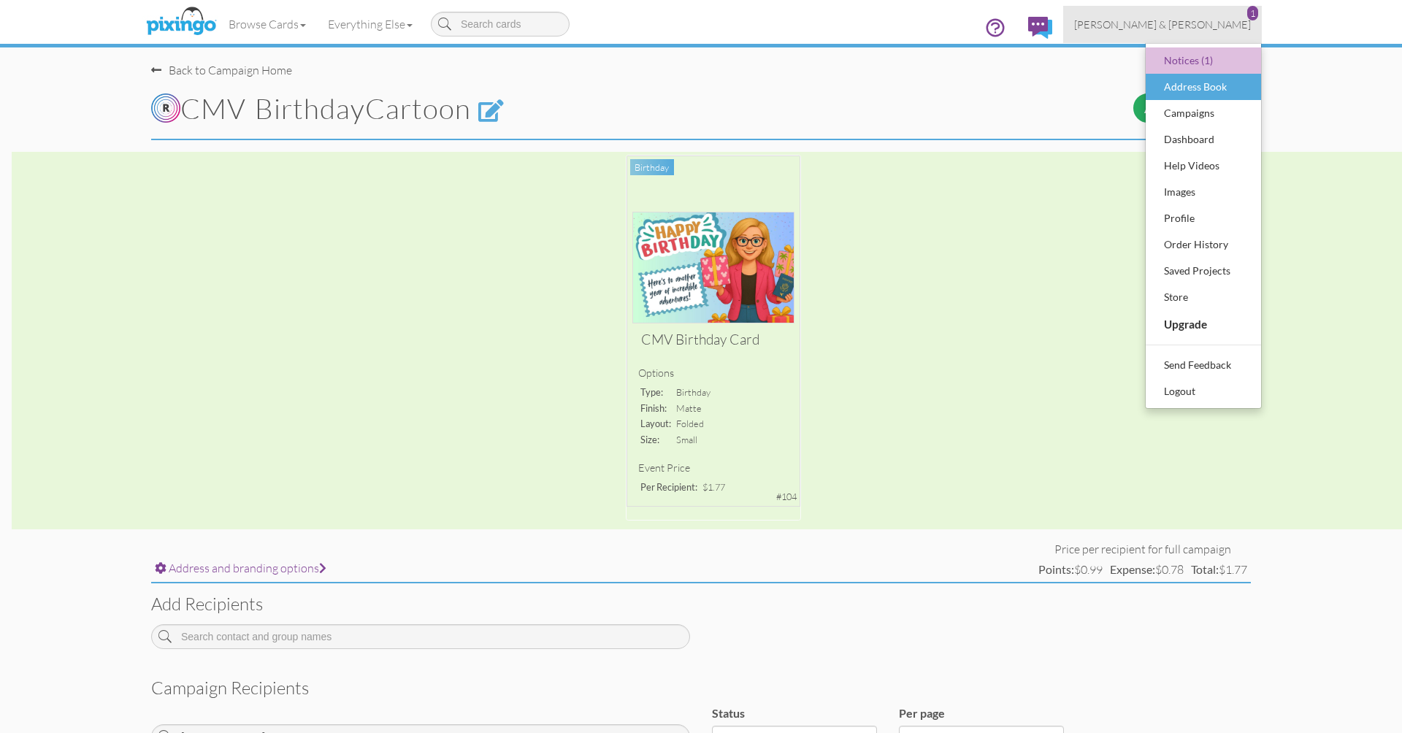
click at [1170, 91] on div "Address Book" at bounding box center [1203, 87] width 86 height 22
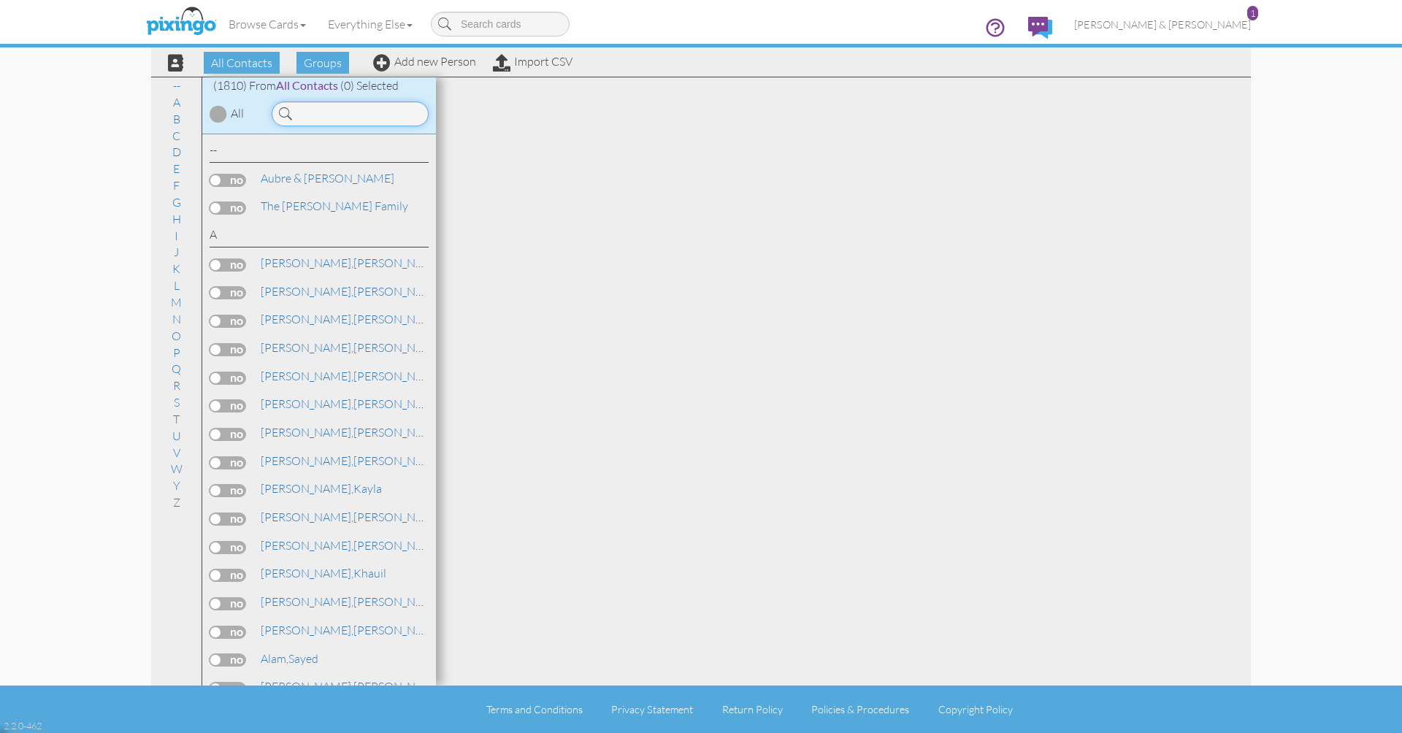
click at [399, 111] on input at bounding box center [350, 113] width 157 height 25
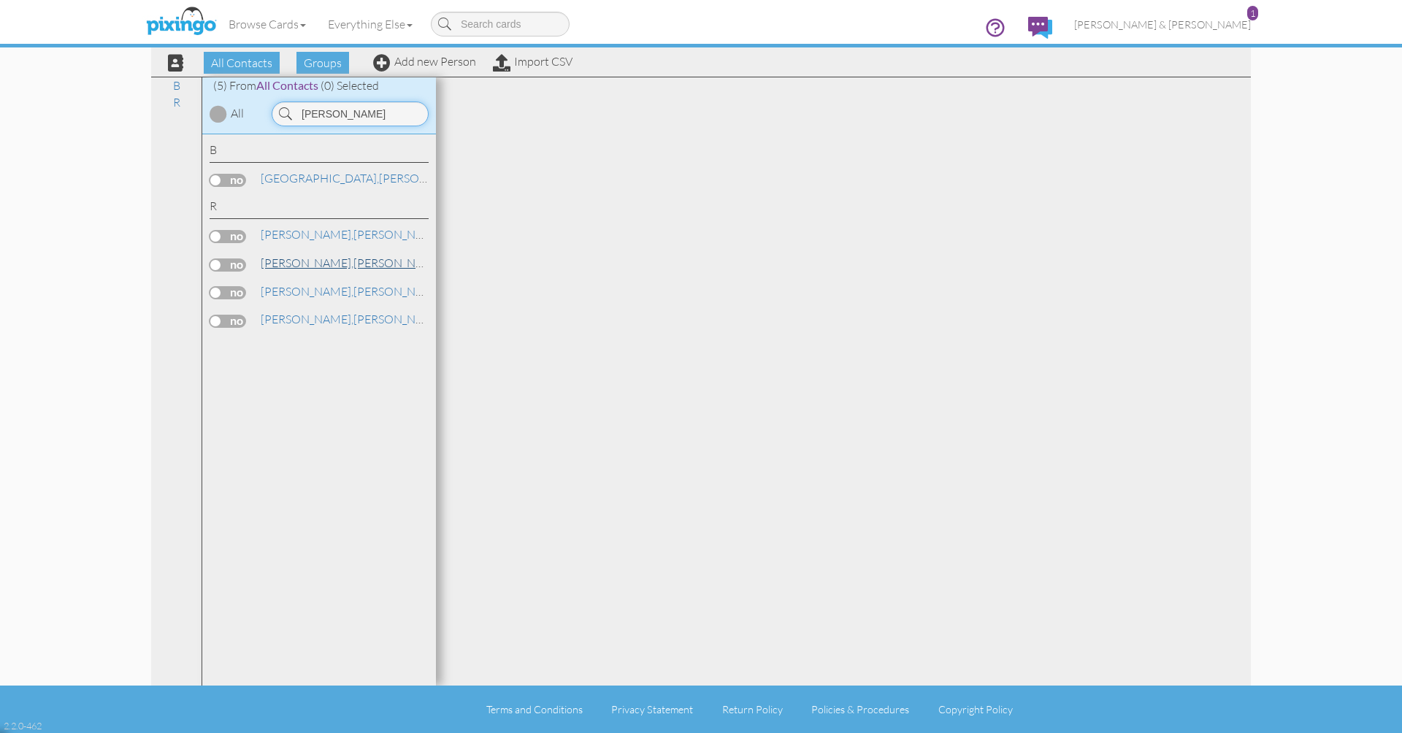
type input "ross"
click at [301, 254] on link "Ross, Sara" at bounding box center [352, 263] width 186 height 18
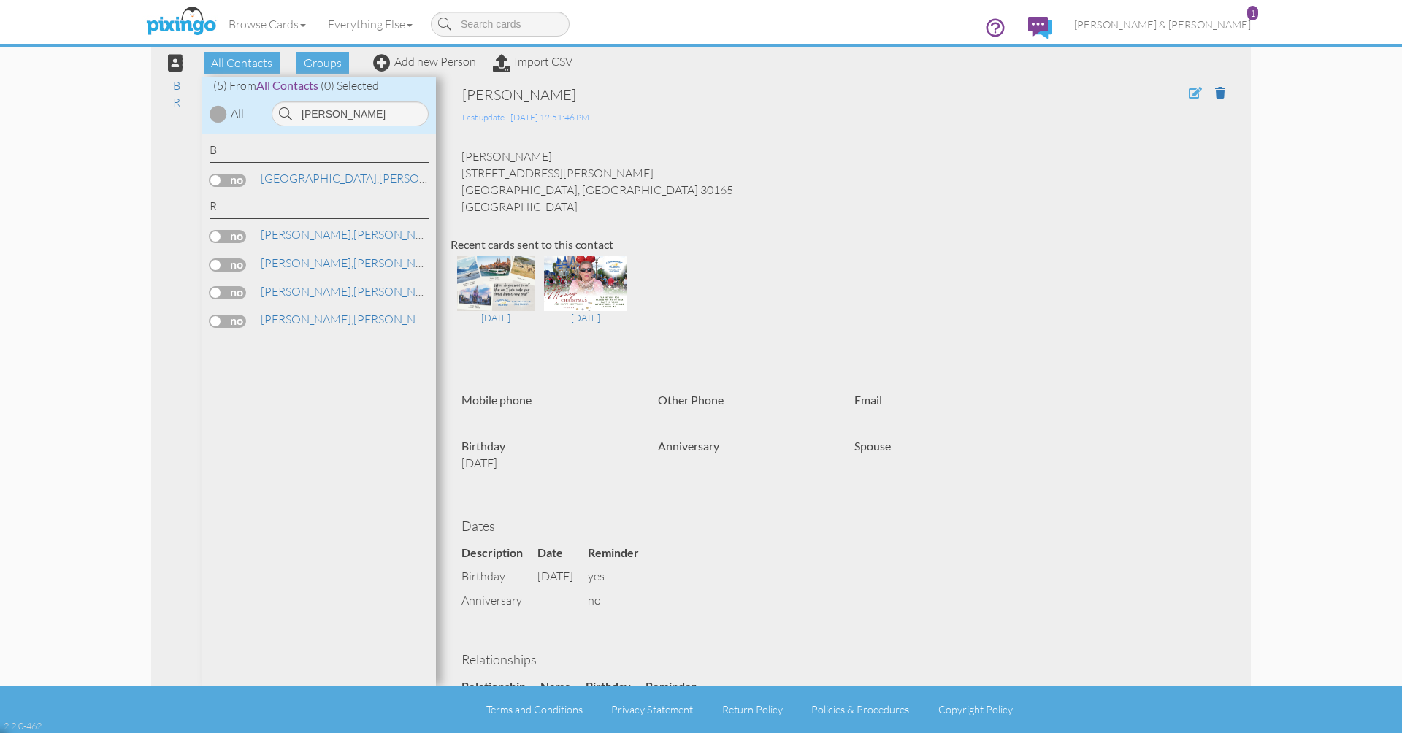
click at [1194, 93] on span at bounding box center [1195, 93] width 13 height 12
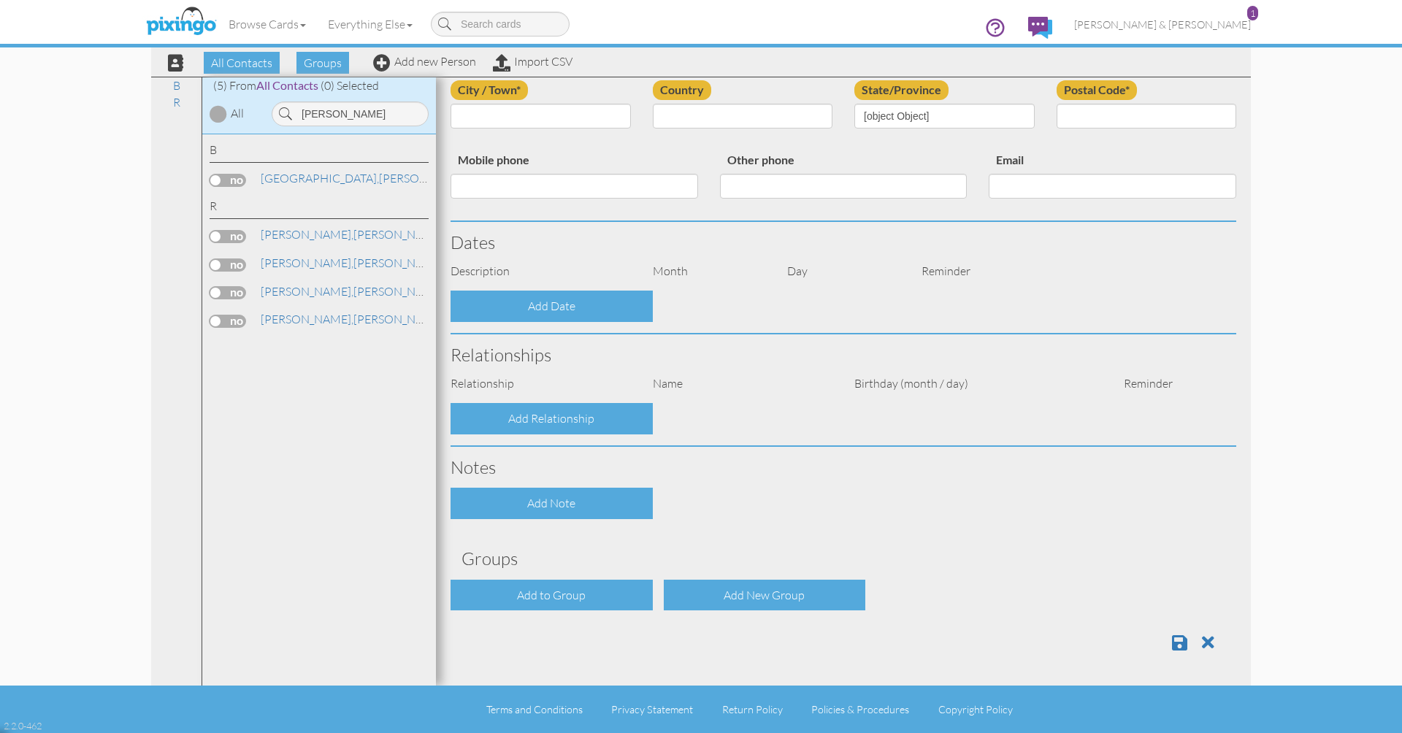
type input "[PERSON_NAME]"
type input "59 Manning Lake Road"
type input "Rome"
type input "30165"
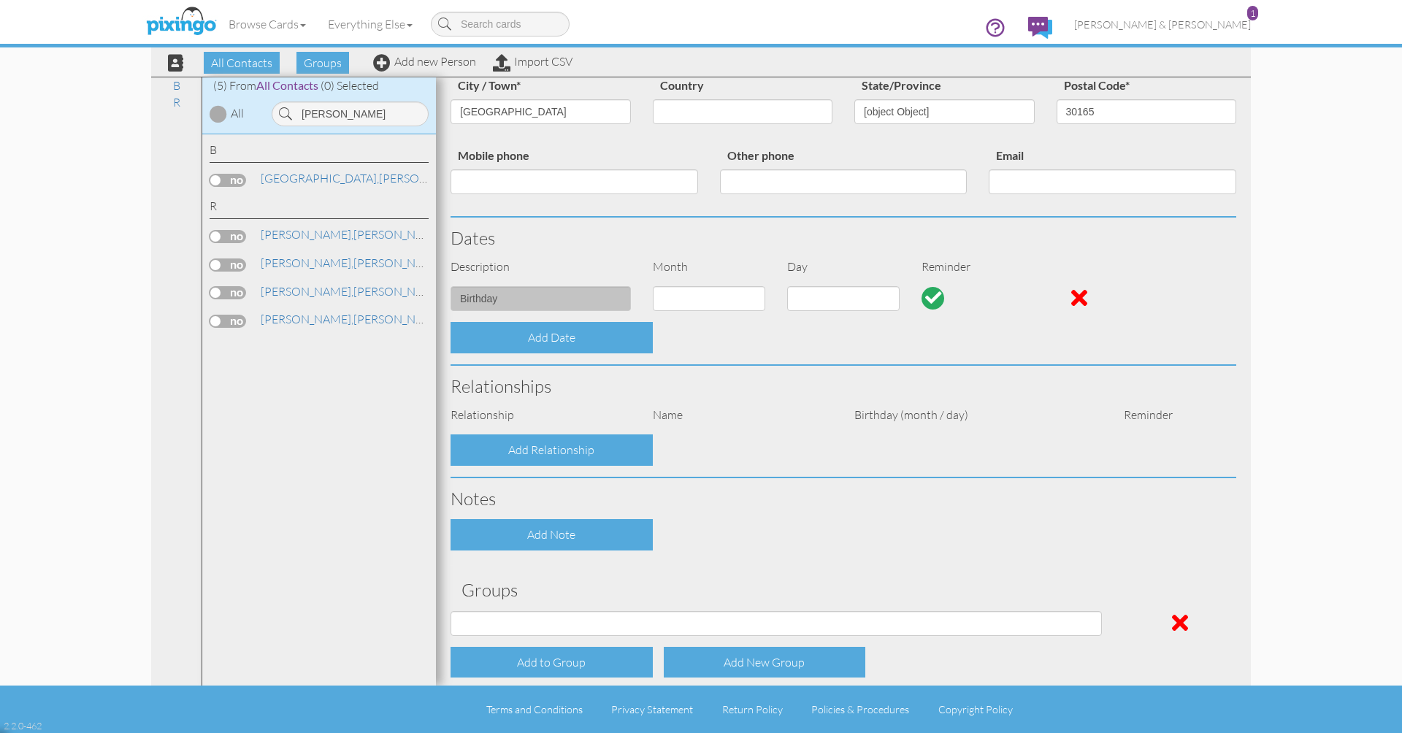
select select "object:56431"
select select "object:21633"
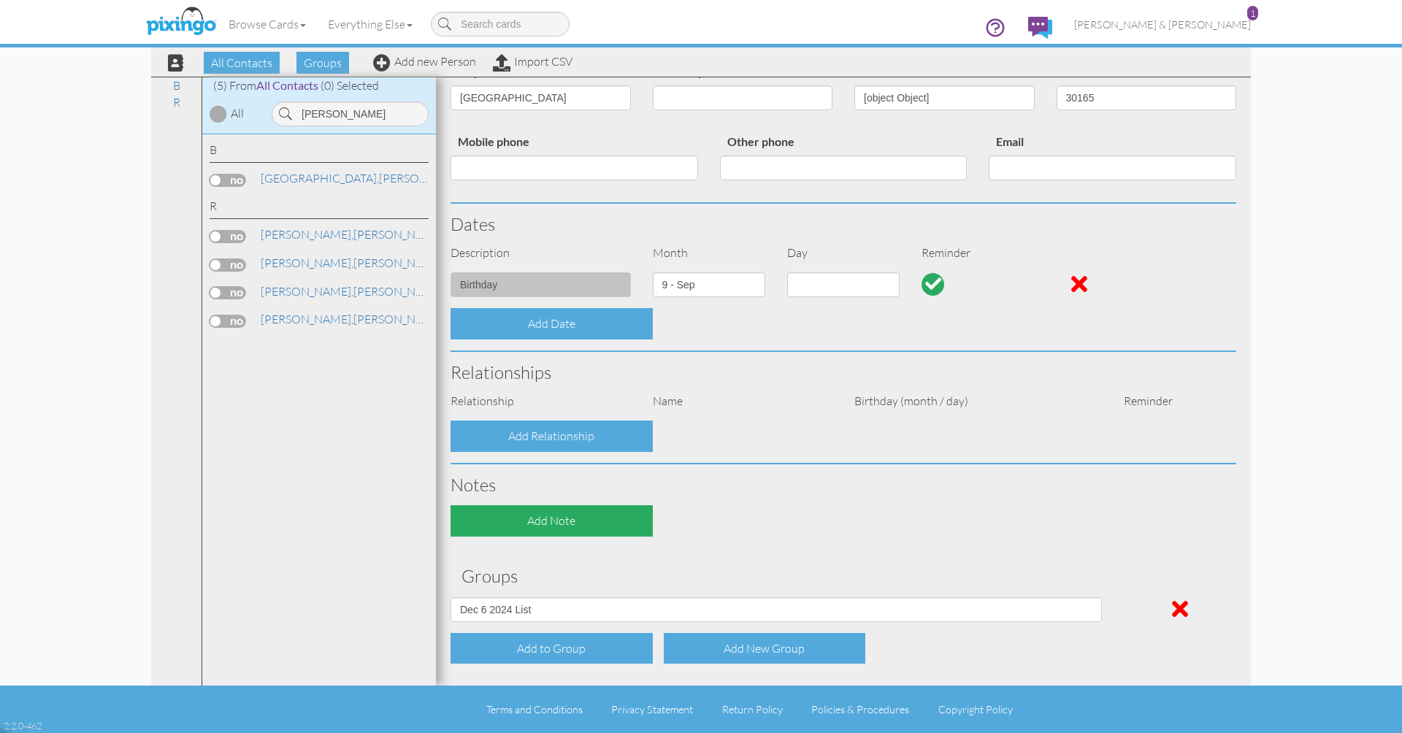
select select "object:56438"
select select "object:56683"
select select "number:7"
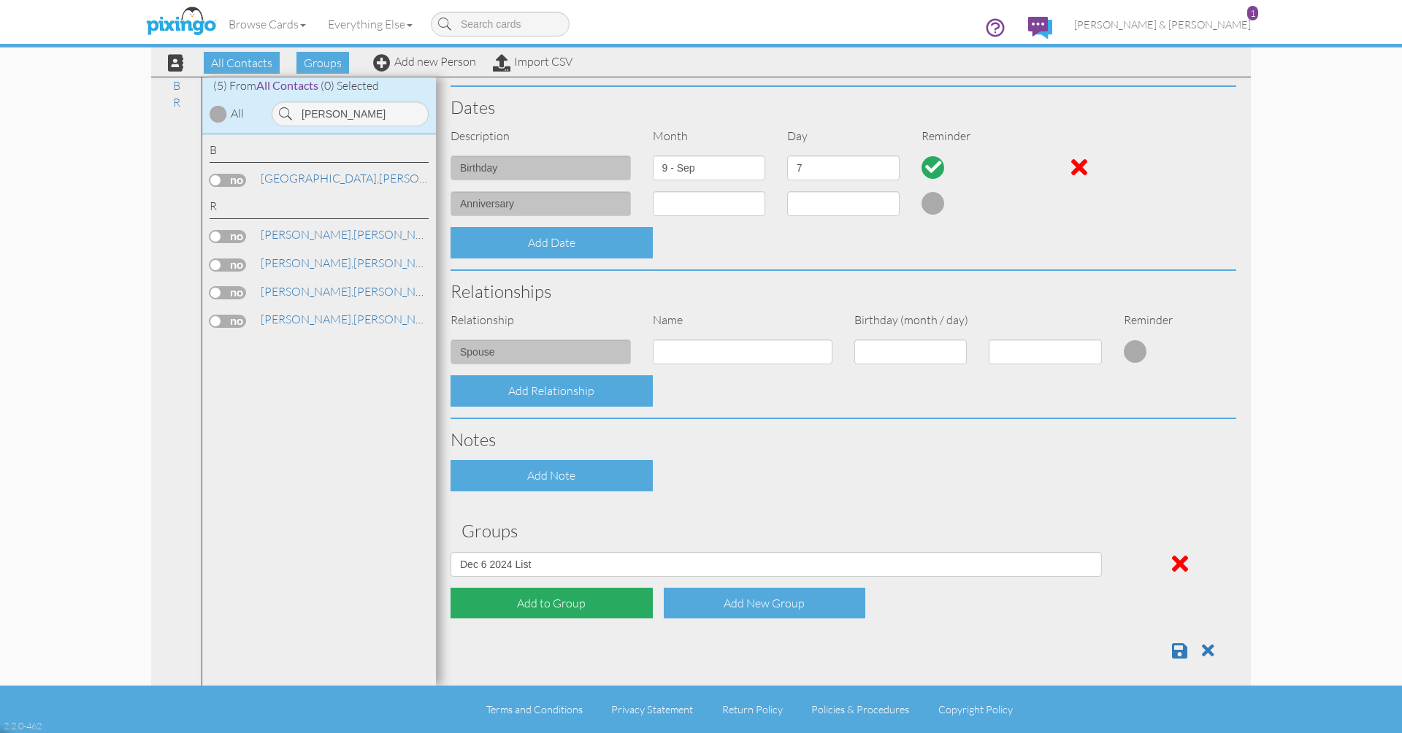
click at [526, 598] on div "Add to Group" at bounding box center [551, 603] width 202 height 31
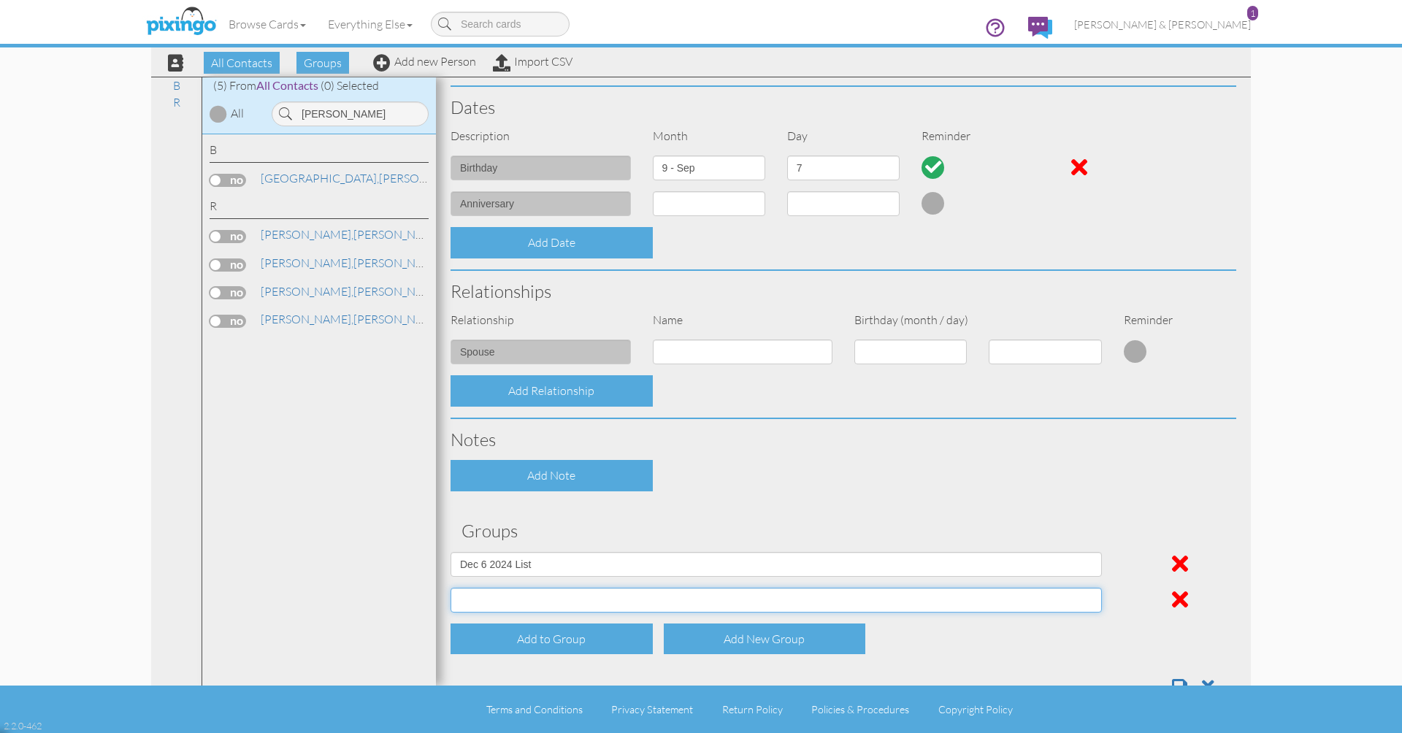
select select "object:26725"
click at [531, 639] on div "Add to Group" at bounding box center [551, 639] width 202 height 31
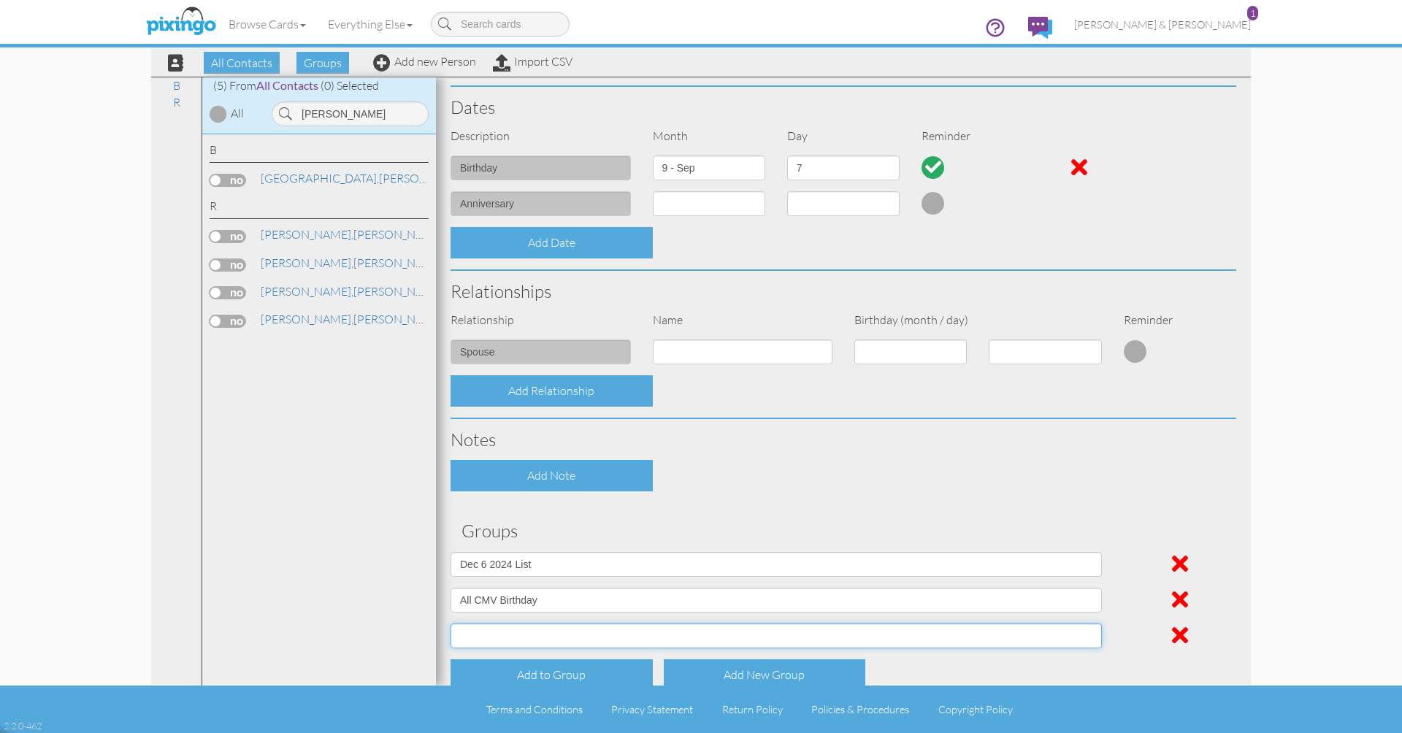
select select "object:26726"
click at [336, 117] on input "ross" at bounding box center [350, 113] width 157 height 25
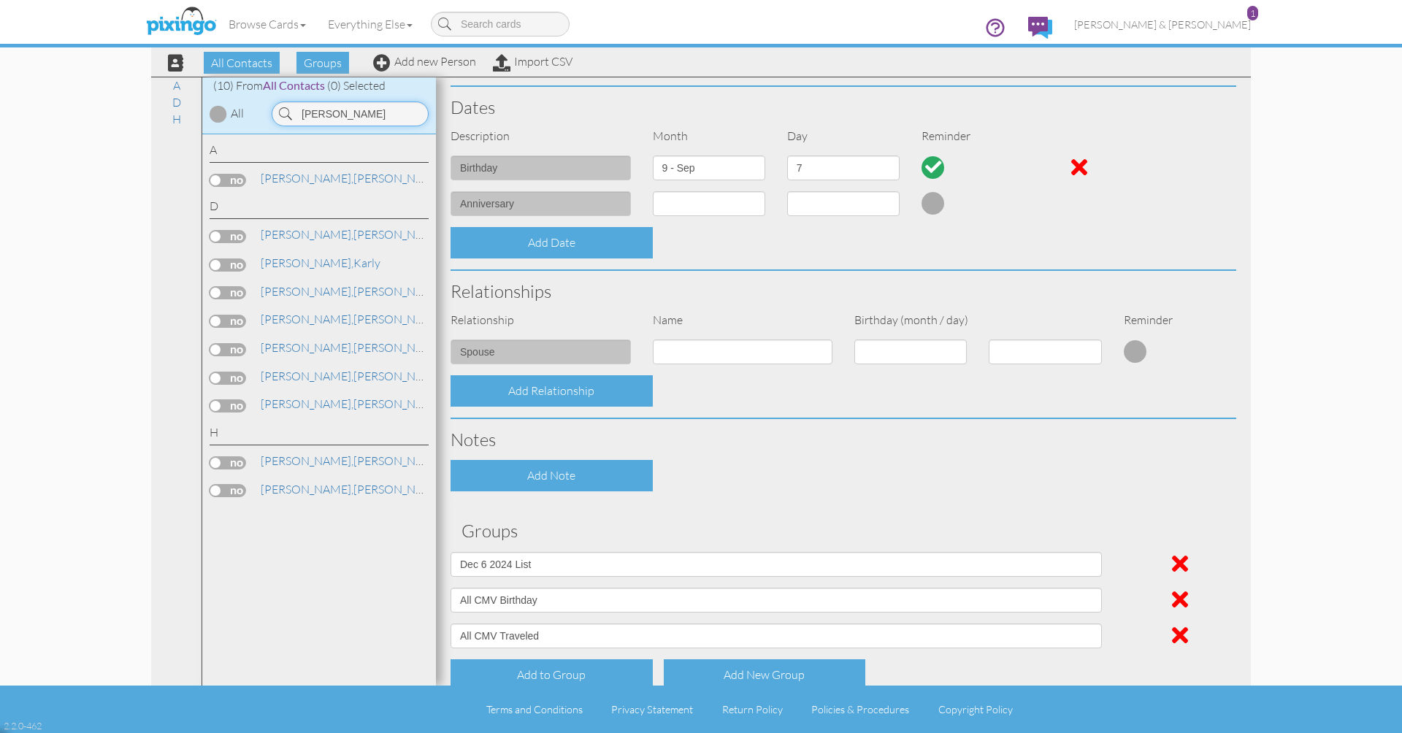
type input "[PERSON_NAME]"
drag, startPoint x: 345, startPoint y: 139, endPoint x: 304, endPoint y: 233, distance: 102.7
click at [304, 233] on link "[PERSON_NAME]" at bounding box center [352, 235] width 186 height 18
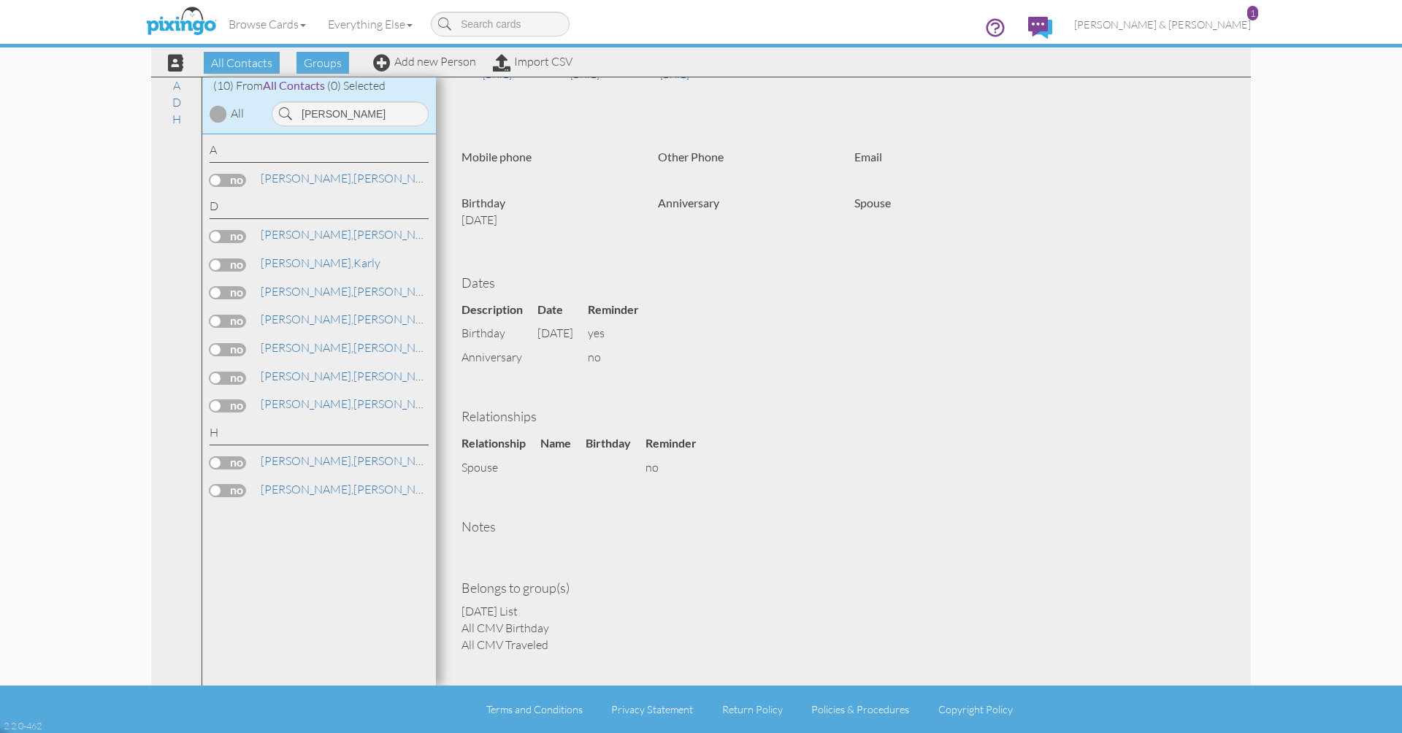
scroll to position [242, 0]
click at [1189, 26] on span "[PERSON_NAME] & [PERSON_NAME]" at bounding box center [1162, 24] width 177 height 12
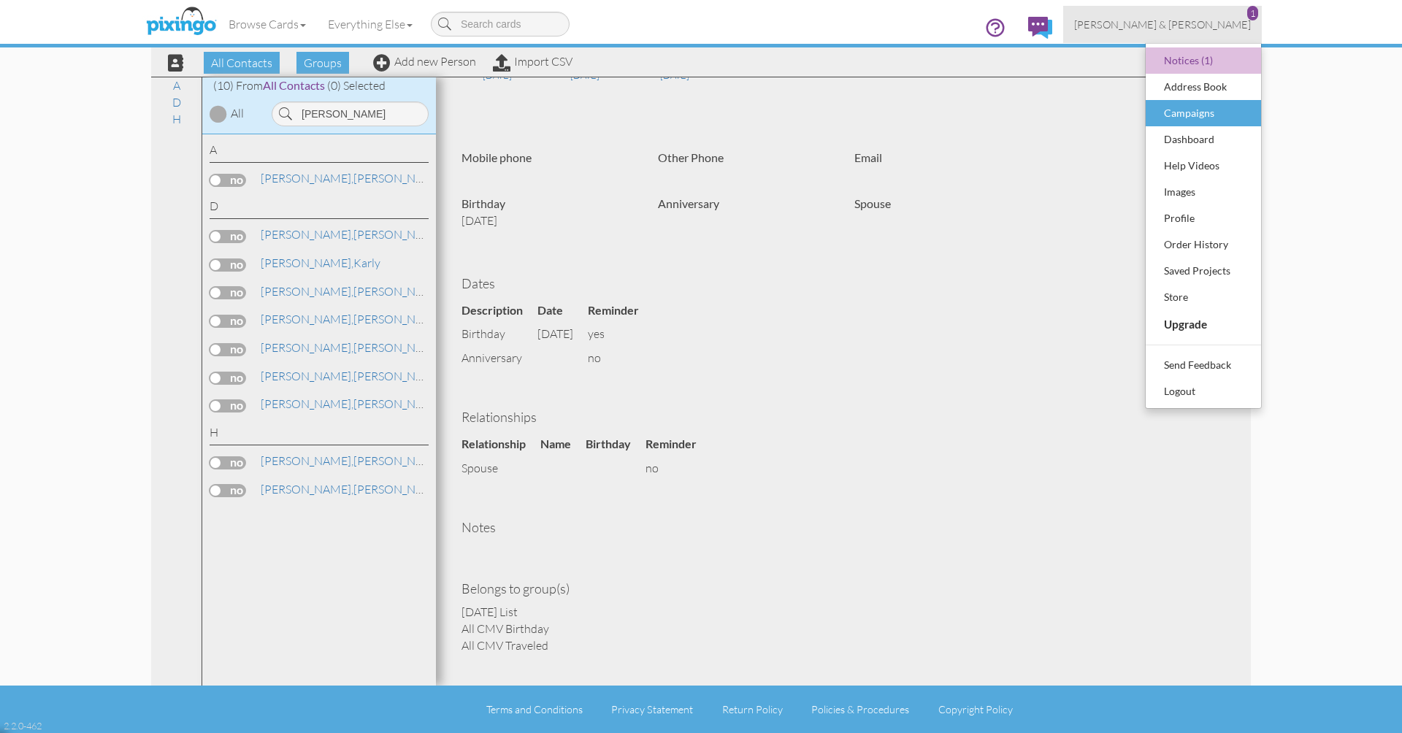
click at [1180, 116] on div "Campaigns" at bounding box center [1203, 113] width 86 height 22
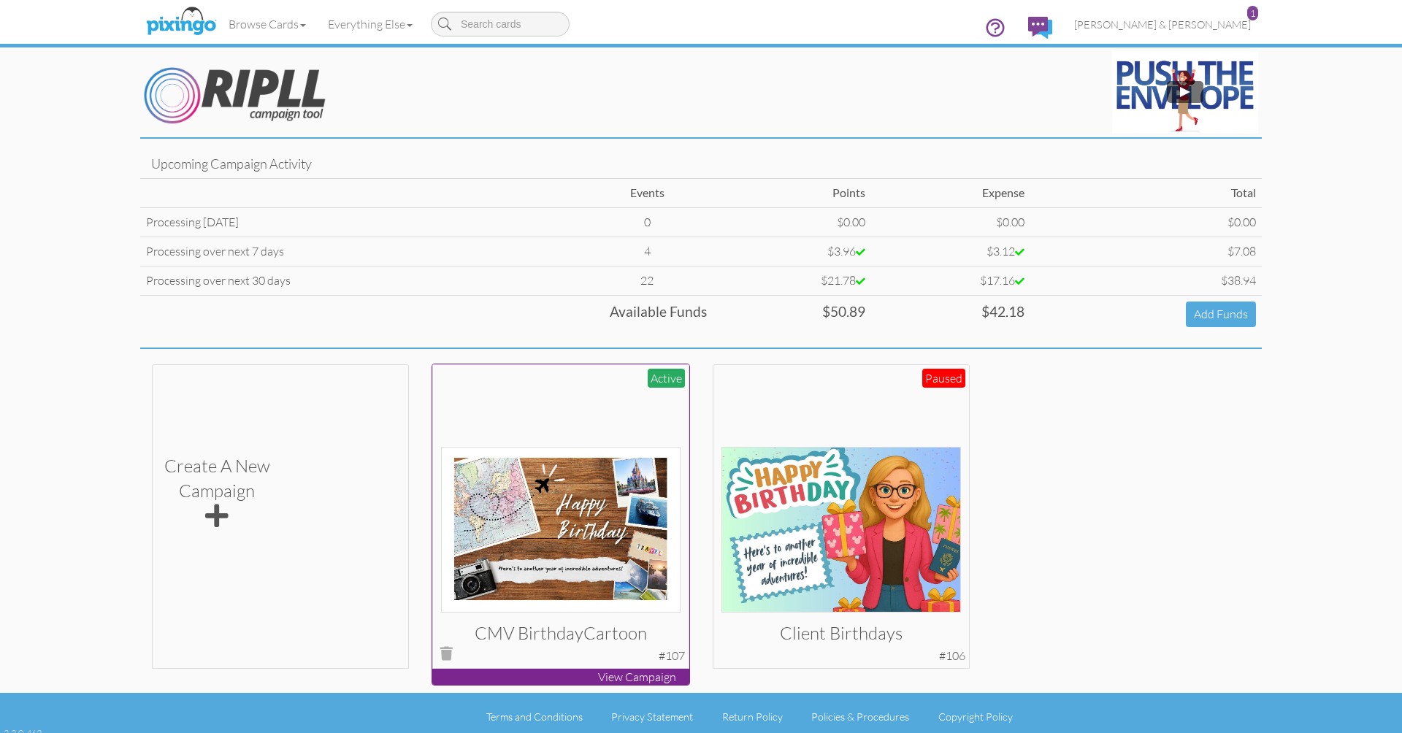
click at [491, 410] on div at bounding box center [561, 492] width 240 height 240
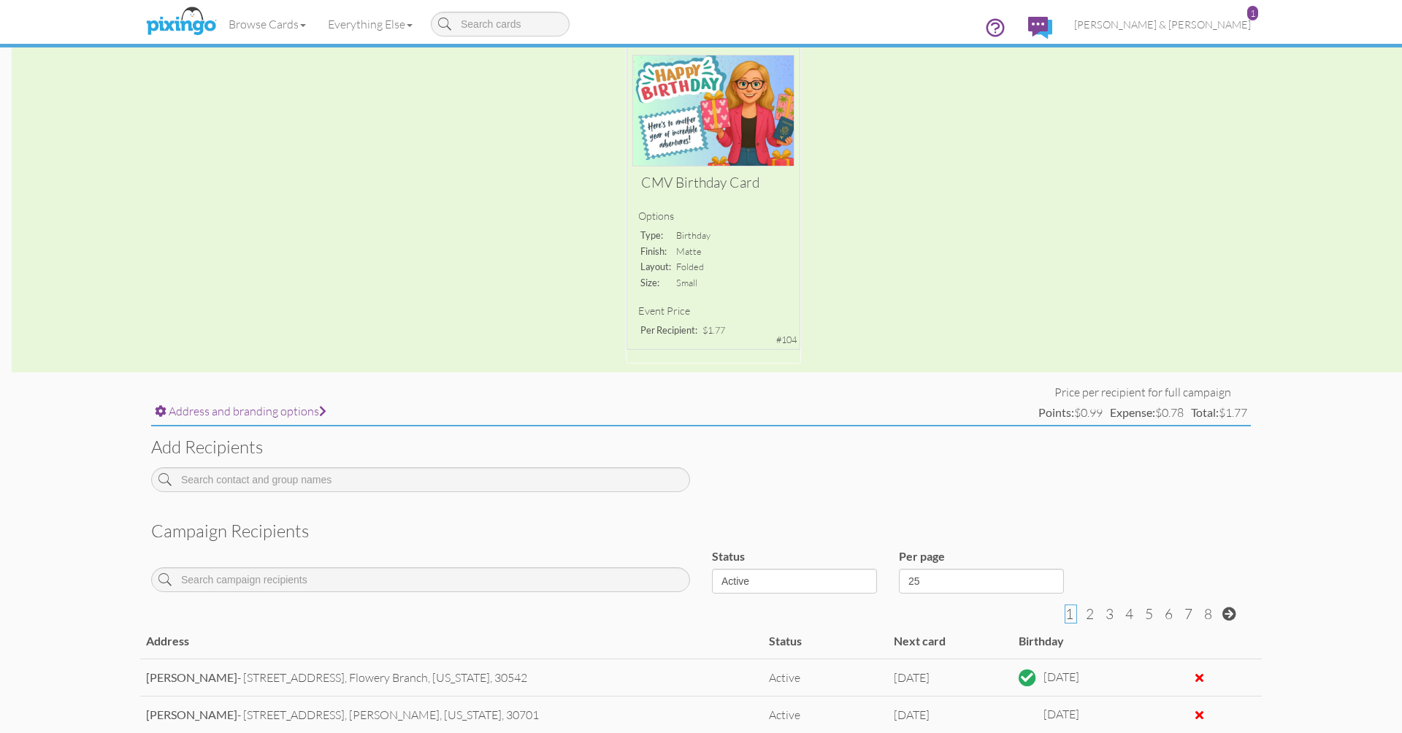
scroll to position [384, 0]
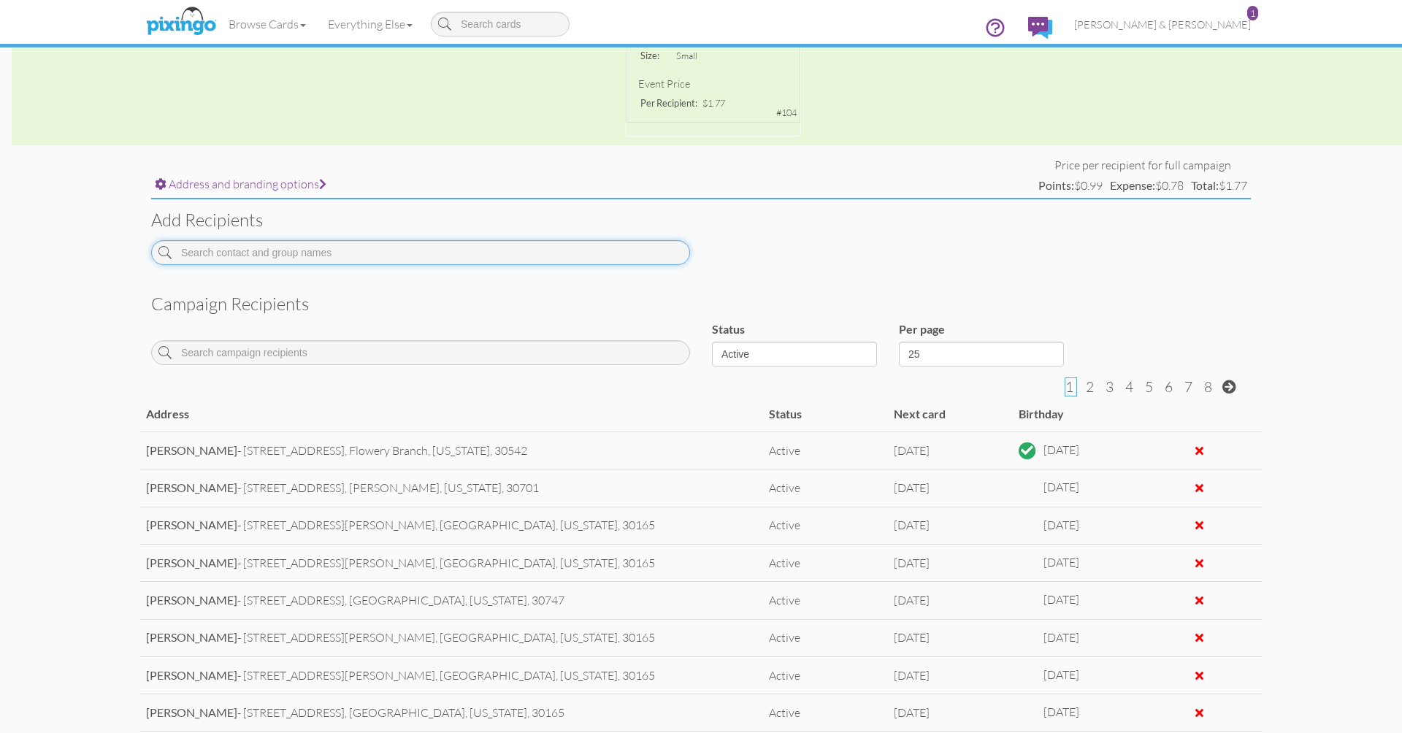
click at [310, 248] on input at bounding box center [420, 252] width 539 height 25
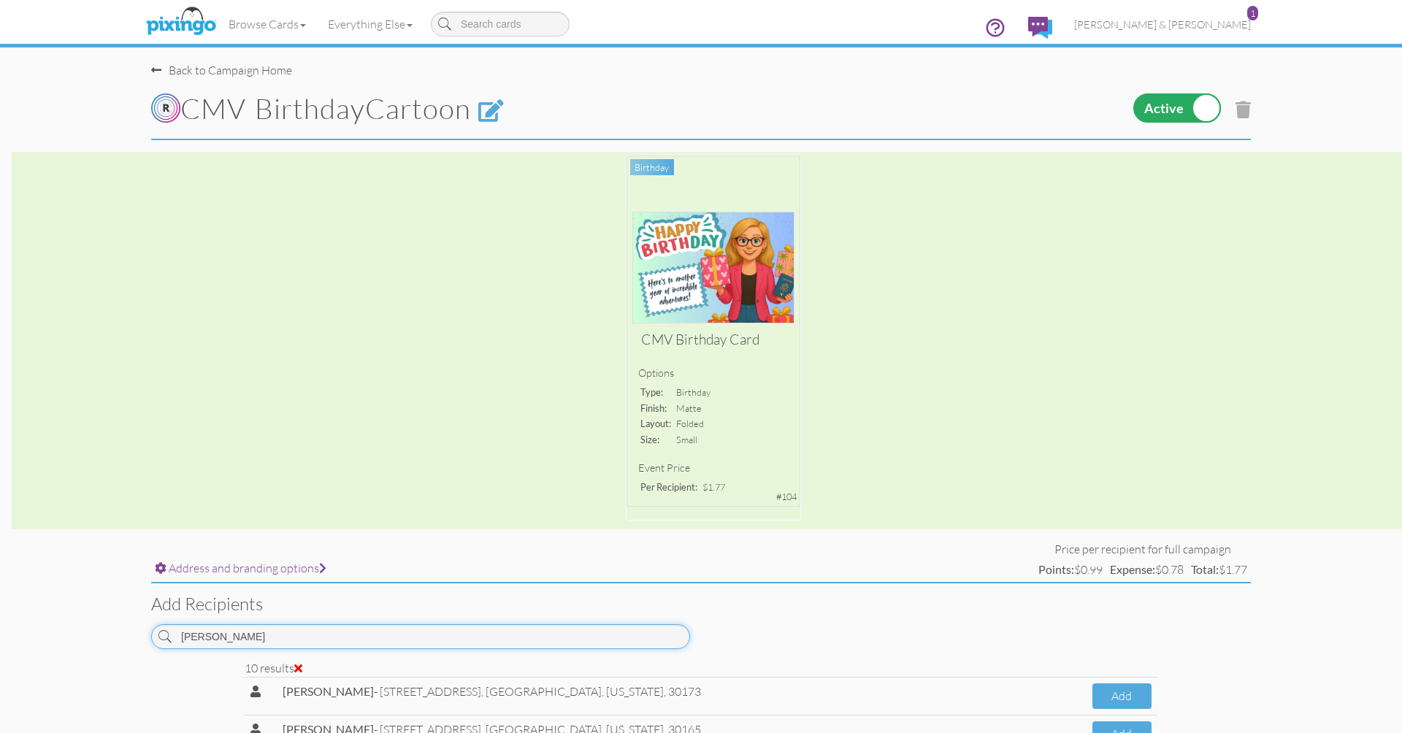
scroll to position [0, 0]
type input "[PERSON_NAME]"
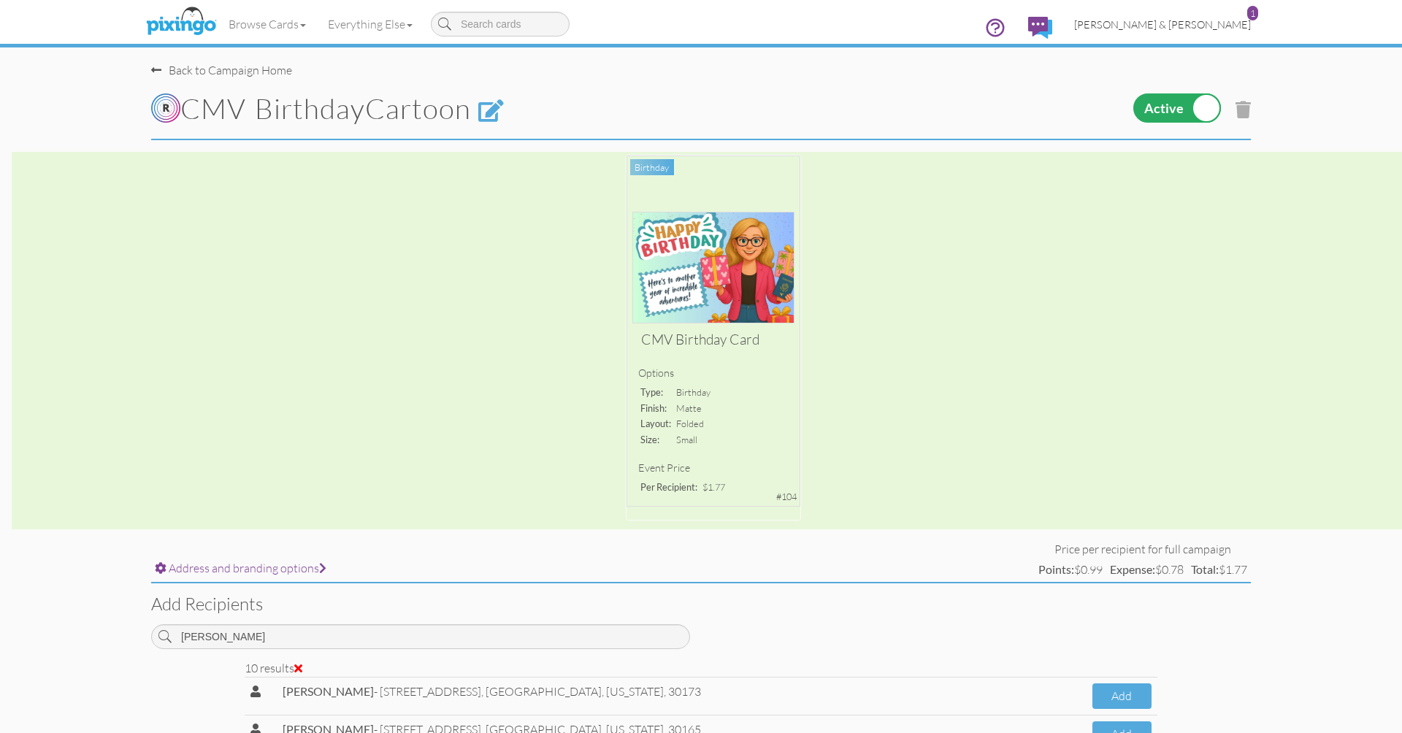
click at [1186, 27] on span "[PERSON_NAME] & [PERSON_NAME]" at bounding box center [1162, 24] width 177 height 12
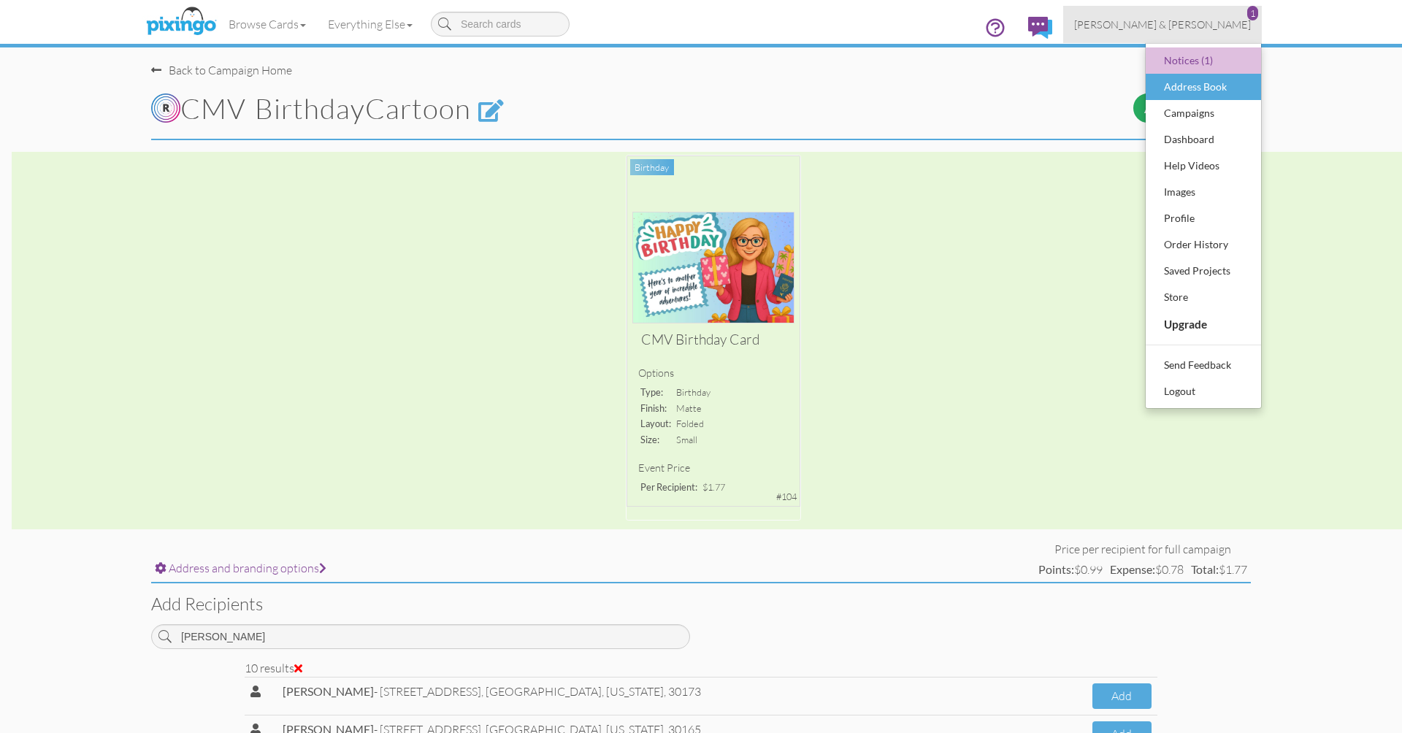
click at [1168, 88] on div "Address Book" at bounding box center [1203, 87] width 86 height 22
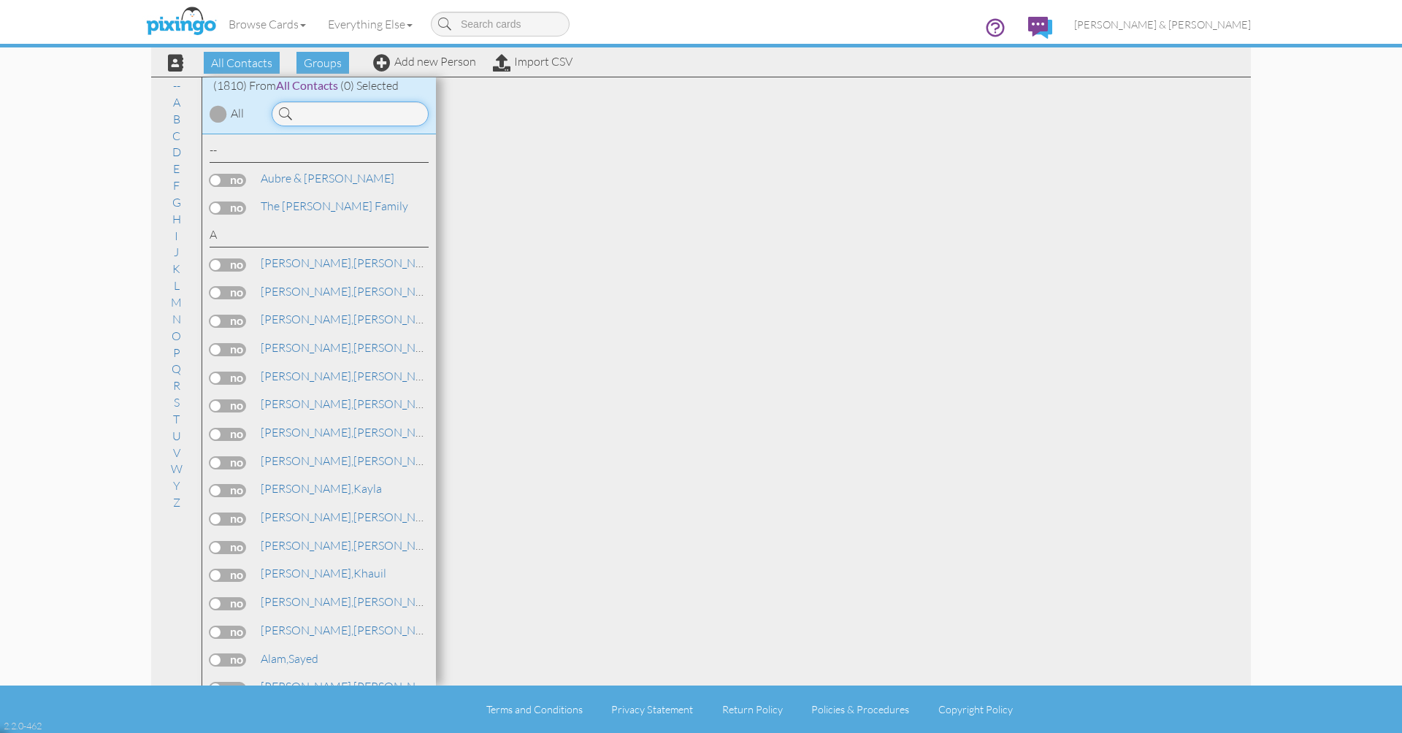
click at [410, 106] on input at bounding box center [350, 113] width 157 height 25
click at [398, 117] on input at bounding box center [350, 113] width 157 height 25
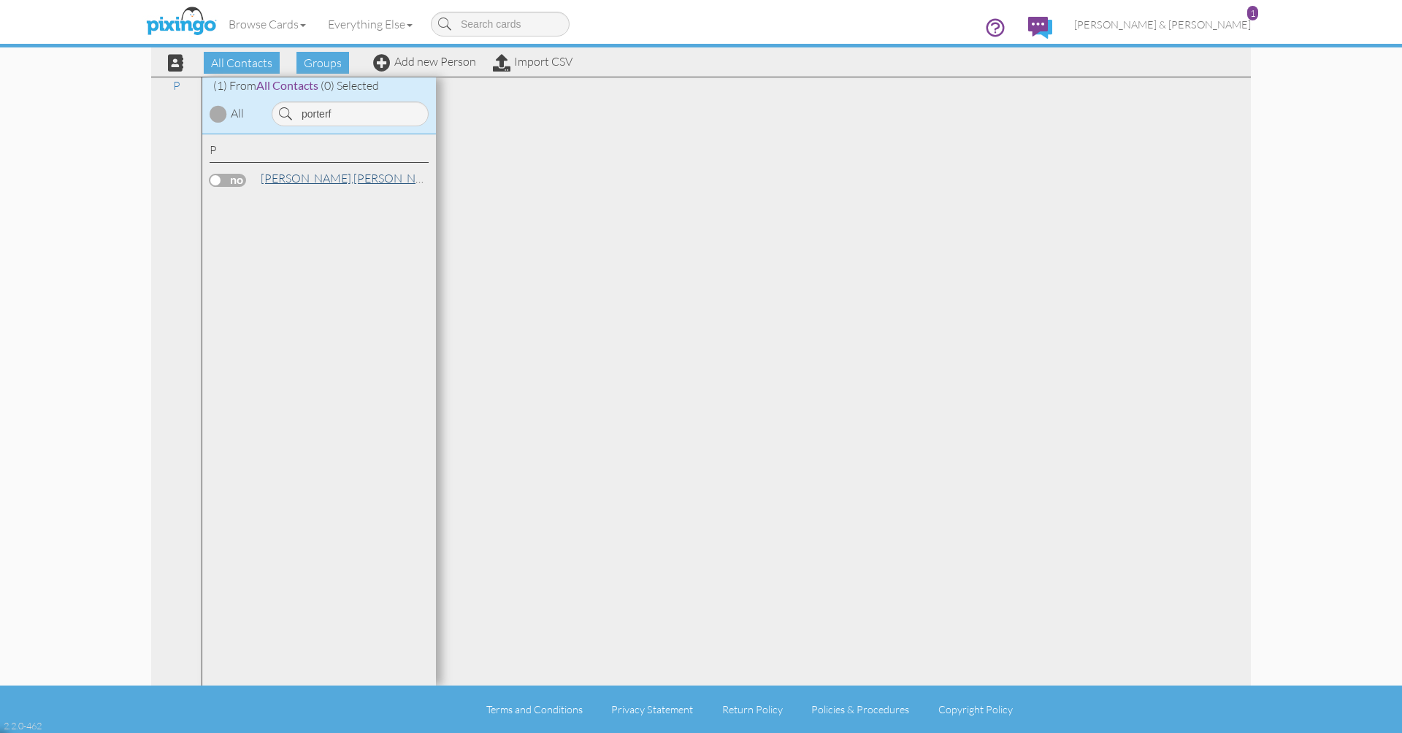
click at [334, 174] on link "Porterfield, Leeann" at bounding box center [352, 178] width 186 height 18
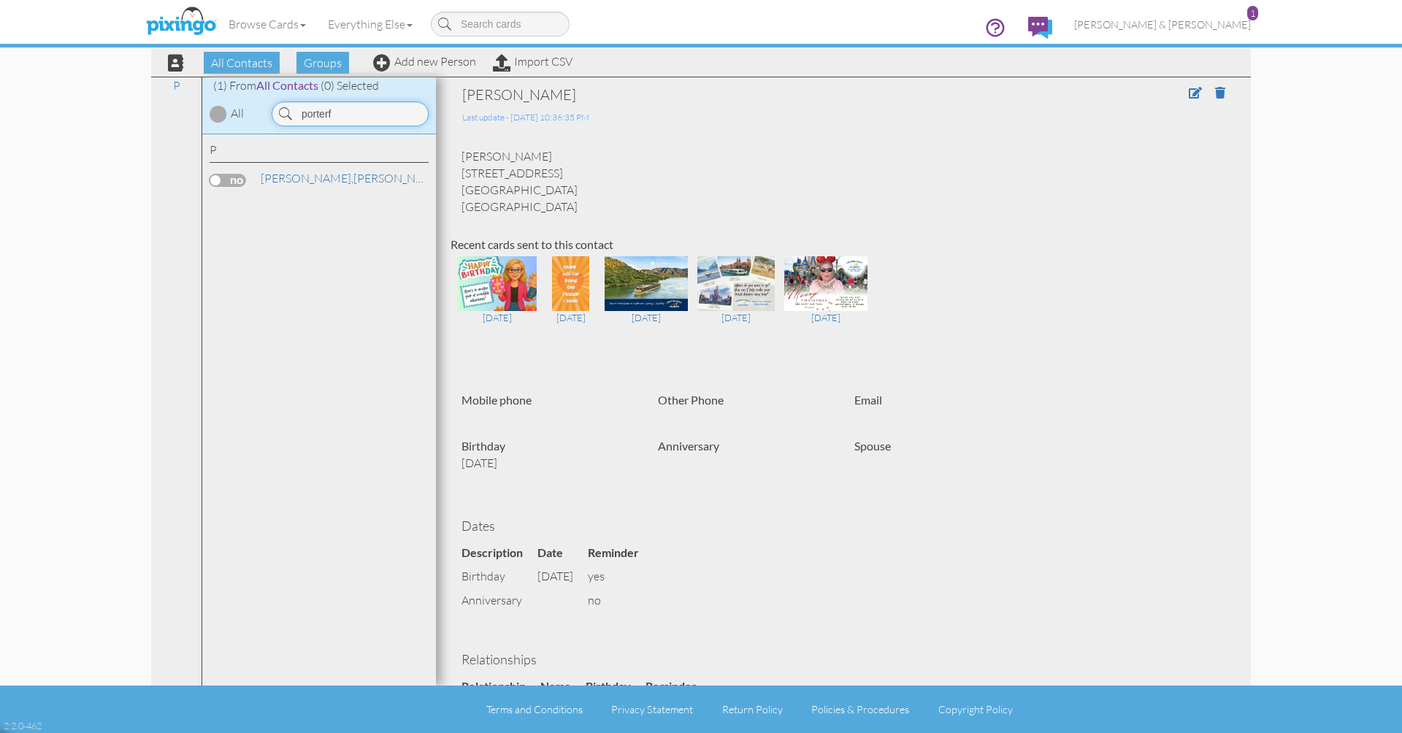
click at [342, 104] on input "porterf" at bounding box center [350, 113] width 157 height 25
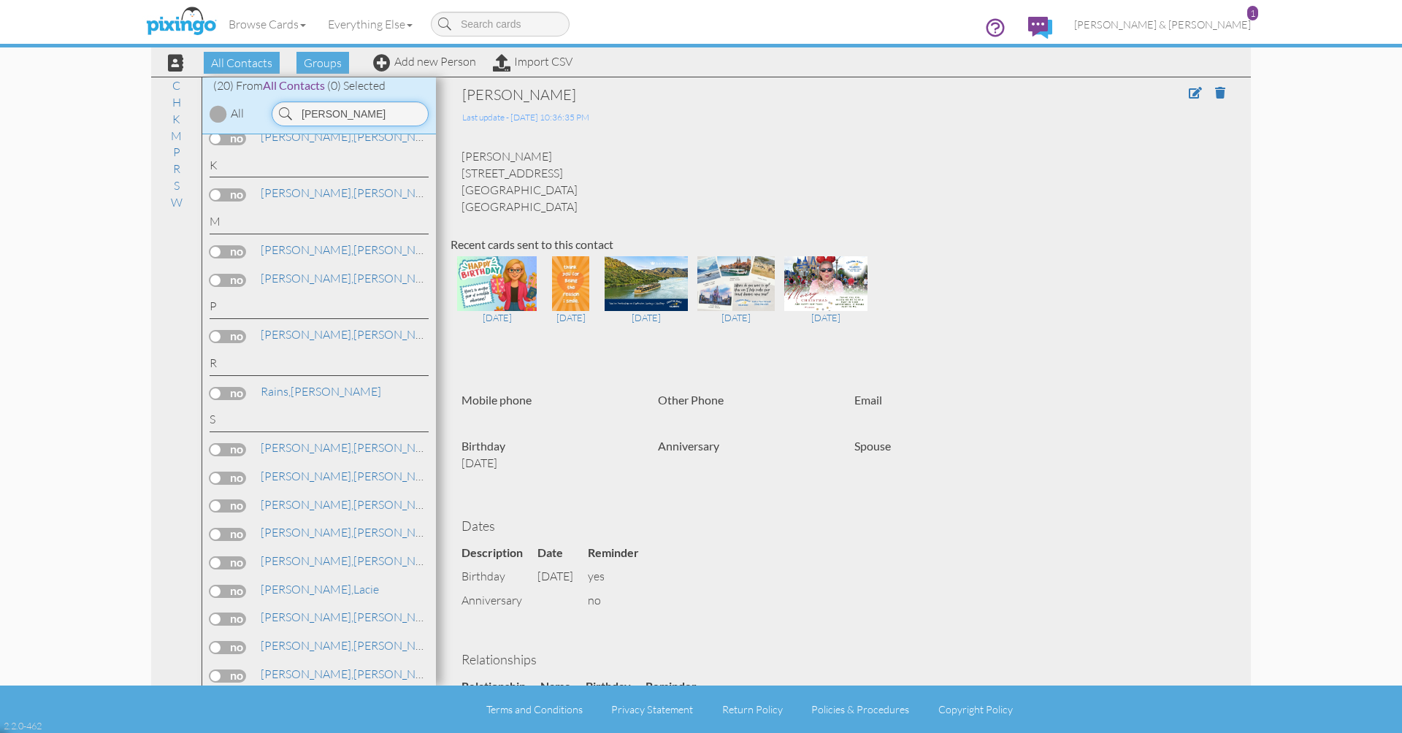
scroll to position [169, 0]
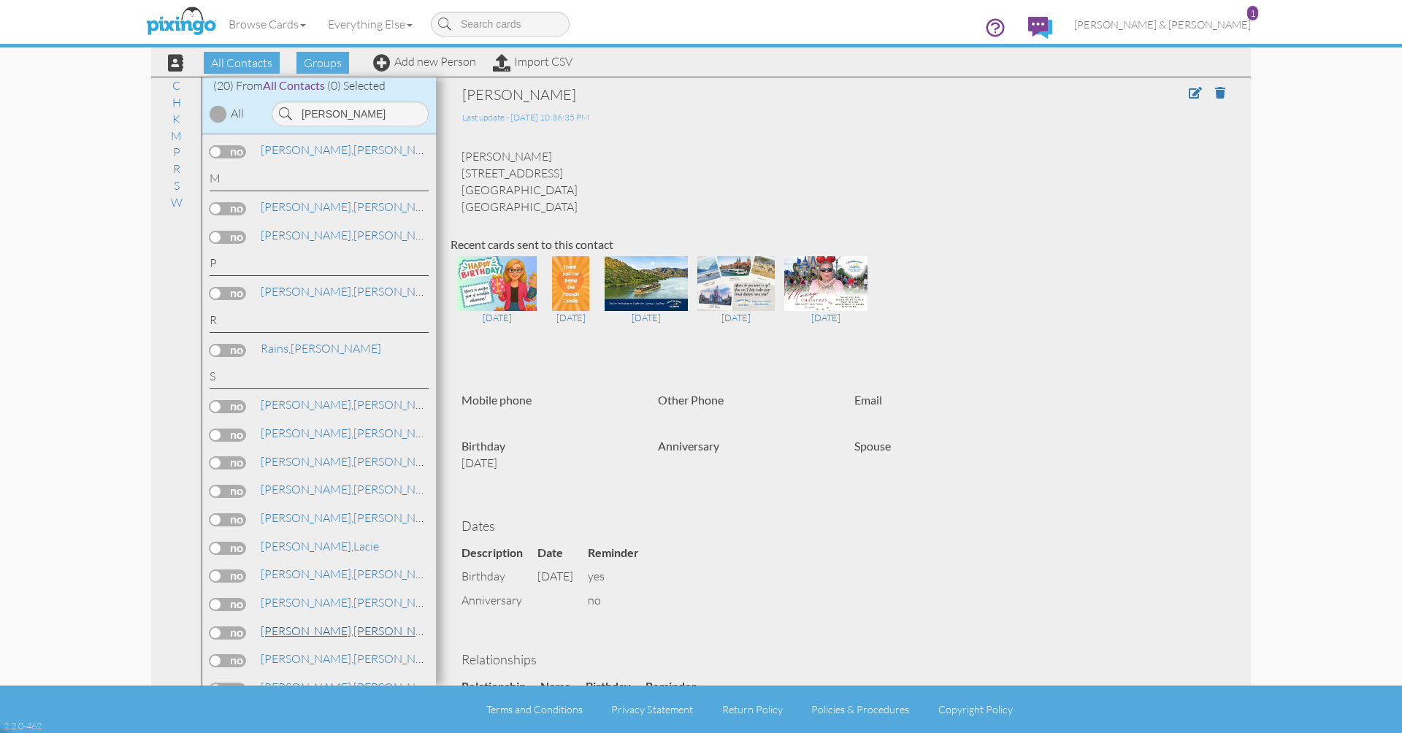
click at [283, 624] on span "[PERSON_NAME]," at bounding box center [307, 631] width 93 height 15
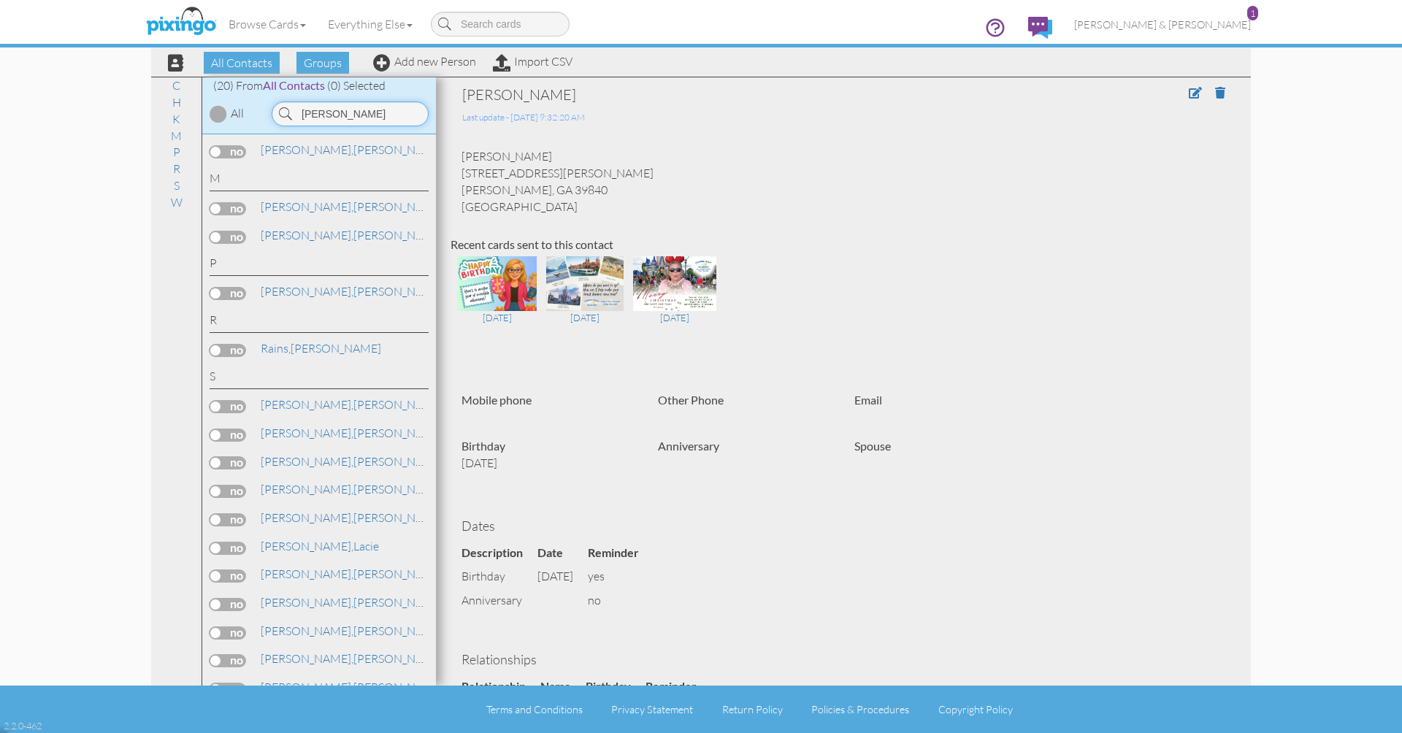
click at [350, 115] on input "[PERSON_NAME]" at bounding box center [350, 113] width 157 height 25
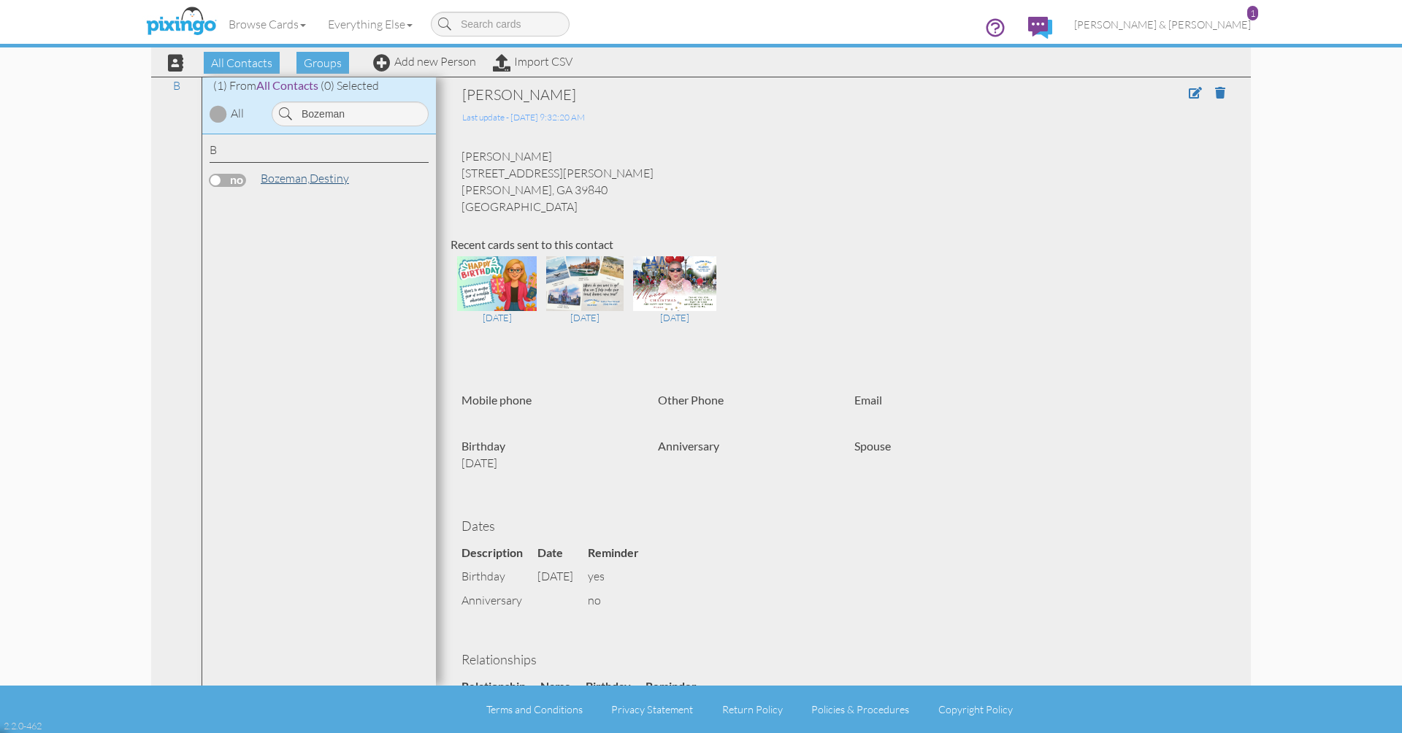
click at [312, 176] on link "Bozeman, Destiny" at bounding box center [304, 178] width 91 height 18
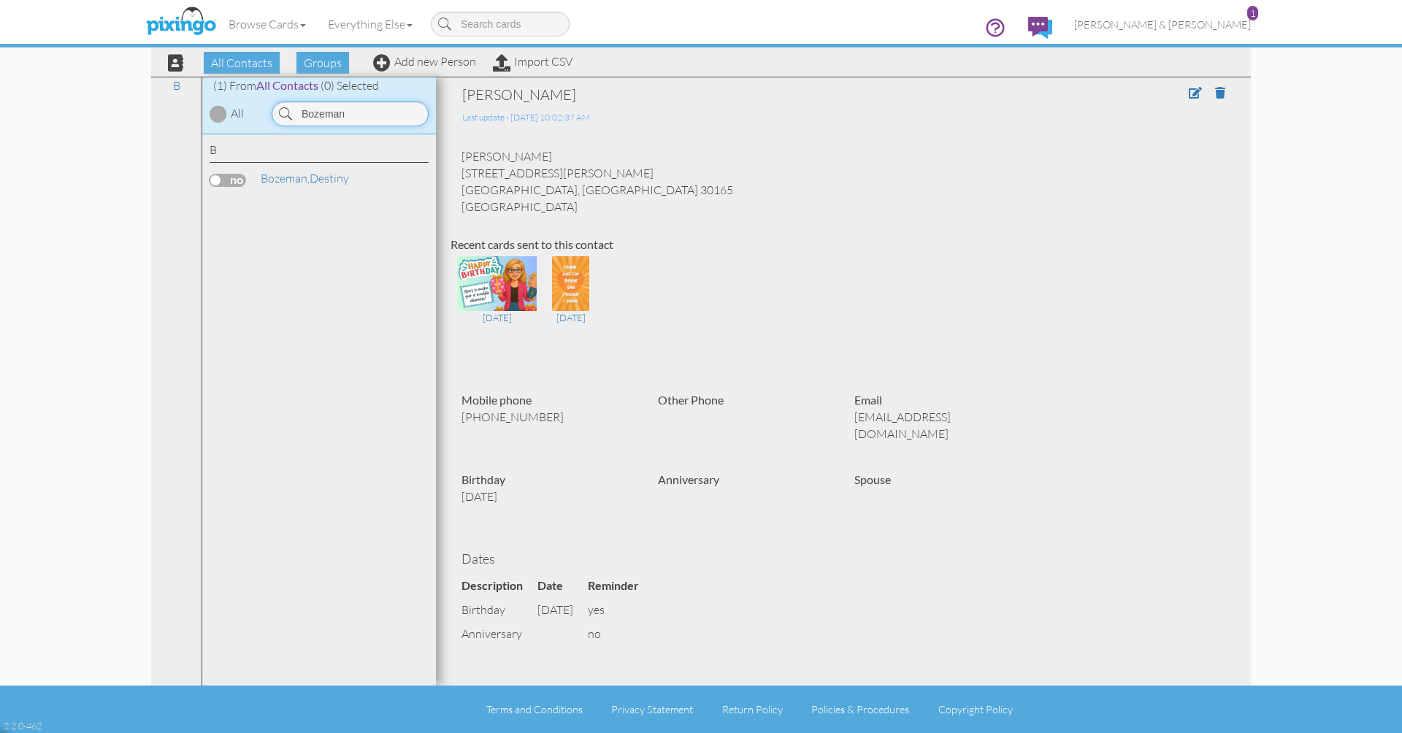
click at [347, 107] on input "Bozeman" at bounding box center [350, 113] width 157 height 25
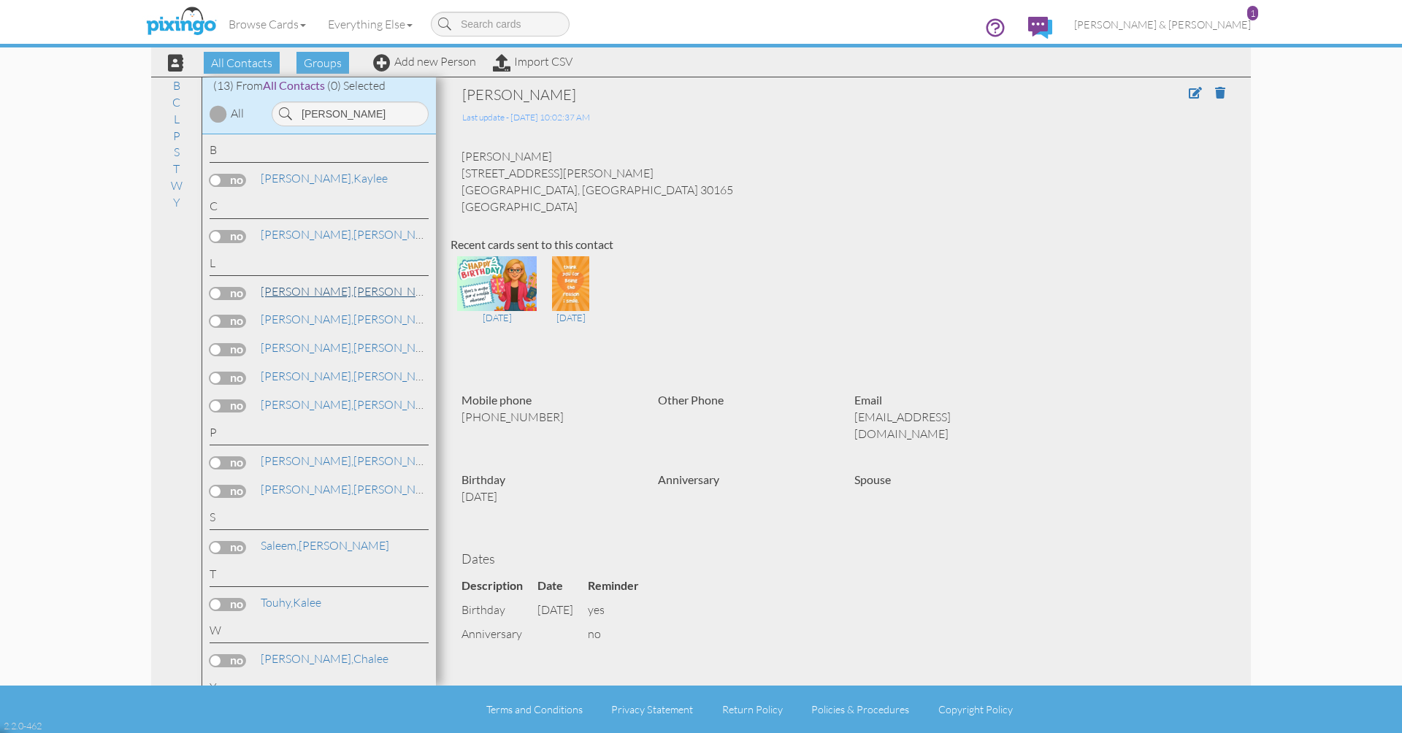
click at [298, 288] on link "Lee, AnnaLee" at bounding box center [352, 292] width 186 height 18
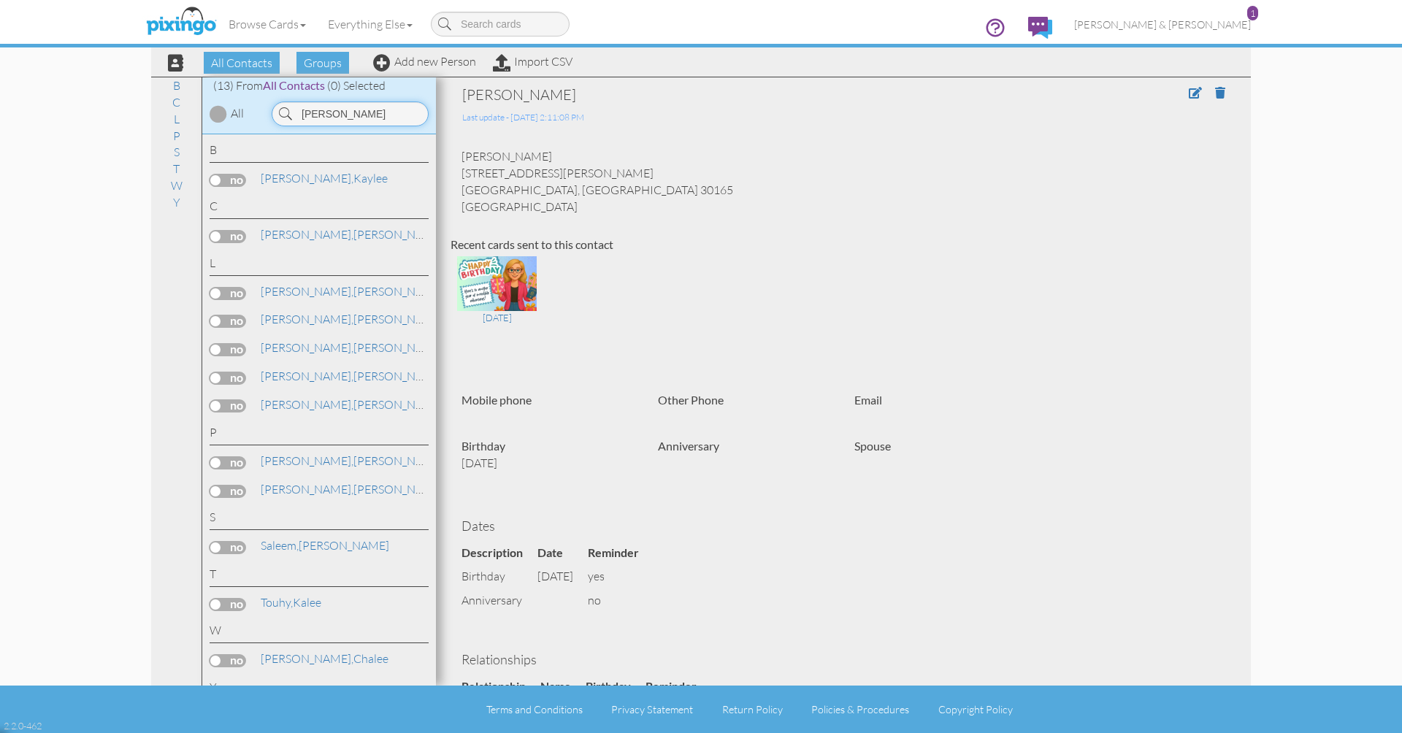
click at [339, 108] on input "lee" at bounding box center [350, 113] width 157 height 25
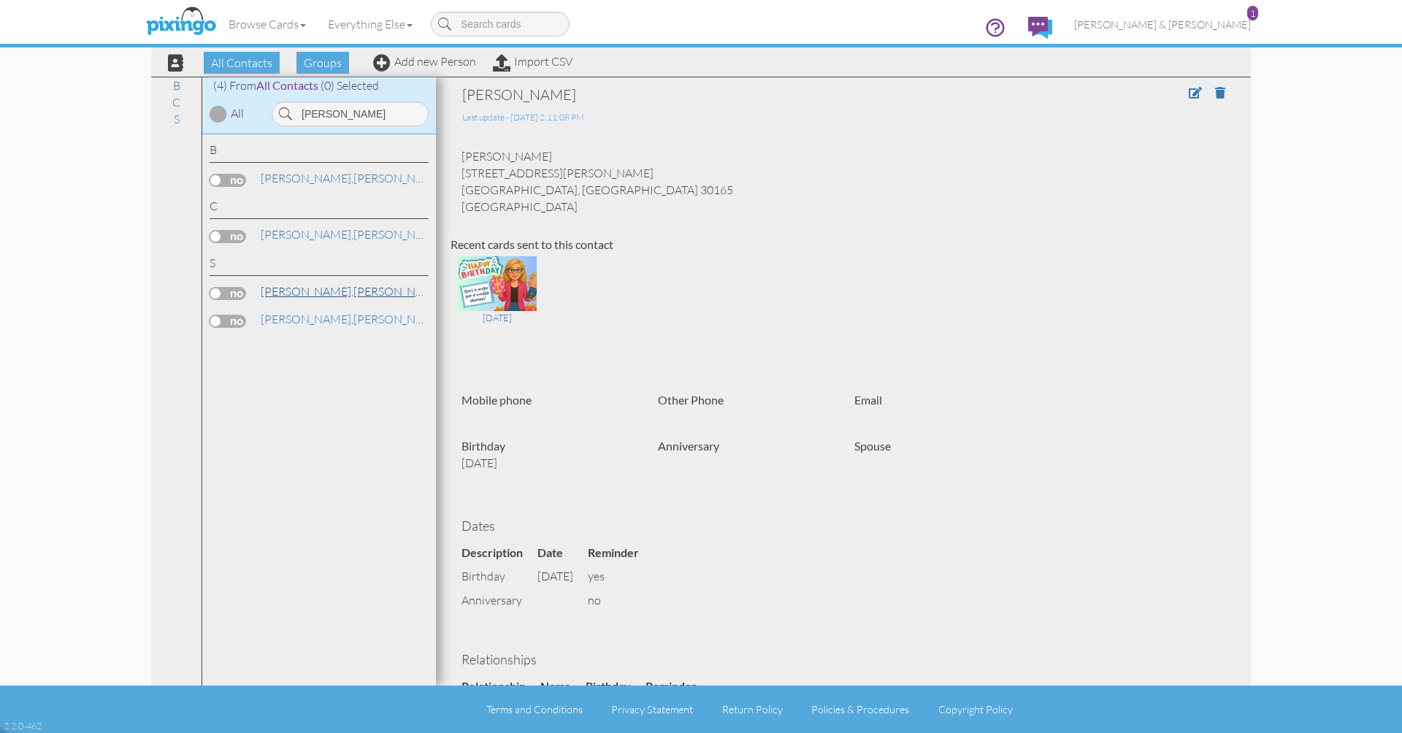
click at [305, 285] on link "Shaw, Courtney" at bounding box center [352, 292] width 186 height 18
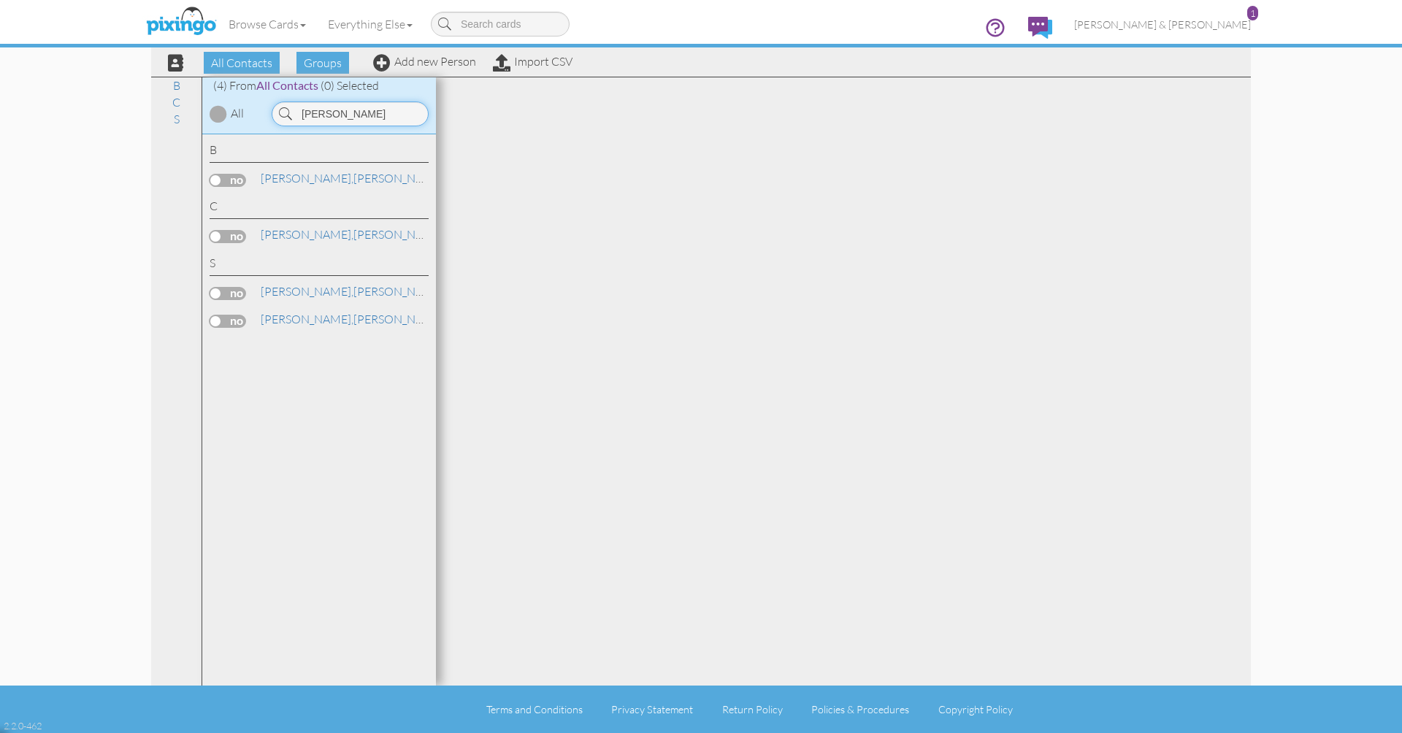
click at [345, 106] on input "shaw" at bounding box center [350, 113] width 157 height 25
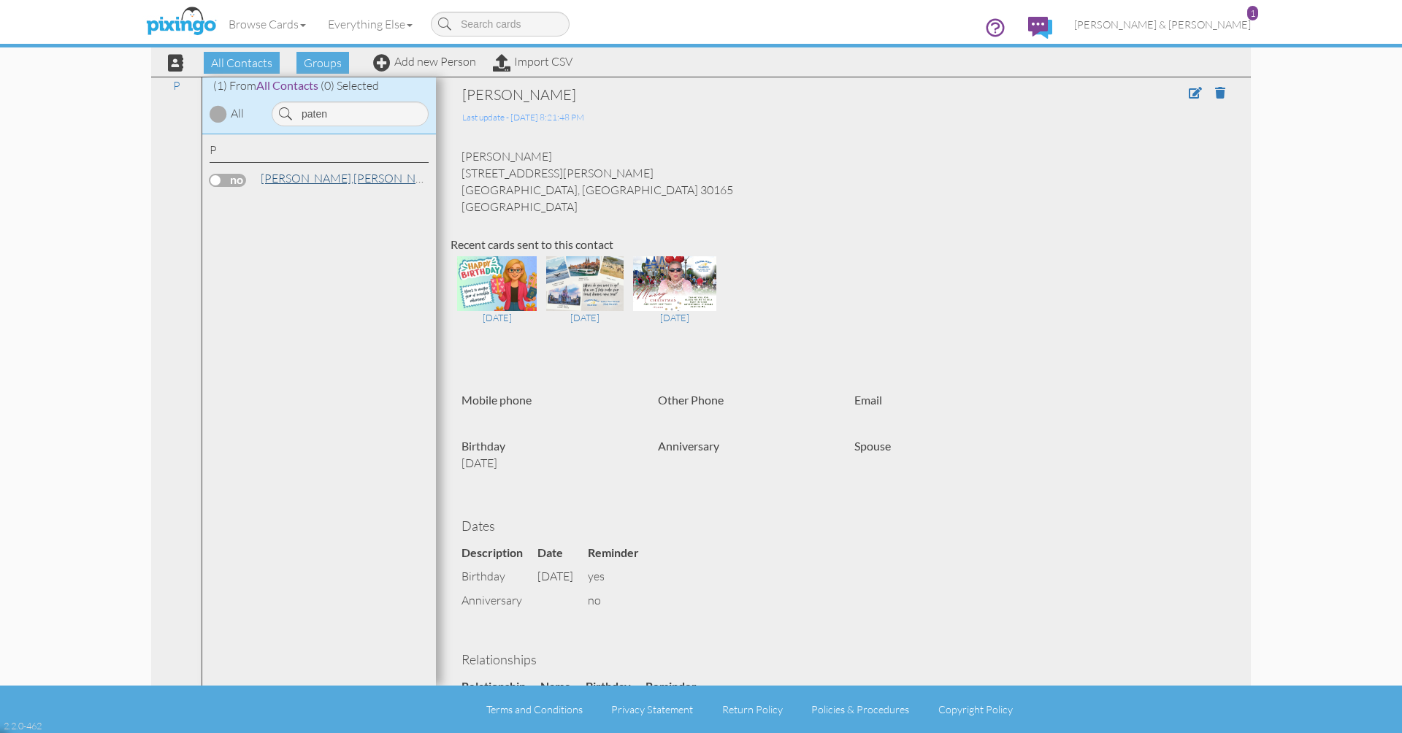
drag, startPoint x: 329, startPoint y: 138, endPoint x: 309, endPoint y: 174, distance: 41.2
click at [309, 174] on link "Patenio, Mary" at bounding box center [352, 178] width 186 height 18
click at [348, 110] on input "paten" at bounding box center [350, 113] width 157 height 25
click at [302, 177] on link "Pierce, Jessica" at bounding box center [352, 178] width 186 height 18
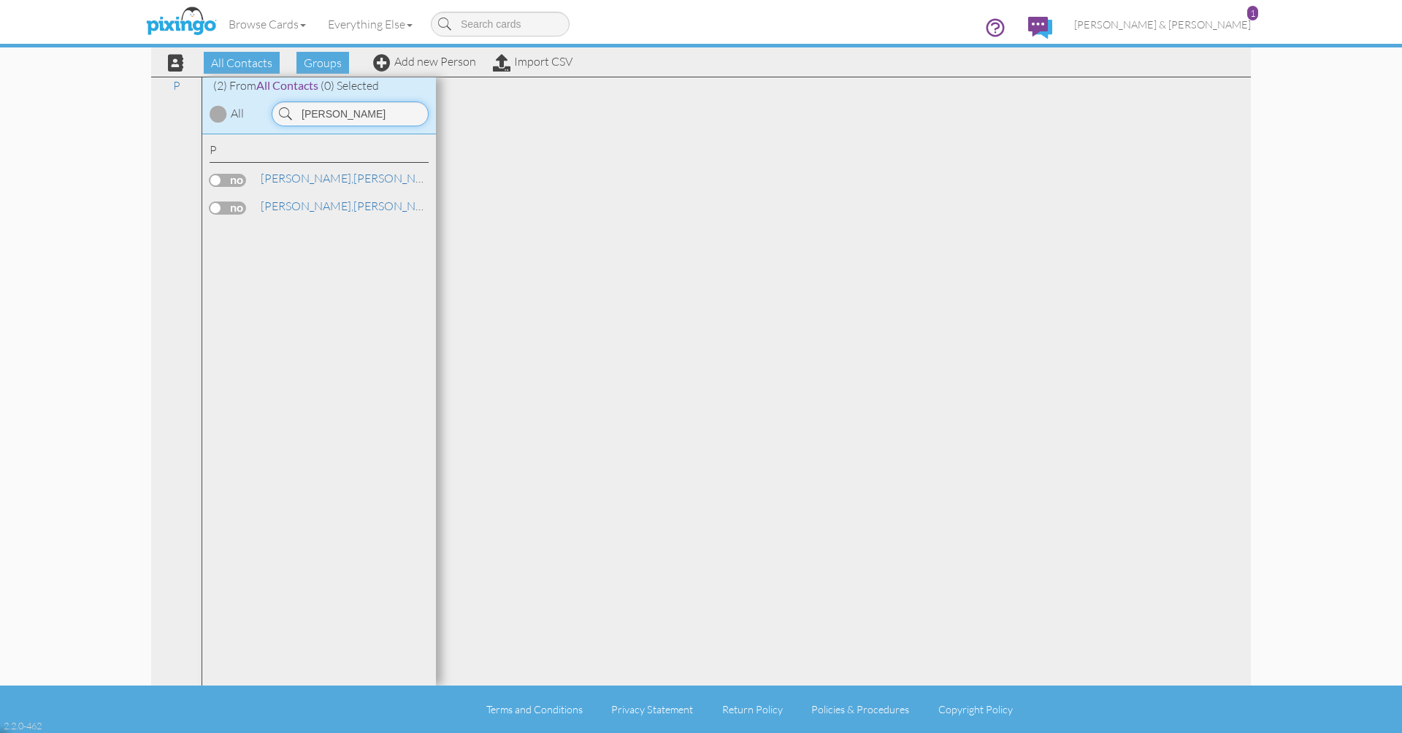
click at [342, 113] on input "Pierce" at bounding box center [350, 113] width 157 height 25
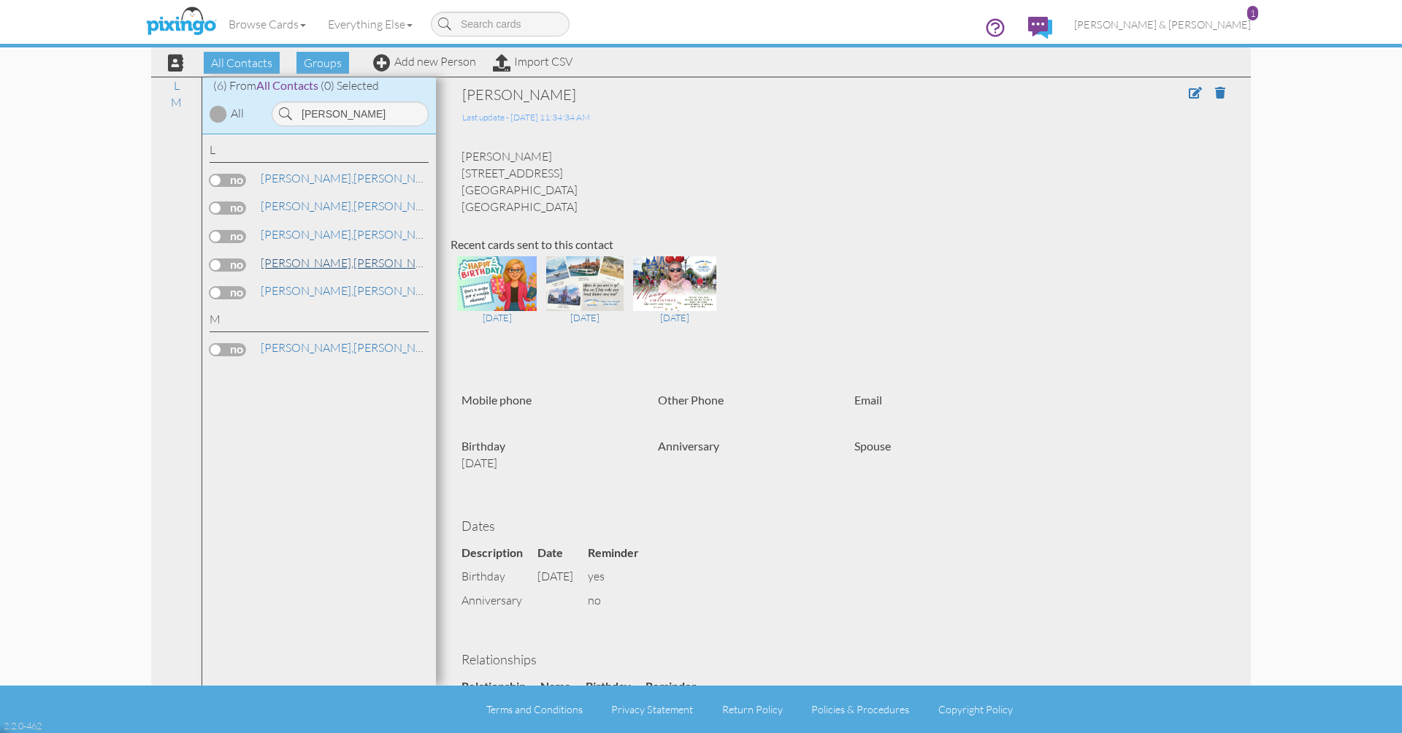
click at [301, 258] on link "Lewis, Kimberly" at bounding box center [352, 263] width 186 height 18
click at [356, 112] on input "[PERSON_NAME]" at bounding box center [350, 113] width 157 height 25
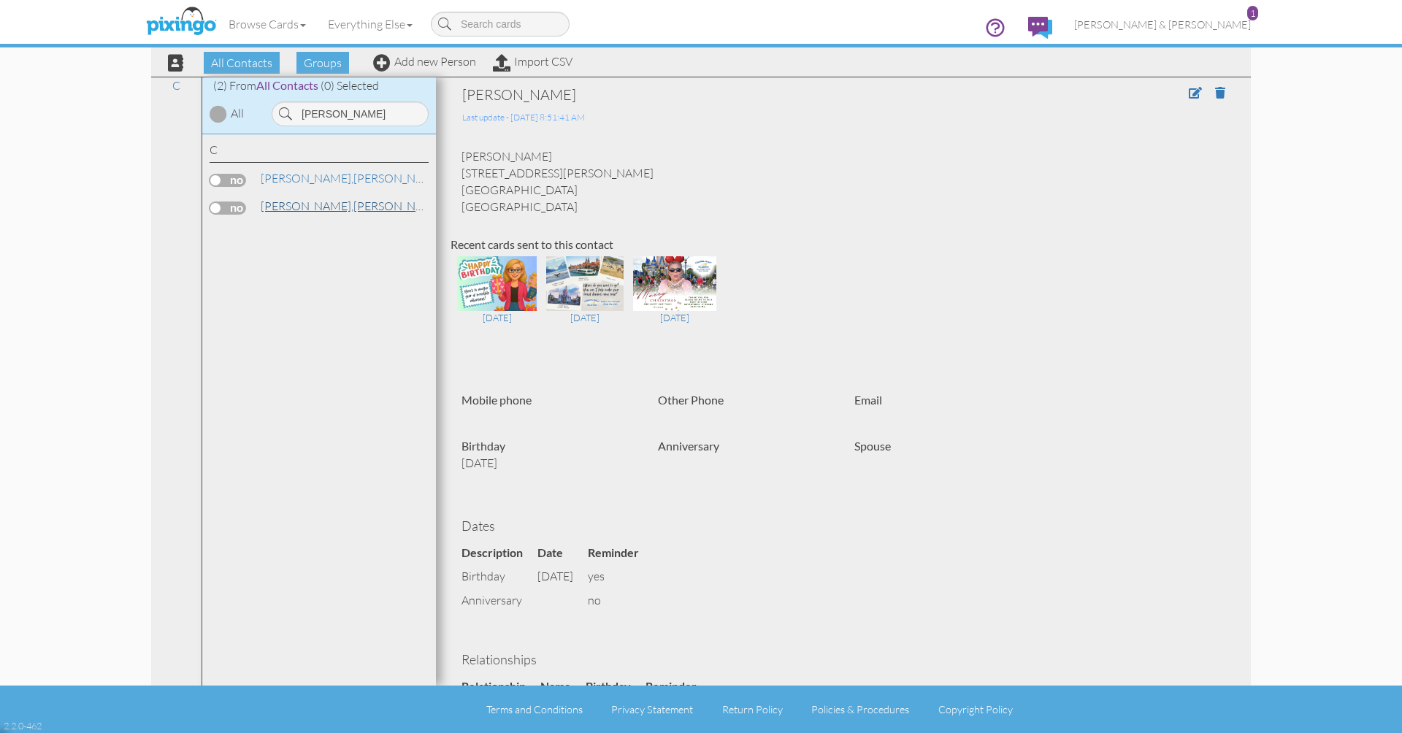
click at [296, 206] on link "Curry, Lynn" at bounding box center [352, 206] width 186 height 18
click at [331, 115] on input "Curry" at bounding box center [350, 113] width 157 height 25
click at [298, 175] on span "Farmer," at bounding box center [280, 178] width 38 height 15
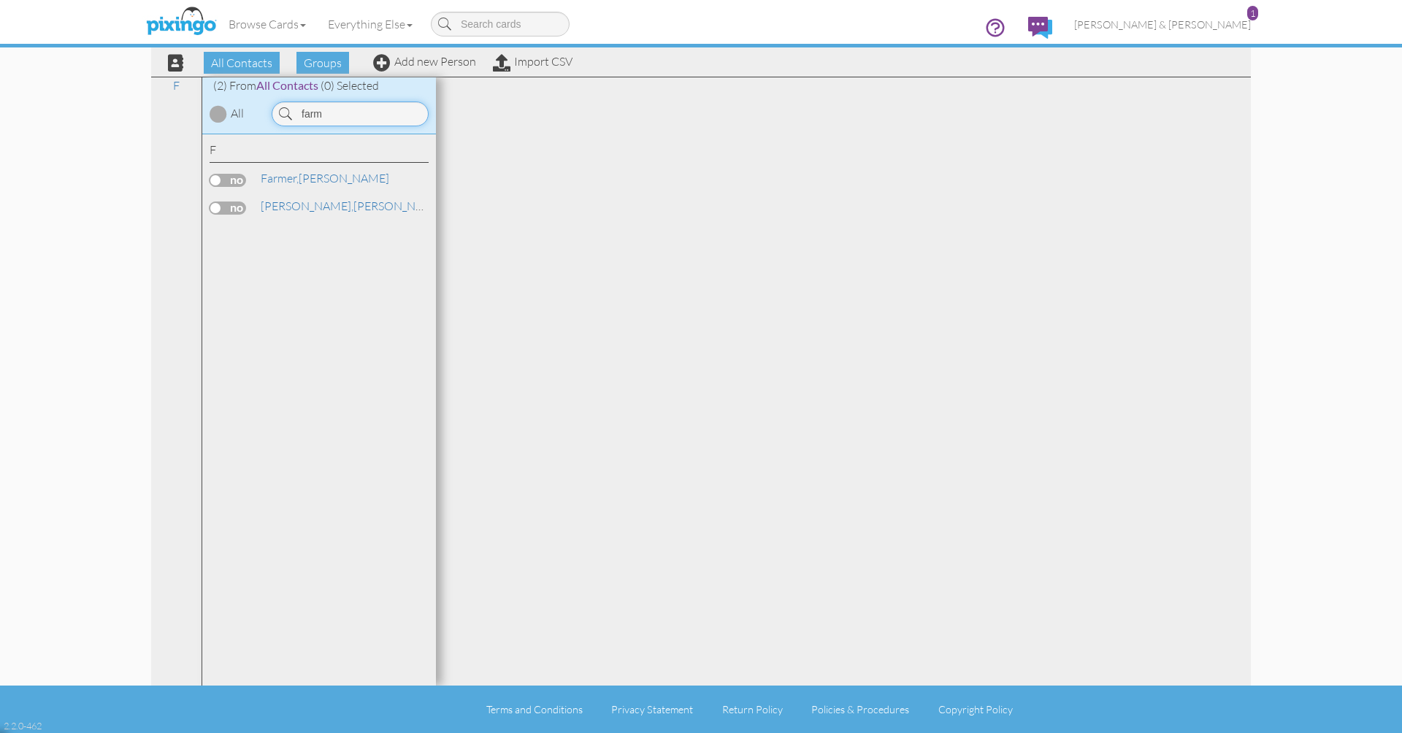
click at [336, 115] on input "farm" at bounding box center [350, 113] width 157 height 25
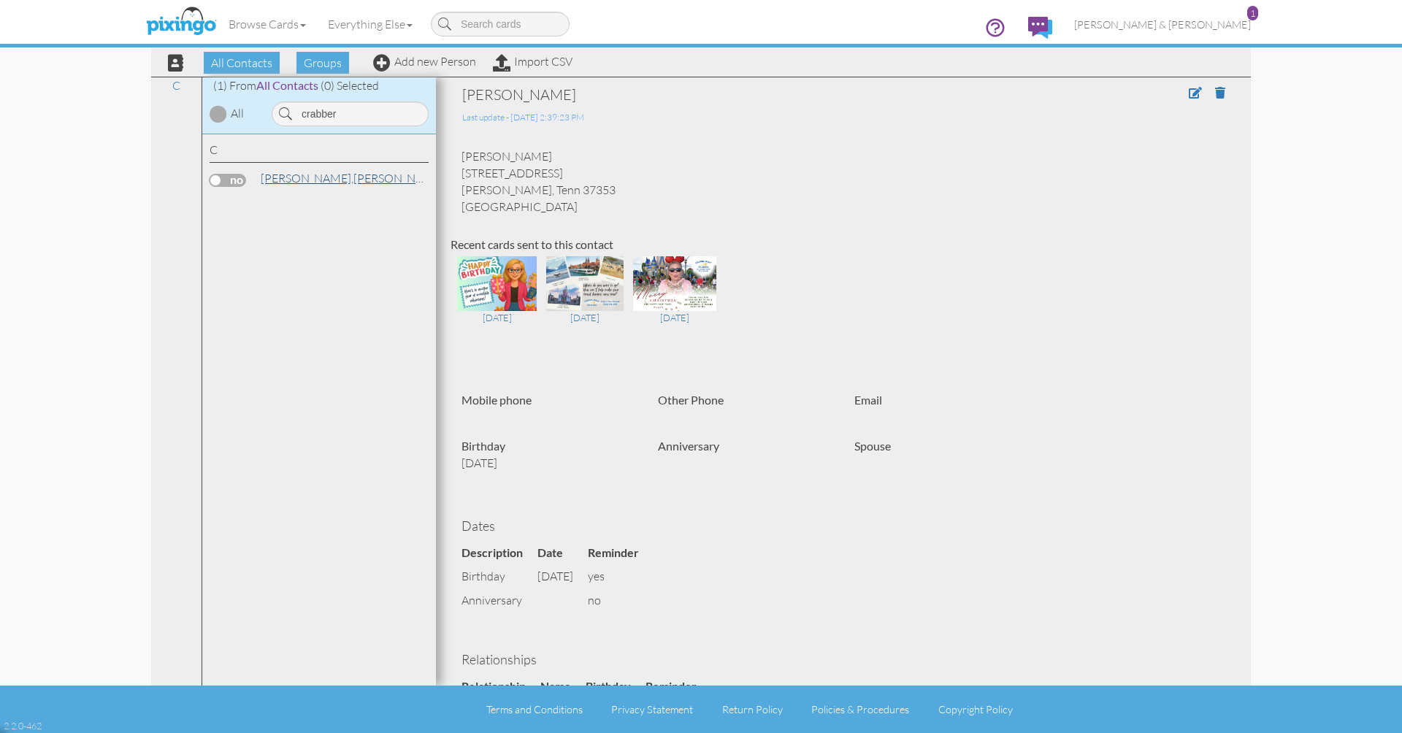
drag, startPoint x: 334, startPoint y: 137, endPoint x: 318, endPoint y: 176, distance: 41.6
click at [318, 176] on link "Crabtree, Christine" at bounding box center [352, 178] width 186 height 18
click at [358, 106] on input "crabber" at bounding box center [350, 113] width 157 height 25
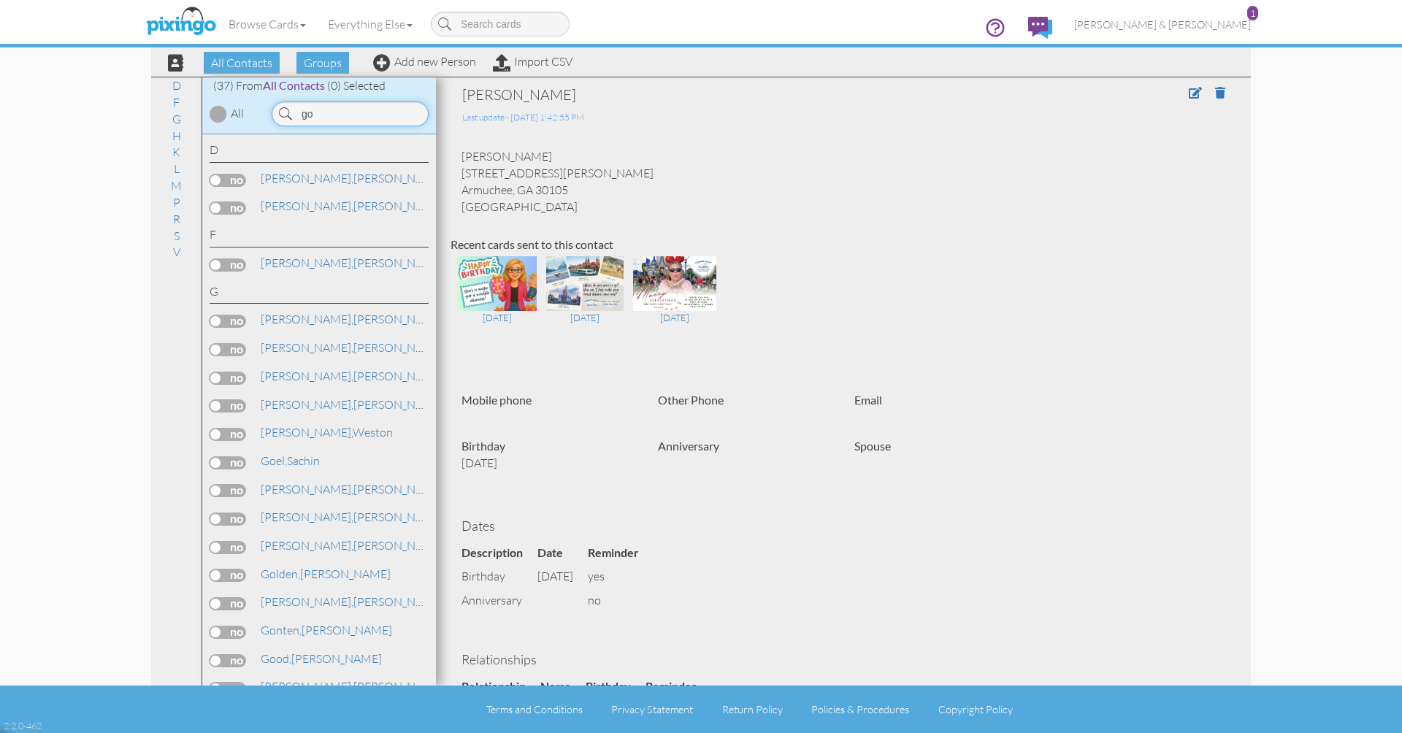
type input "g"
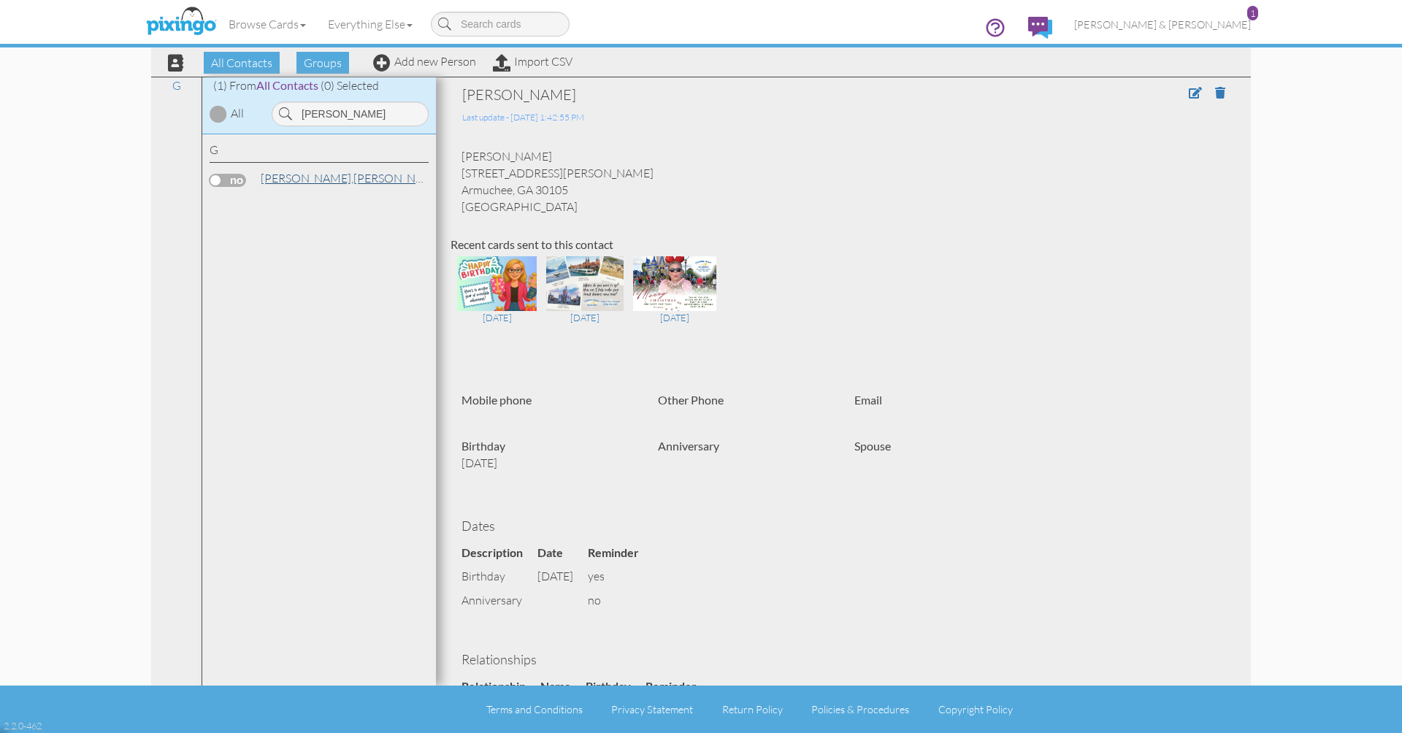
click at [299, 181] on link "Goelz, Ryan" at bounding box center [352, 178] width 186 height 18
click at [334, 107] on input "Goelz" at bounding box center [350, 113] width 157 height 25
click at [307, 205] on link "Peeler, Susan" at bounding box center [352, 206] width 186 height 18
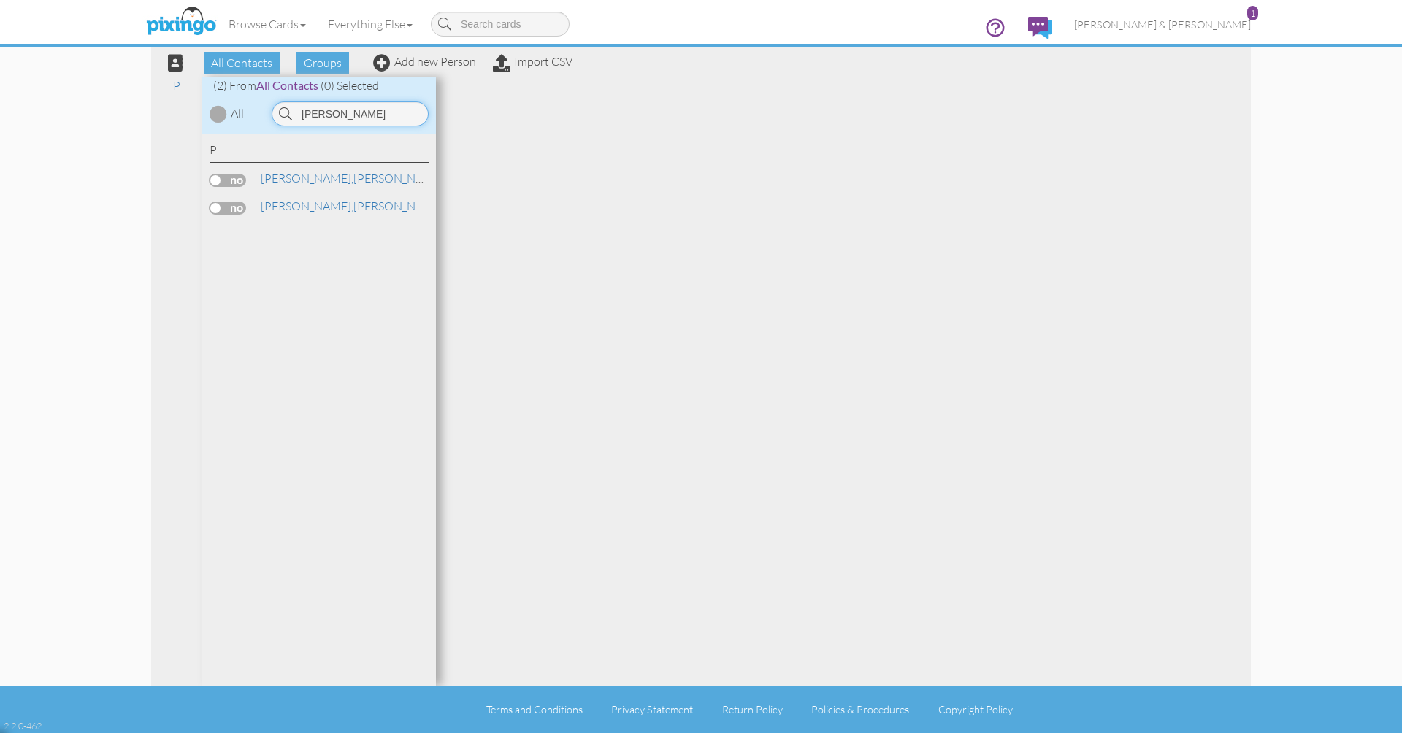
click at [345, 117] on input "peeler" at bounding box center [350, 113] width 157 height 25
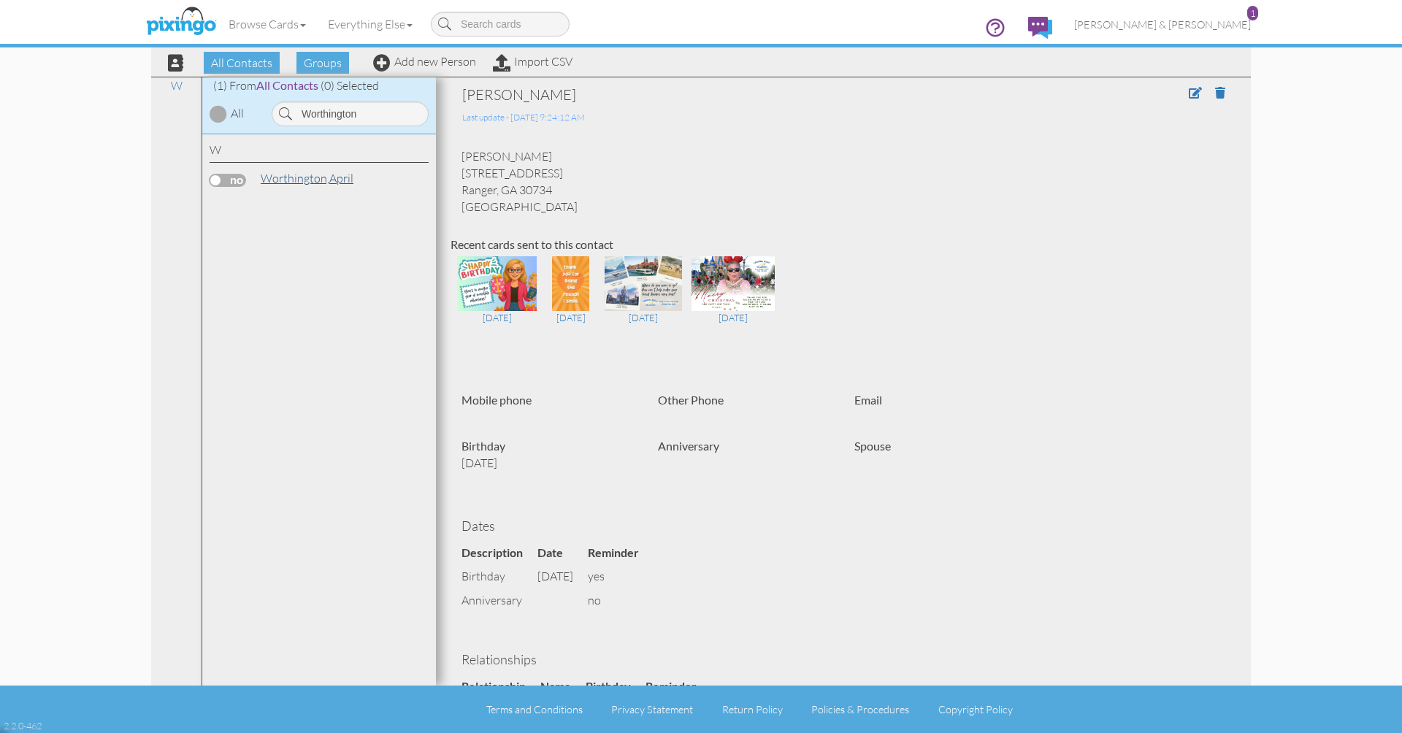
drag, startPoint x: 336, startPoint y: 137, endPoint x: 309, endPoint y: 176, distance: 47.8
click at [309, 176] on span "Worthington," at bounding box center [295, 178] width 69 height 15
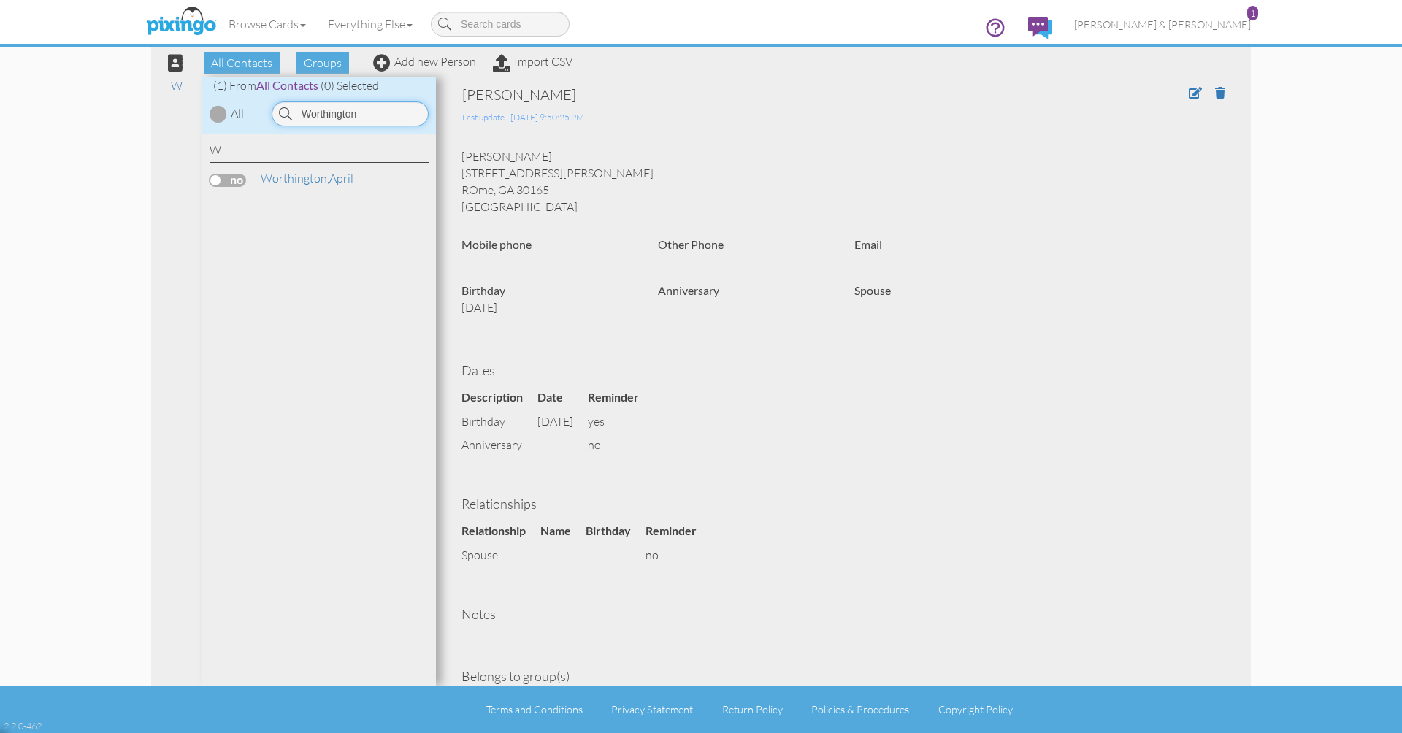
click at [361, 106] on input "Worthington" at bounding box center [350, 113] width 157 height 25
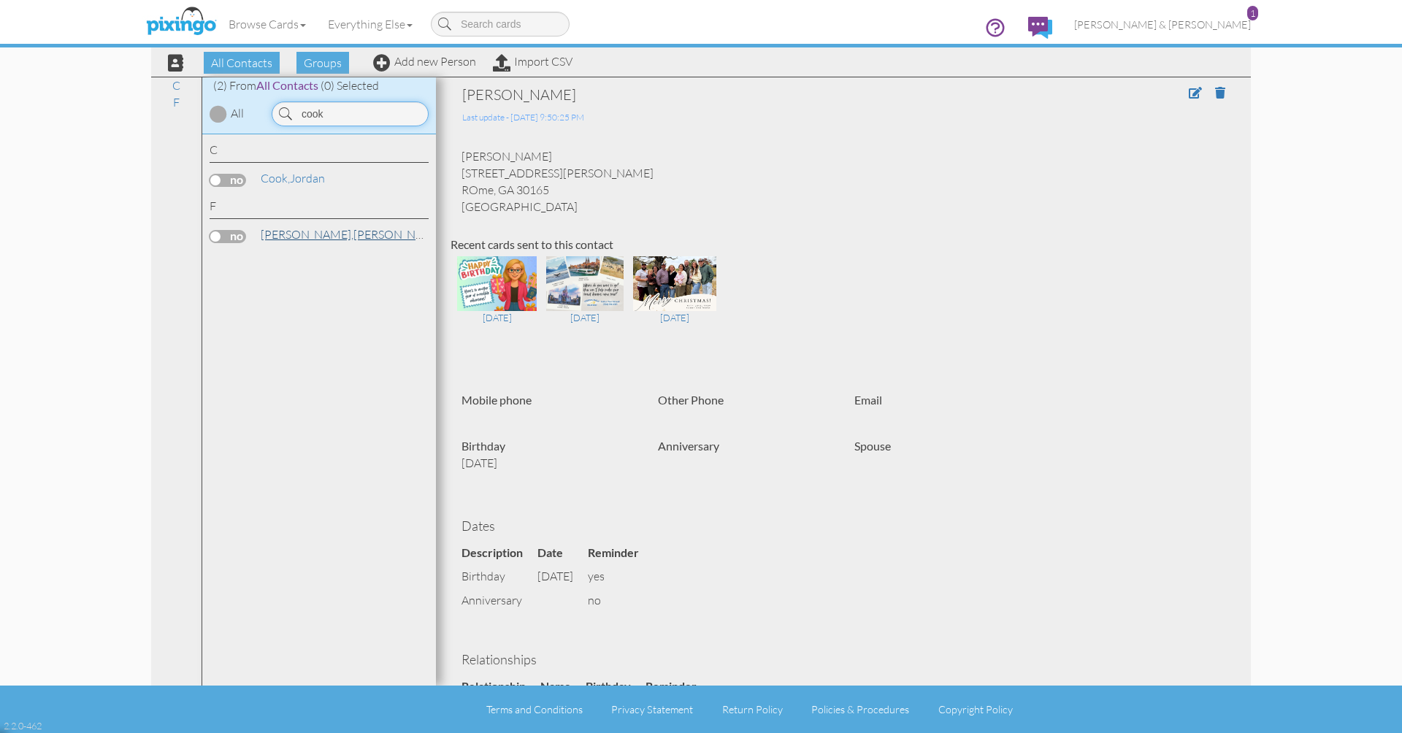
type input "cook"
click at [317, 227] on span "Flora Cook," at bounding box center [307, 234] width 93 height 15
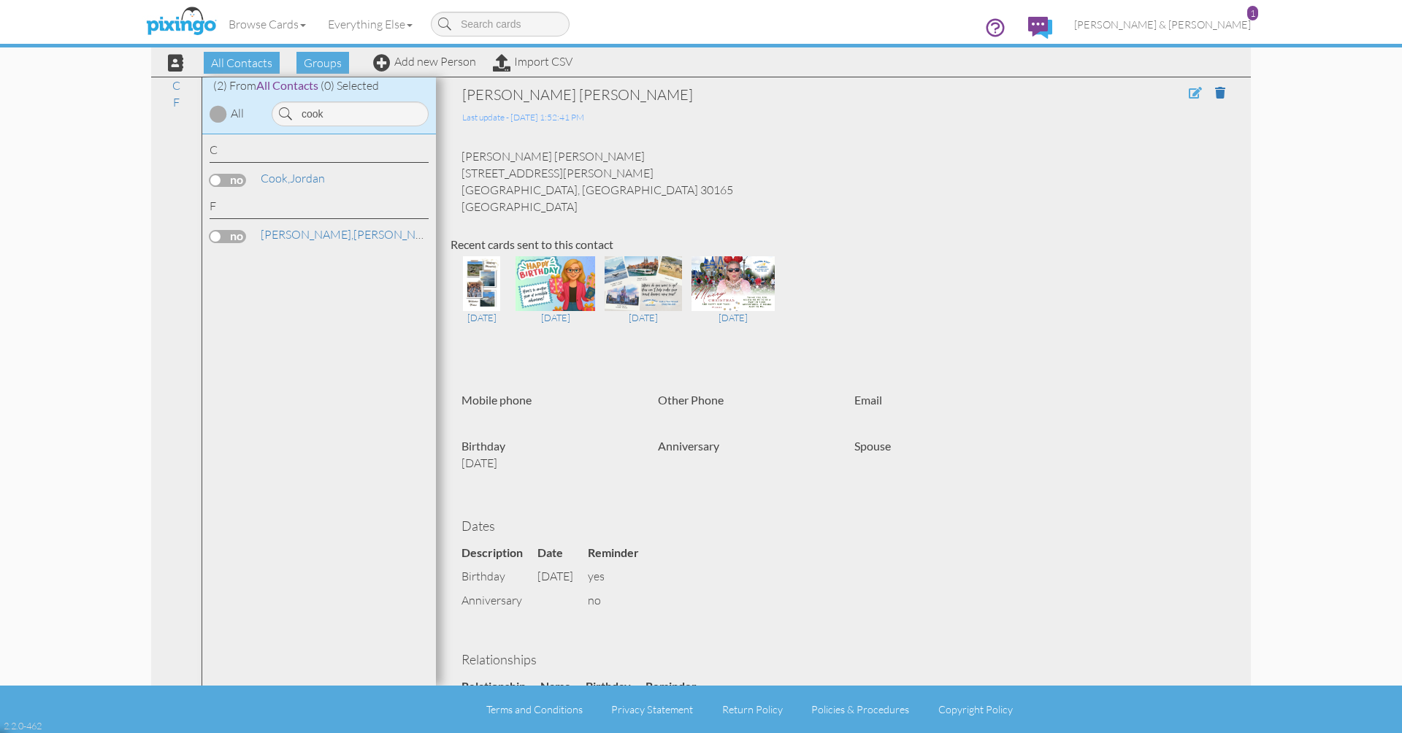
click at [1194, 93] on span at bounding box center [1195, 93] width 13 height 12
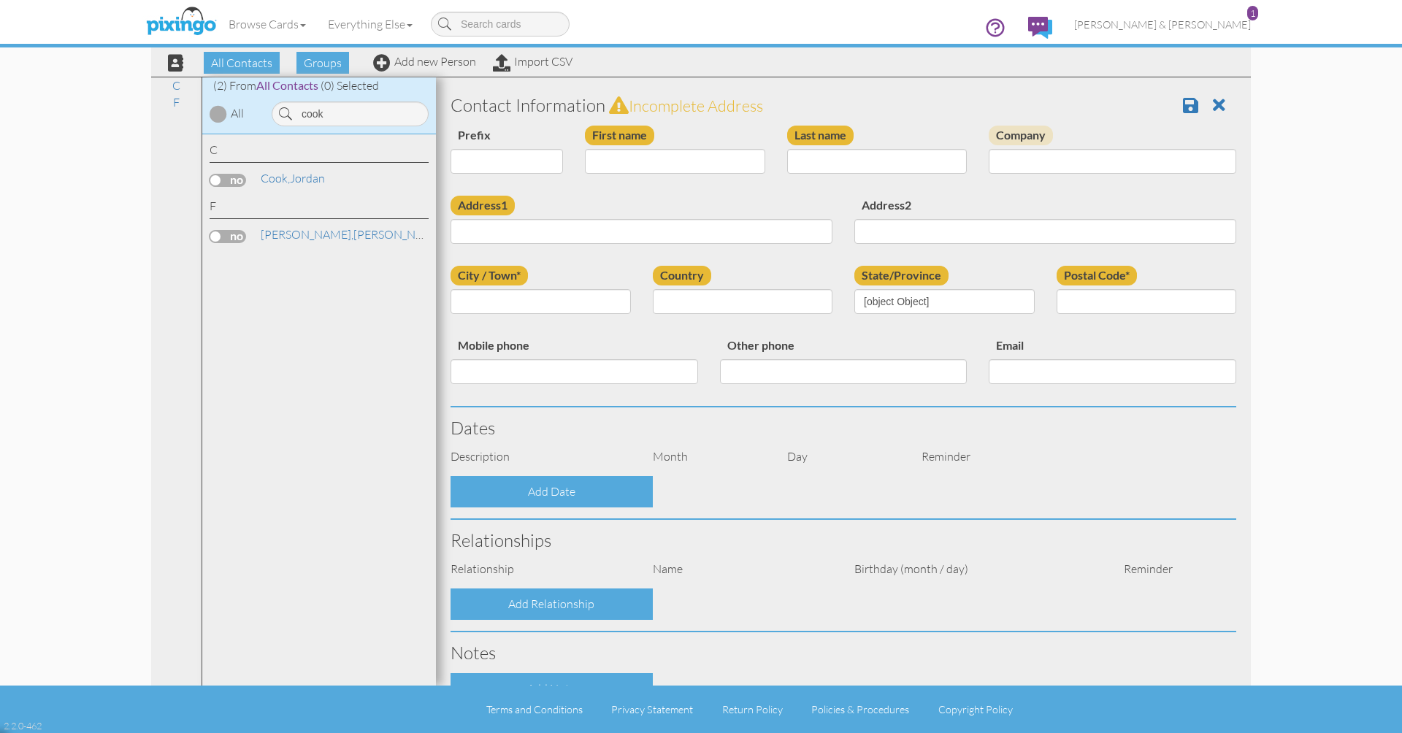
type input "Kelly Cook"
type input "Flora Cook"
type input "66 Dixie Park Road NW"
type input "Rome"
type input "30165"
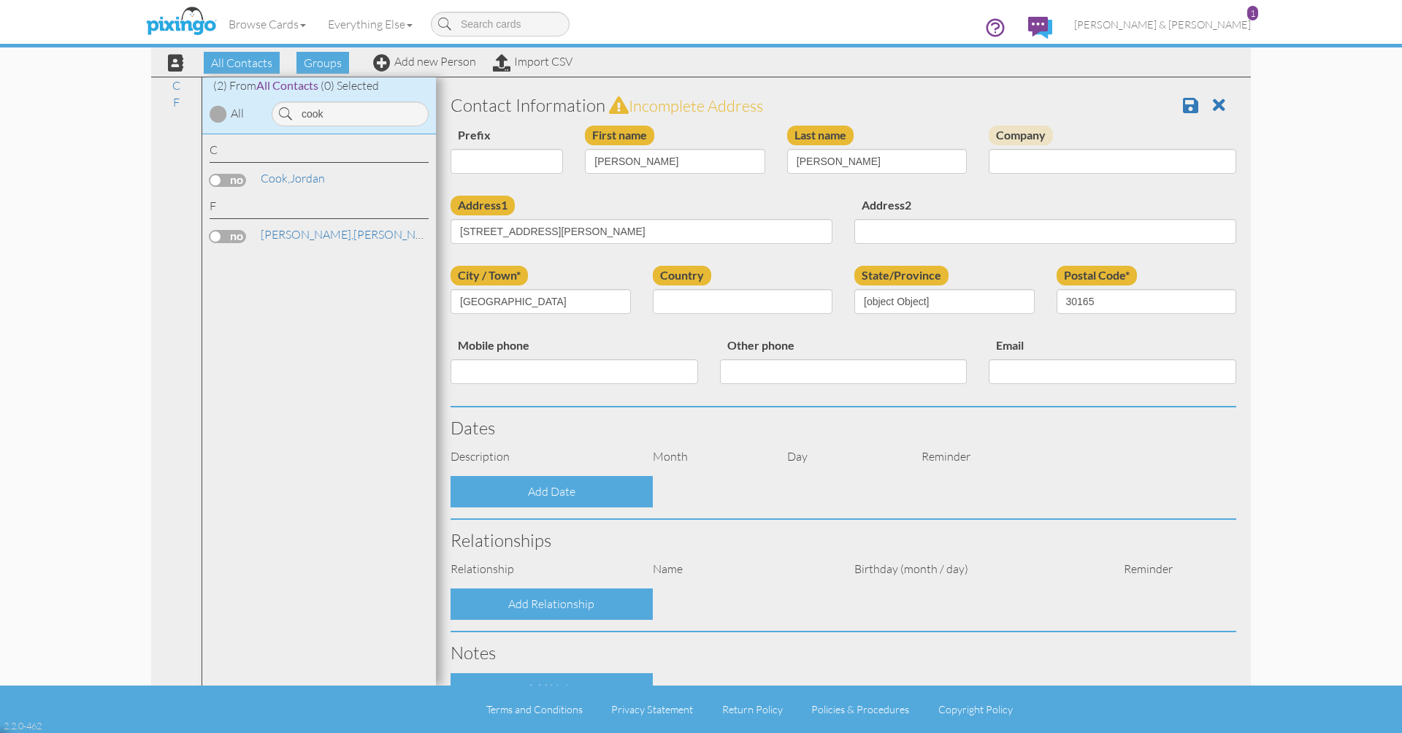
select select "object:56438"
select select "object:56683"
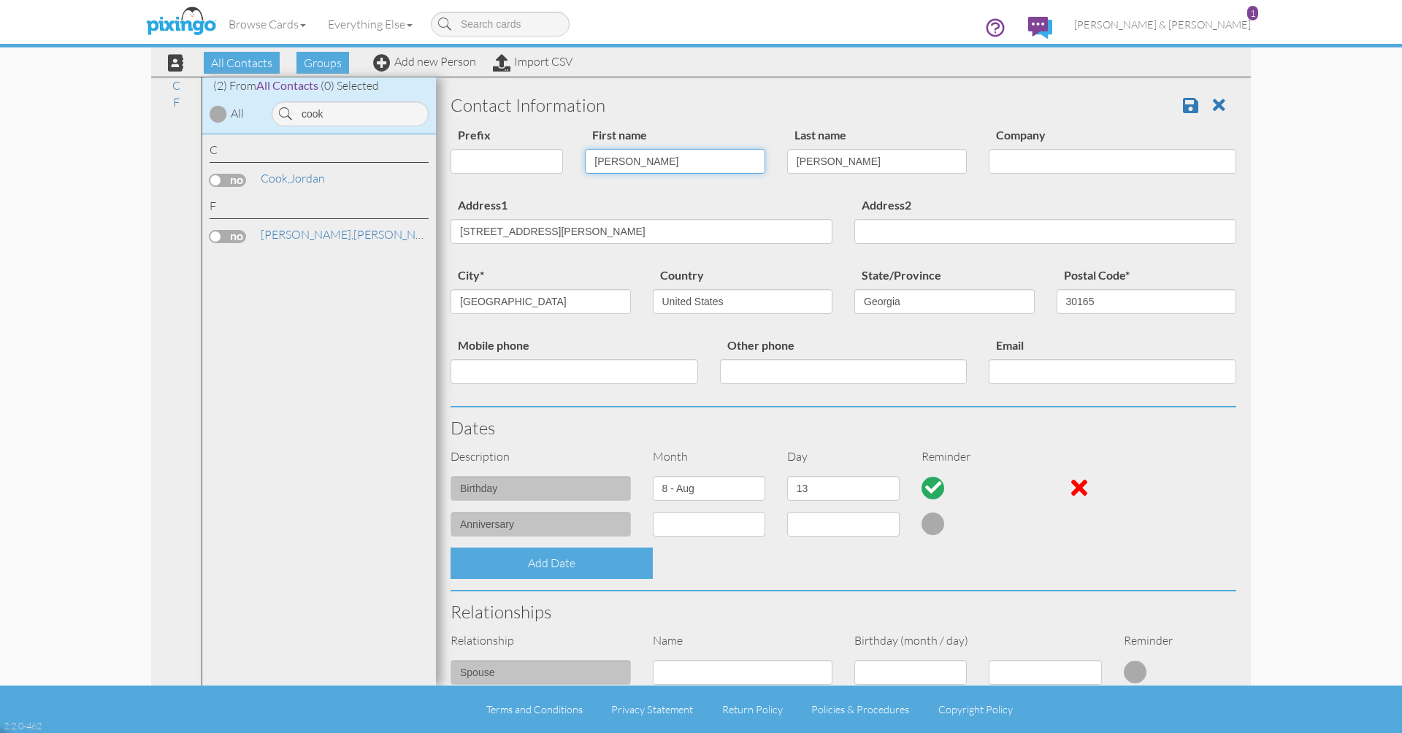
type input "[PERSON_NAME]"
drag, startPoint x: 823, startPoint y: 157, endPoint x: 757, endPoint y: 156, distance: 65.7
type input "Cook"
click at [1187, 103] on span at bounding box center [1190, 105] width 15 height 18
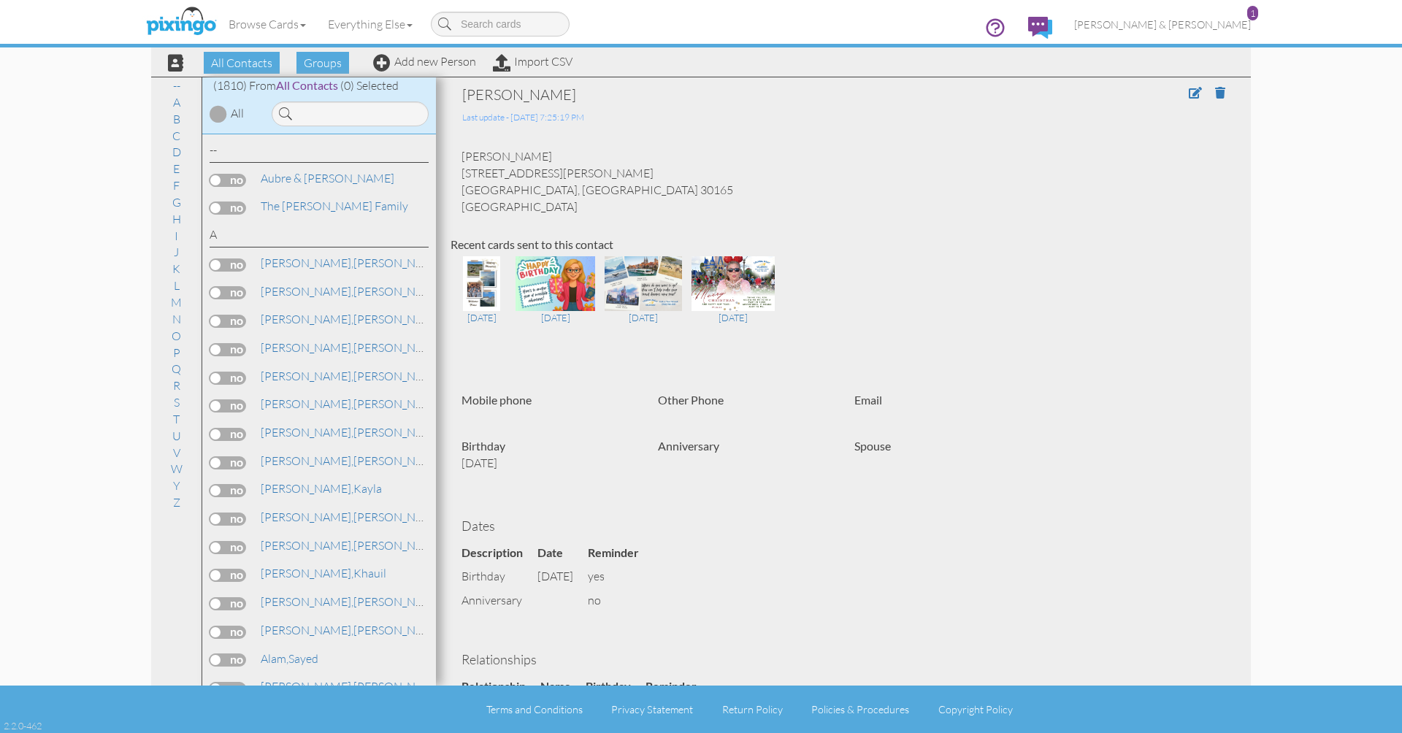
click at [376, 95] on div at bounding box center [348, 110] width 175 height 32
click at [369, 115] on input at bounding box center [350, 113] width 157 height 25
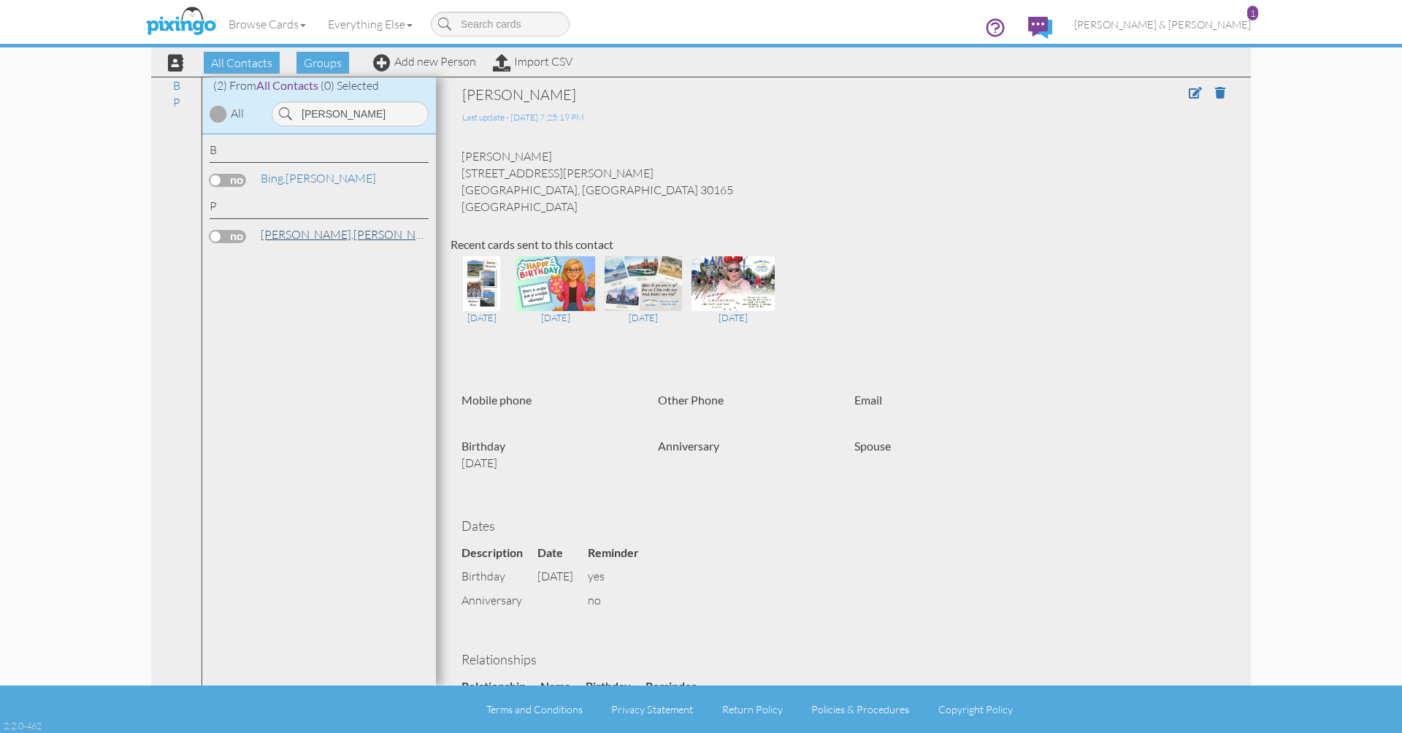
click at [309, 234] on link "Patty, Linda" at bounding box center [352, 235] width 186 height 18
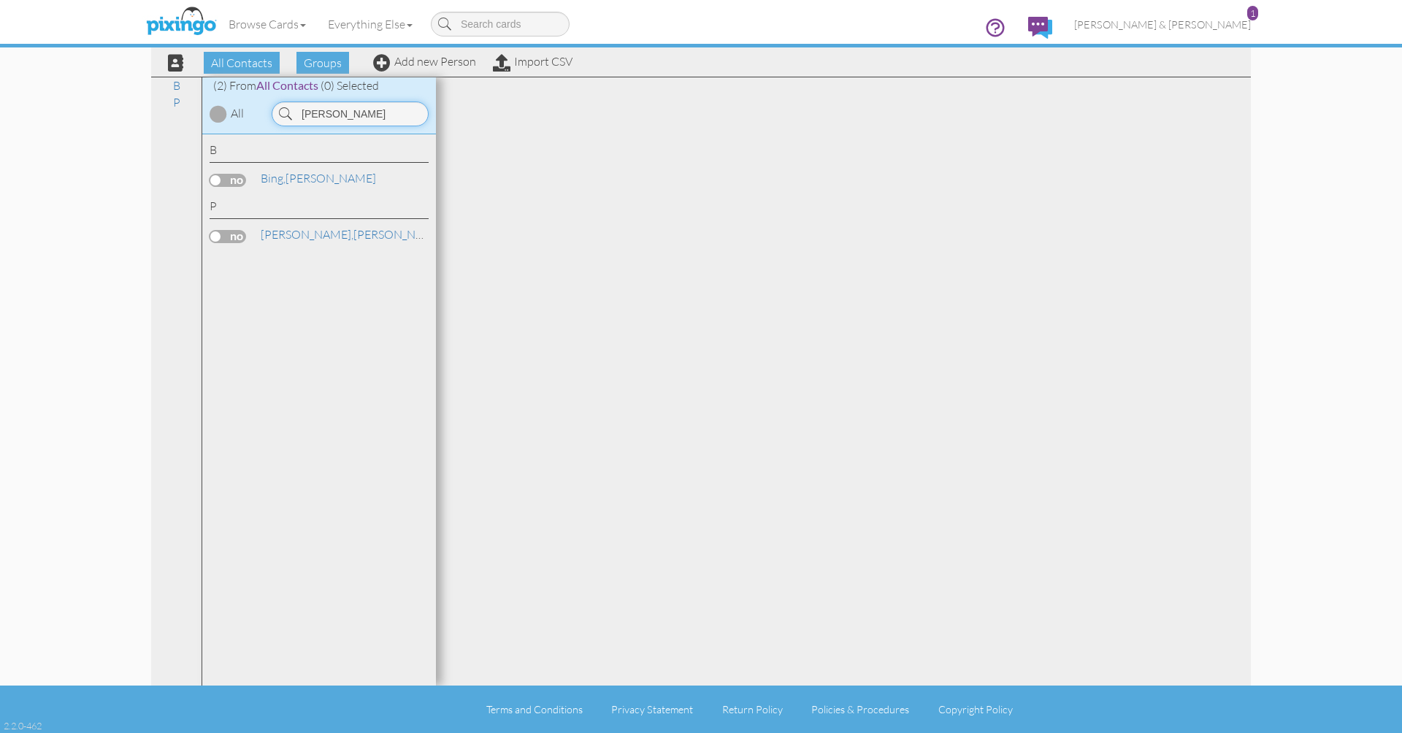
click at [332, 114] on input "[PERSON_NAME]" at bounding box center [350, 113] width 157 height 25
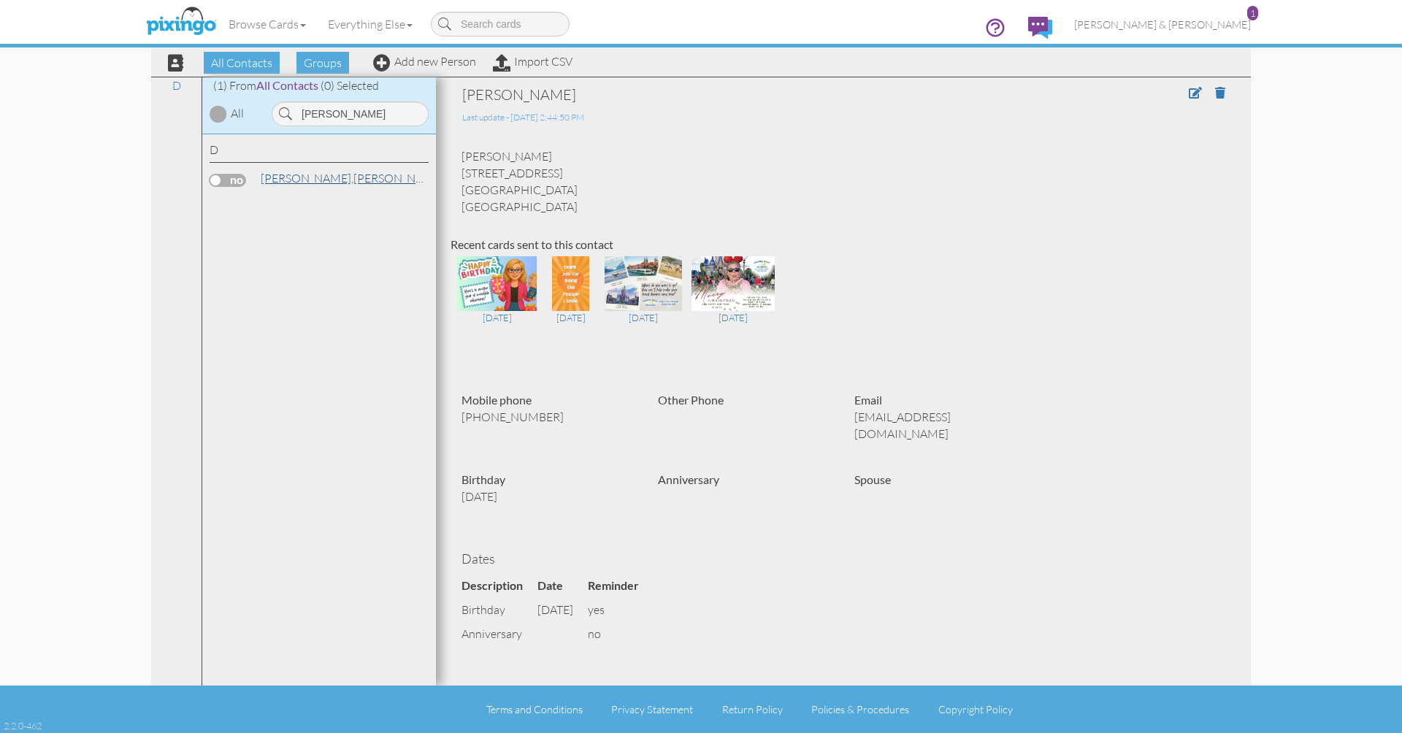
click at [323, 180] on link "Denton, Patricia" at bounding box center [352, 178] width 186 height 18
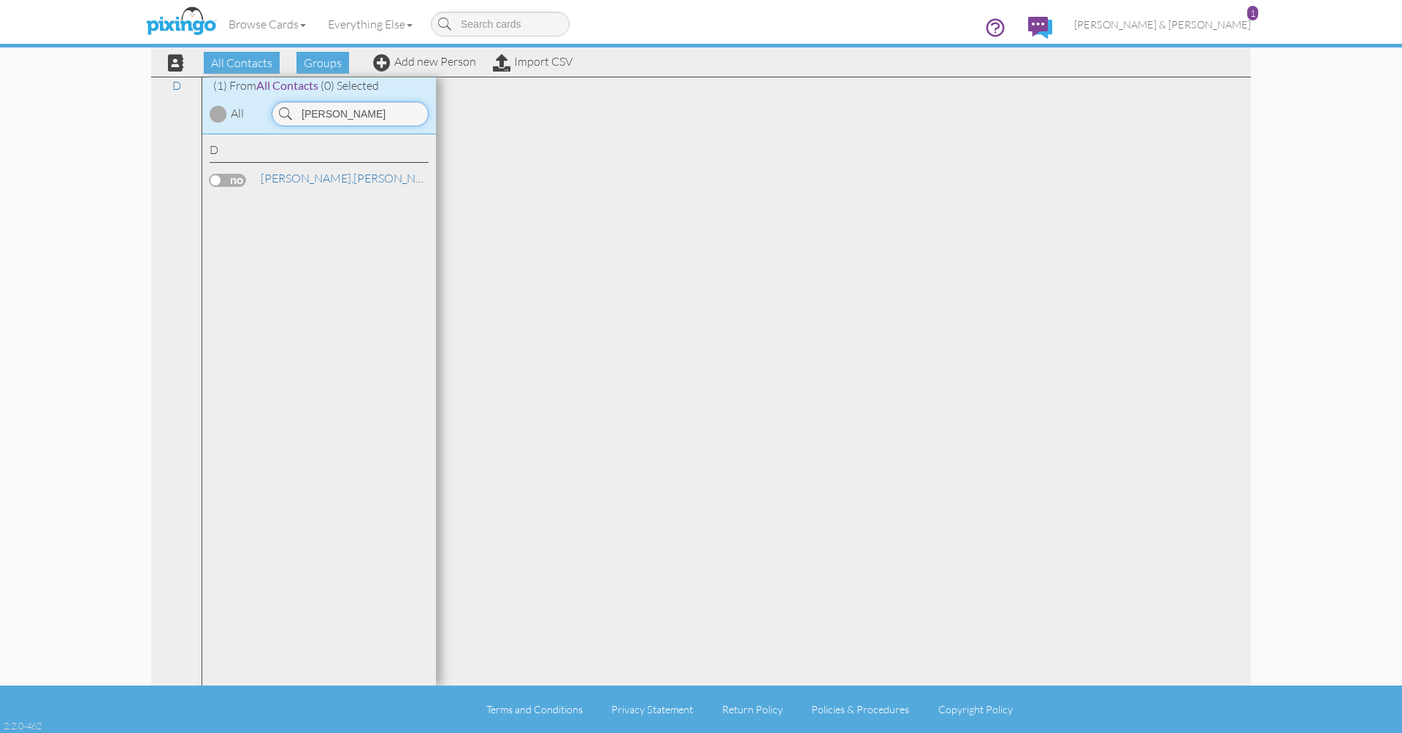
click at [350, 120] on input "Denton" at bounding box center [350, 113] width 157 height 25
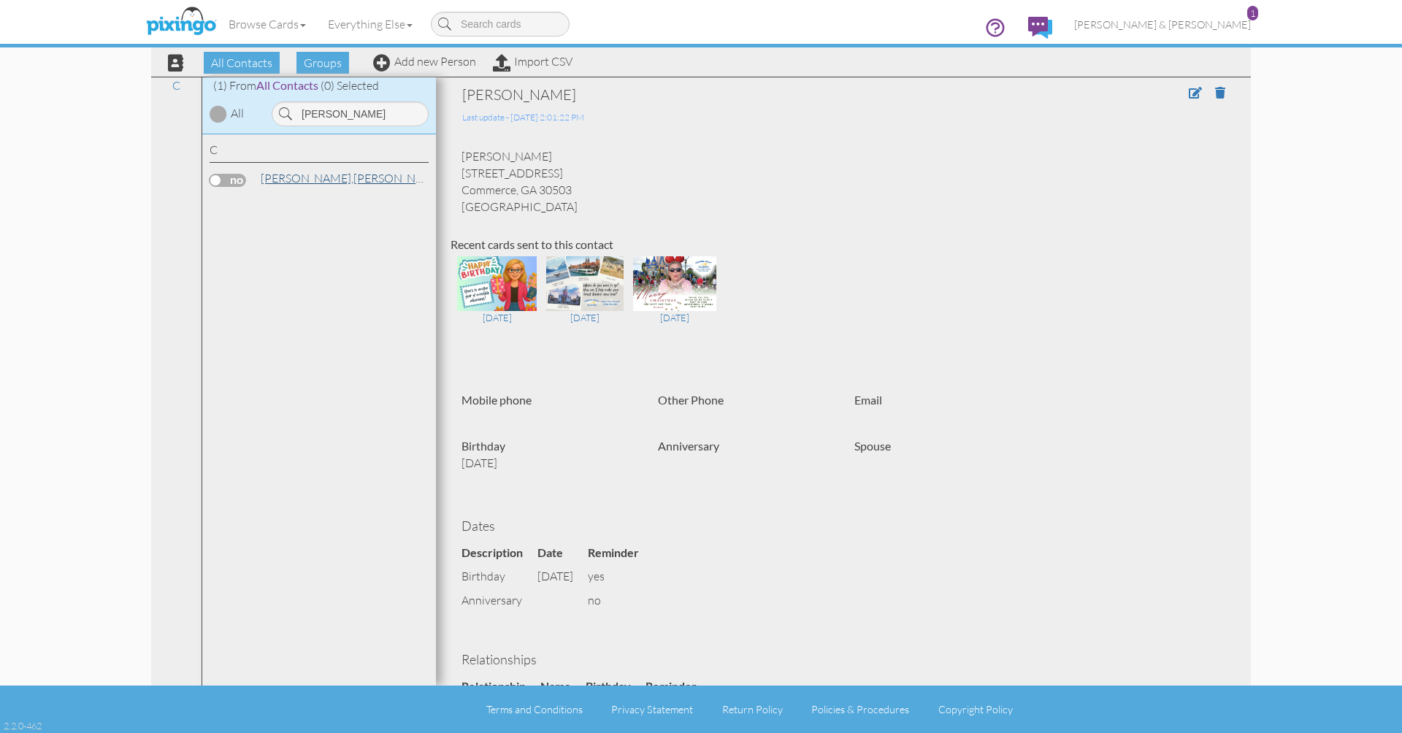
click at [309, 180] on link "Collier, Alyshia" at bounding box center [352, 178] width 186 height 18
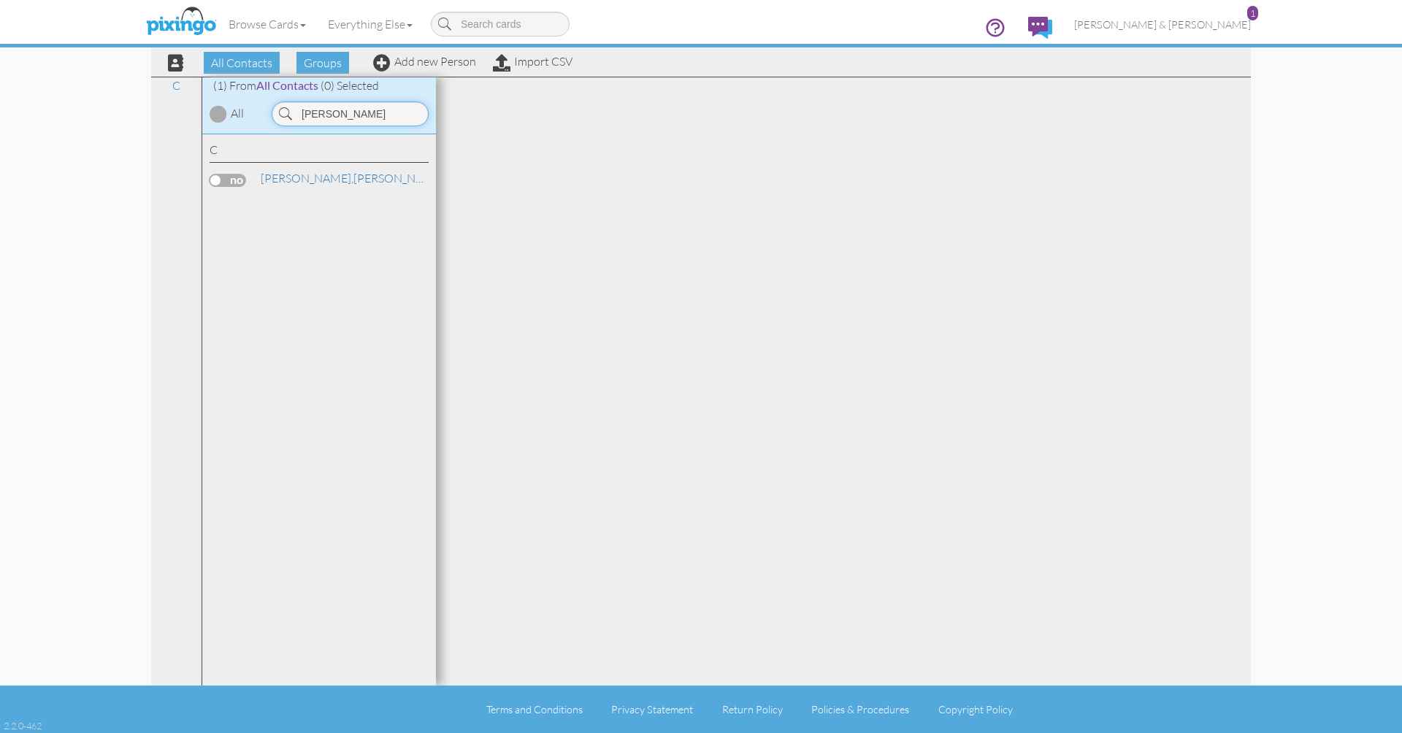
click at [348, 109] on input "Collier" at bounding box center [350, 113] width 157 height 25
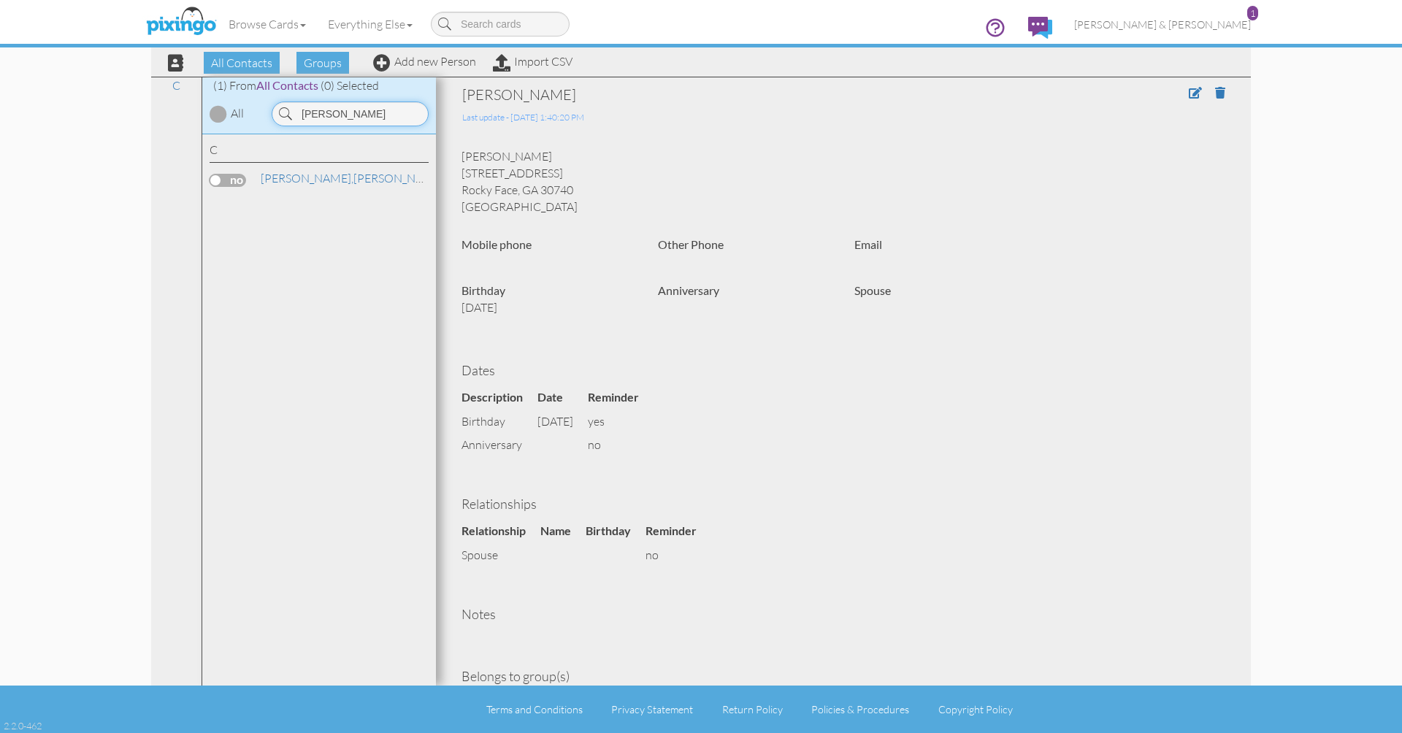
click at [348, 109] on input "Collier" at bounding box center [350, 113] width 157 height 25
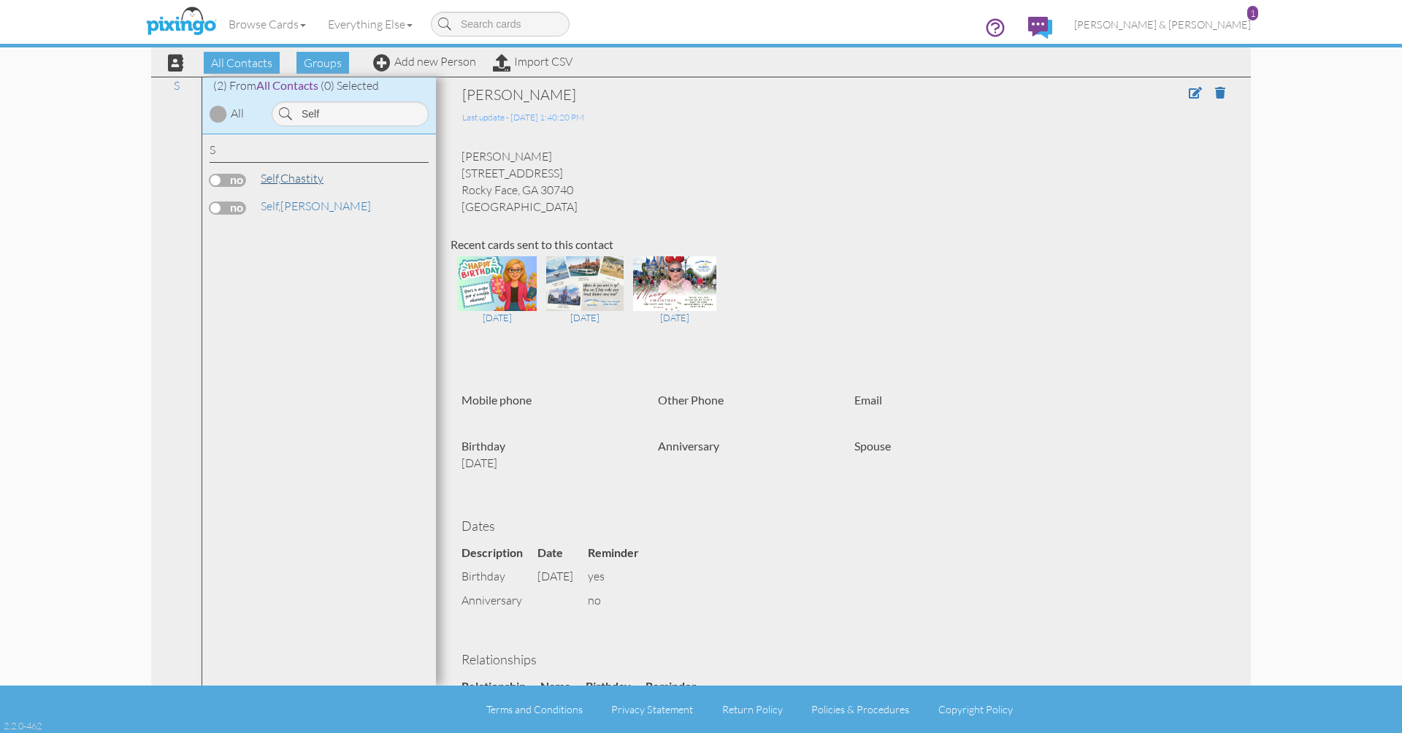
click at [306, 179] on link "Self, Chastity" at bounding box center [292, 178] width 66 height 18
click at [345, 112] on input "Self" at bounding box center [350, 113] width 157 height 25
drag, startPoint x: 347, startPoint y: 137, endPoint x: 323, endPoint y: 204, distance: 71.1
click at [323, 204] on link "Reeves III, Wayne" at bounding box center [352, 206] width 186 height 18
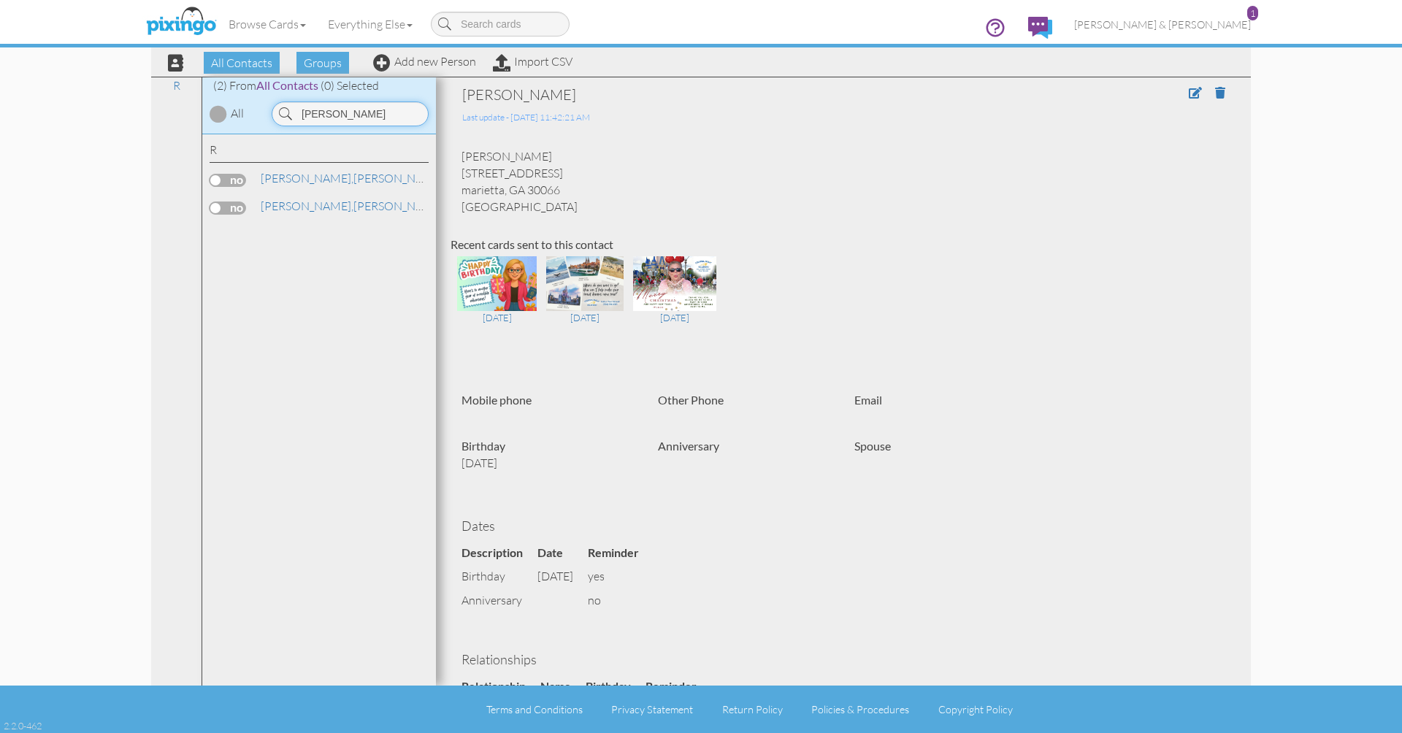
click at [345, 116] on input "Reeves" at bounding box center [350, 113] width 157 height 25
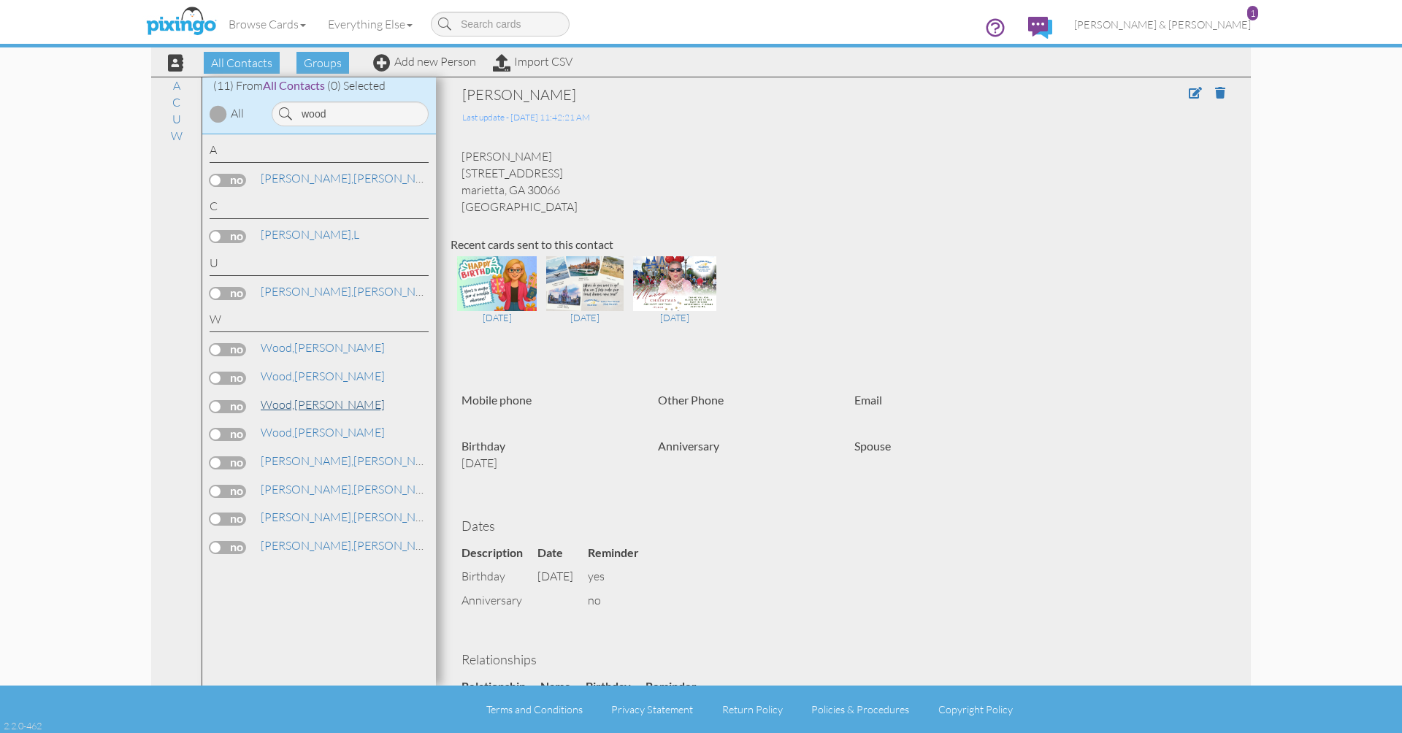
click at [320, 400] on link "Wood, Lillian" at bounding box center [322, 405] width 127 height 18
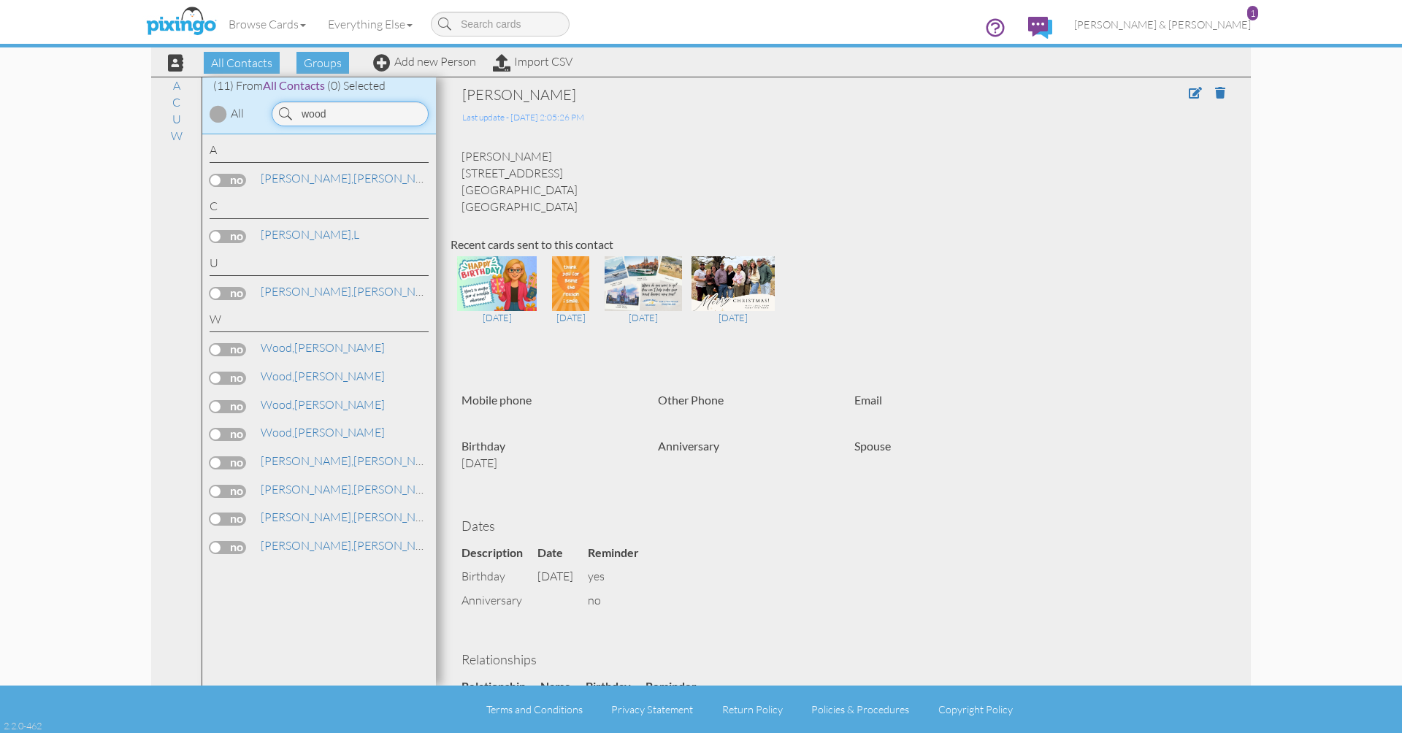
click at [375, 116] on input "wood" at bounding box center [350, 113] width 157 height 25
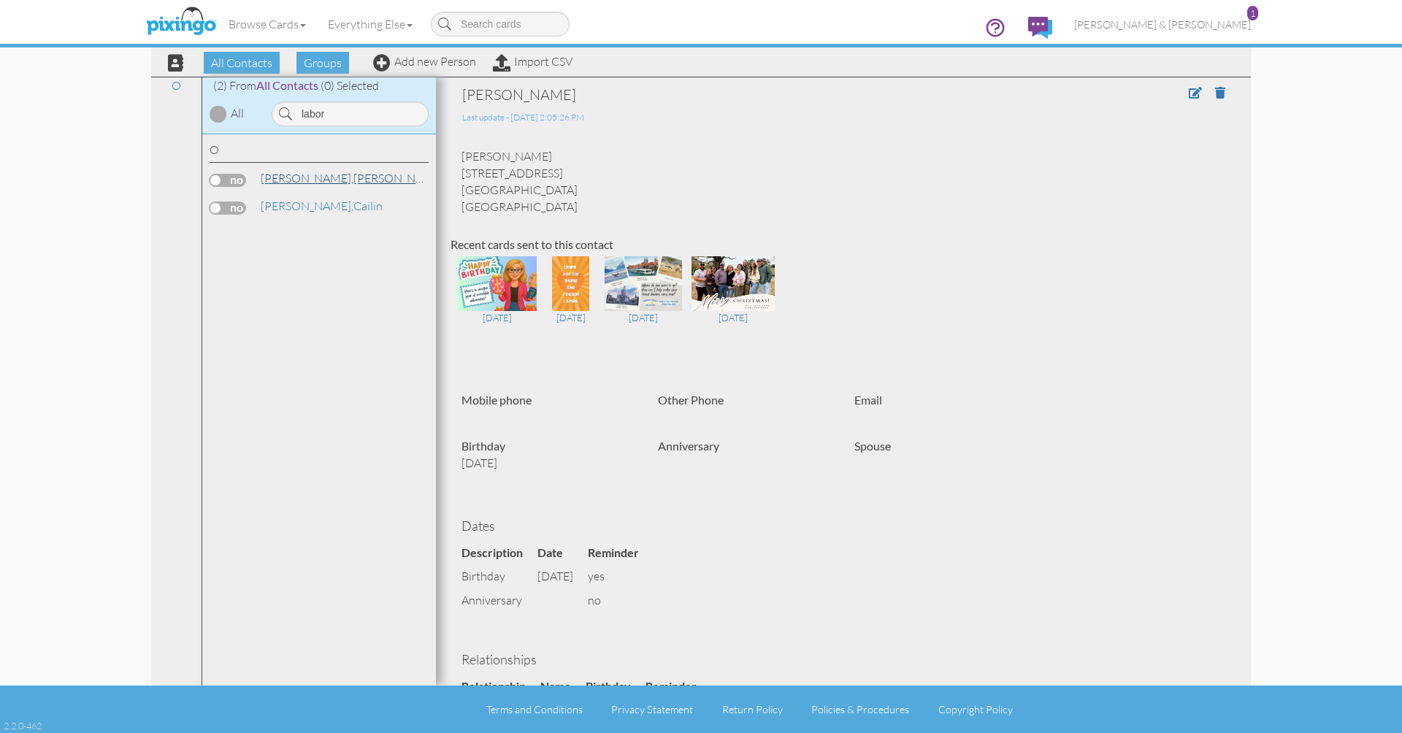
drag, startPoint x: 375, startPoint y: 116, endPoint x: 310, endPoint y: 180, distance: 91.4
click at [310, 180] on link "Osborn, Stacy" at bounding box center [352, 178] width 186 height 18
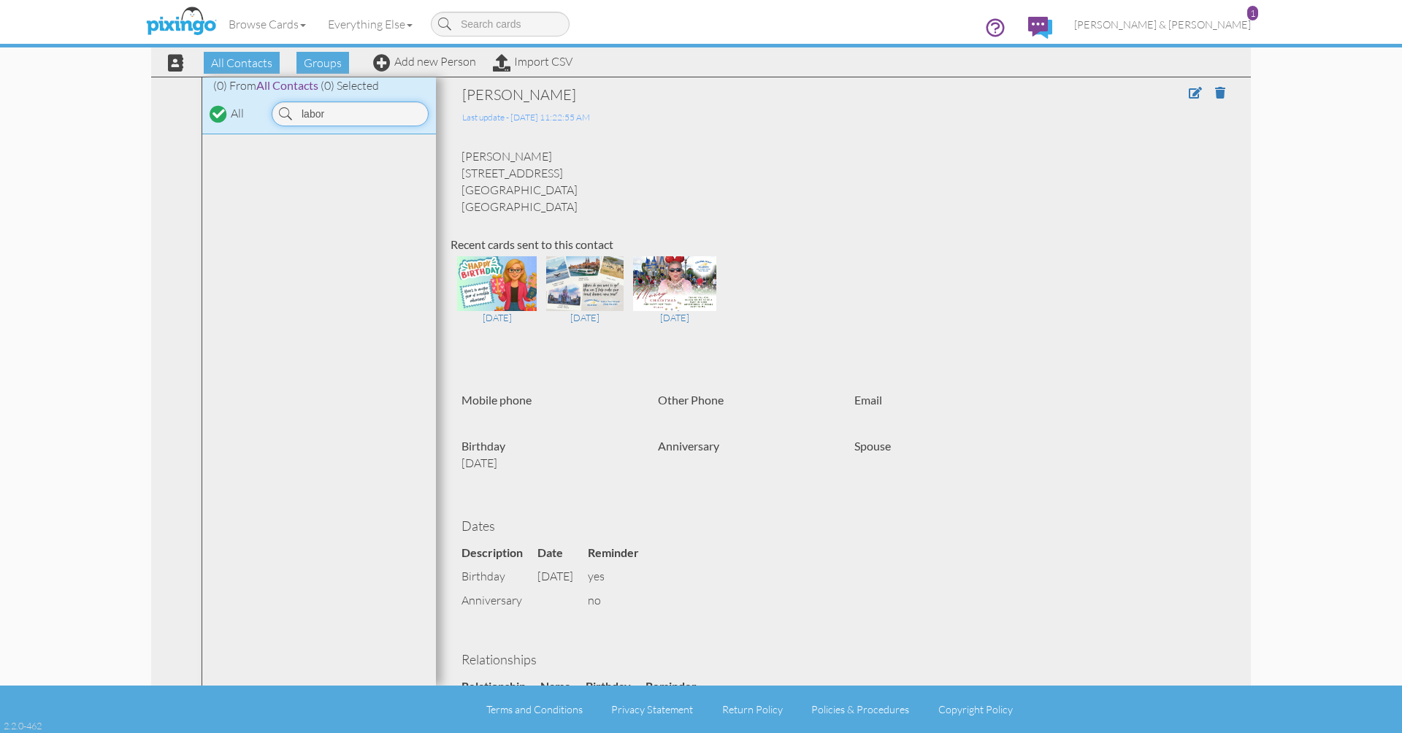
click at [331, 115] on input "labor" at bounding box center [350, 113] width 157 height 25
drag, startPoint x: 334, startPoint y: 137, endPoint x: 309, endPoint y: 177, distance: 47.6
click at [309, 177] on link "Dodd, Jennifer" at bounding box center [352, 178] width 186 height 18
click at [347, 103] on input "Dodd" at bounding box center [350, 113] width 157 height 25
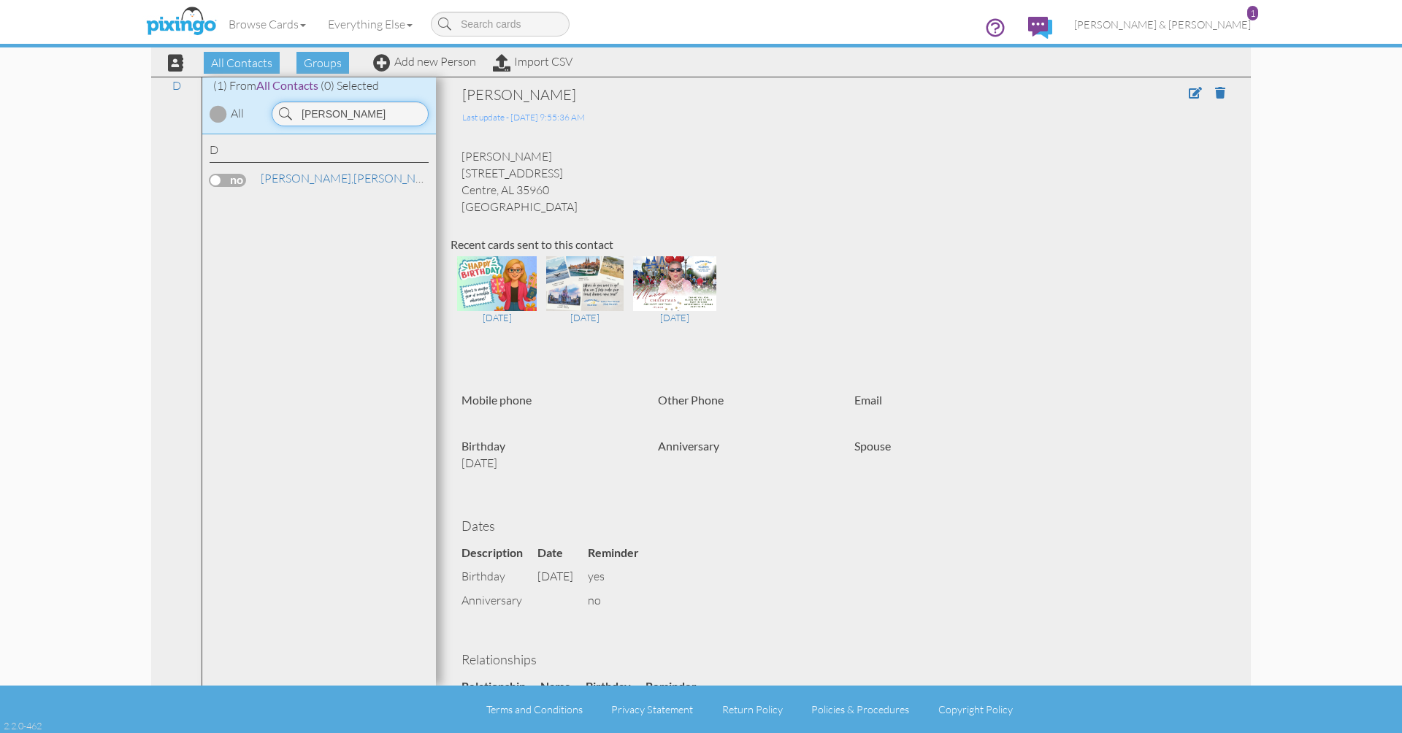
click at [347, 103] on input "Dodd" at bounding box center [350, 113] width 157 height 25
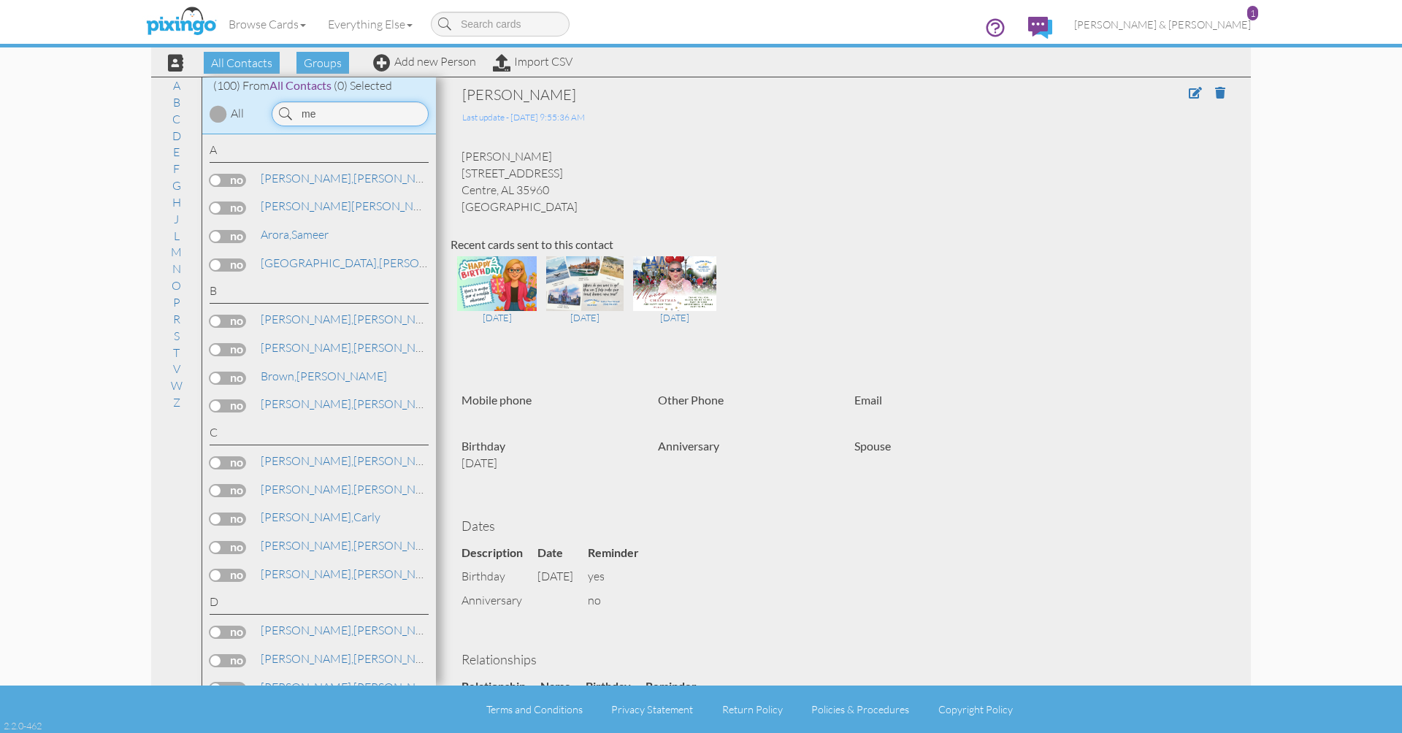
type input "m"
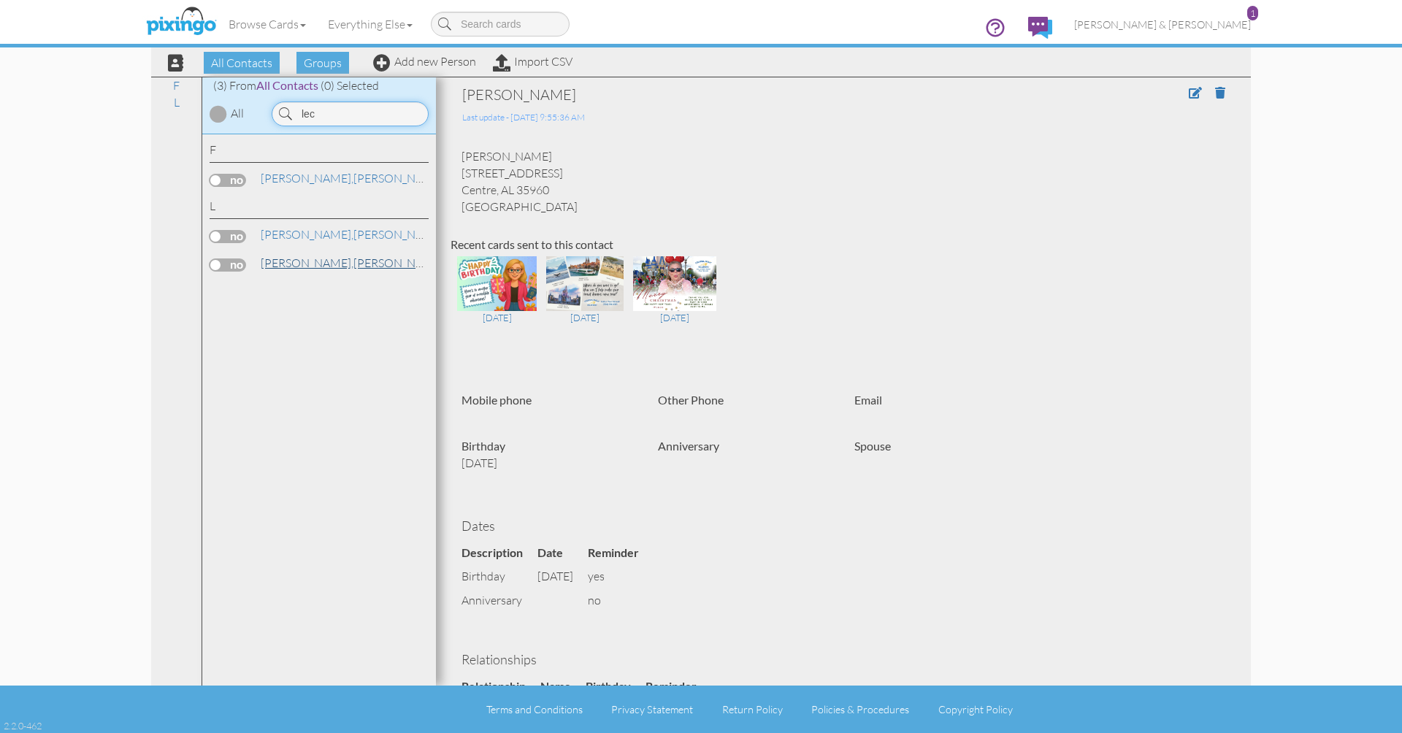
type input "lec"
click at [297, 259] on span "[PERSON_NAME]," at bounding box center [307, 263] width 93 height 15
click at [305, 237] on link "Leclear, Danielle" at bounding box center [352, 235] width 186 height 18
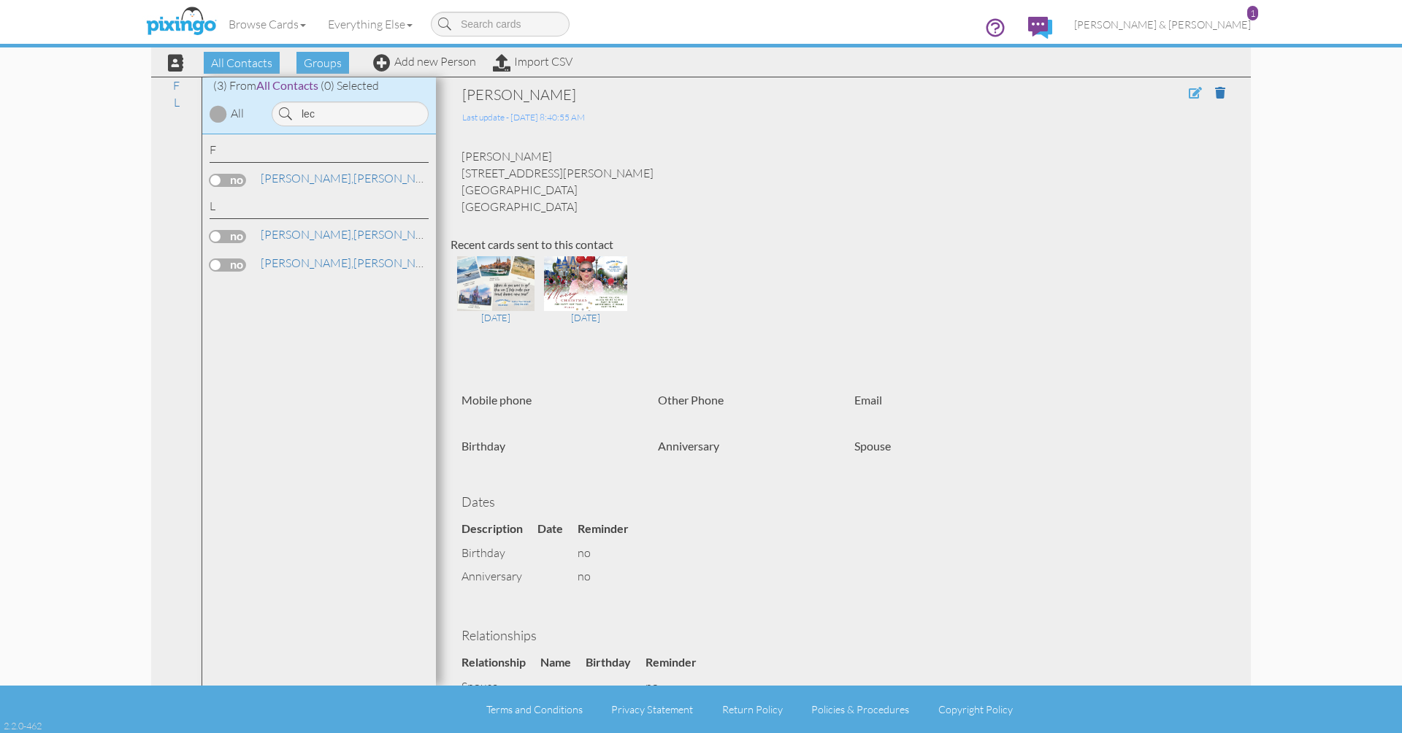
click at [1195, 92] on span at bounding box center [1195, 93] width 13 height 12
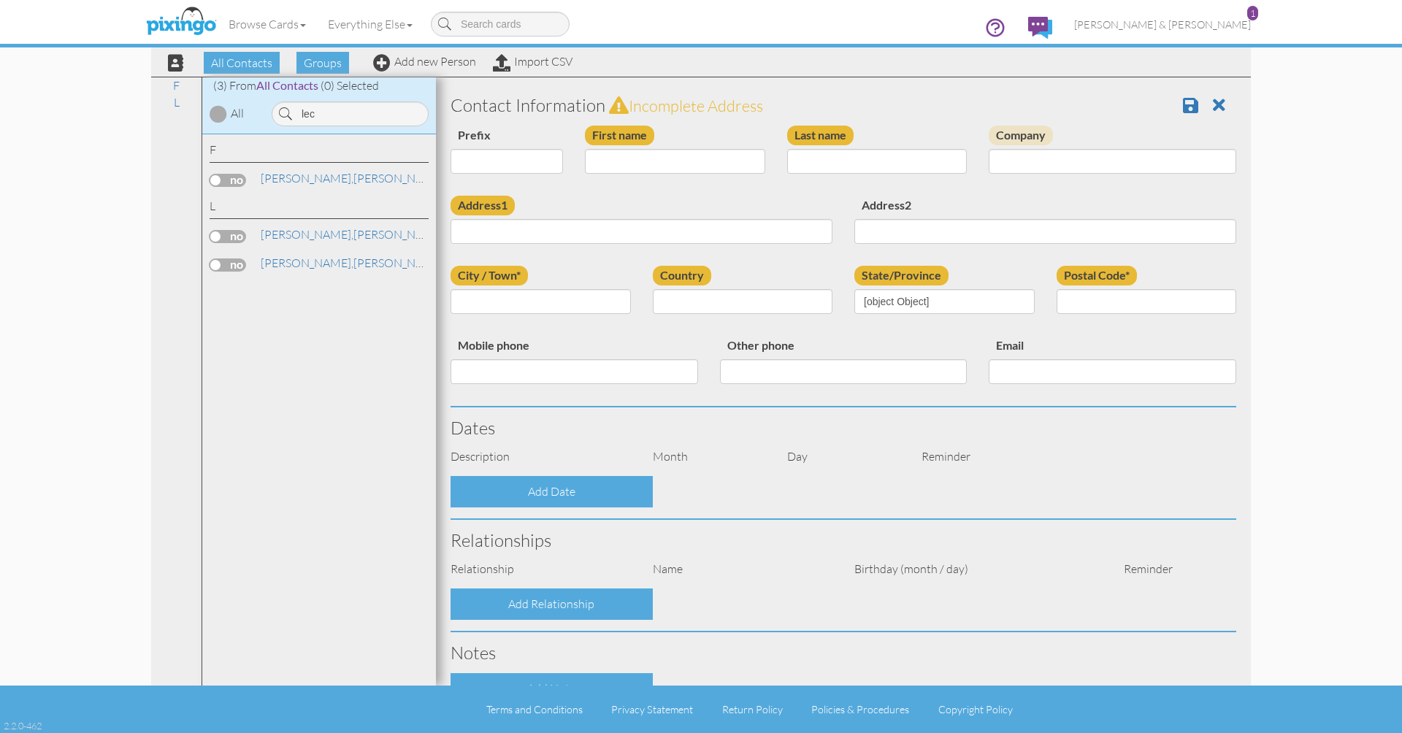
type input "[PERSON_NAME]"
type input "Leclear"
type input "[STREET_ADDRESS][PERSON_NAME]"
type input "Rome"
type input "30161"
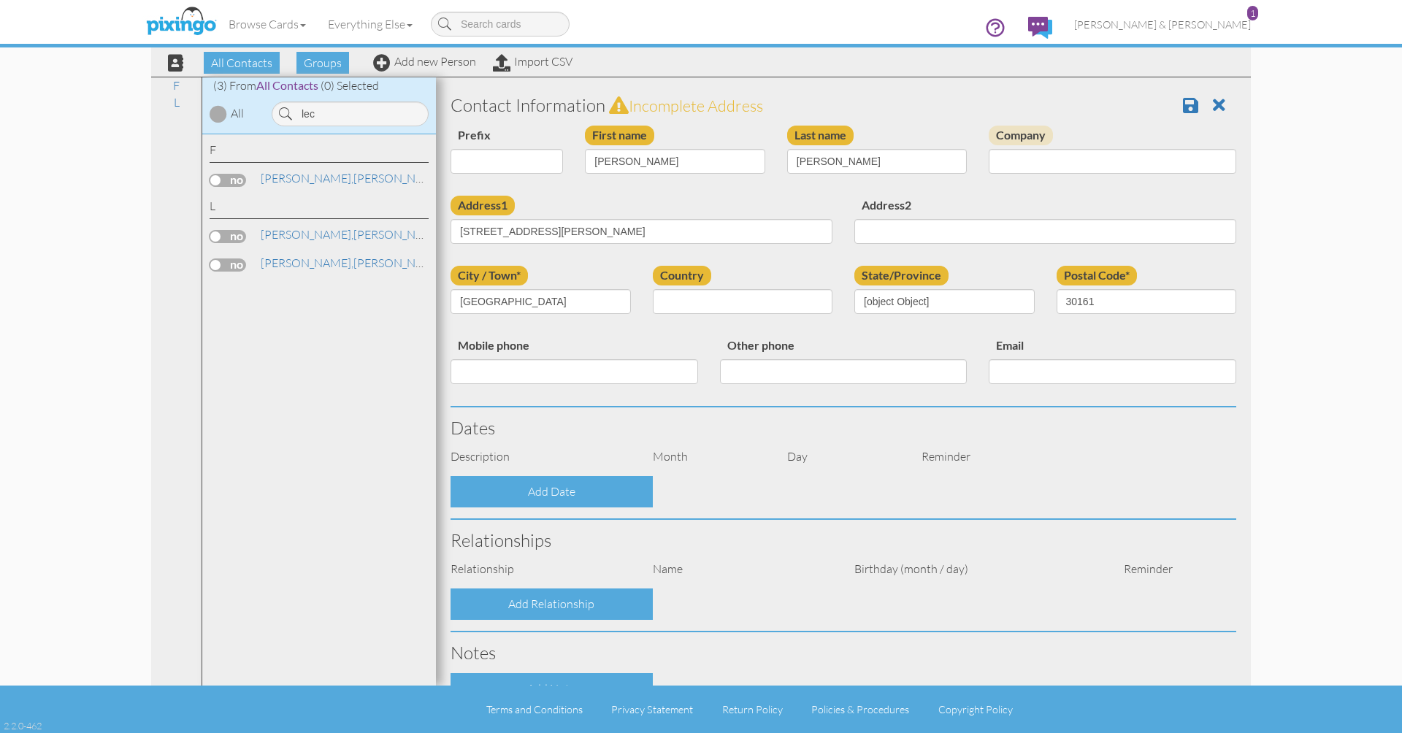
select select "object:23401"
select select "object:23646"
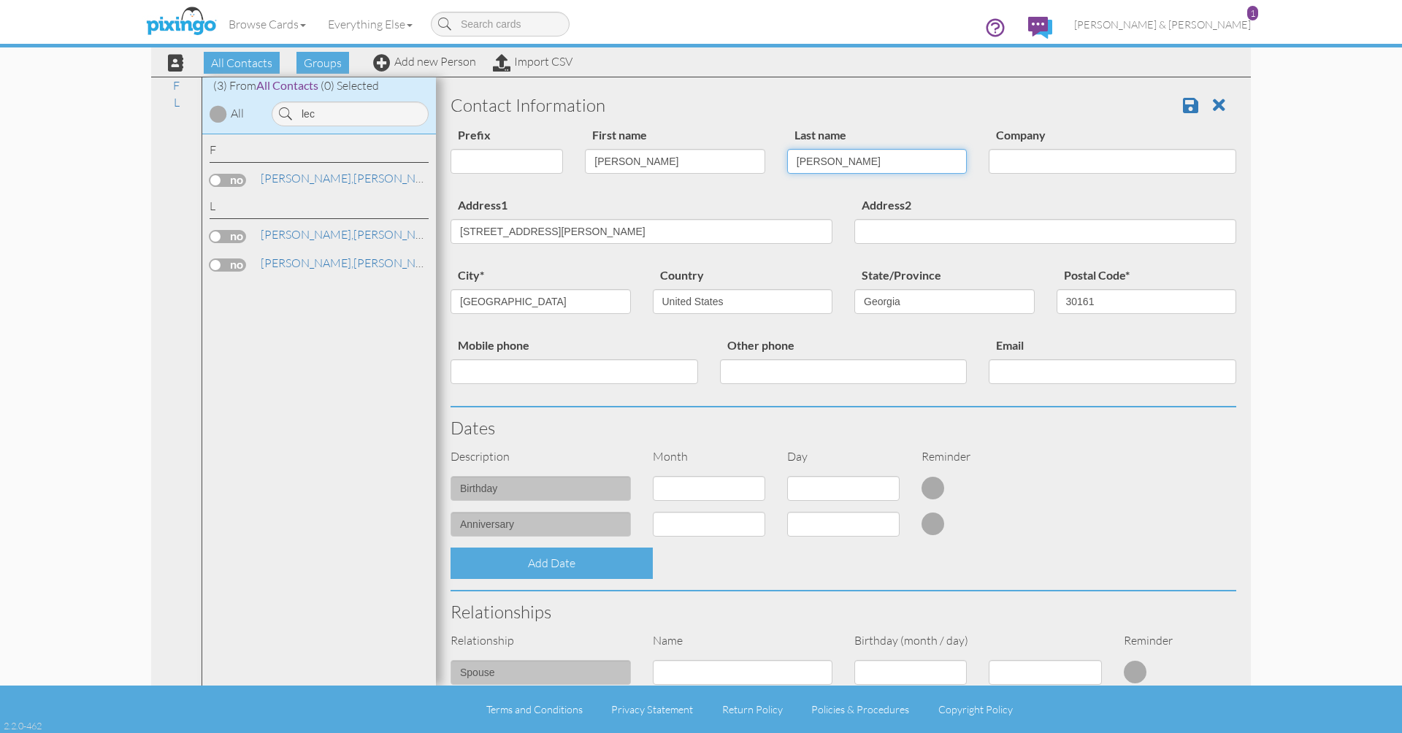
click at [812, 164] on input "Leclear" at bounding box center [877, 161] width 180 height 25
type input "LeClear"
click at [1186, 105] on span at bounding box center [1190, 105] width 15 height 18
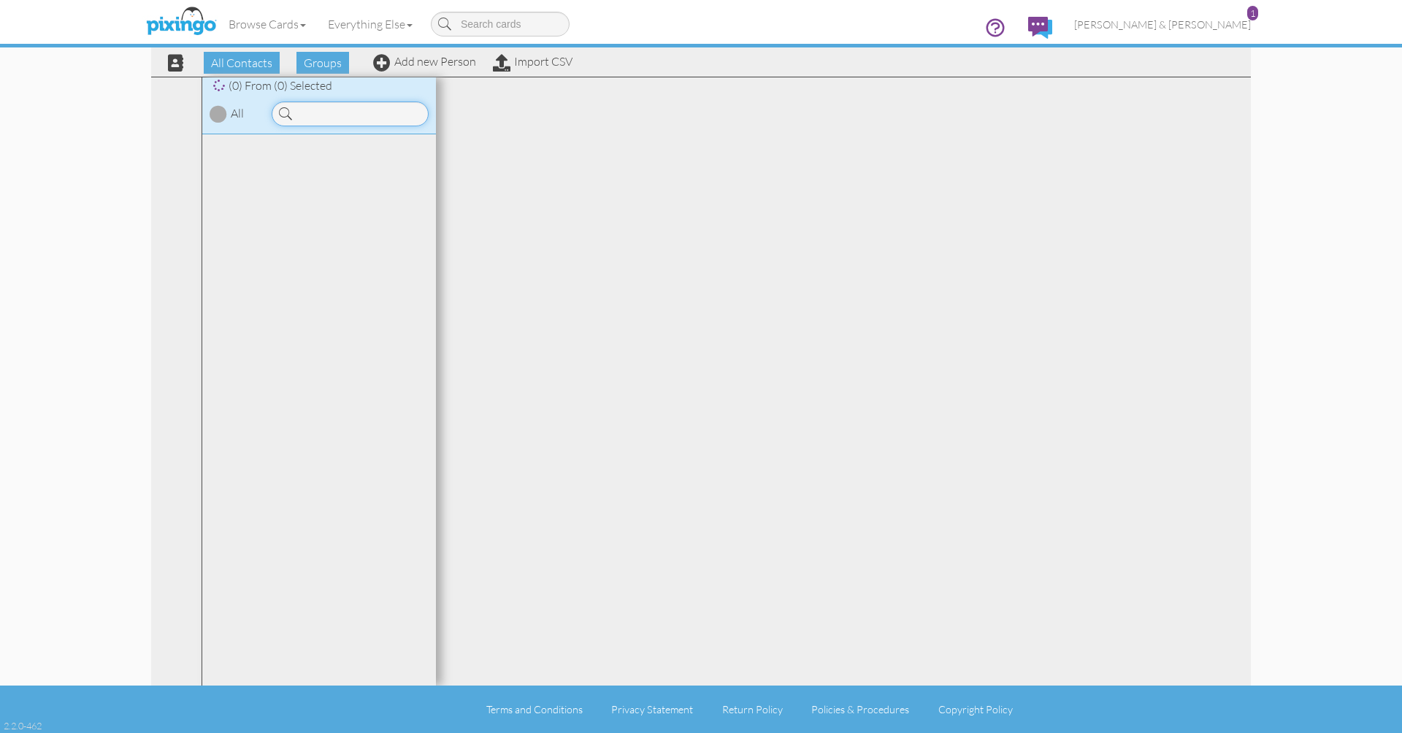
click at [375, 104] on input at bounding box center [350, 113] width 157 height 25
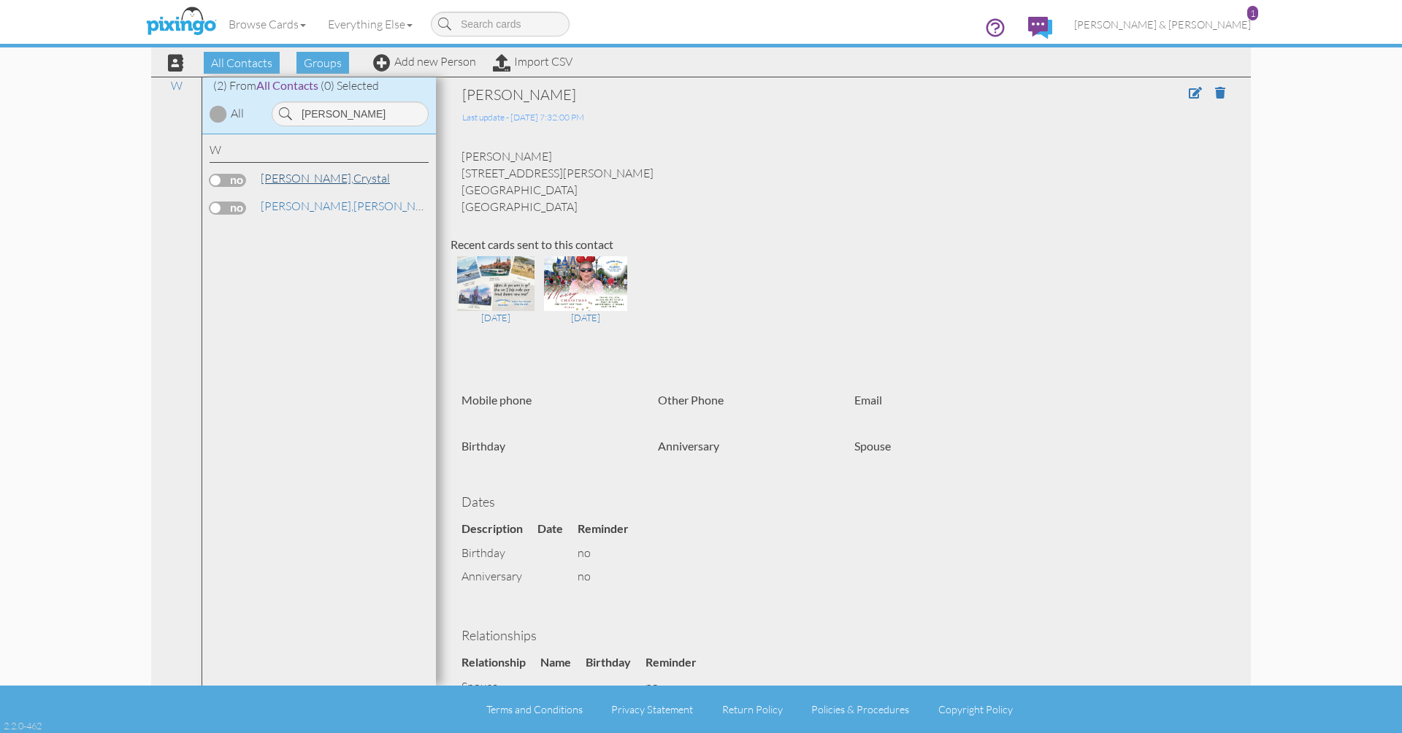
click at [319, 178] on link "[PERSON_NAME]" at bounding box center [325, 178] width 132 height 18
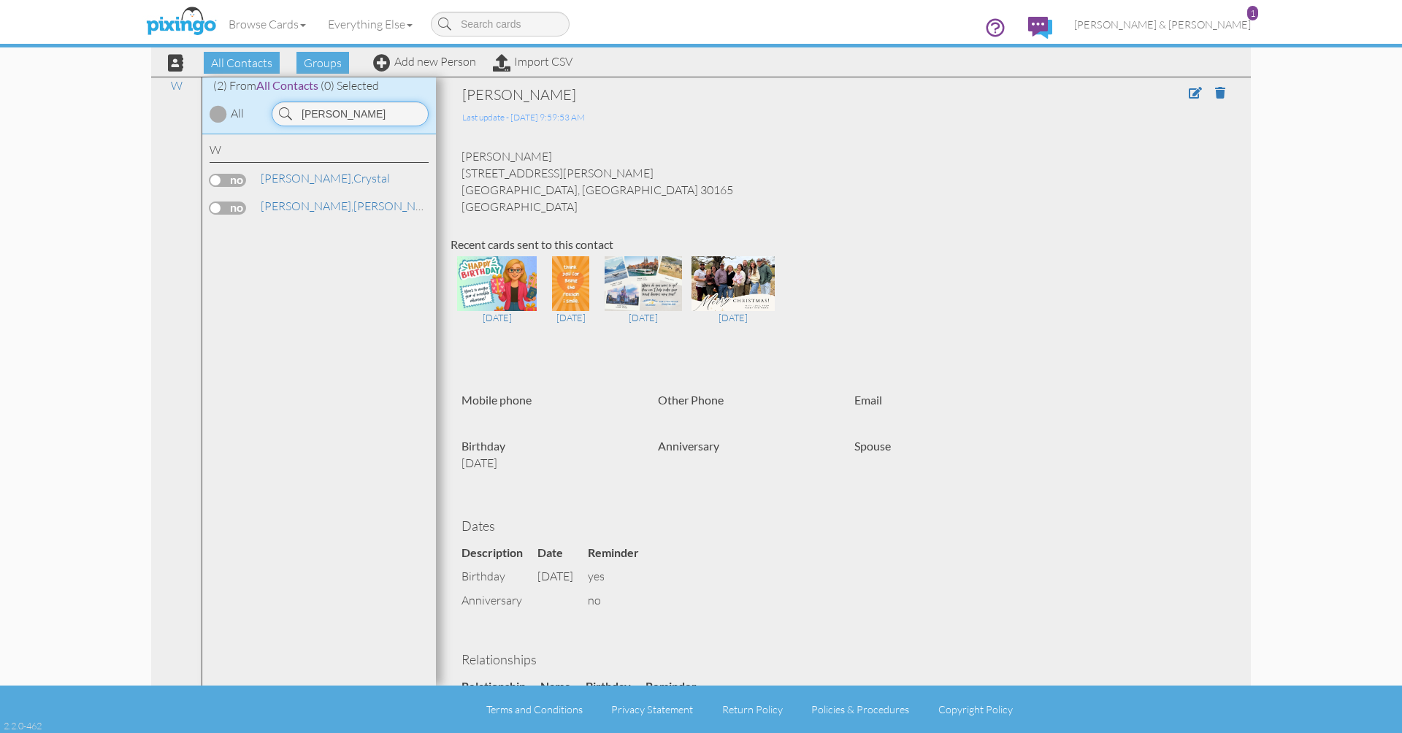
click at [383, 117] on input "[PERSON_NAME]" at bounding box center [350, 113] width 157 height 25
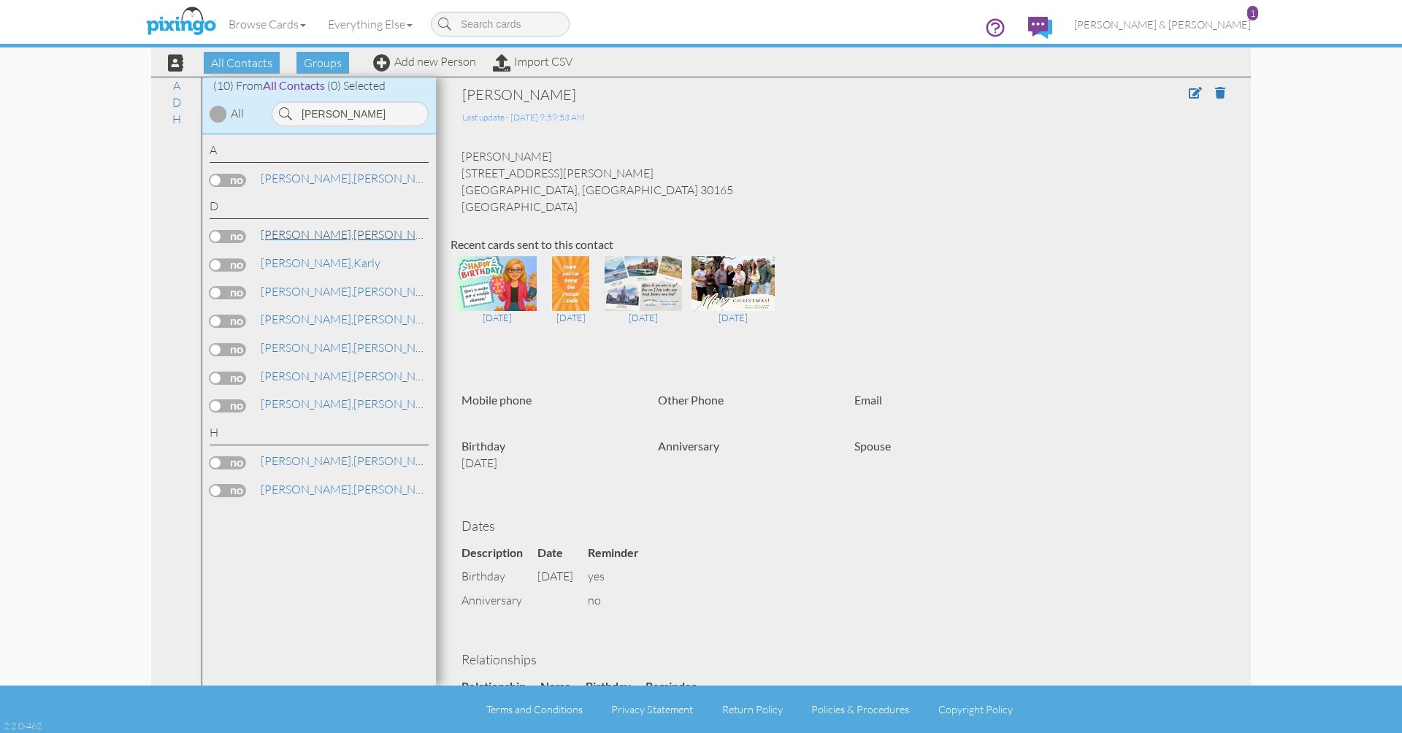
drag, startPoint x: 383, startPoint y: 117, endPoint x: 320, endPoint y: 236, distance: 134.6
click at [320, 236] on link "[PERSON_NAME]" at bounding box center [352, 235] width 186 height 18
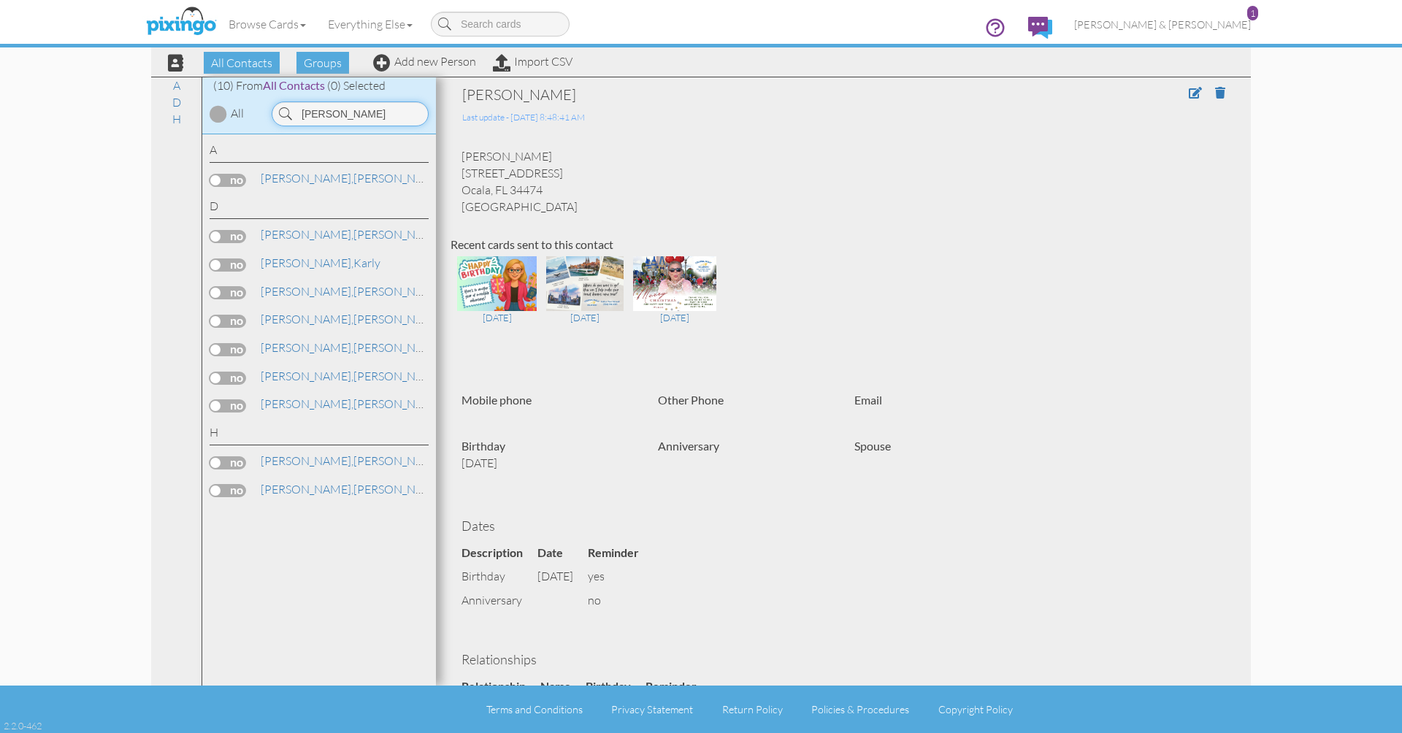
click at [369, 115] on input "[PERSON_NAME]" at bounding box center [350, 113] width 157 height 25
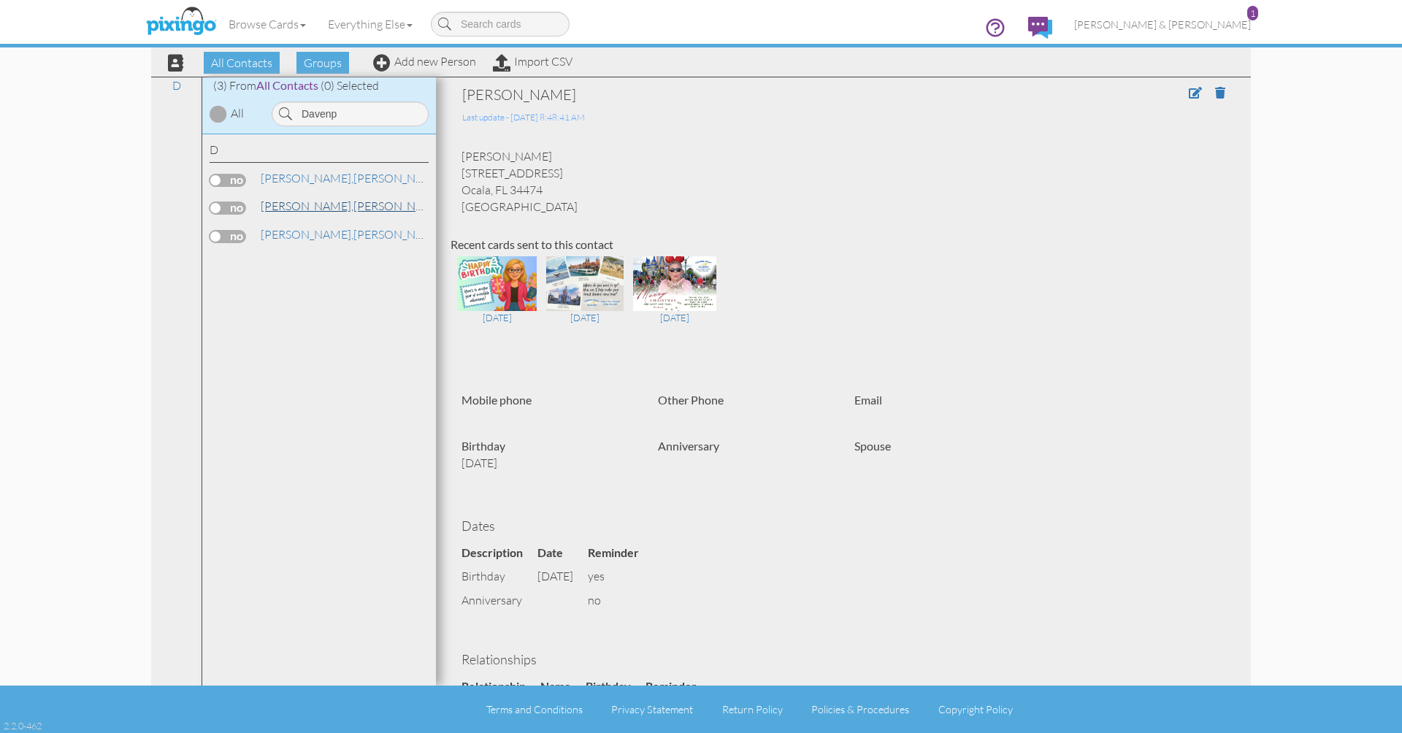
drag, startPoint x: 369, startPoint y: 115, endPoint x: 285, endPoint y: 204, distance: 121.9
click at [285, 204] on span "[PERSON_NAME]," at bounding box center [307, 206] width 93 height 15
click at [348, 110] on input "Davenp" at bounding box center [350, 113] width 157 height 25
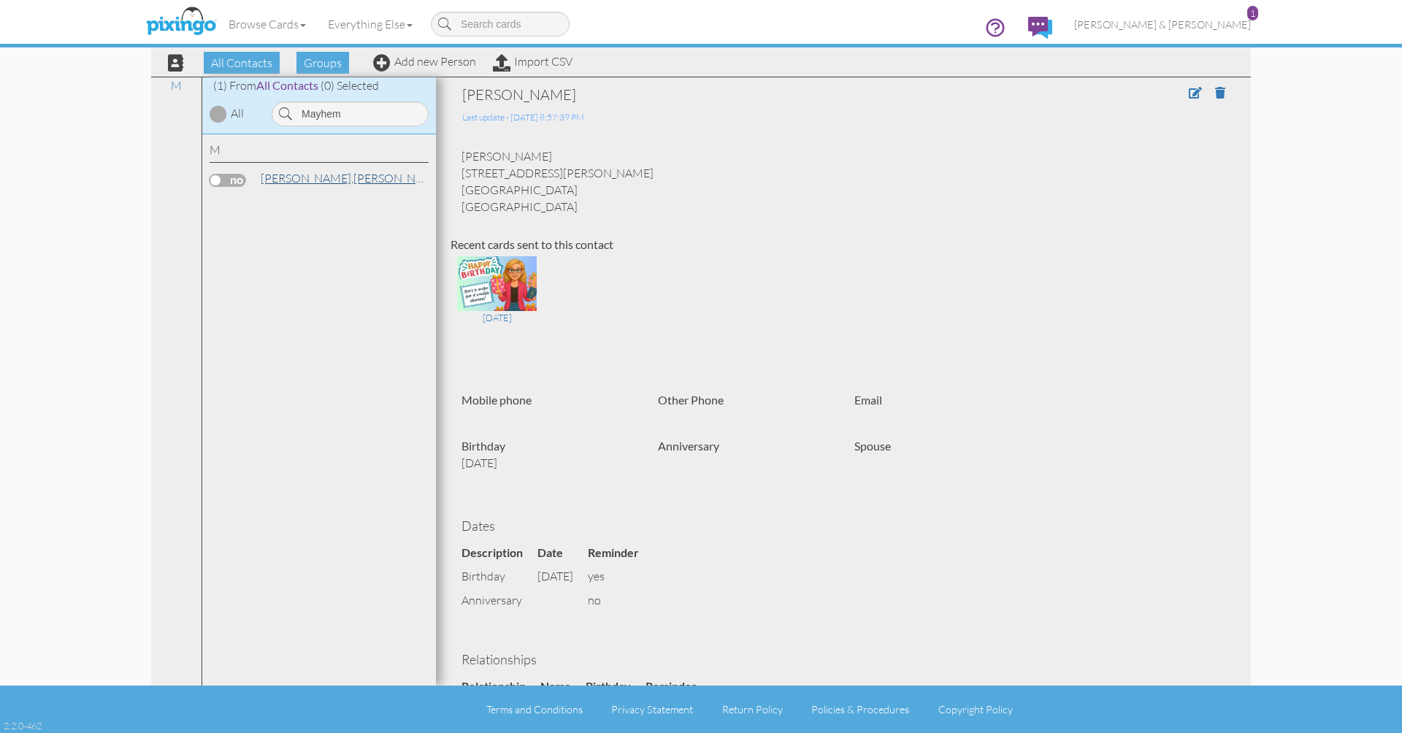
drag, startPoint x: 333, startPoint y: 137, endPoint x: 318, endPoint y: 172, distance: 38.6
click at [318, 172] on link "[PERSON_NAME]" at bounding box center [352, 178] width 186 height 18
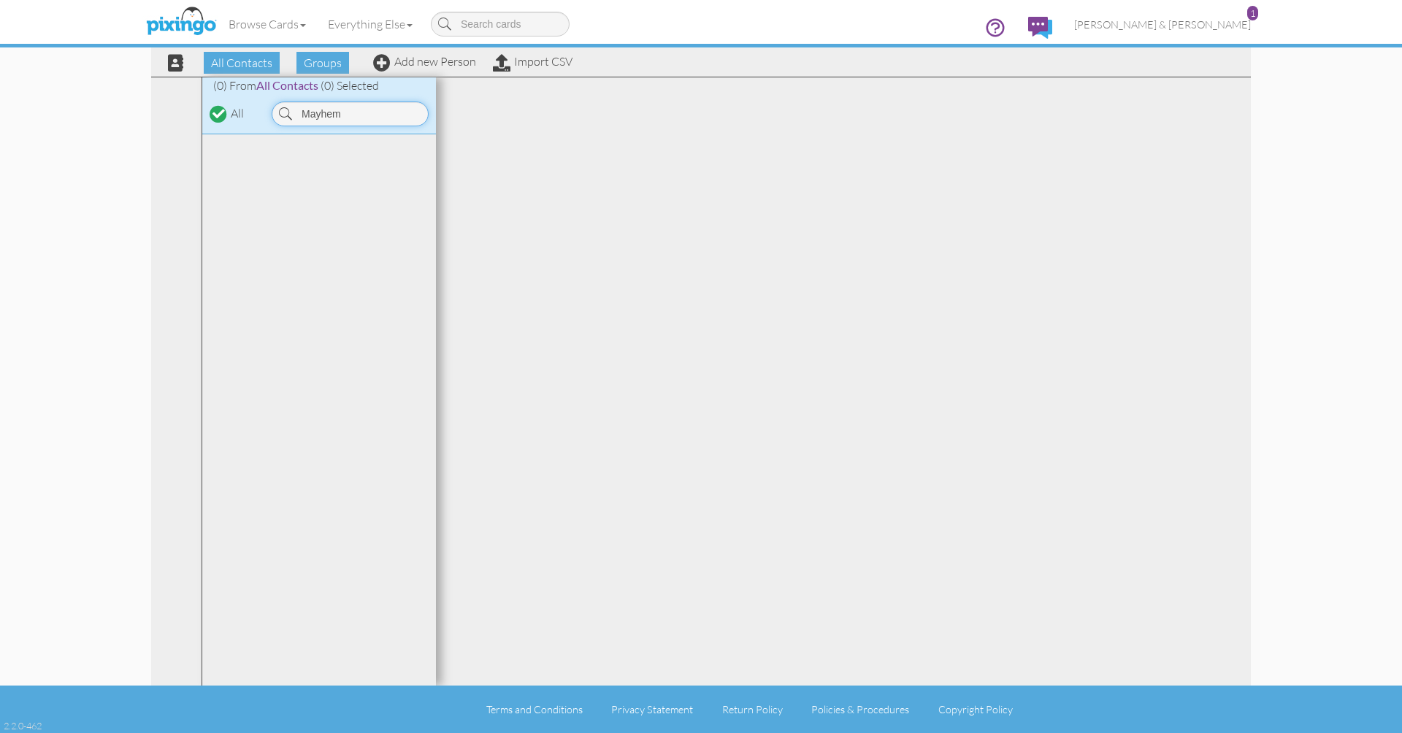
click at [353, 113] on input "Mayhem" at bounding box center [350, 113] width 157 height 25
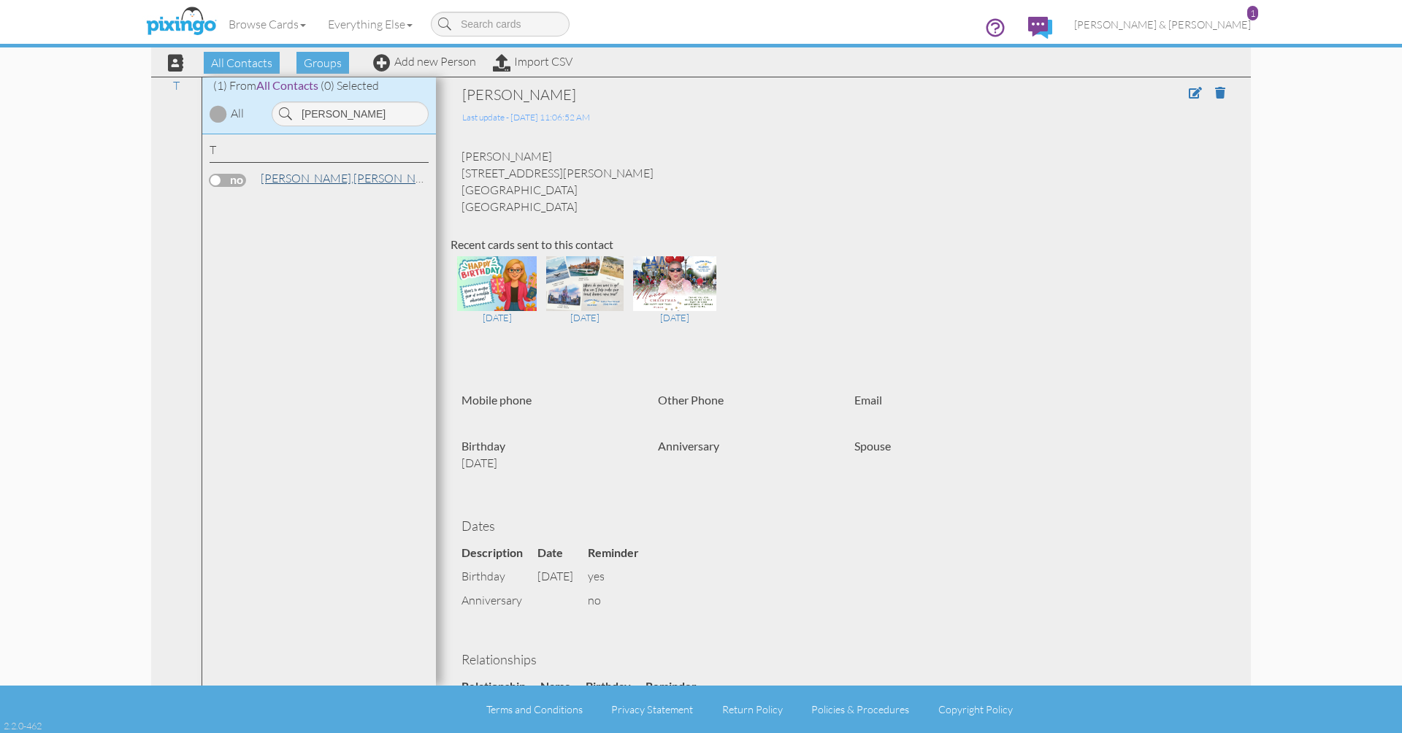
click at [312, 177] on link "[PERSON_NAME]" at bounding box center [352, 178] width 186 height 18
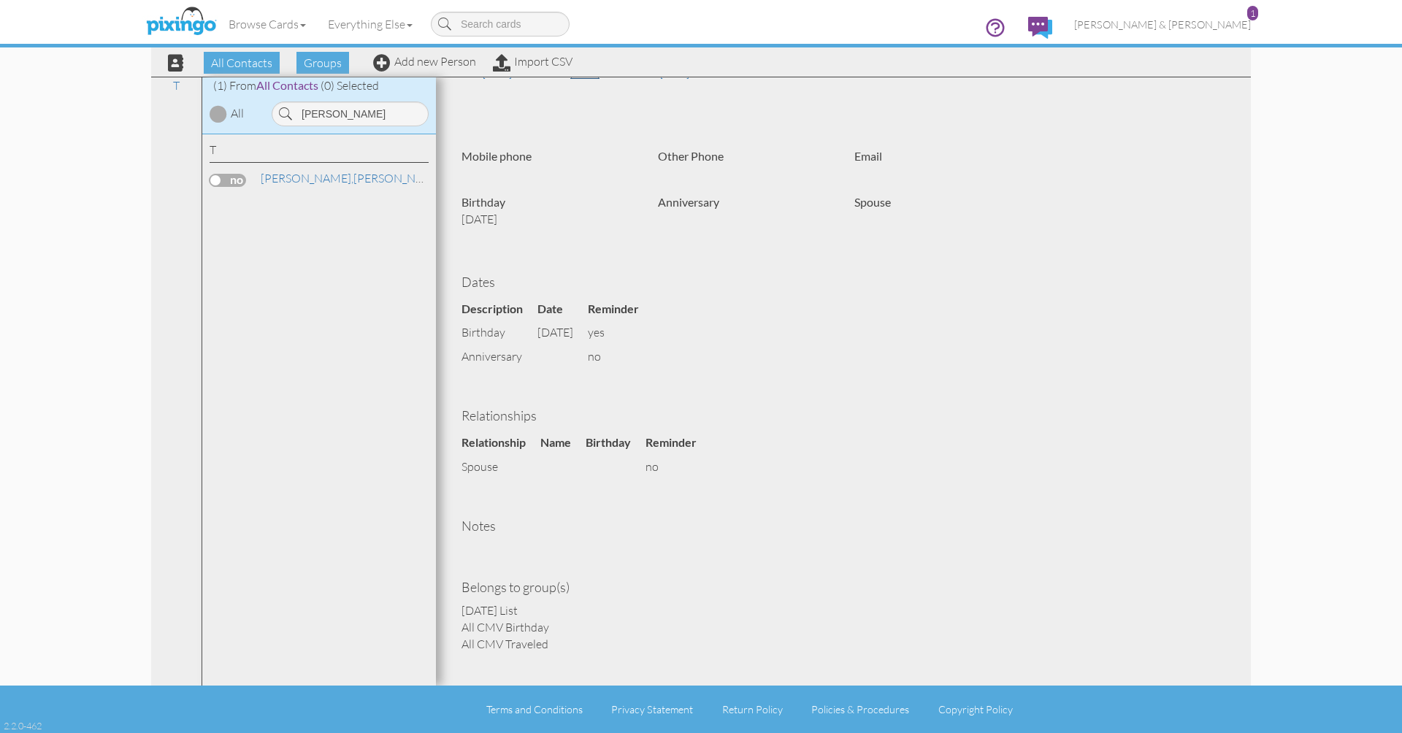
scroll to position [242, 0]
click at [312, 176] on link "[PERSON_NAME]" at bounding box center [352, 178] width 186 height 18
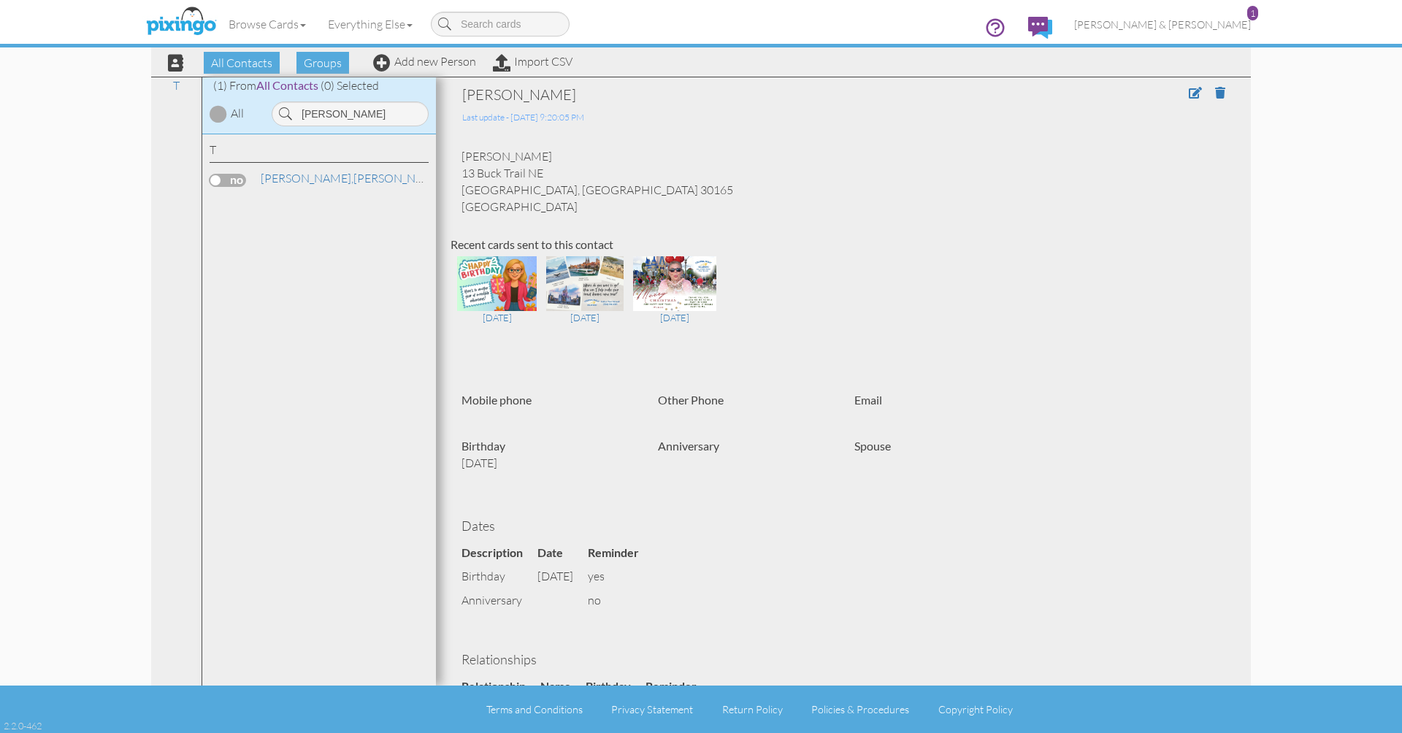
scroll to position [0, 0]
click at [358, 116] on input "[PERSON_NAME]" at bounding box center [350, 113] width 157 height 25
click at [312, 180] on link "[PERSON_NAME]" at bounding box center [352, 178] width 186 height 18
click at [355, 103] on input "[PERSON_NAME]" at bounding box center [350, 113] width 157 height 25
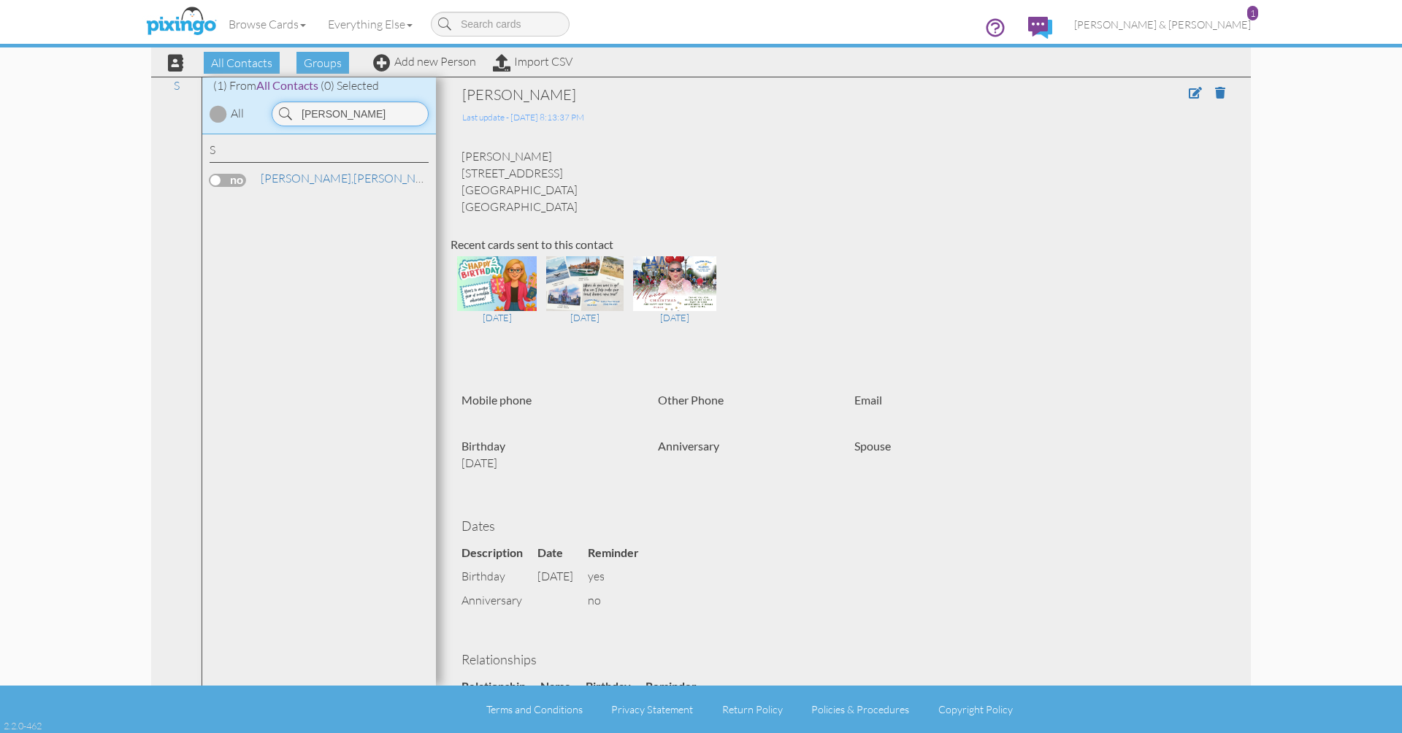
click at [355, 103] on input "[PERSON_NAME]" at bounding box center [350, 113] width 157 height 25
drag, startPoint x: 353, startPoint y: 101, endPoint x: 308, endPoint y: 181, distance: 91.6
click at [308, 181] on span "Phrommala," at bounding box center [291, 178] width 61 height 15
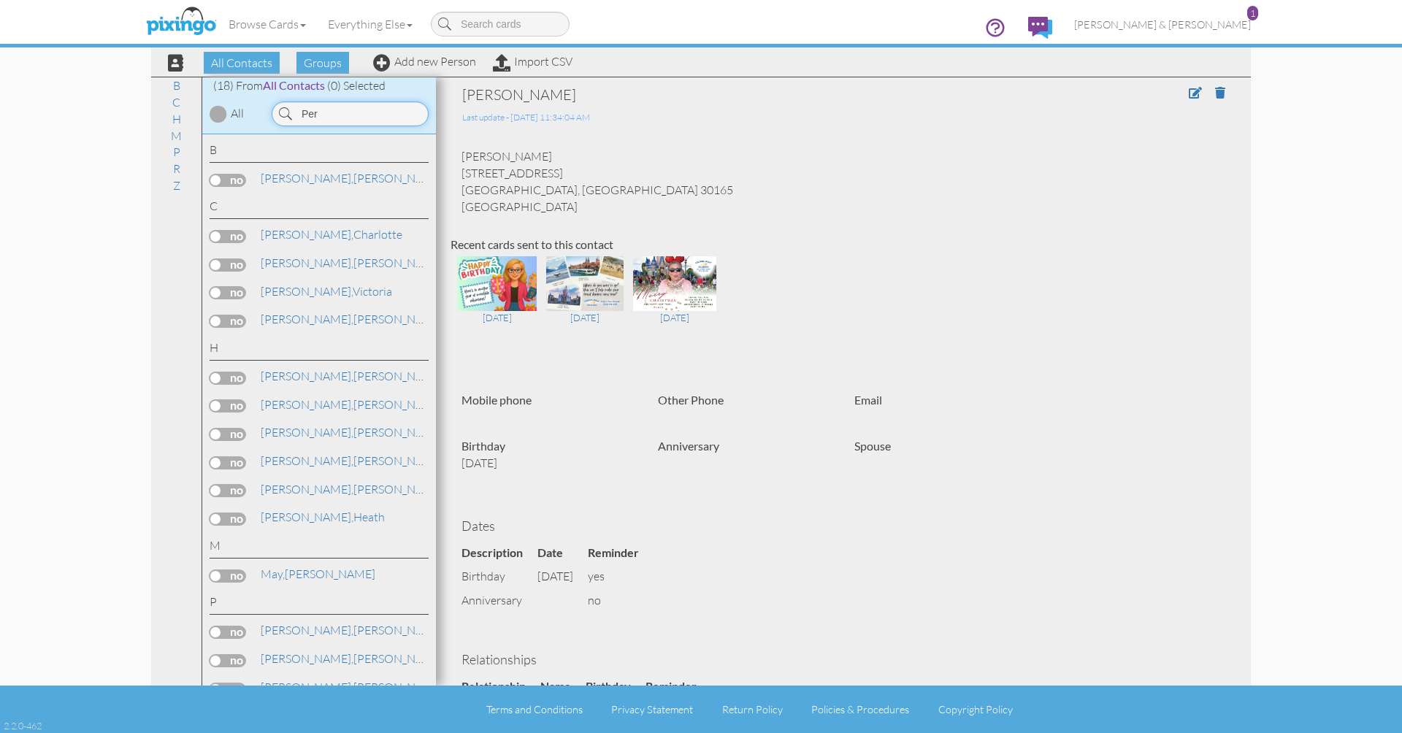
click at [329, 115] on input "Per" at bounding box center [350, 113] width 157 height 25
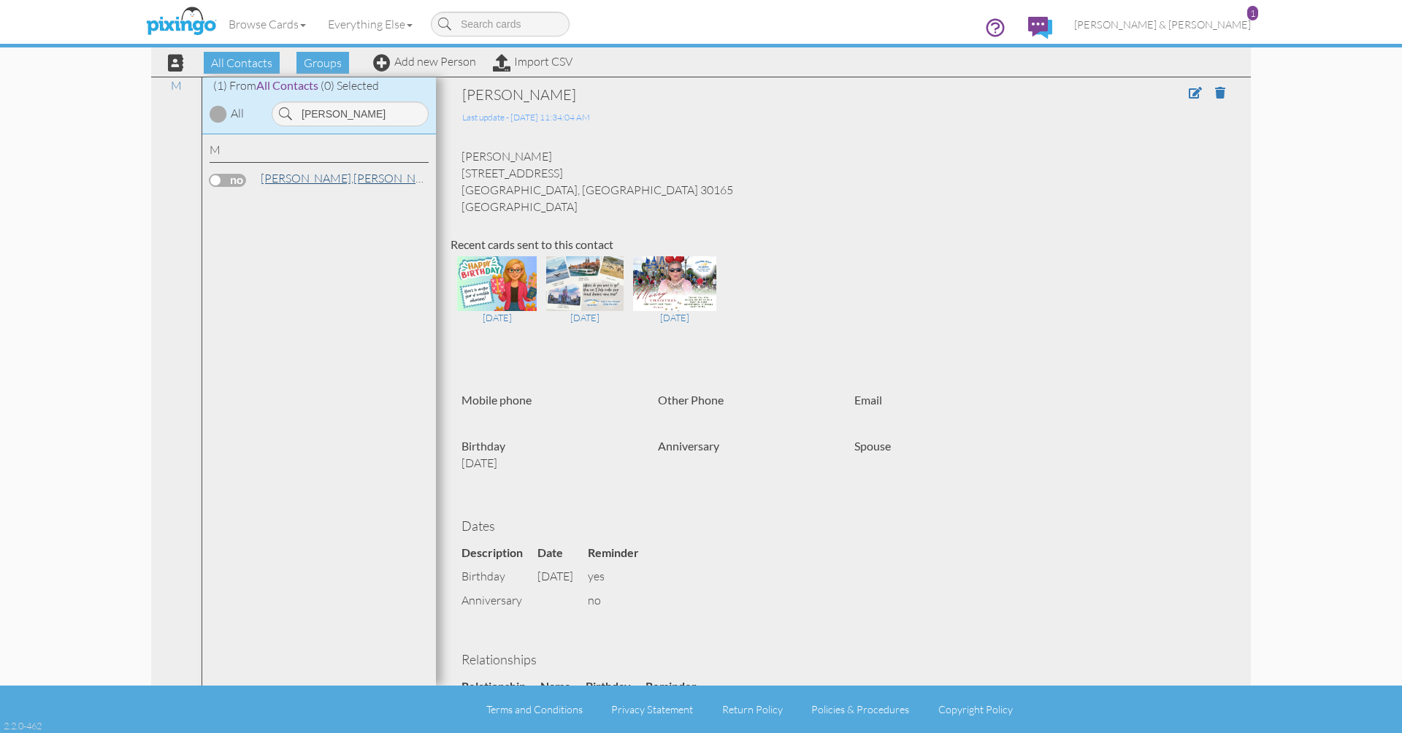
click at [294, 183] on span "[PERSON_NAME]," at bounding box center [307, 178] width 93 height 15
click at [340, 108] on input "[PERSON_NAME]" at bounding box center [350, 113] width 157 height 25
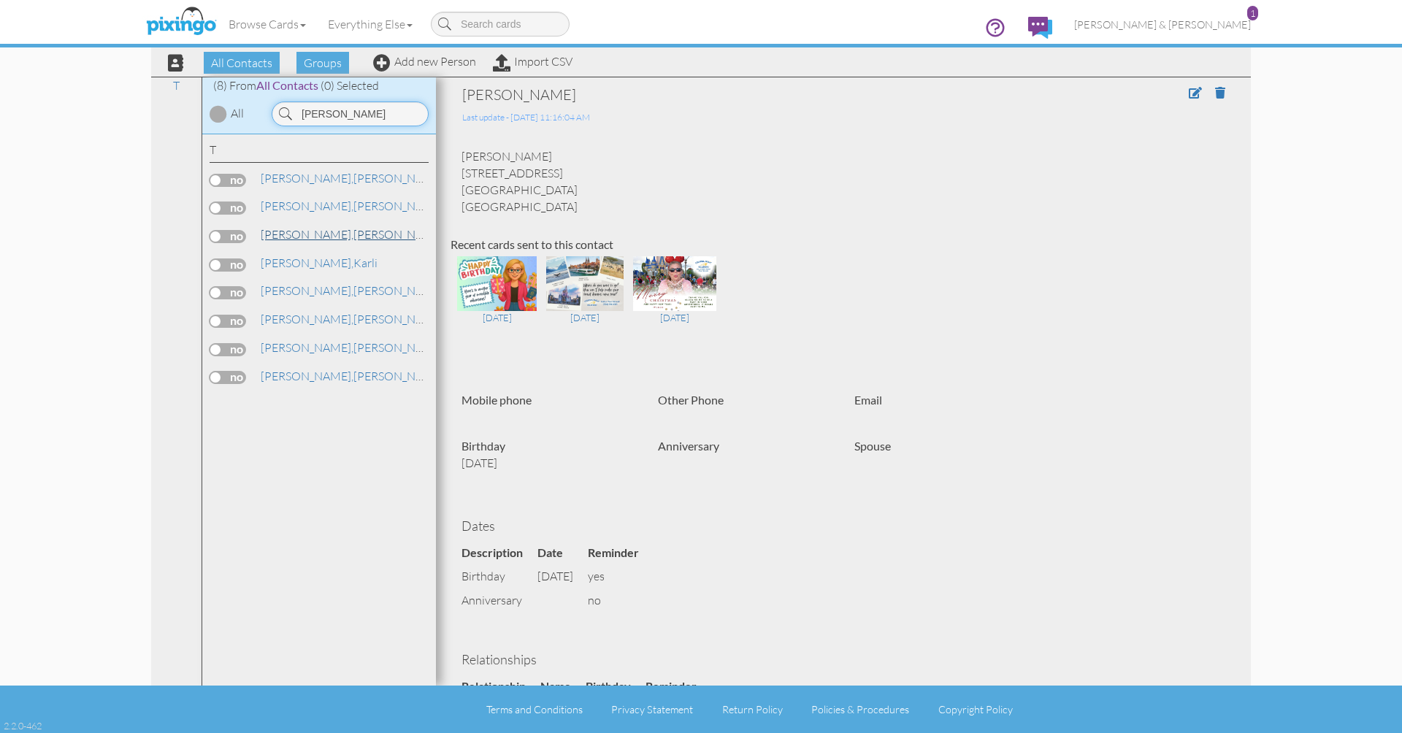
type input "[PERSON_NAME]"
click at [285, 229] on span "[PERSON_NAME]," at bounding box center [307, 234] width 93 height 15
